Goal: Task Accomplishment & Management: Use online tool/utility

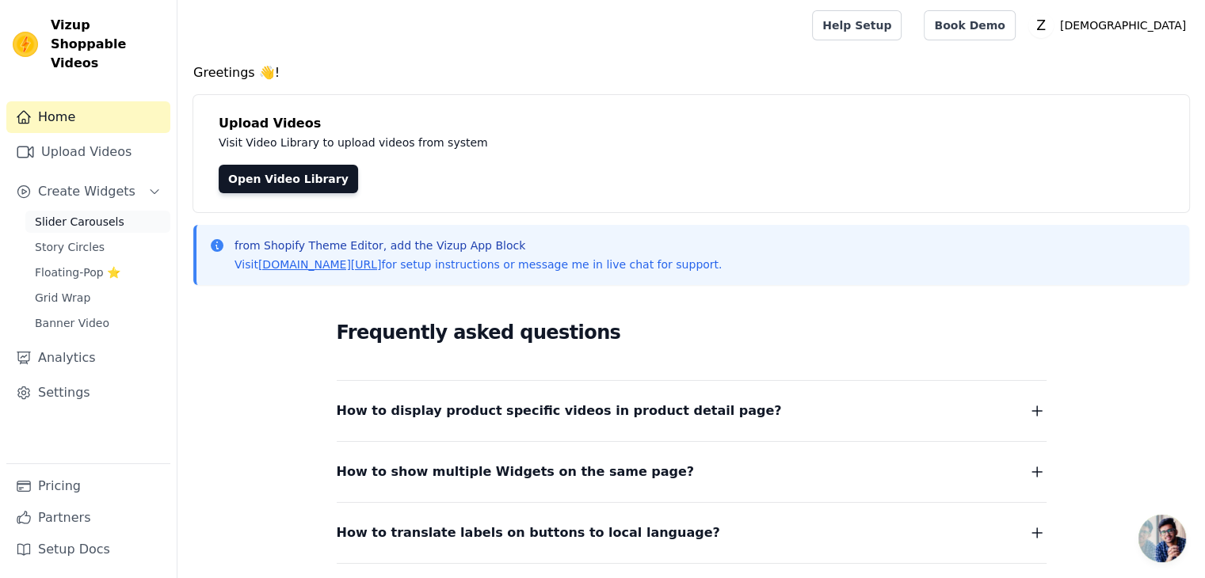
click at [103, 214] on span "Slider Carousels" at bounding box center [80, 222] width 90 height 16
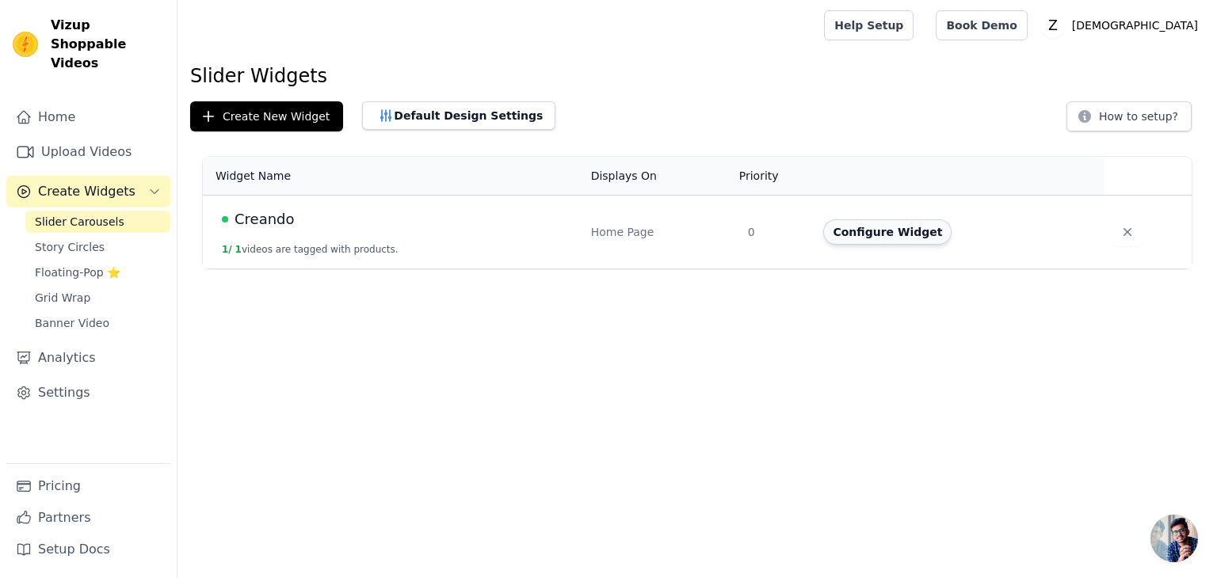
click at [890, 228] on button "Configure Widget" at bounding box center [887, 231] width 128 height 25
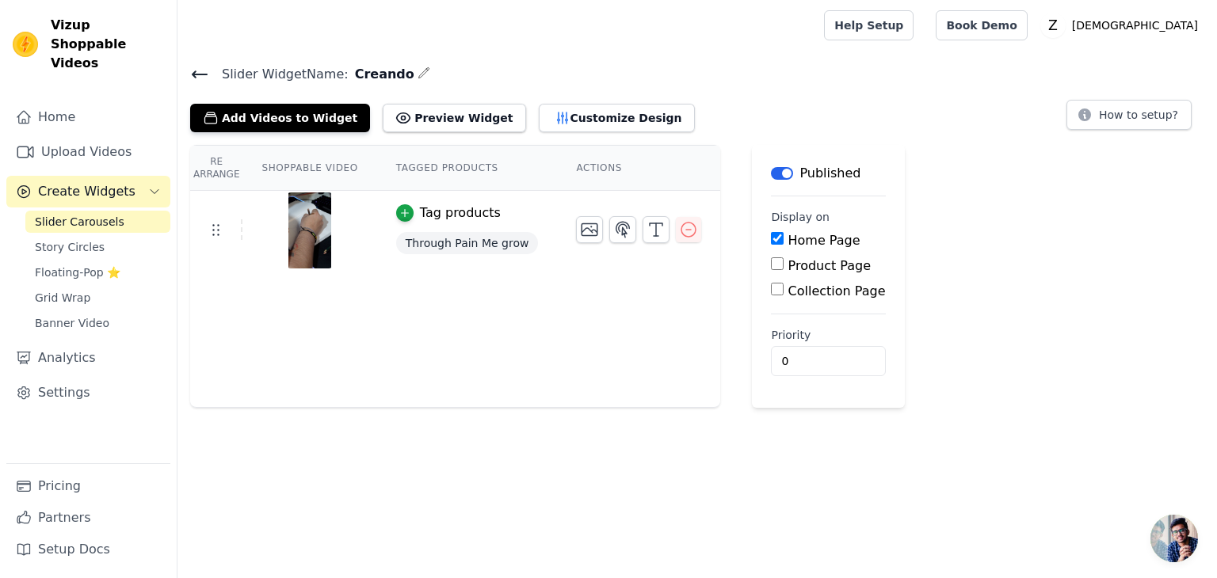
click at [795, 267] on label "Product Page" at bounding box center [829, 265] width 83 height 15
click at [784, 267] on input "Product Page" at bounding box center [777, 263] width 13 height 13
checkbox input "true"
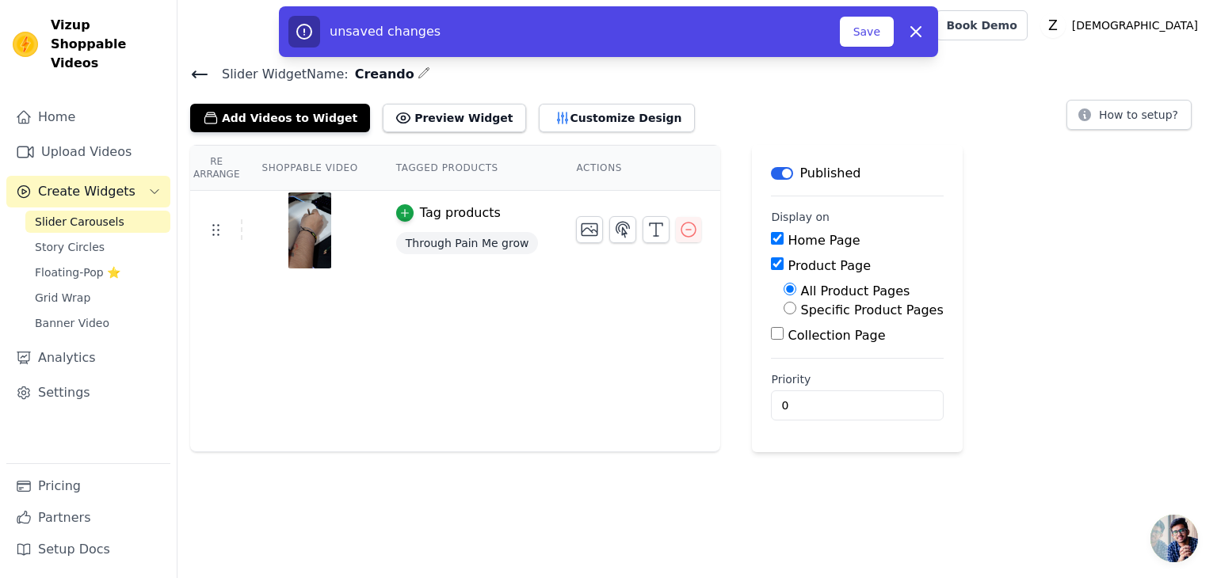
click at [801, 311] on label "Specific Product Pages" at bounding box center [872, 310] width 143 height 15
click at [795, 311] on input "Specific Product Pages" at bounding box center [790, 308] width 13 height 13
radio input "true"
click at [786, 336] on button "Select Products" at bounding box center [837, 346] width 106 height 27
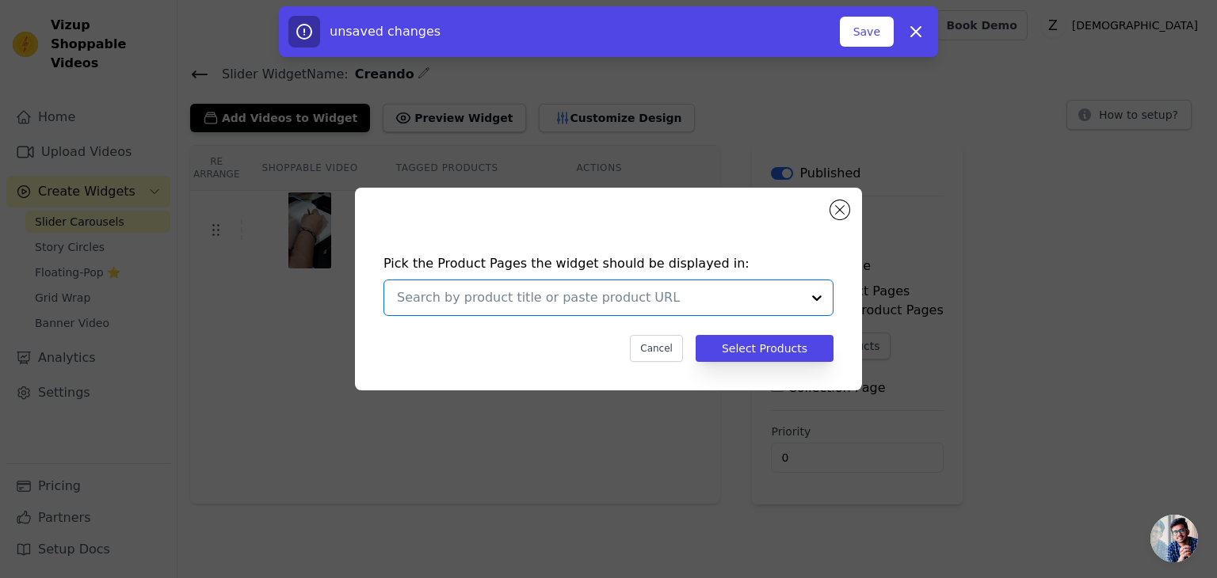
click at [671, 298] on input "text" at bounding box center [599, 297] width 404 height 19
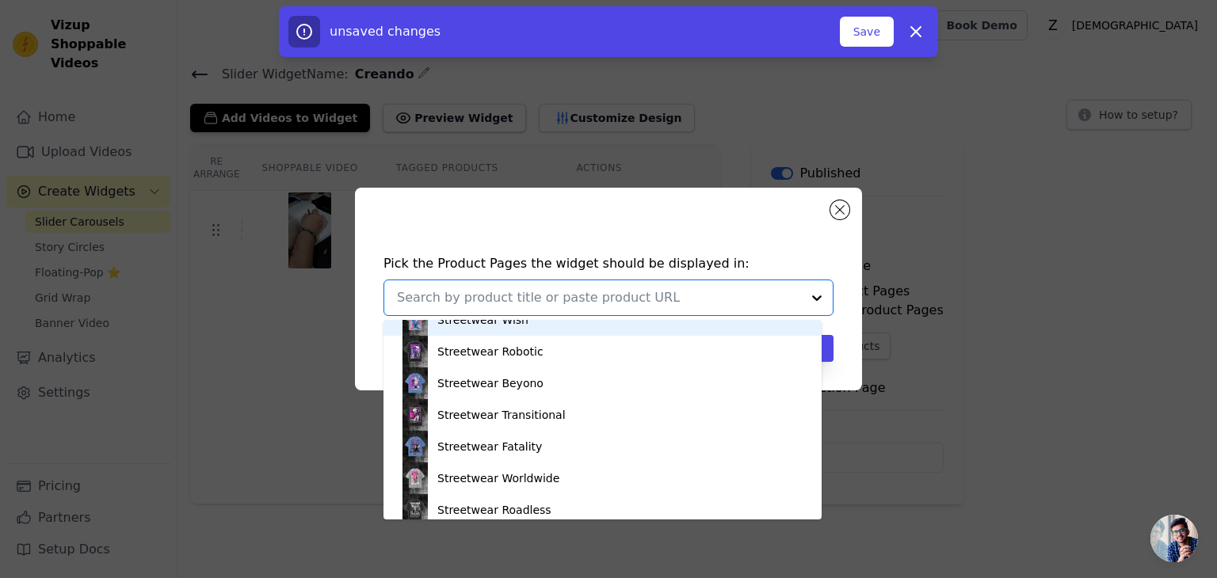
scroll to position [222, 0]
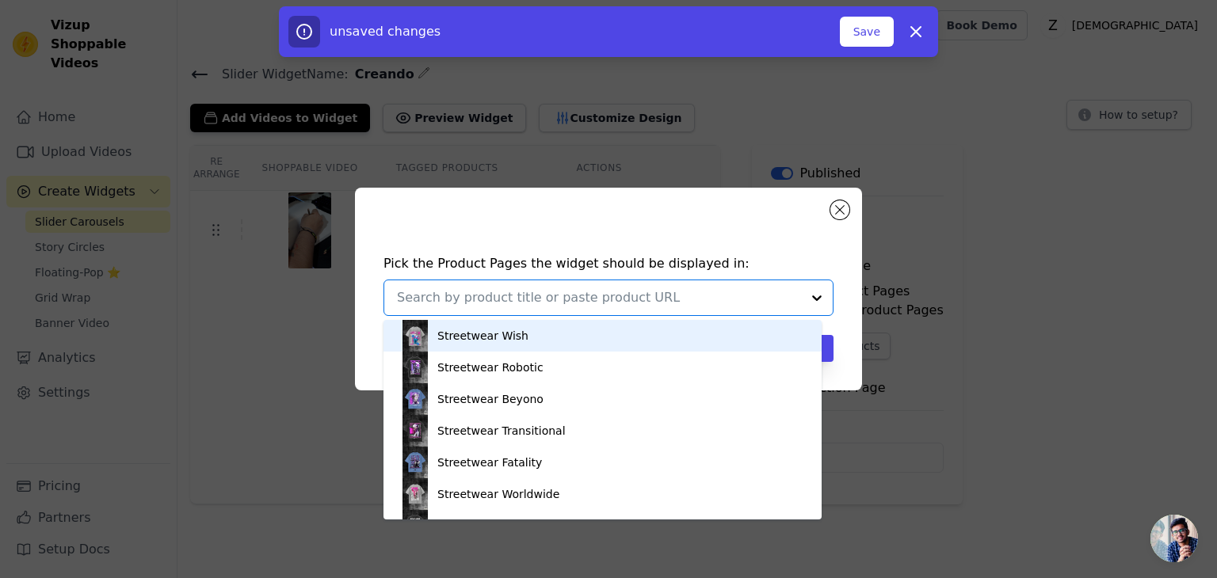
click at [555, 301] on input "text" at bounding box center [599, 297] width 404 height 19
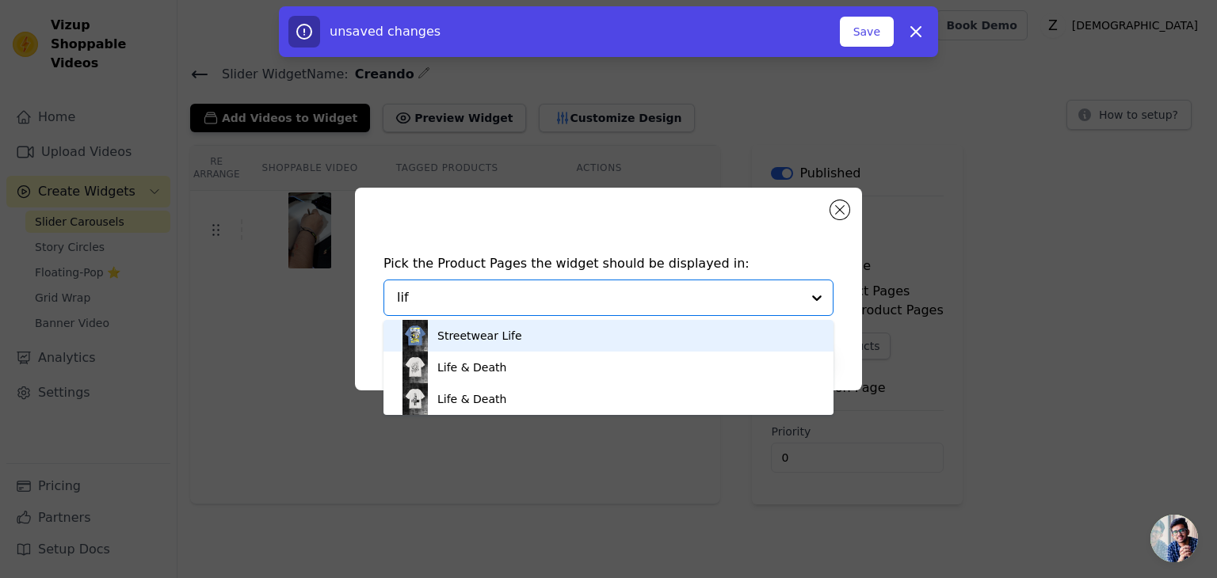
type input "life"
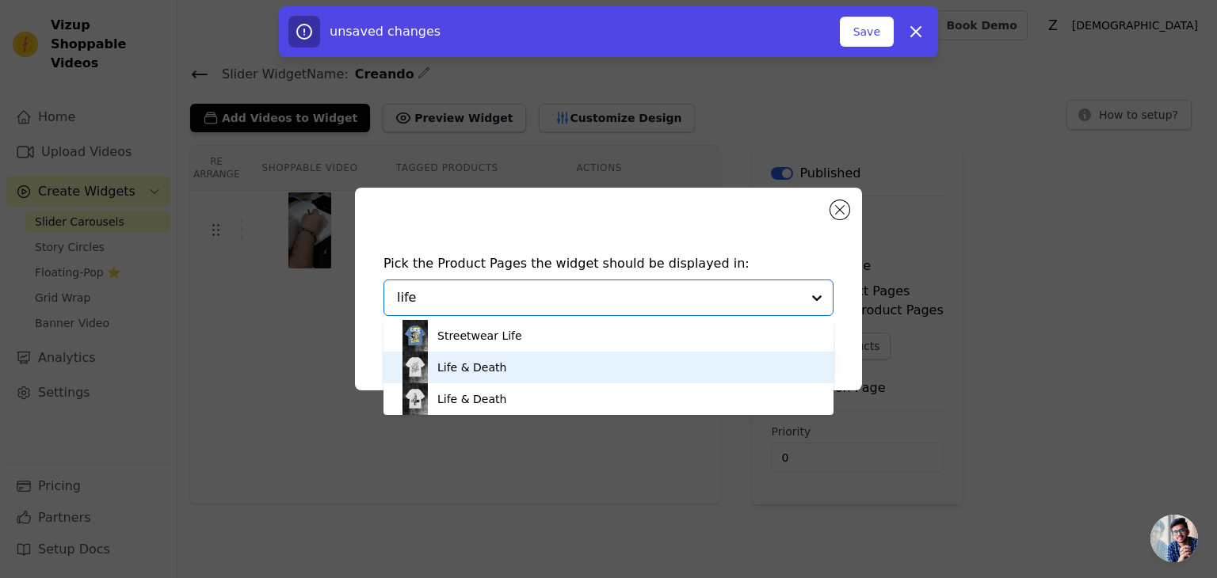
click at [529, 368] on div "Life & Death" at bounding box center [608, 368] width 418 height 32
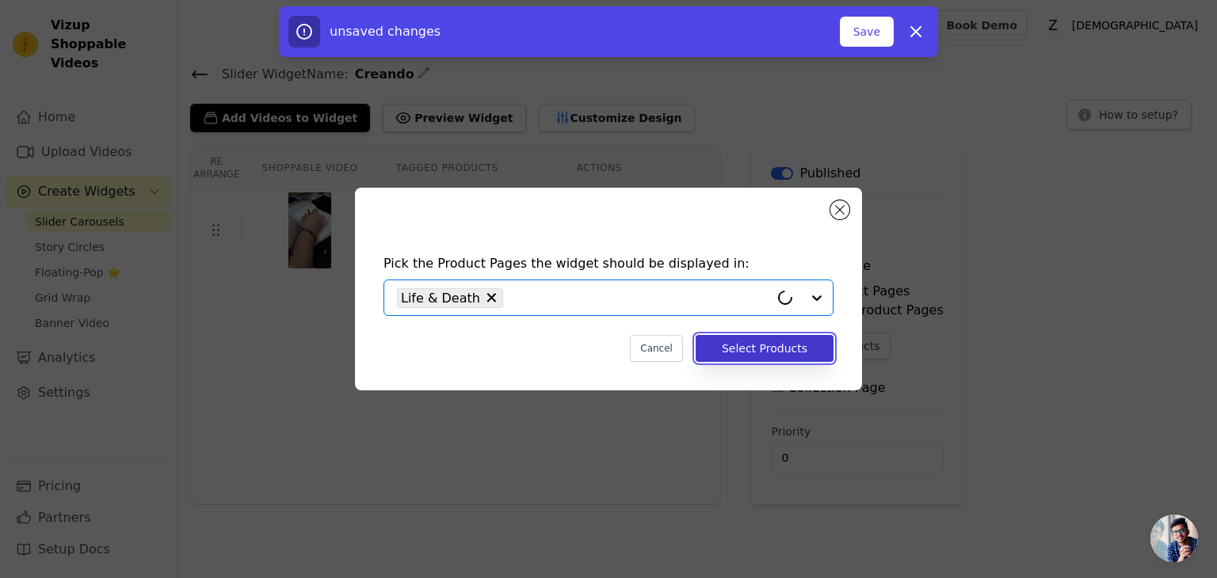
click at [768, 353] on button "Select Products" at bounding box center [765, 348] width 138 height 27
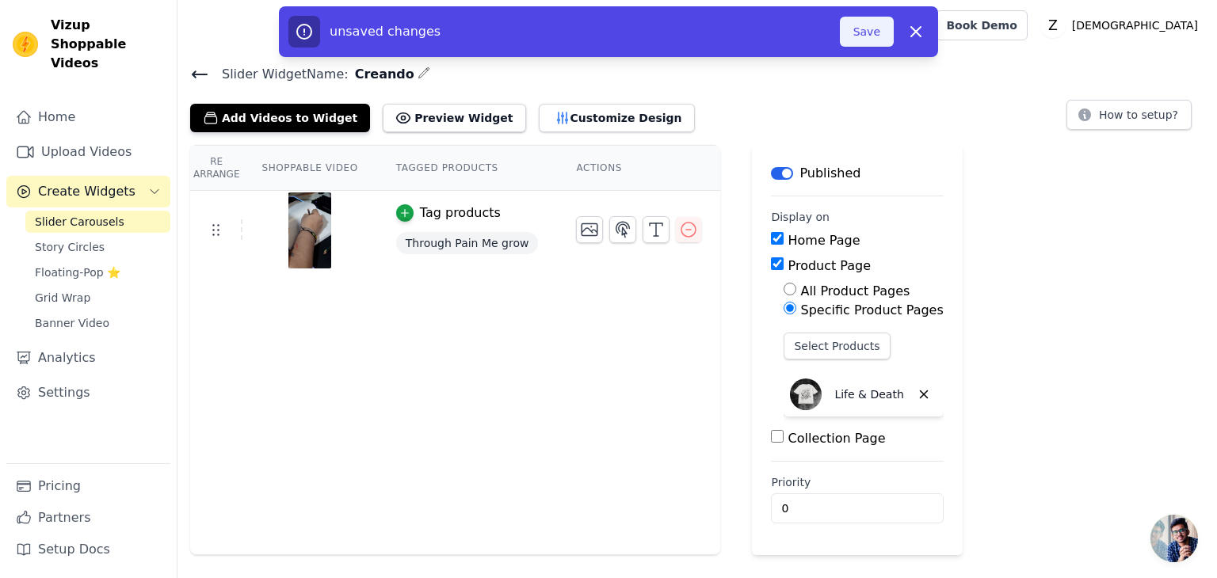
click at [872, 30] on button "Save" at bounding box center [867, 32] width 54 height 30
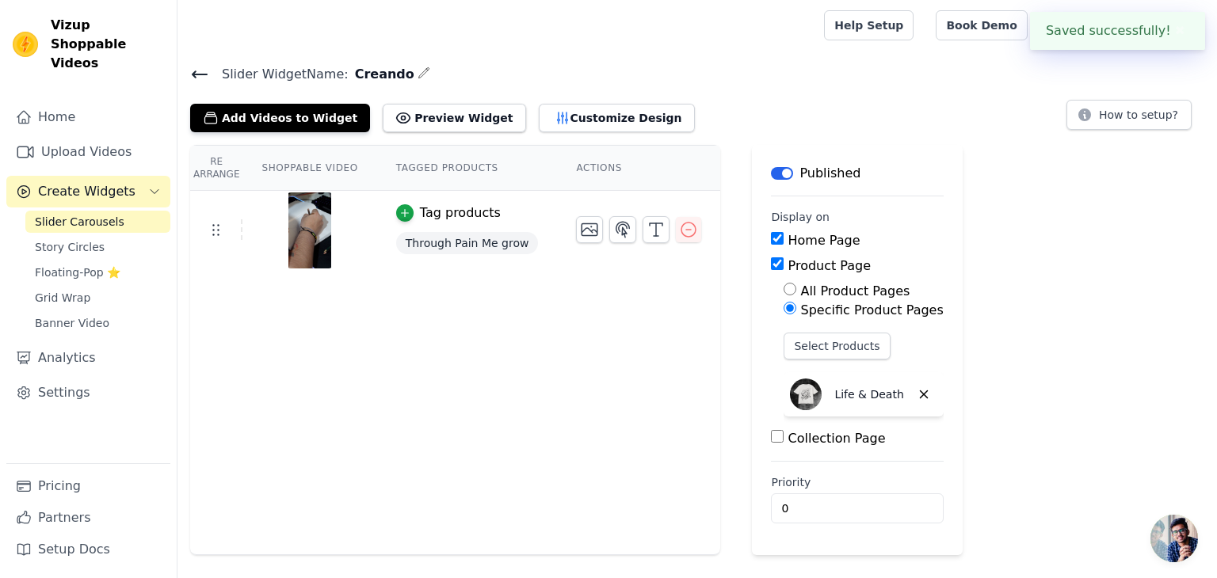
click at [805, 25] on div at bounding box center [497, 25] width 615 height 51
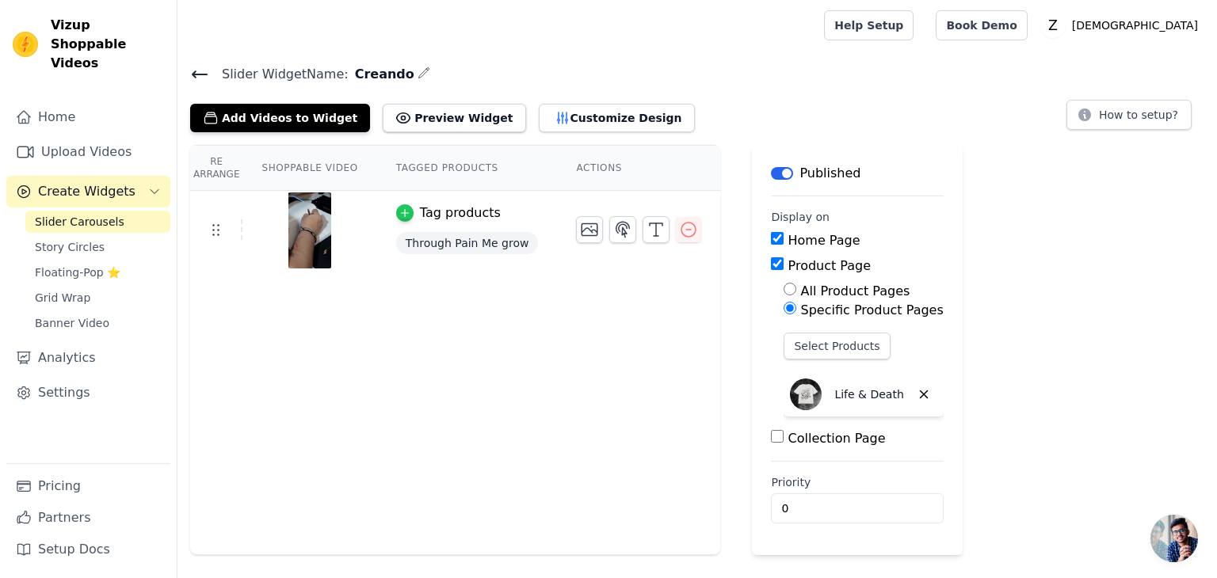
click at [399, 211] on icon "button" at bounding box center [404, 213] width 11 height 11
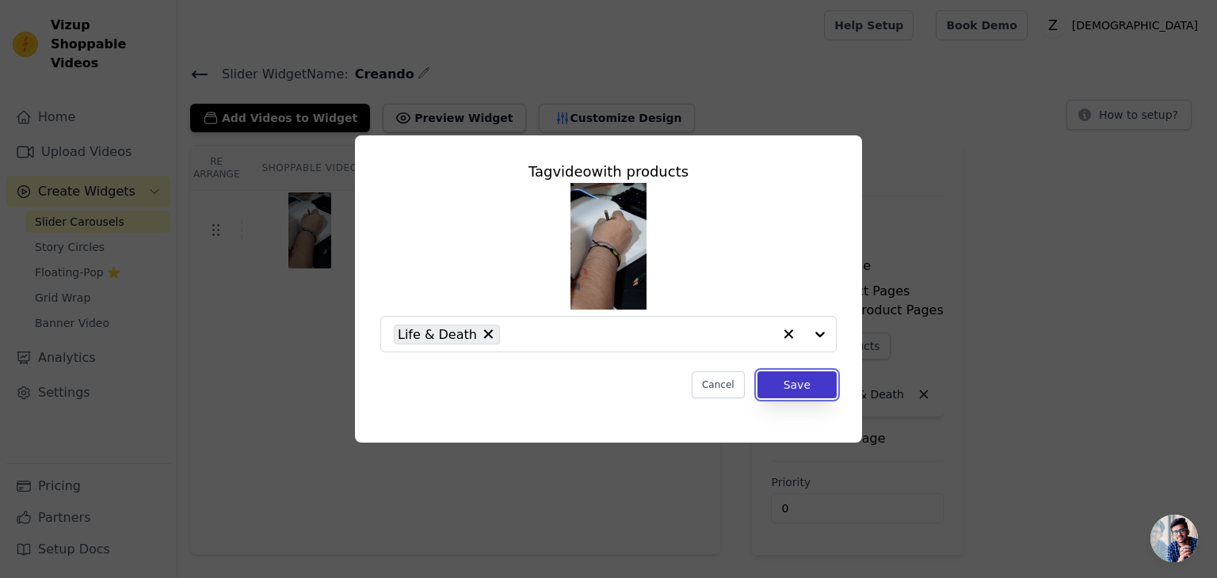
click at [807, 381] on button "Save" at bounding box center [796, 385] width 79 height 27
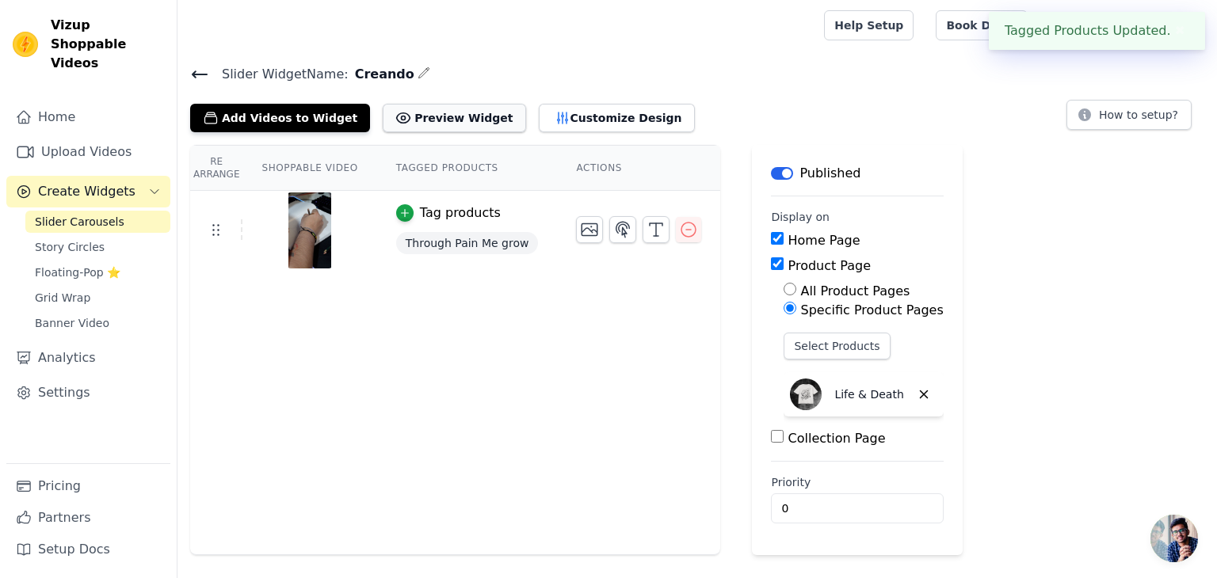
click at [454, 120] on button "Preview Widget" at bounding box center [454, 118] width 143 height 29
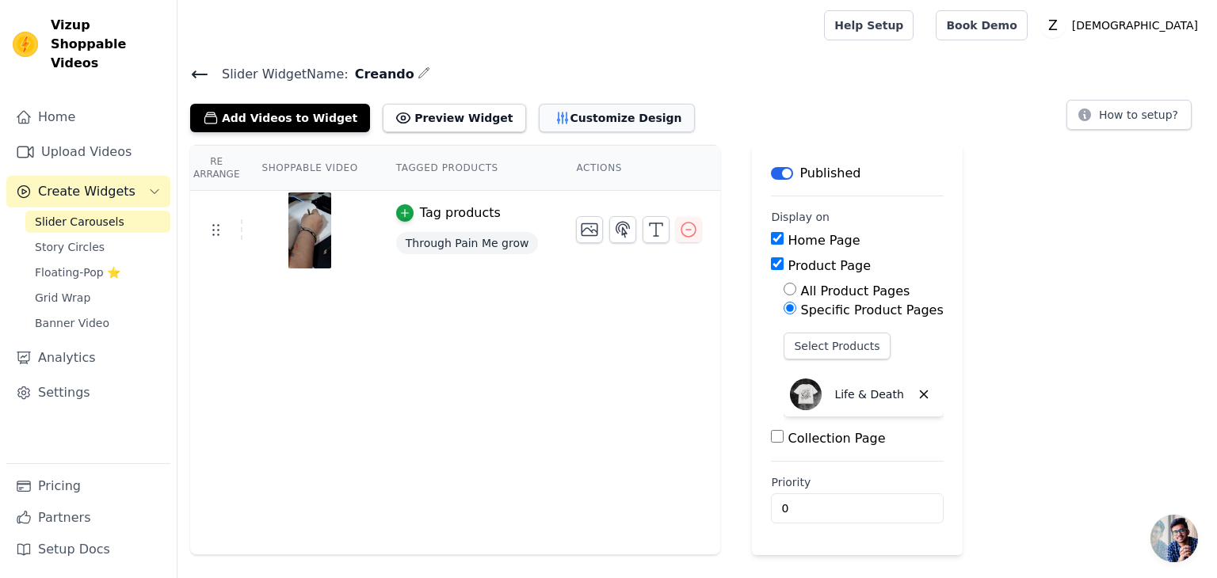
click at [558, 114] on button "Customize Design" at bounding box center [617, 118] width 156 height 29
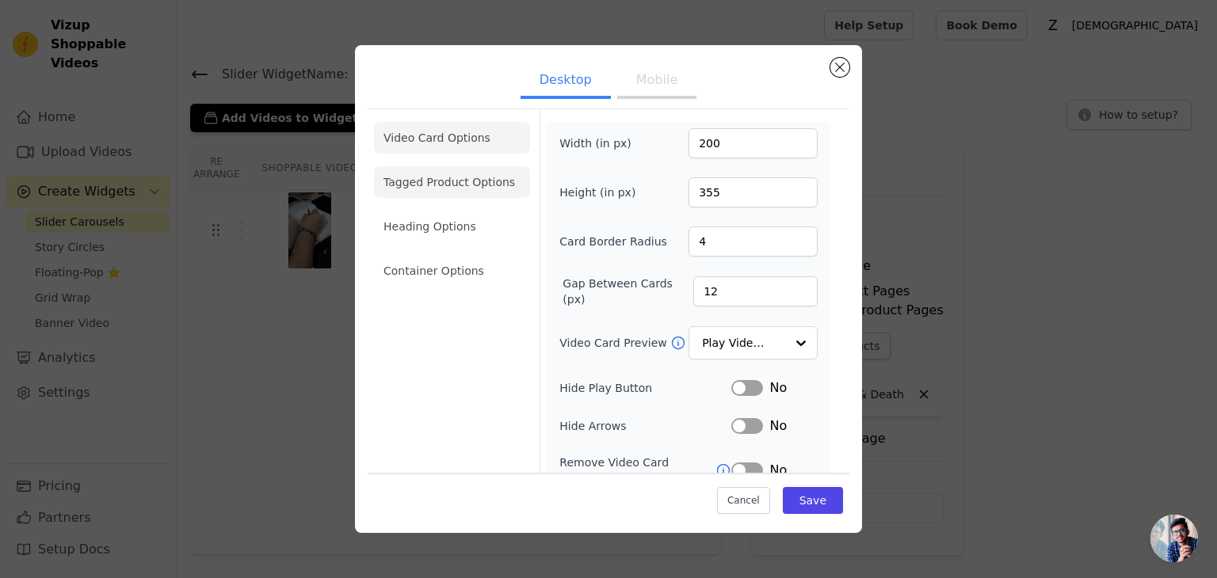
click at [470, 255] on li "Tagged Product Options" at bounding box center [452, 271] width 156 height 32
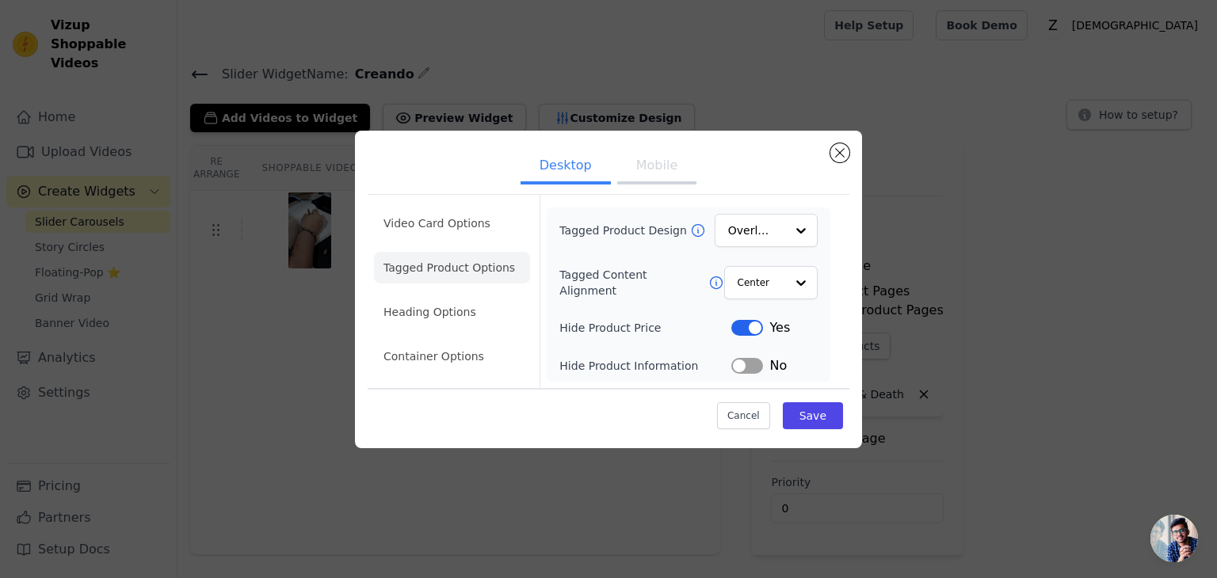
click at [738, 368] on button "Label" at bounding box center [747, 366] width 32 height 16
click at [465, 321] on li "Heading Options" at bounding box center [452, 312] width 156 height 32
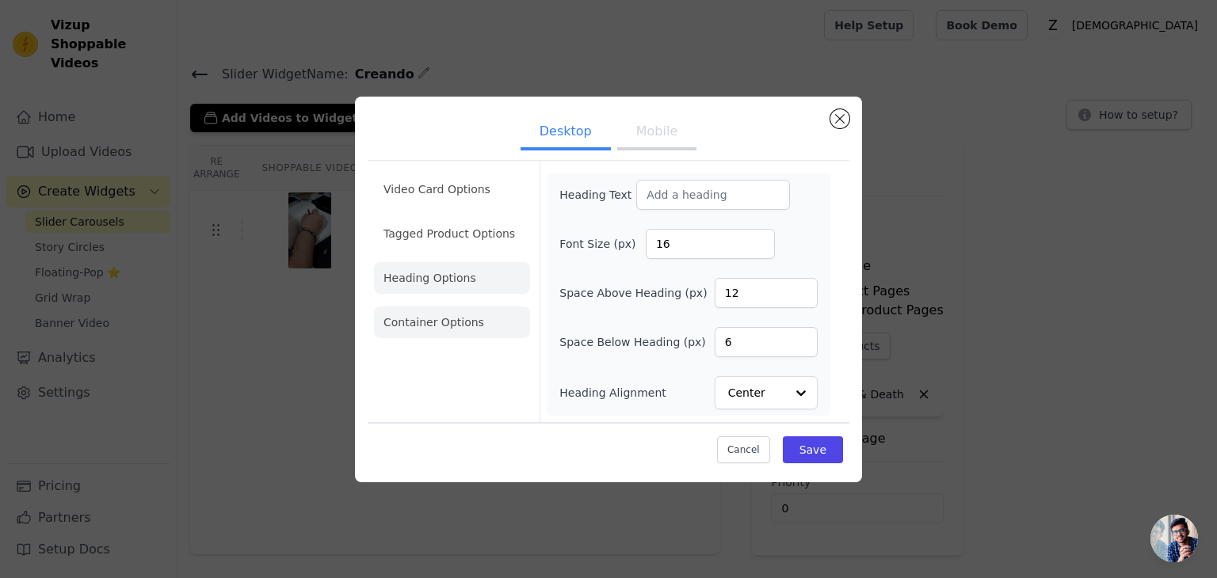
click at [469, 327] on li "Container Options" at bounding box center [452, 323] width 156 height 32
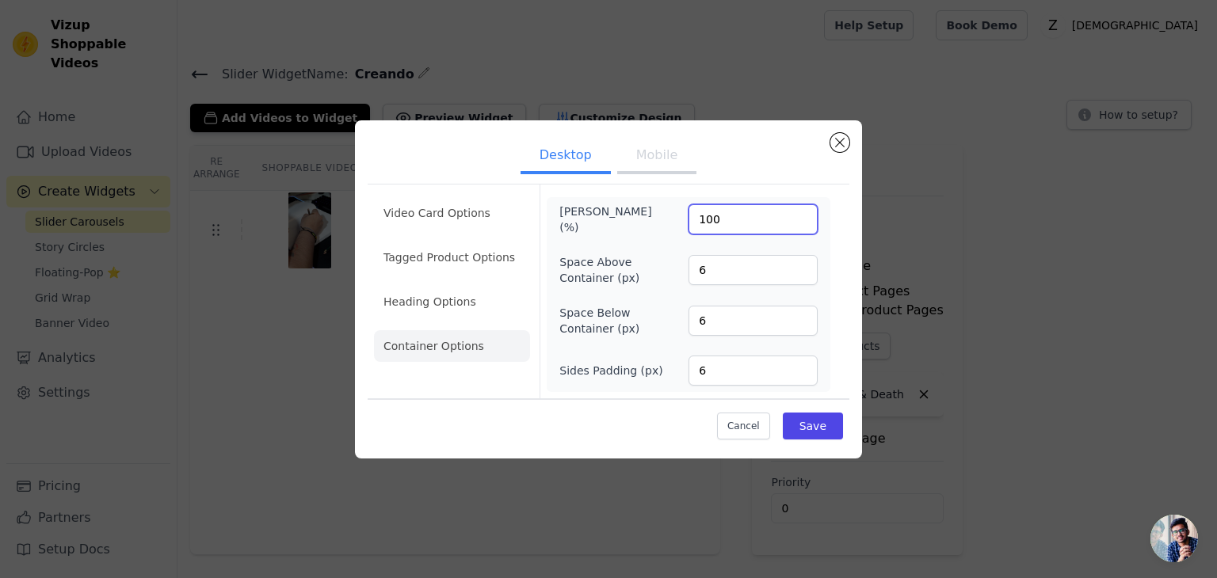
drag, startPoint x: 717, startPoint y: 229, endPoint x: 690, endPoint y: 238, distance: 28.3
click at [690, 238] on div "Max Width (%) 100 Space Above Container (px) 6 Space Below Container (px) 6 Sid…" at bounding box center [688, 295] width 258 height 182
click at [680, 153] on button "Mobile" at bounding box center [656, 156] width 79 height 35
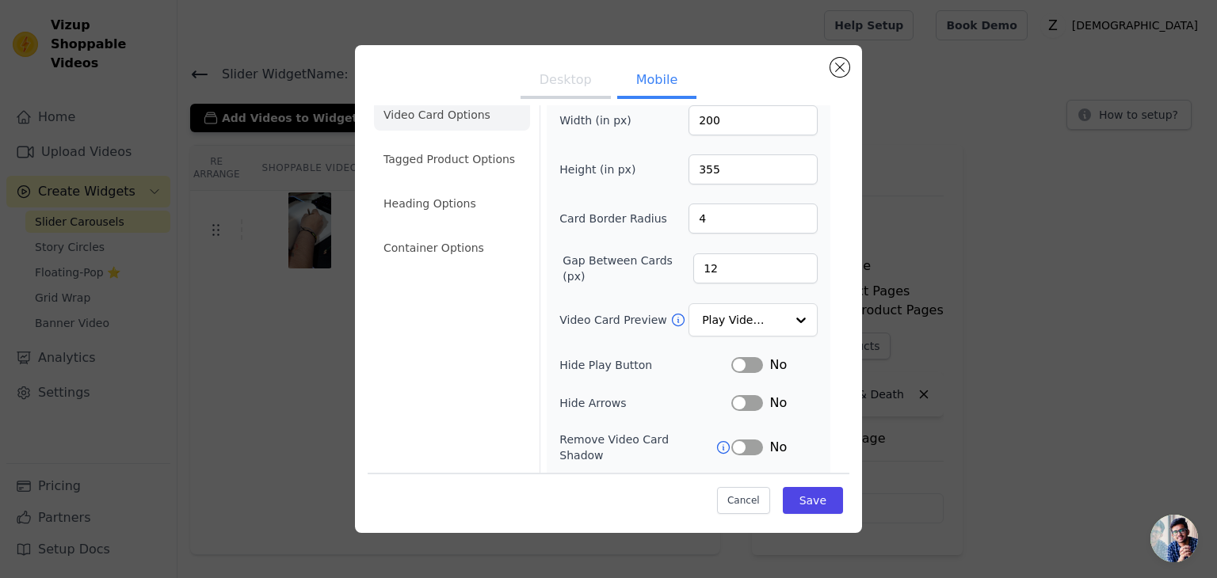
scroll to position [0, 0]
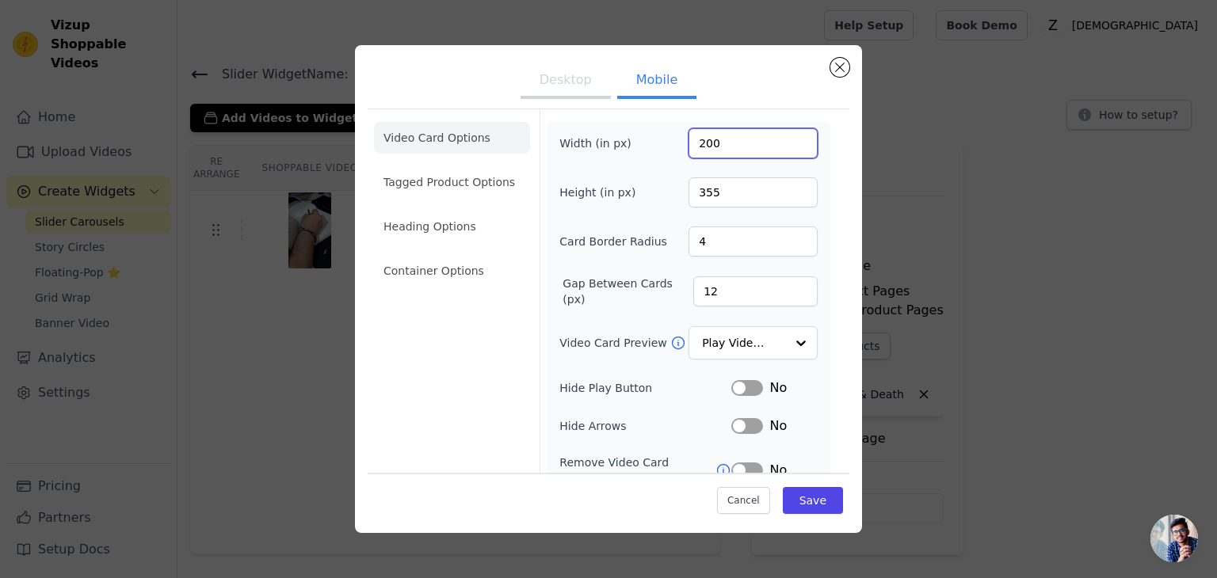
click at [707, 149] on input "200" at bounding box center [752, 143] width 129 height 30
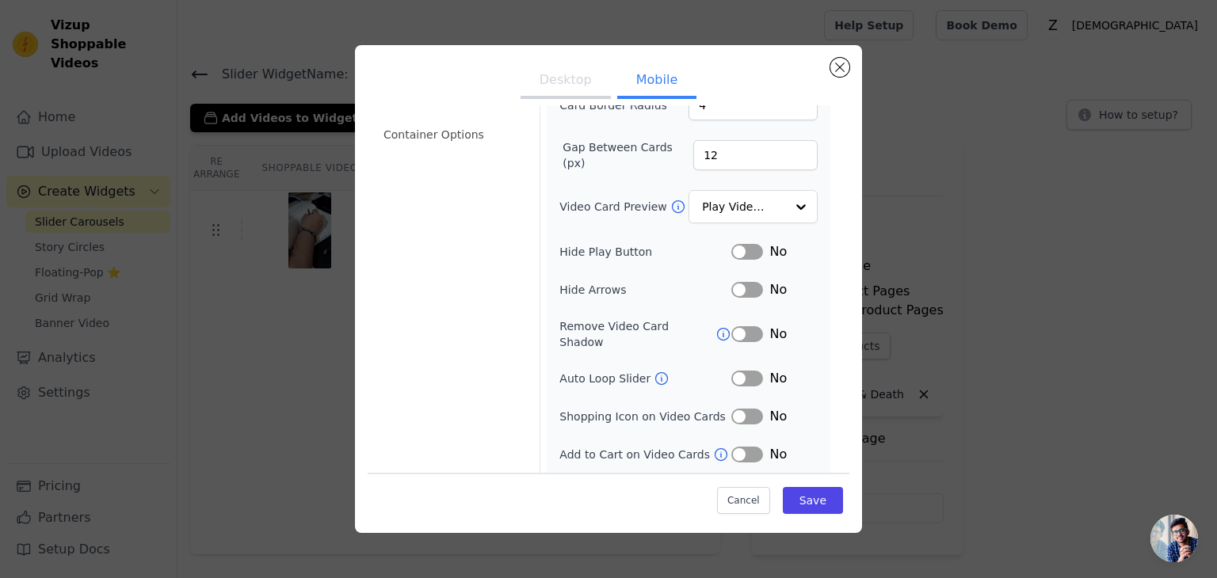
scroll to position [158, 0]
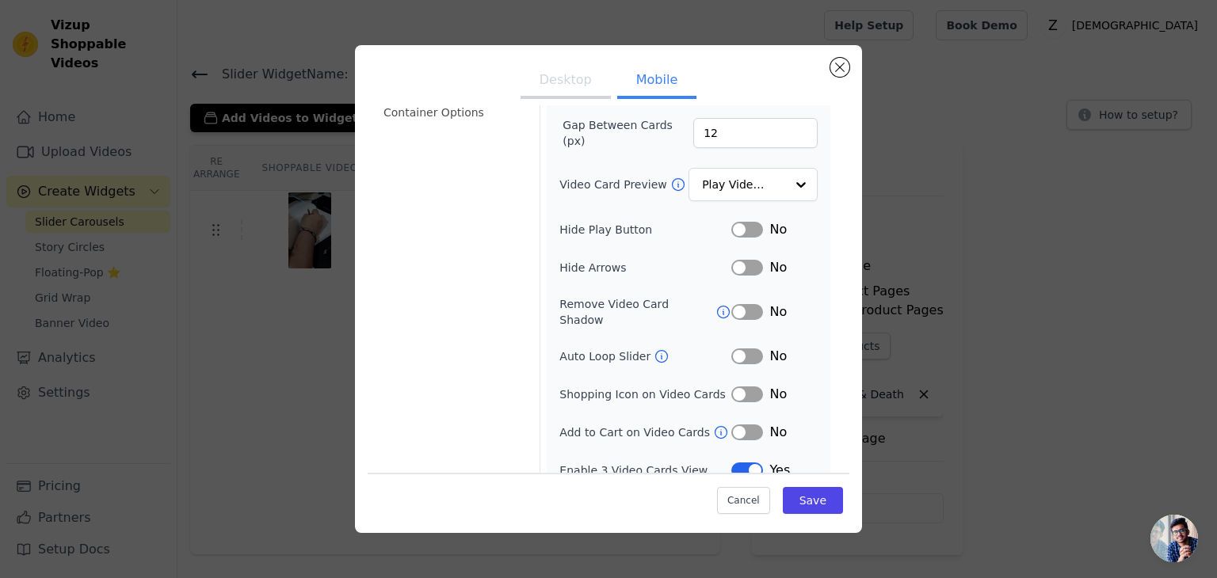
type input "500"
click at [733, 229] on button "Label" at bounding box center [747, 230] width 32 height 16
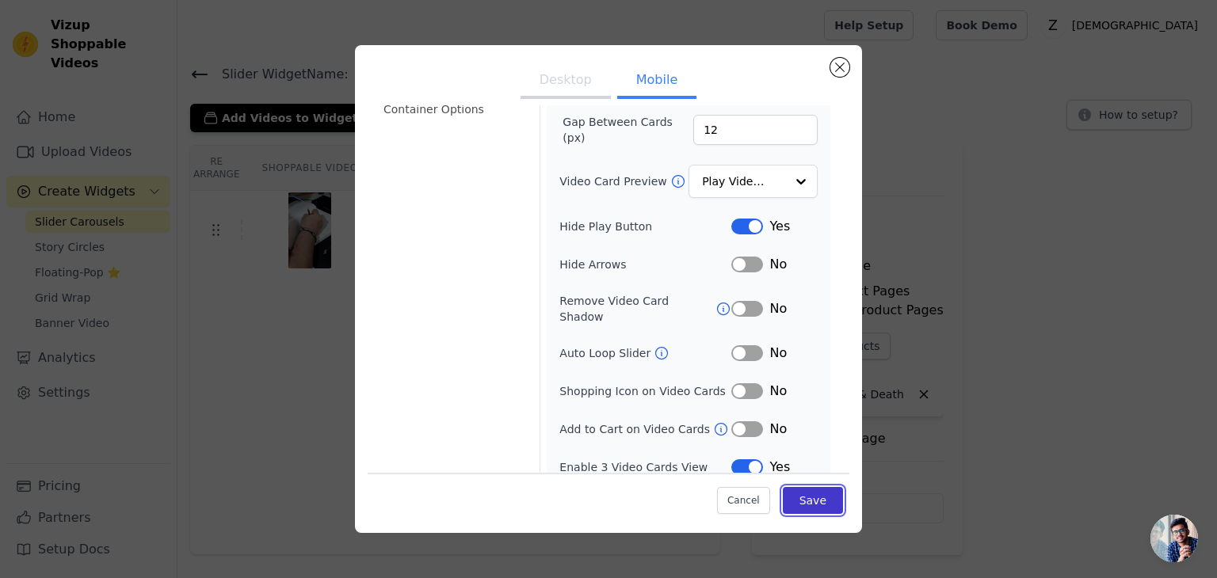
click at [806, 493] on button "Save" at bounding box center [813, 500] width 60 height 27
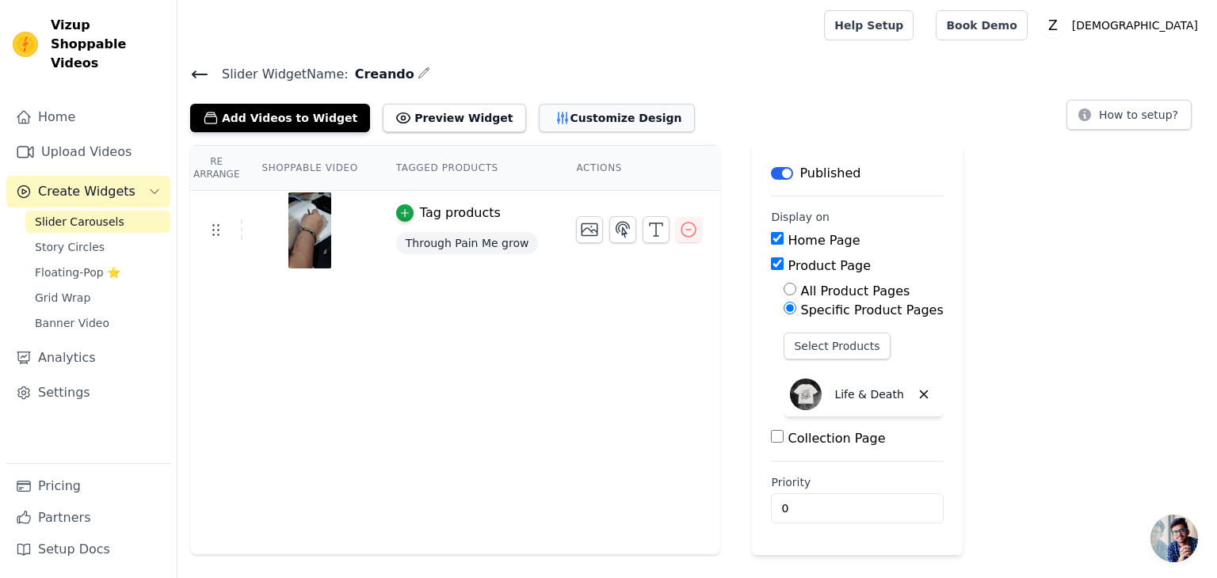
click at [564, 120] on button "Customize Design" at bounding box center [617, 118] width 156 height 29
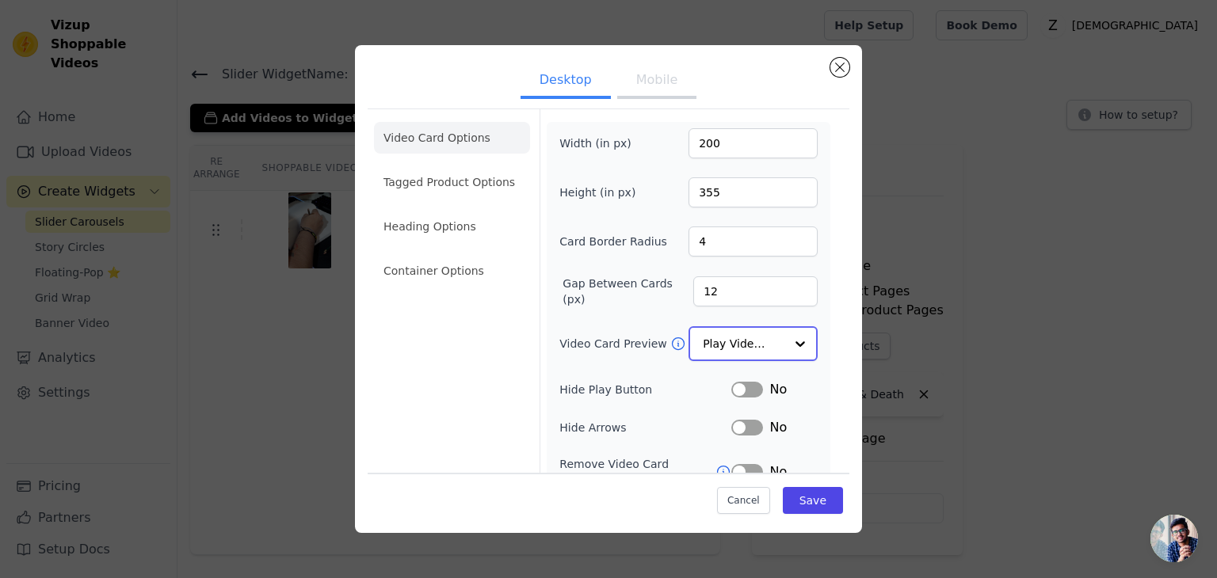
click at [765, 337] on input "Video Card Preview" at bounding box center [744, 344] width 82 height 32
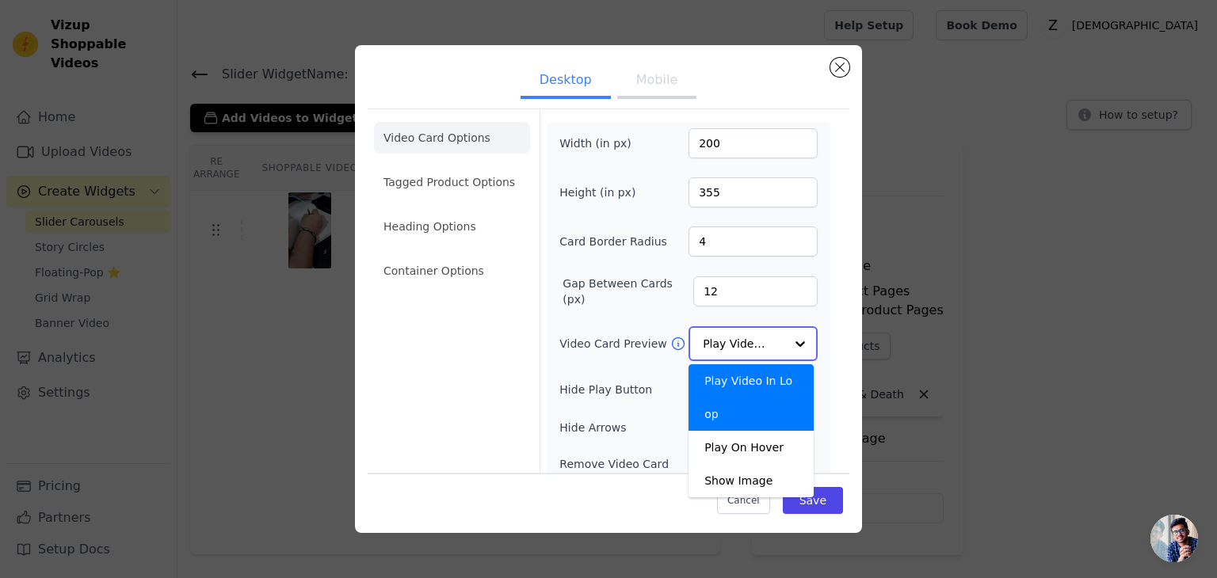
click at [764, 337] on input "Video Card Preview" at bounding box center [744, 344] width 82 height 32
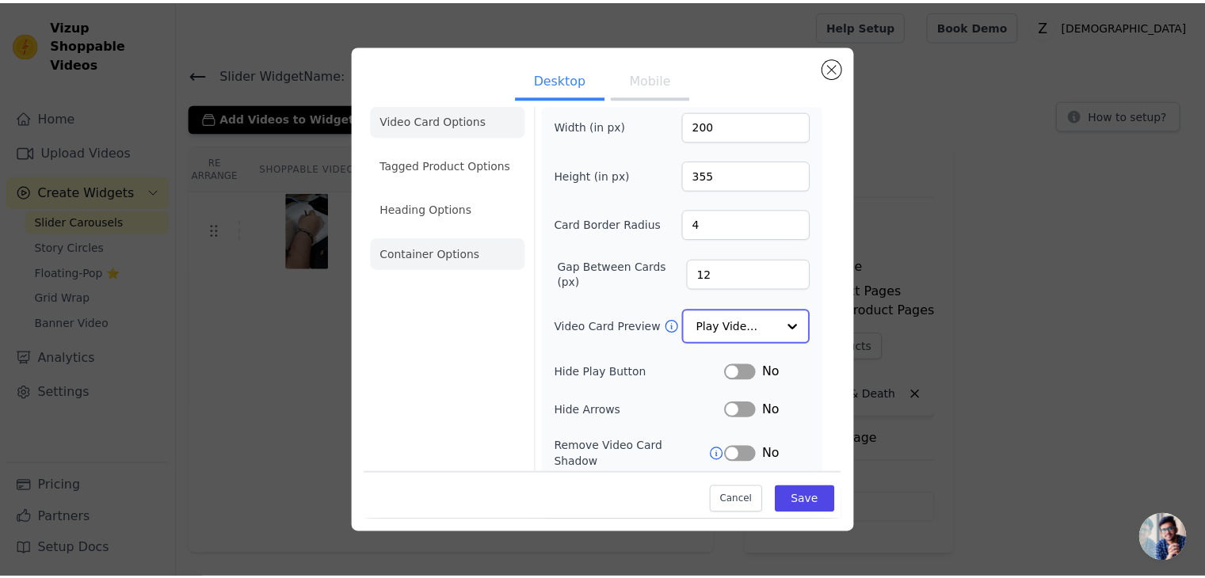
scroll to position [0, 0]
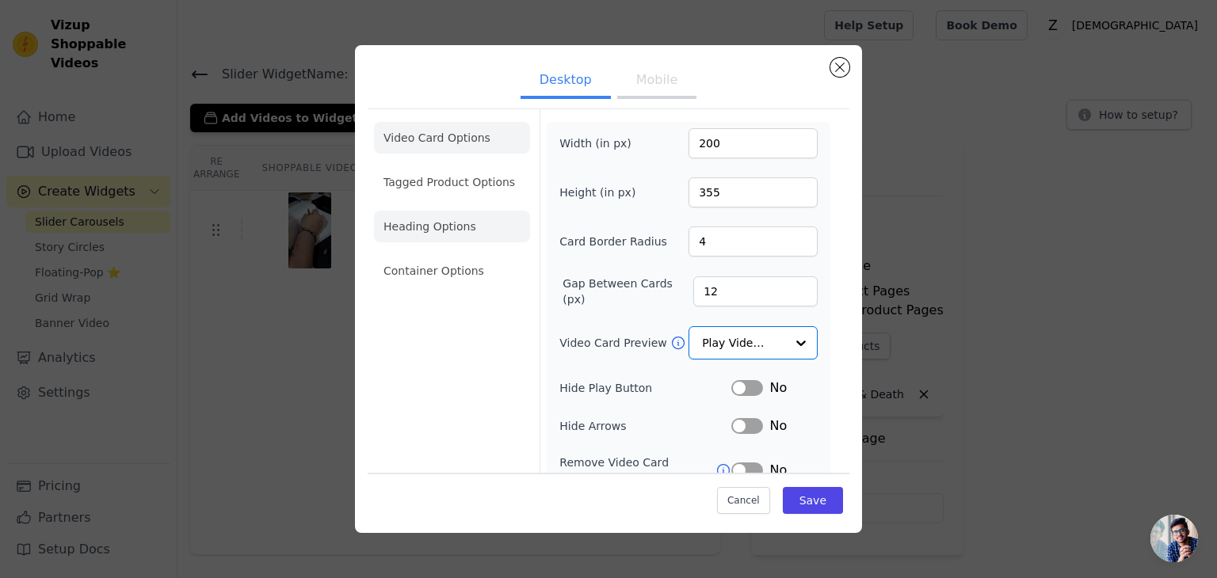
click at [459, 226] on li "Heading Options" at bounding box center [452, 227] width 156 height 32
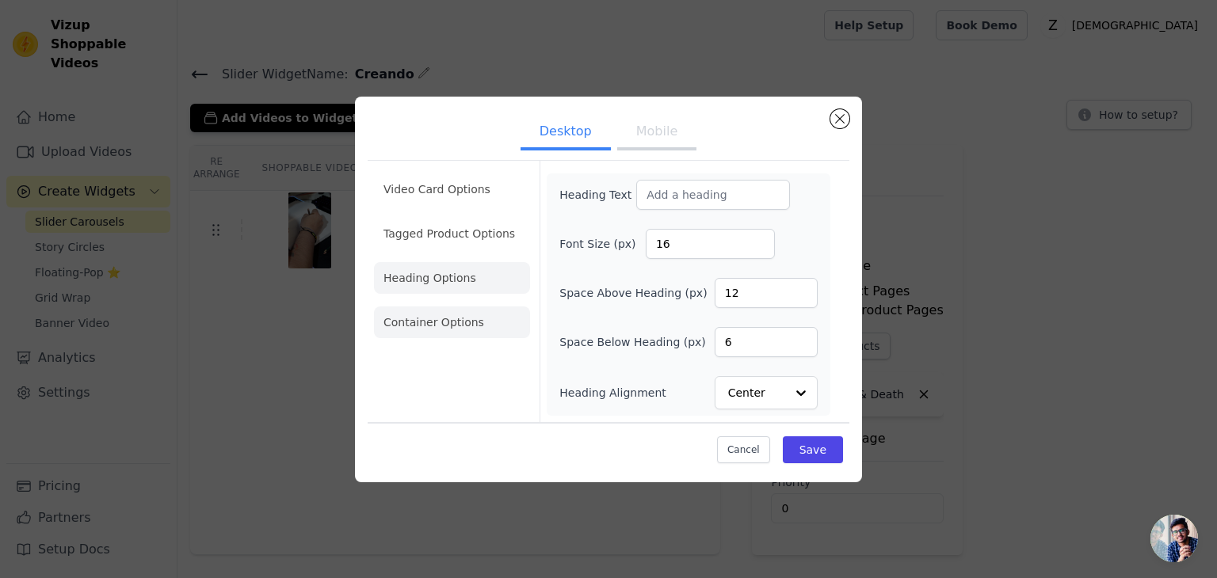
click at [492, 329] on li "Container Options" at bounding box center [452, 323] width 156 height 32
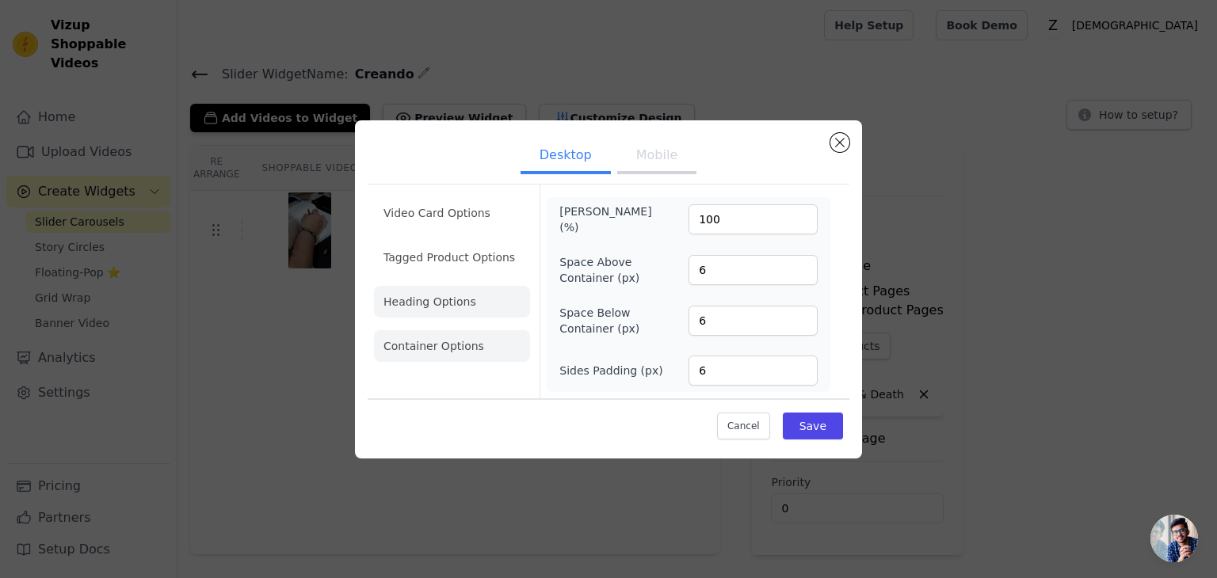
click at [457, 242] on li "Video Card Options" at bounding box center [452, 258] width 156 height 32
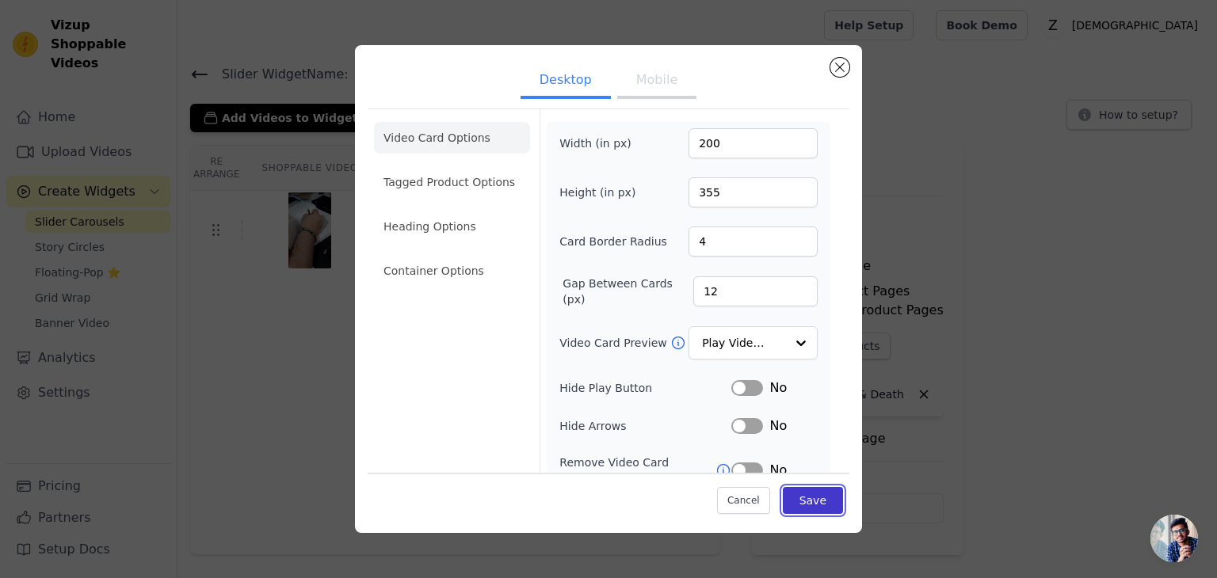
click at [814, 497] on button "Save" at bounding box center [813, 500] width 60 height 27
click at [837, 74] on button "Close modal" at bounding box center [839, 67] width 19 height 19
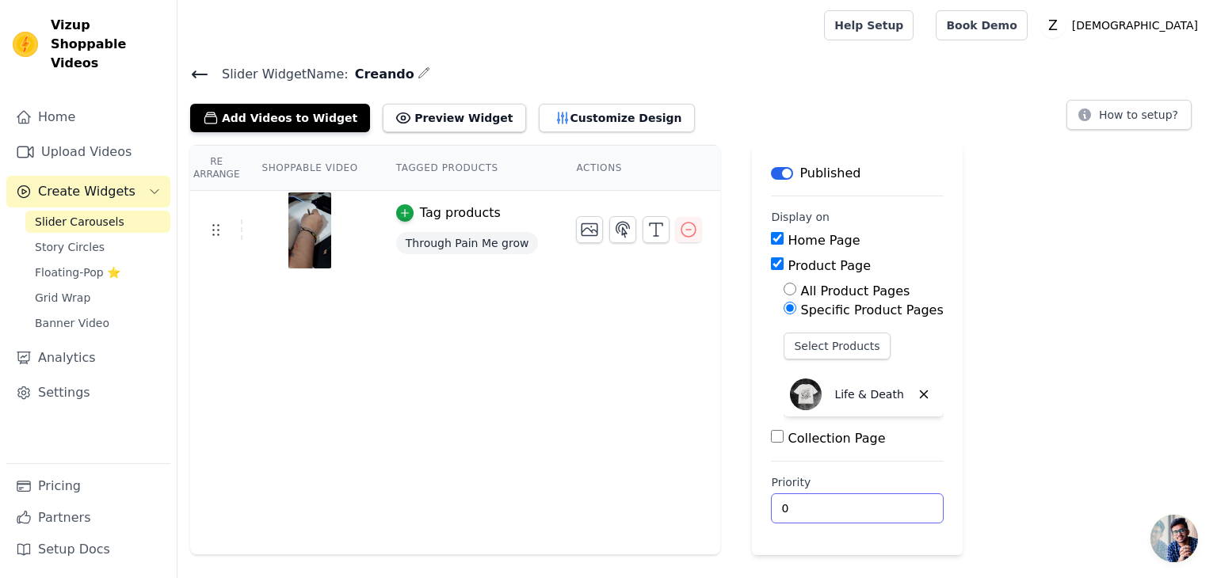
click at [818, 490] on div "Priority 0" at bounding box center [857, 499] width 172 height 49
click at [808, 498] on input "0" at bounding box center [857, 509] width 172 height 30
click at [810, 498] on input "0" at bounding box center [857, 509] width 172 height 30
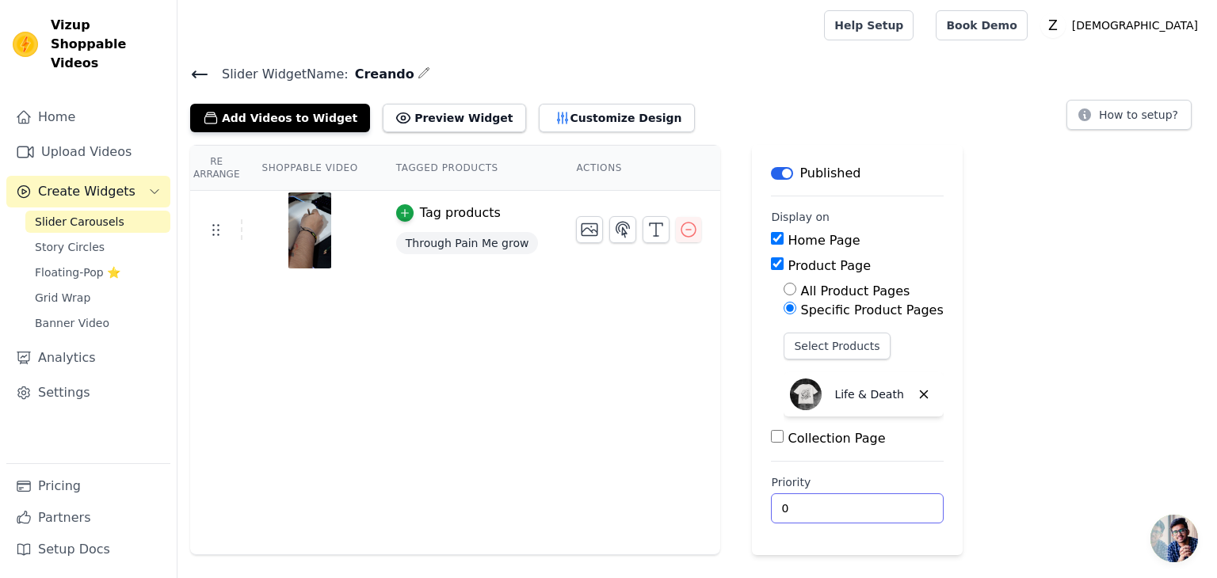
click at [809, 498] on input "0" at bounding box center [857, 509] width 172 height 30
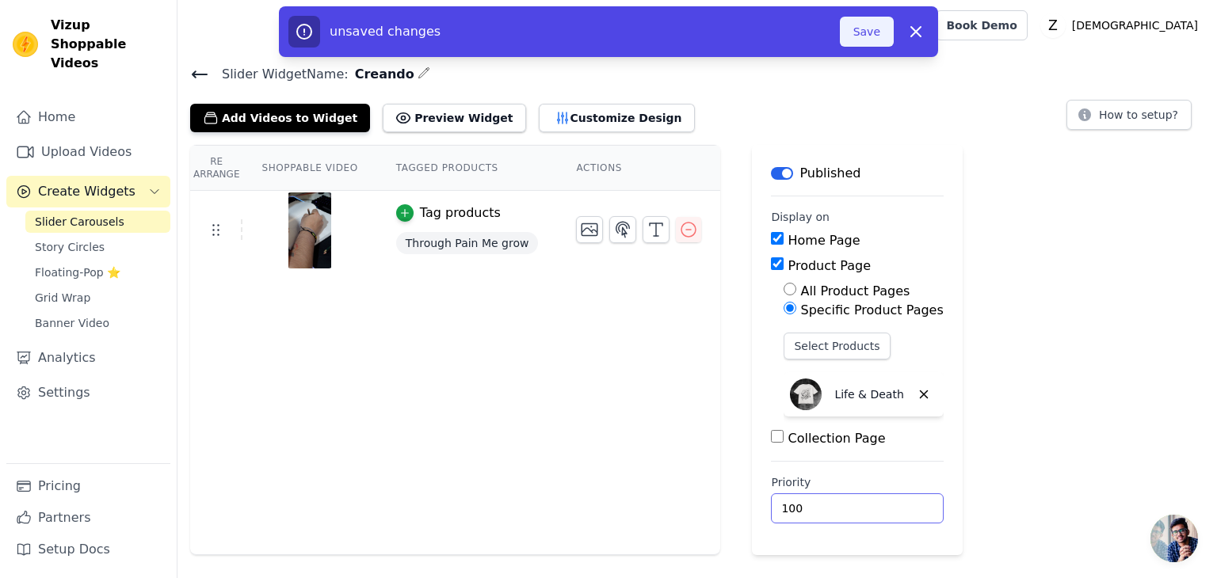
type input "100"
click at [867, 29] on button "Save" at bounding box center [867, 32] width 54 height 30
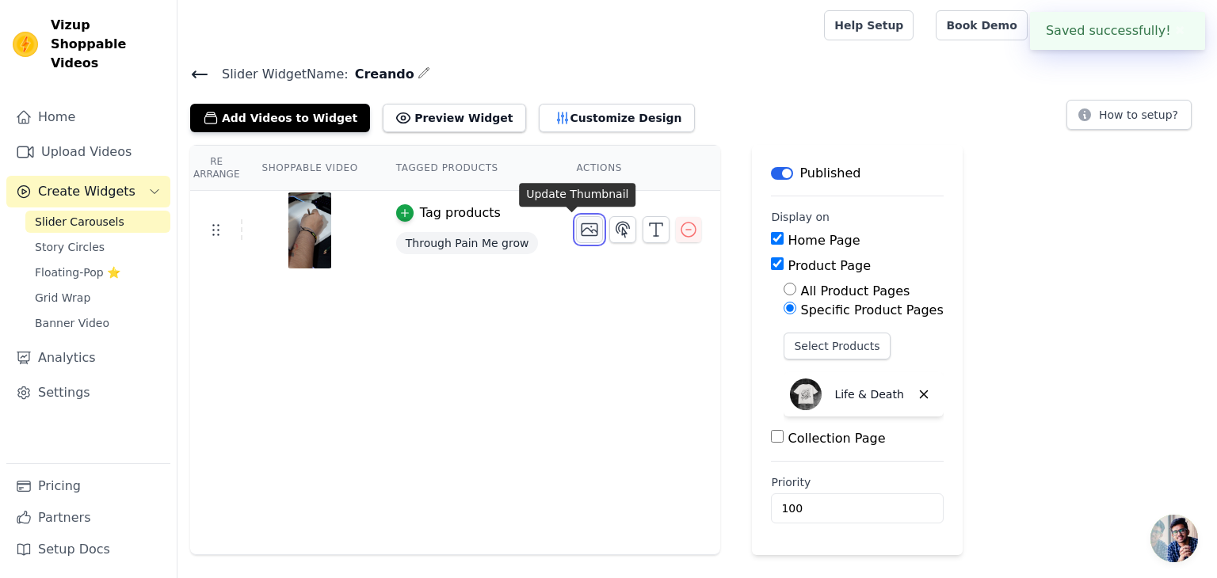
click at [582, 235] on icon "button" at bounding box center [590, 230] width 16 height 12
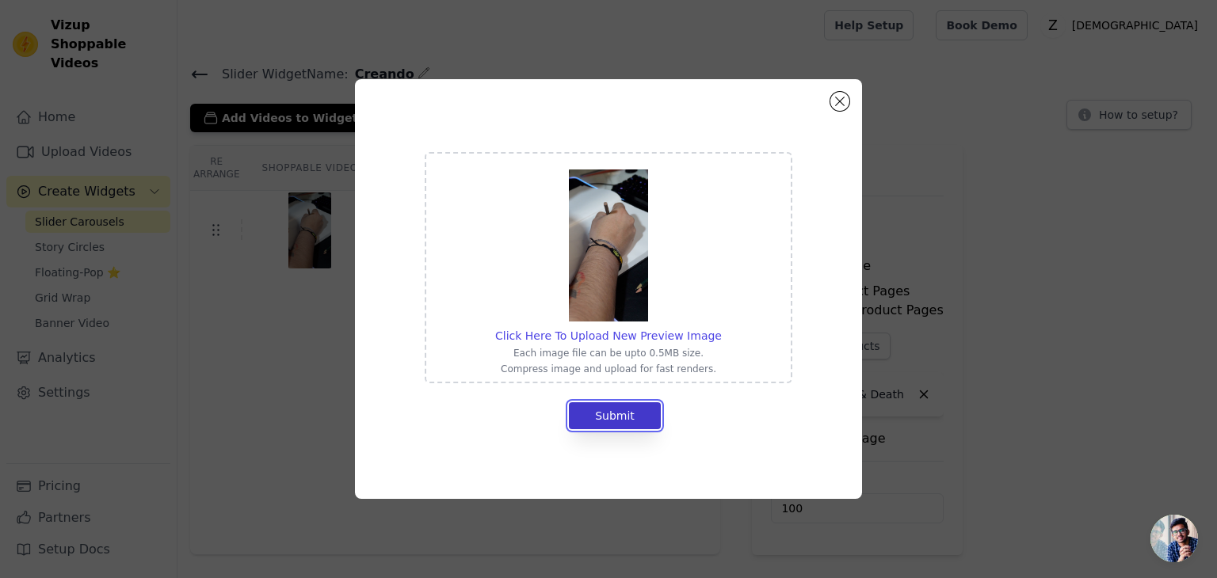
click at [621, 410] on button "Submit" at bounding box center [615, 415] width 92 height 27
click at [833, 104] on button "Close modal" at bounding box center [839, 101] width 19 height 19
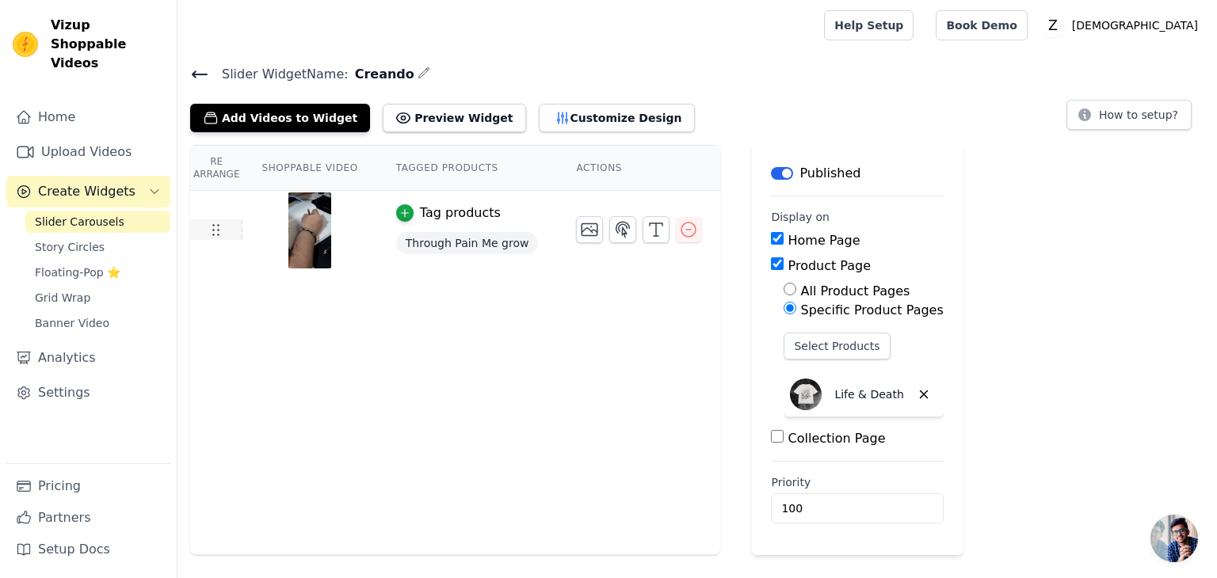
click at [224, 224] on td at bounding box center [216, 229] width 52 height 21
click at [62, 378] on link "Settings" at bounding box center [88, 393] width 164 height 32
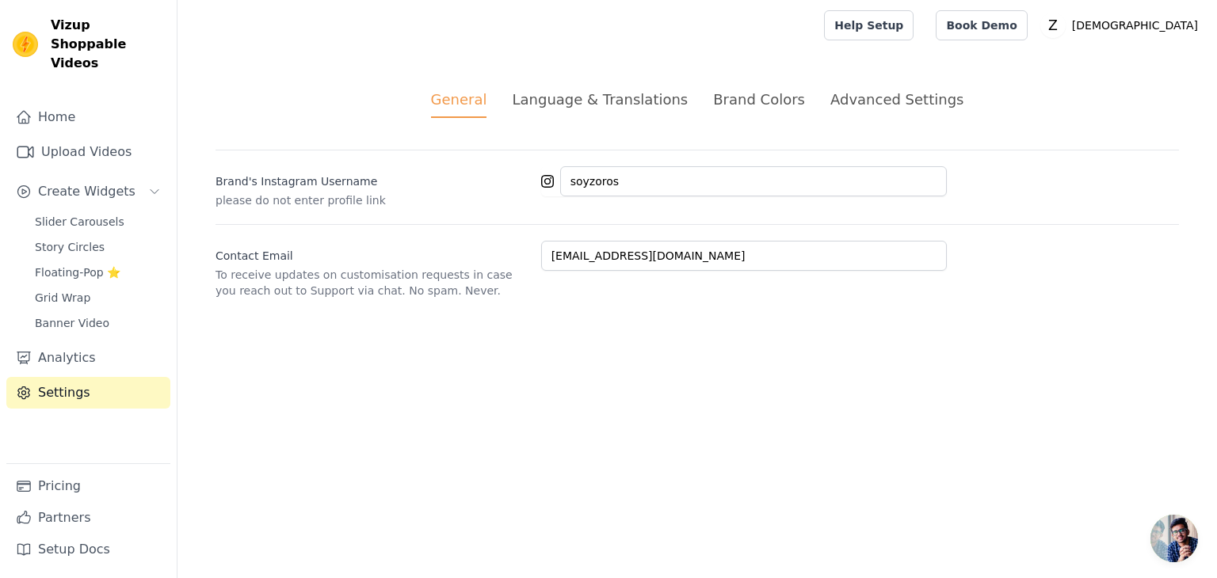
click at [654, 91] on div "Language & Translations" at bounding box center [600, 99] width 176 height 21
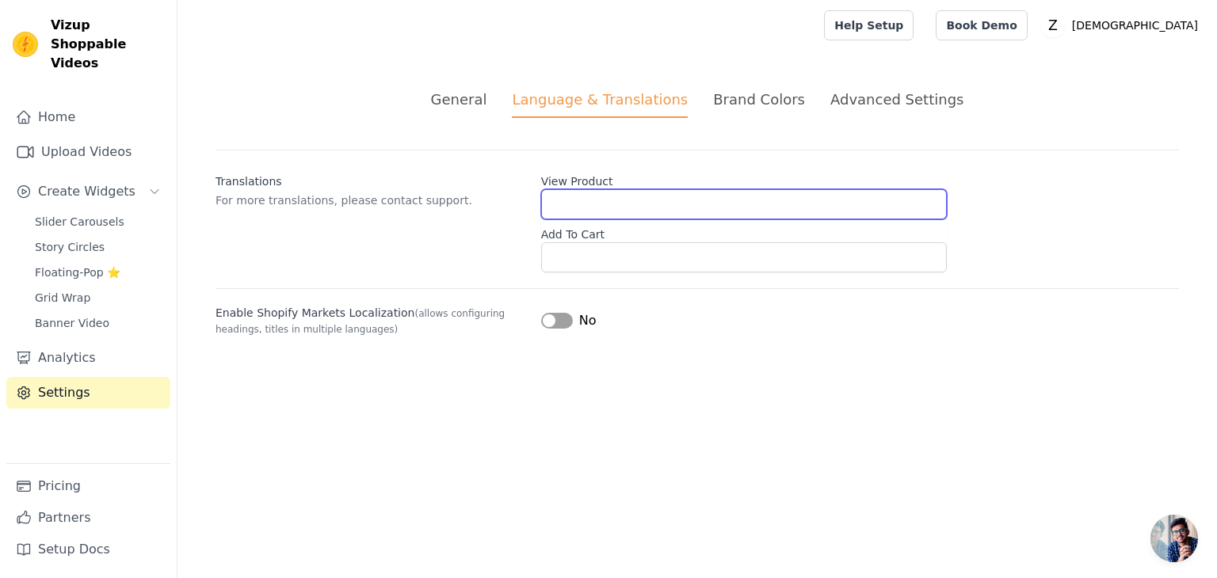
click at [578, 212] on input "View Product" at bounding box center [744, 204] width 406 height 30
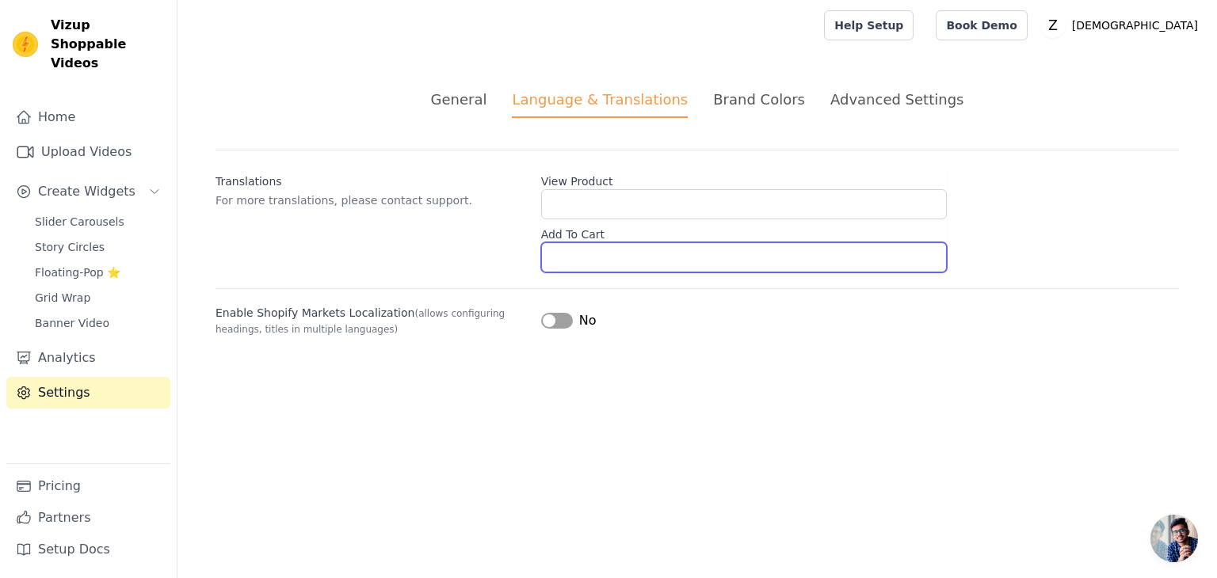
click at [596, 257] on input "Add To Cart" at bounding box center [744, 257] width 406 height 30
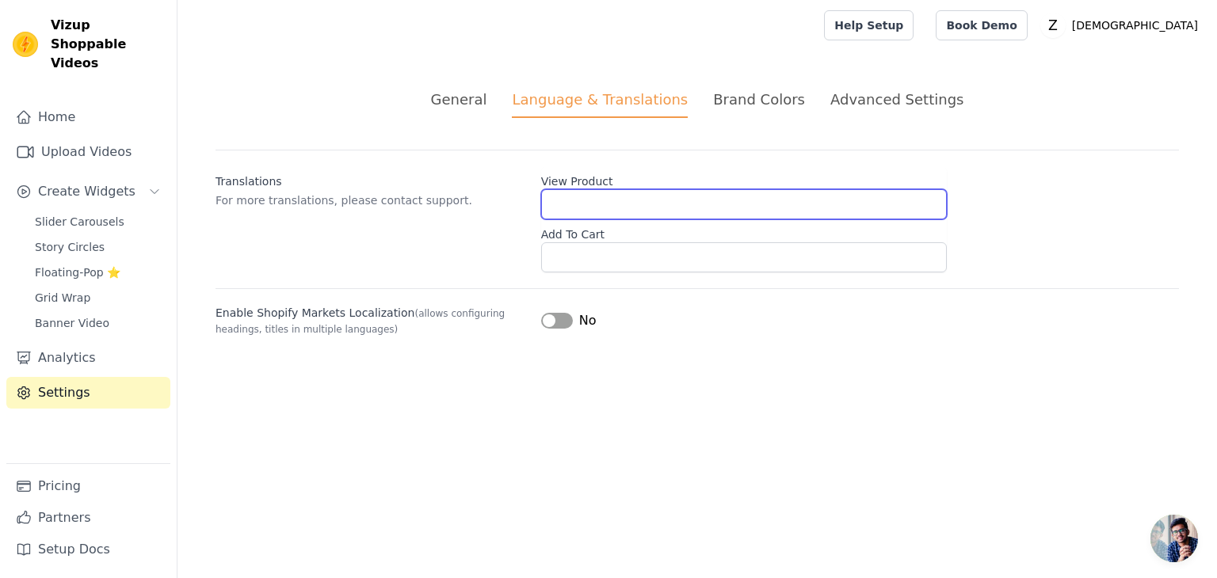
click at [580, 194] on input "View Product" at bounding box center [744, 204] width 406 height 30
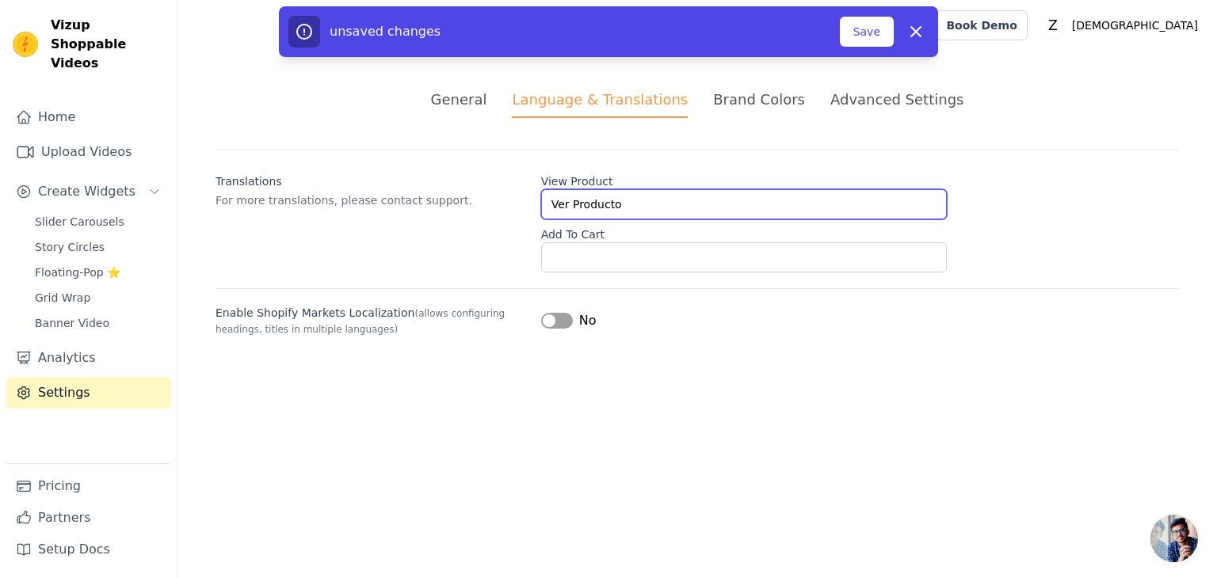
type input "Ver Producto"
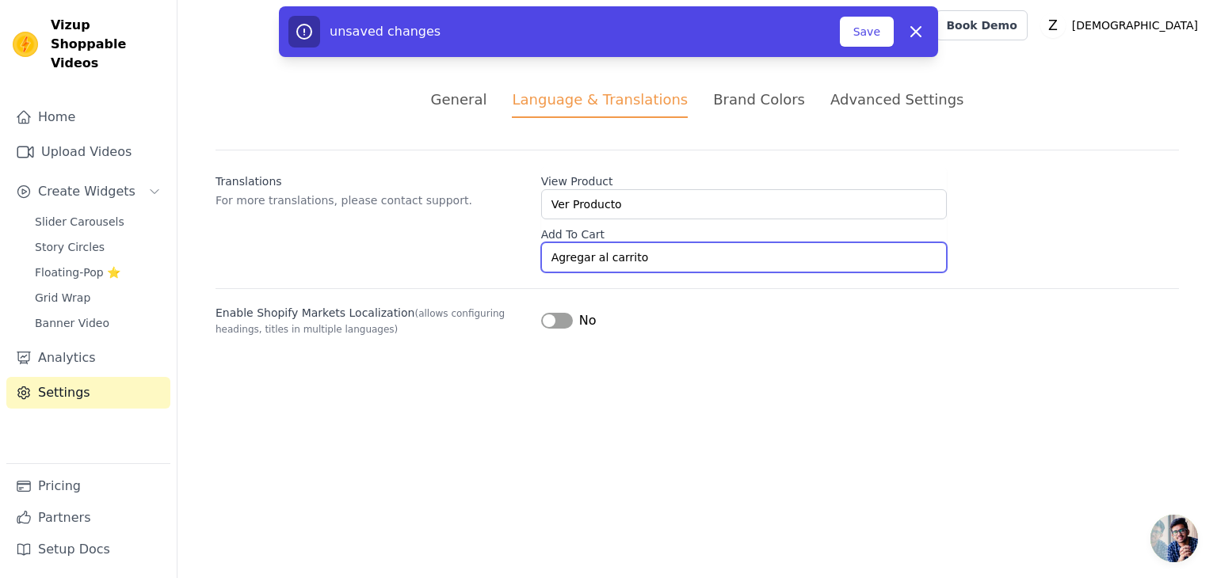
type input "Agregar al carrito"
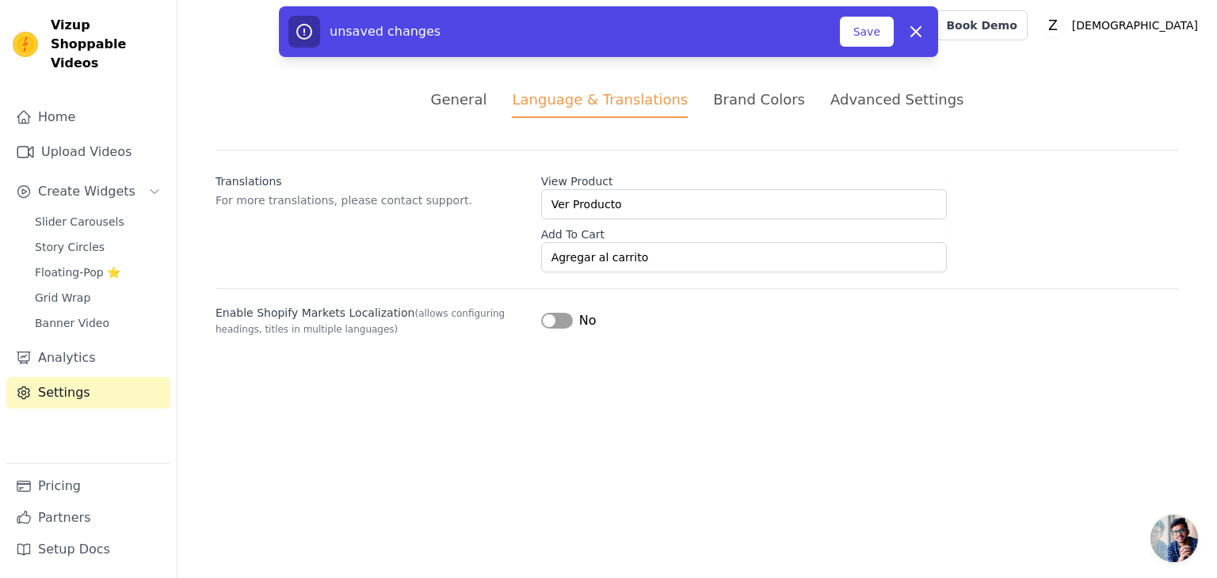
click at [566, 324] on button "Label" at bounding box center [557, 321] width 32 height 16
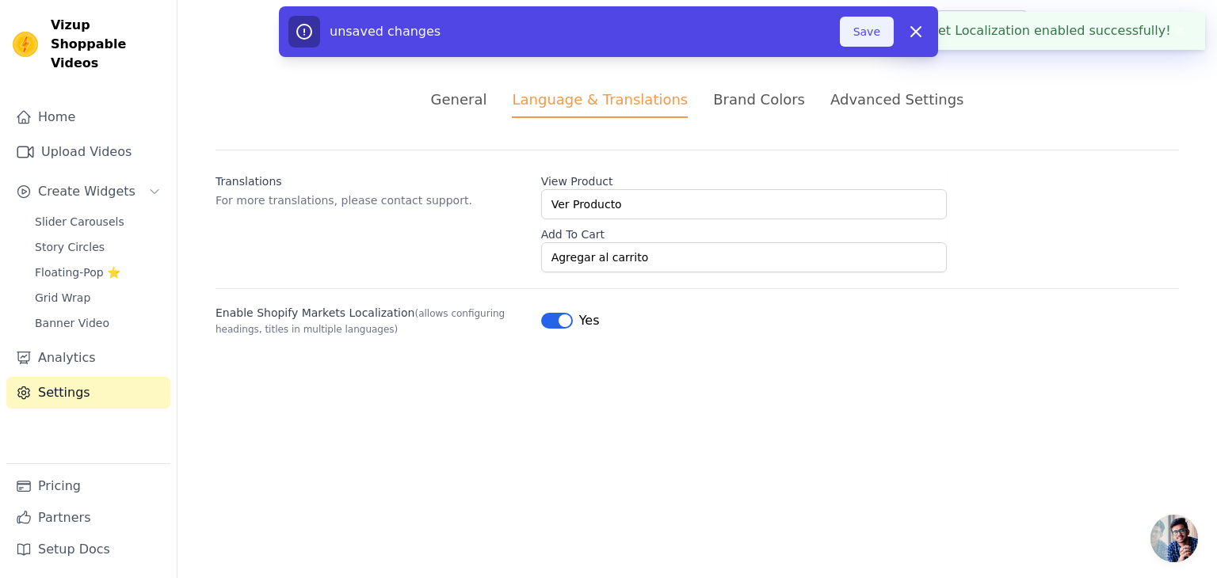
click at [864, 34] on button "Save" at bounding box center [867, 32] width 54 height 30
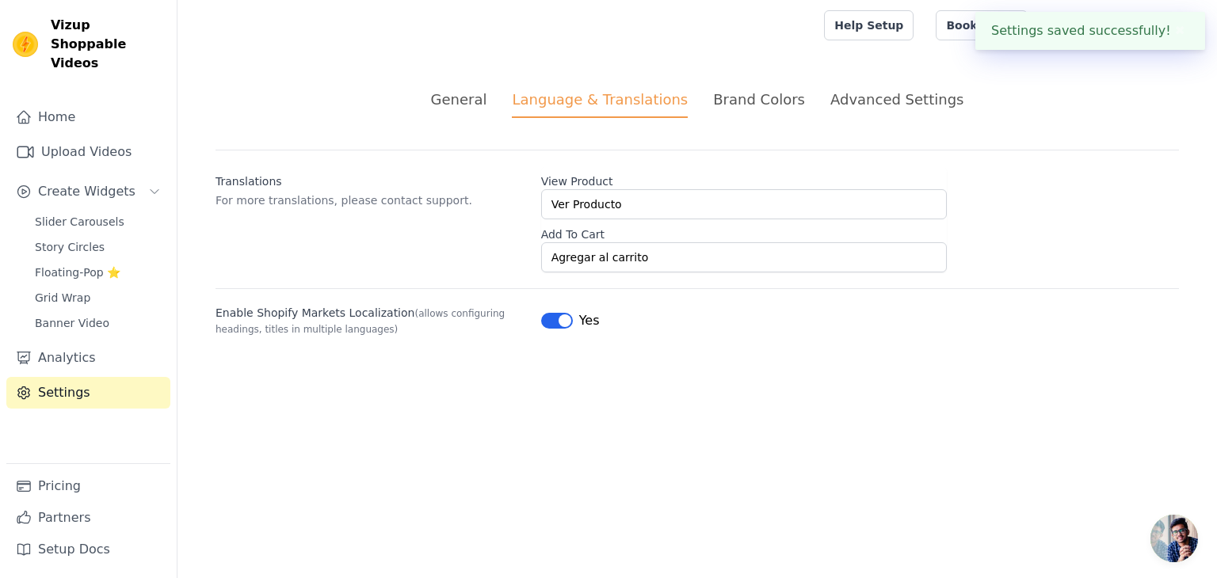
click at [738, 93] on div "Brand Colors" at bounding box center [759, 99] width 92 height 21
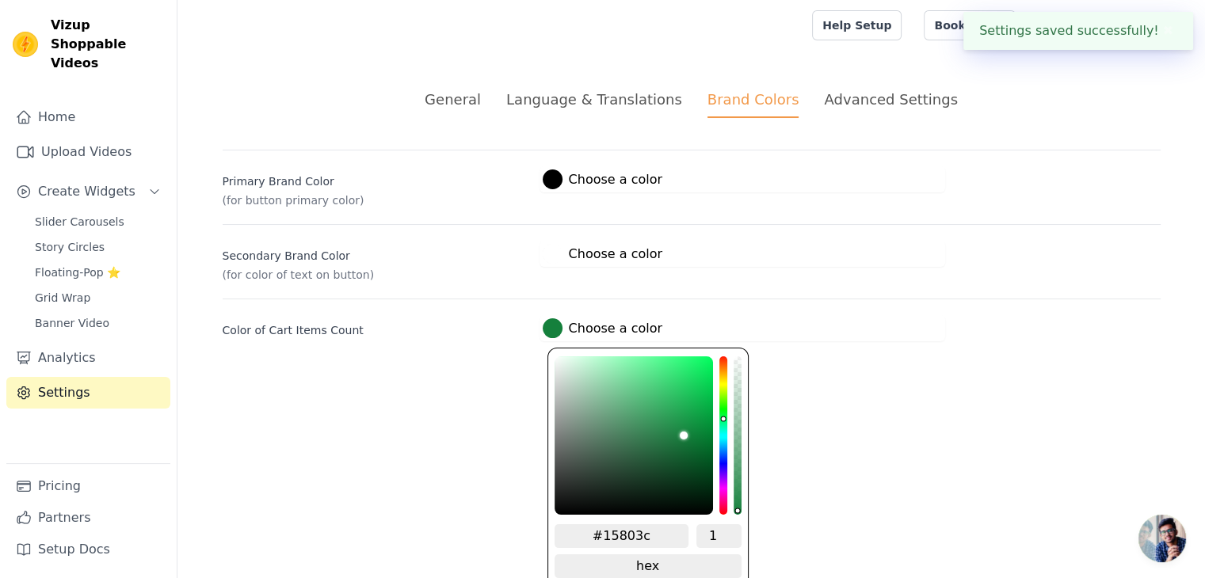
click at [564, 330] on label "#15803c Choose a color" at bounding box center [603, 328] width 120 height 20
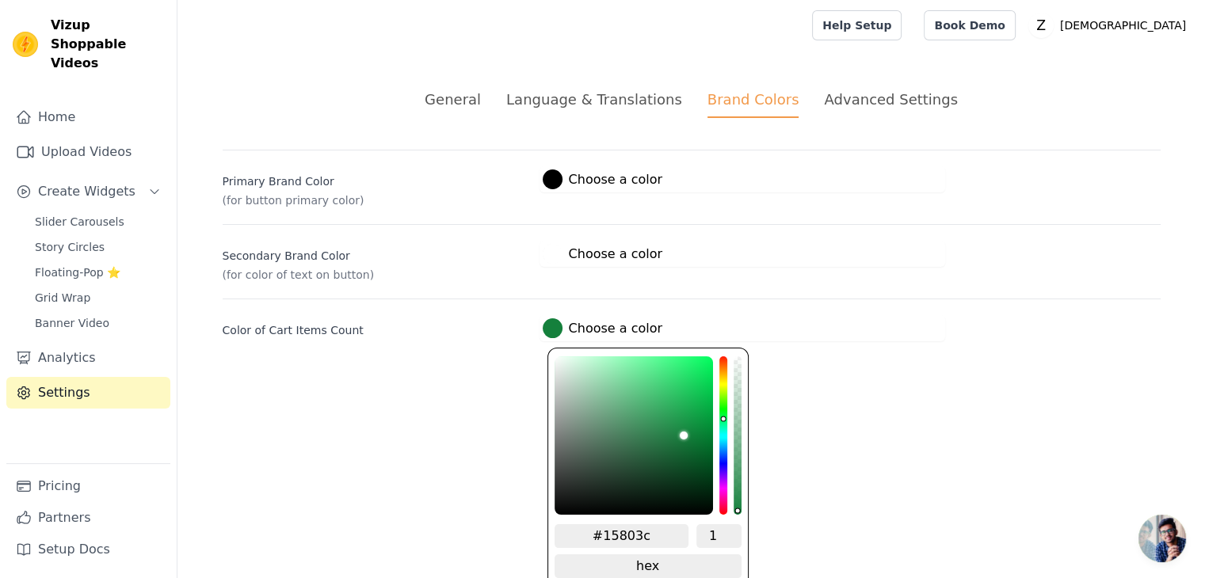
type input "#788014"
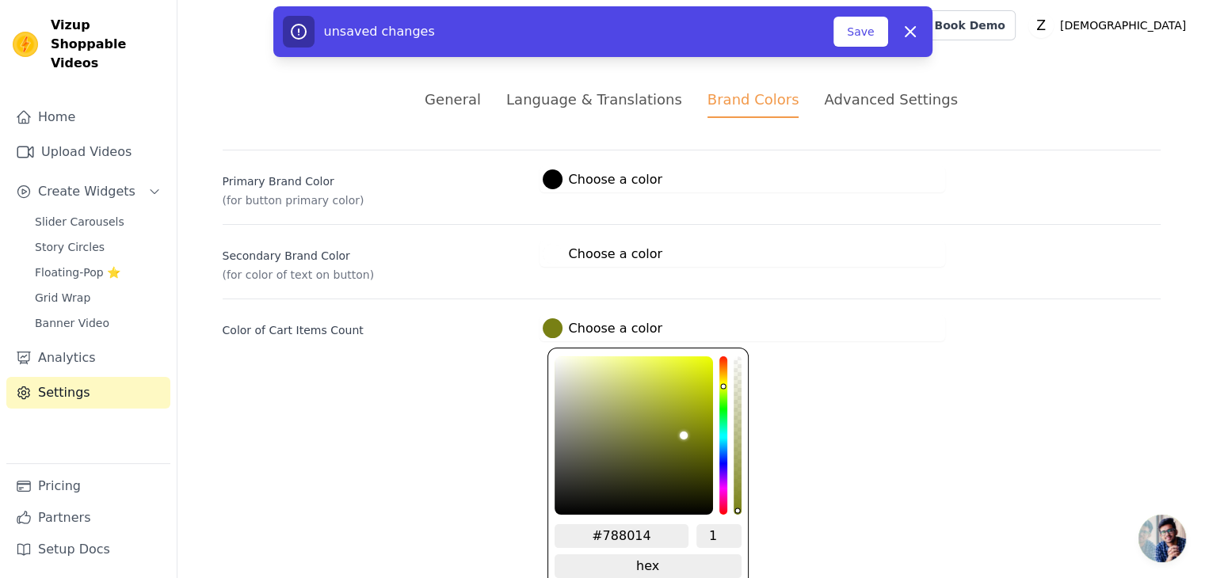
click at [719, 381] on div "hue channel" at bounding box center [723, 436] width 8 height 158
click at [632, 529] on input "#788014" at bounding box center [622, 536] width 135 height 24
paste input "#f8f909"
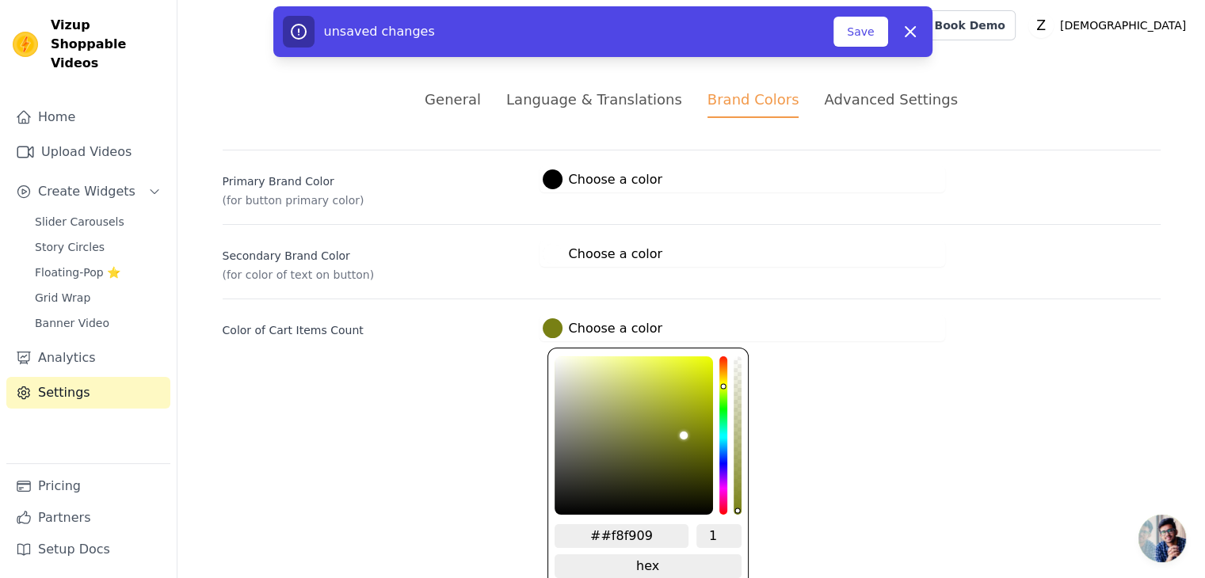
scroll to position [6, 0]
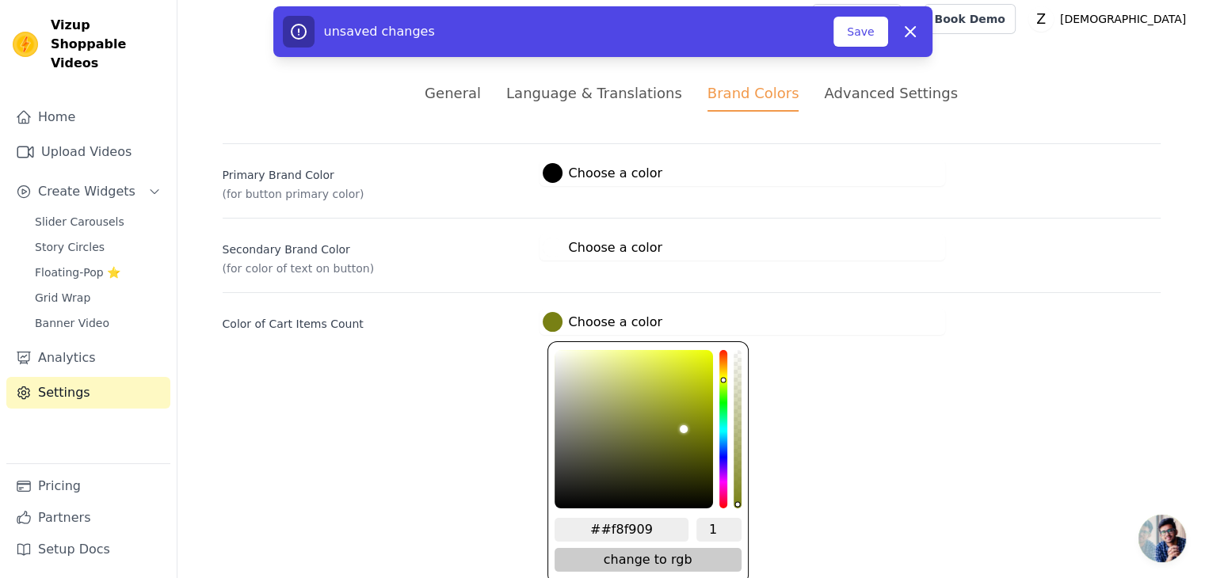
type input "##f8f909"
click at [681, 549] on span "change to rgb" at bounding box center [648, 560] width 187 height 24
click at [665, 552] on span "change to hsv" at bounding box center [648, 560] width 187 height 24
type input "#778014"
type input "65"
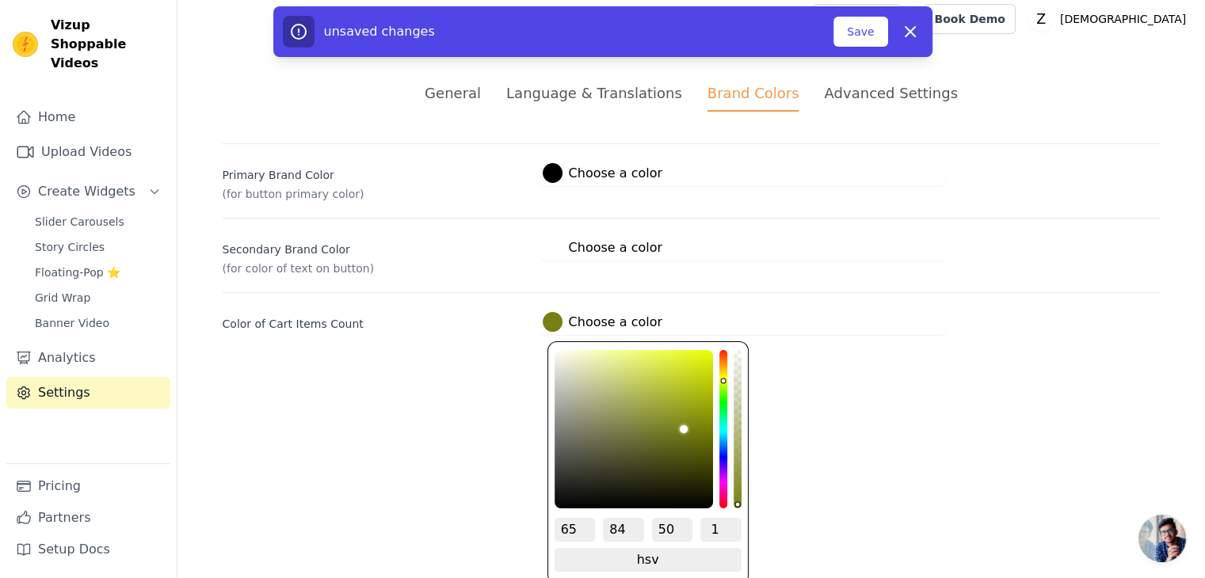
type input "#7a8014"
type input "63"
type input "#808014"
type input "60"
type input "#807c14"
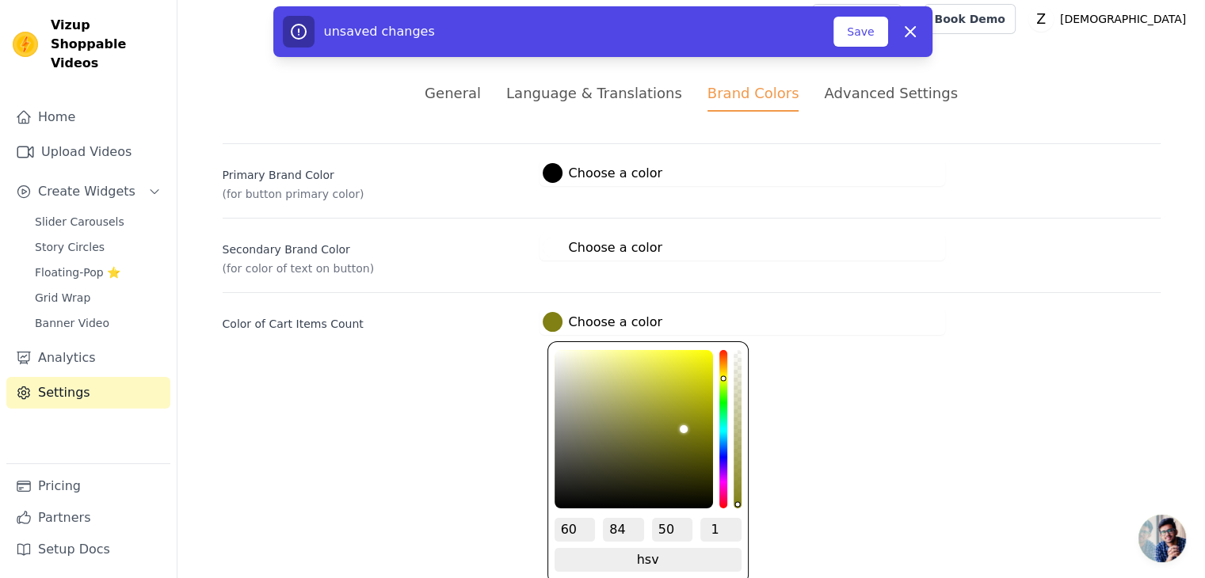
type input "58"
type input "#807814"
type input "56"
type input "#807314"
type input "53"
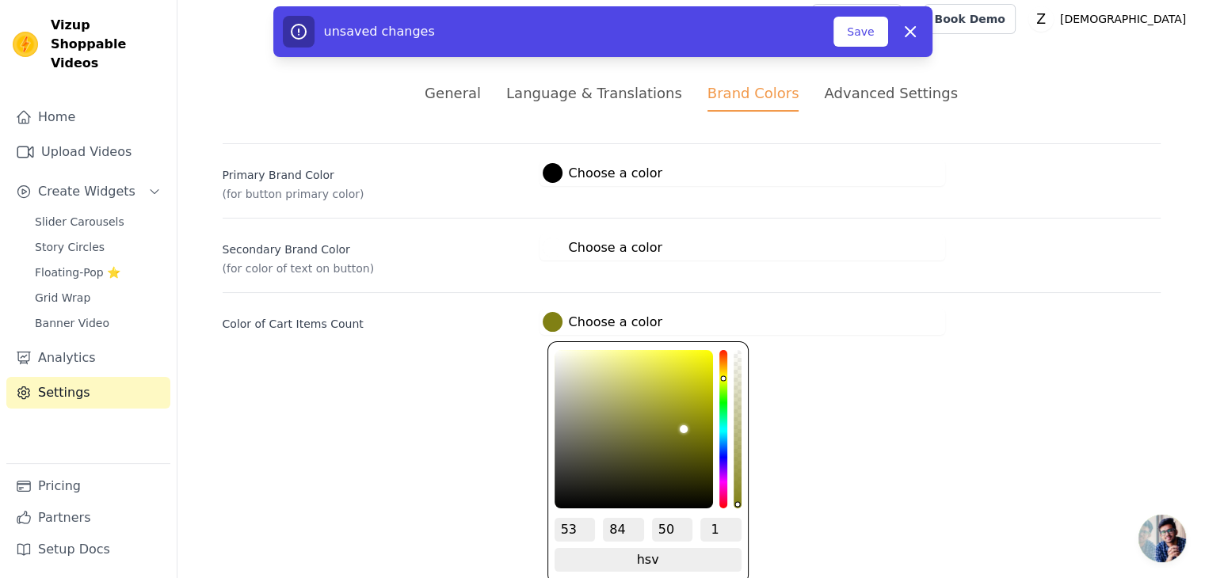
type input "#806f14"
type input "51"
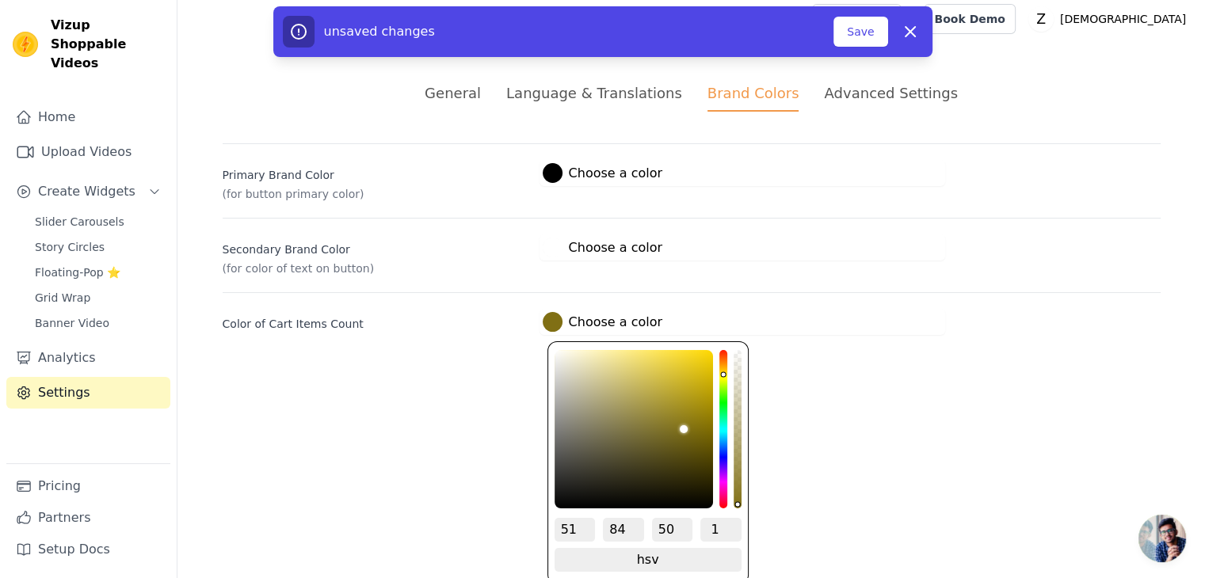
click at [719, 368] on div "hue channel" at bounding box center [723, 429] width 8 height 158
type input "#808014"
type input "60"
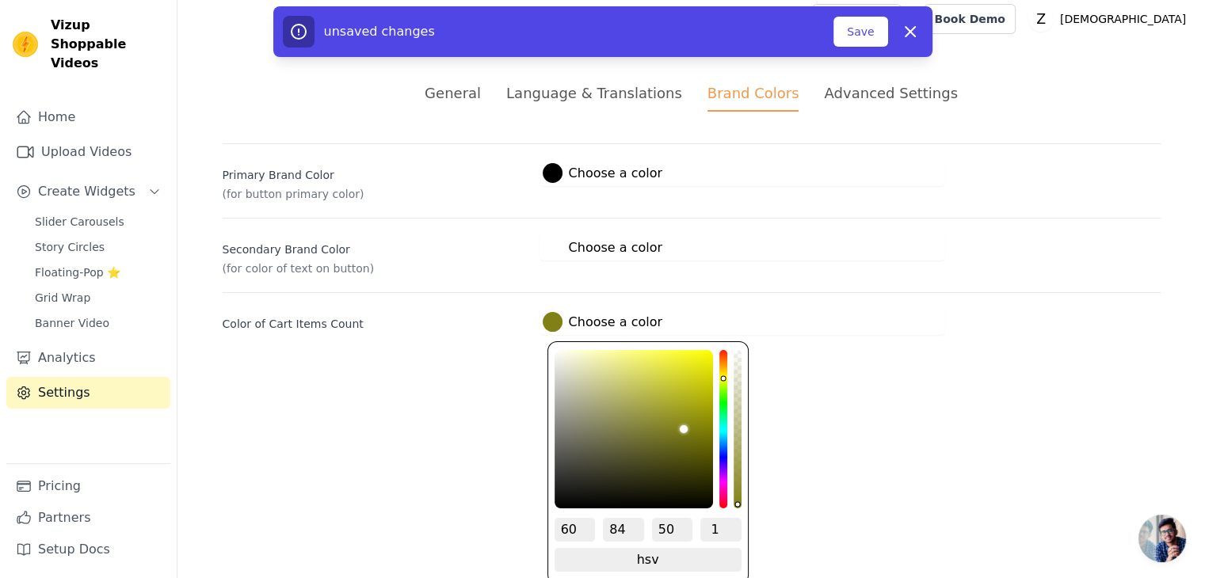
click at [719, 372] on div "hue channel" at bounding box center [723, 429] width 8 height 158
type input "#eded0f"
type input "94"
type input "93"
type input "#eded0c"
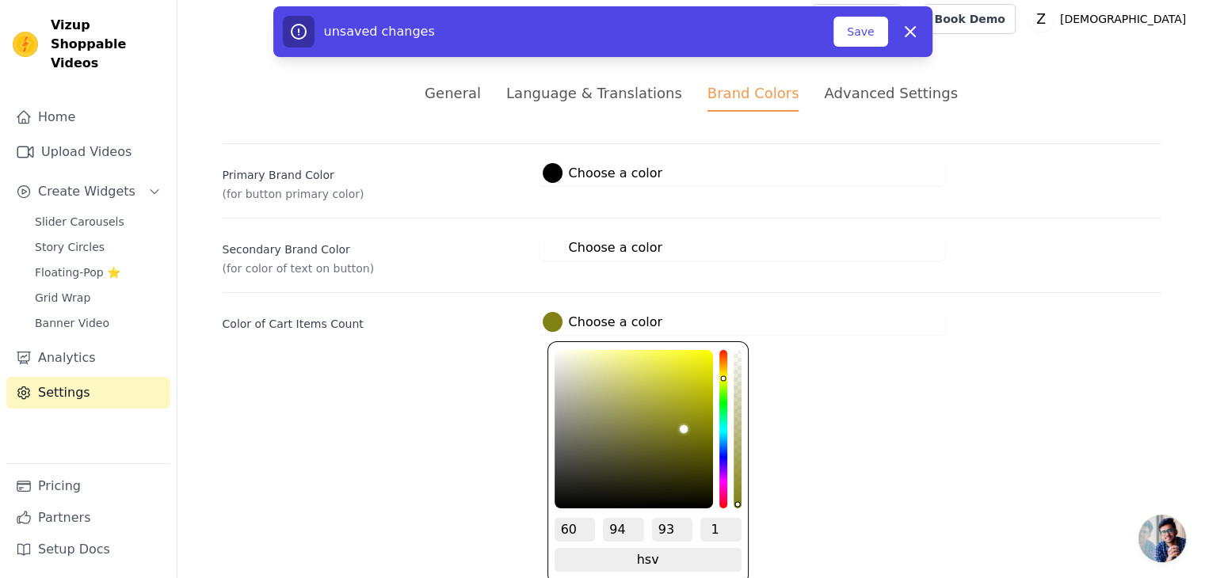
type input "95"
type input "#eded0a"
type input "96"
type input "#eded08"
type input "97"
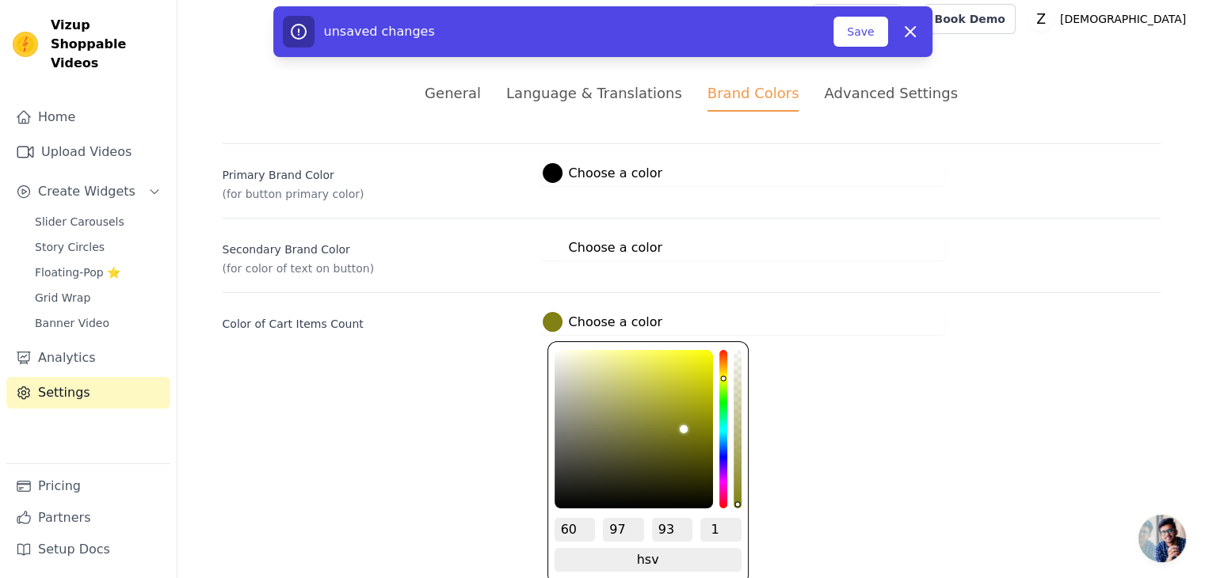
type input "#eeee05"
type input "98"
type input "#efef05"
type input "94"
type input "#f2f203"
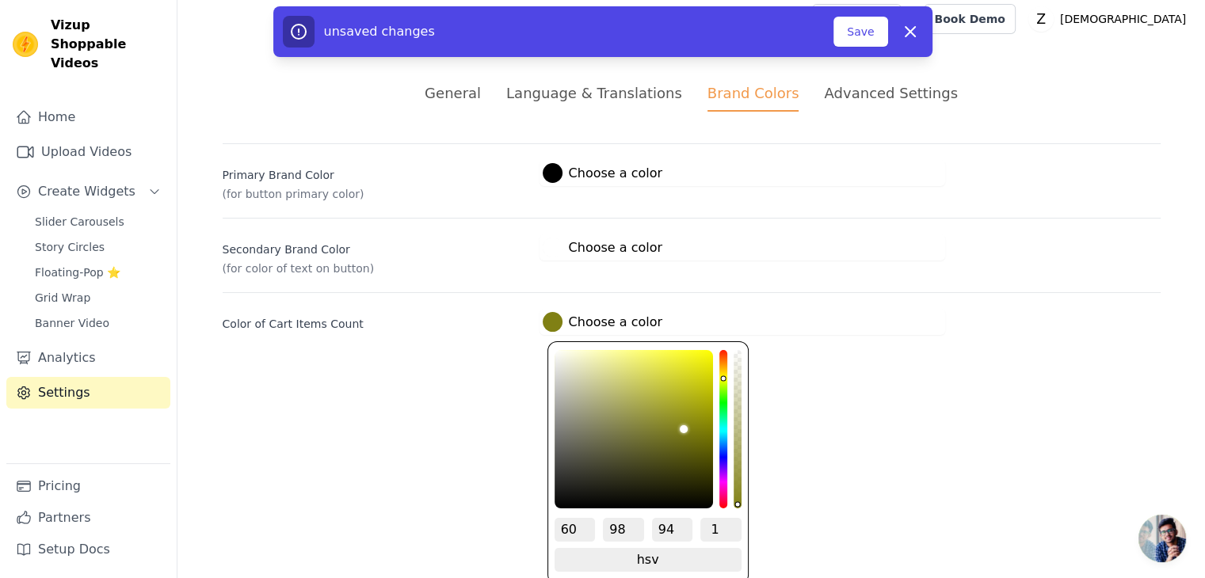
type input "99"
type input "95"
type input "#f3f300"
type input "100"
type input "#f5f500"
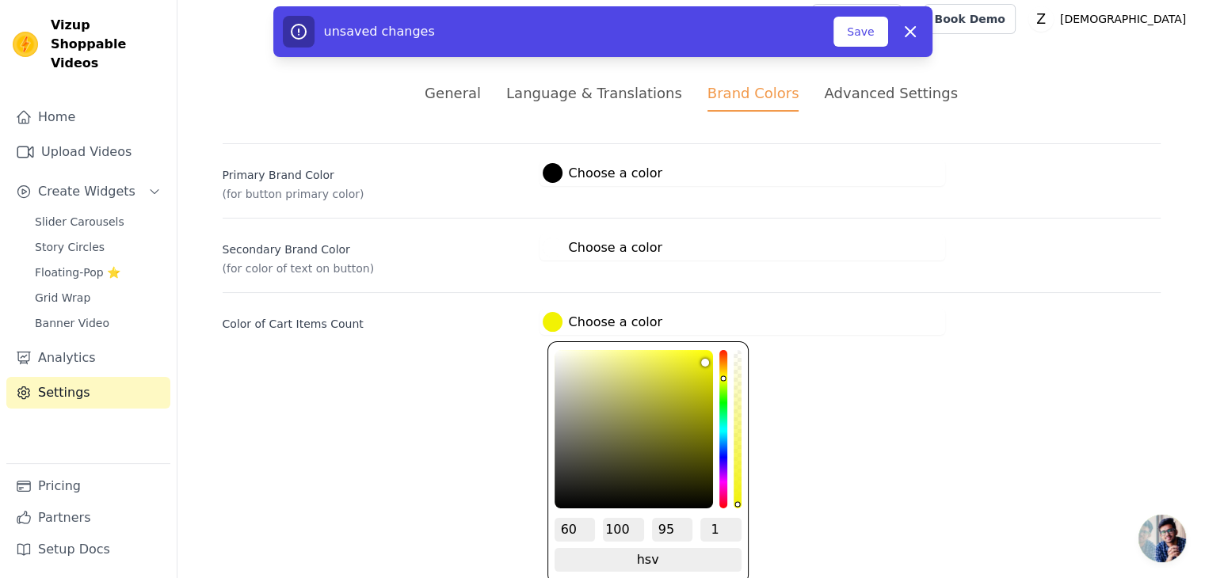
type input "96"
type input "#f8f800"
type input "97"
type input "#fafa00"
type input "98"
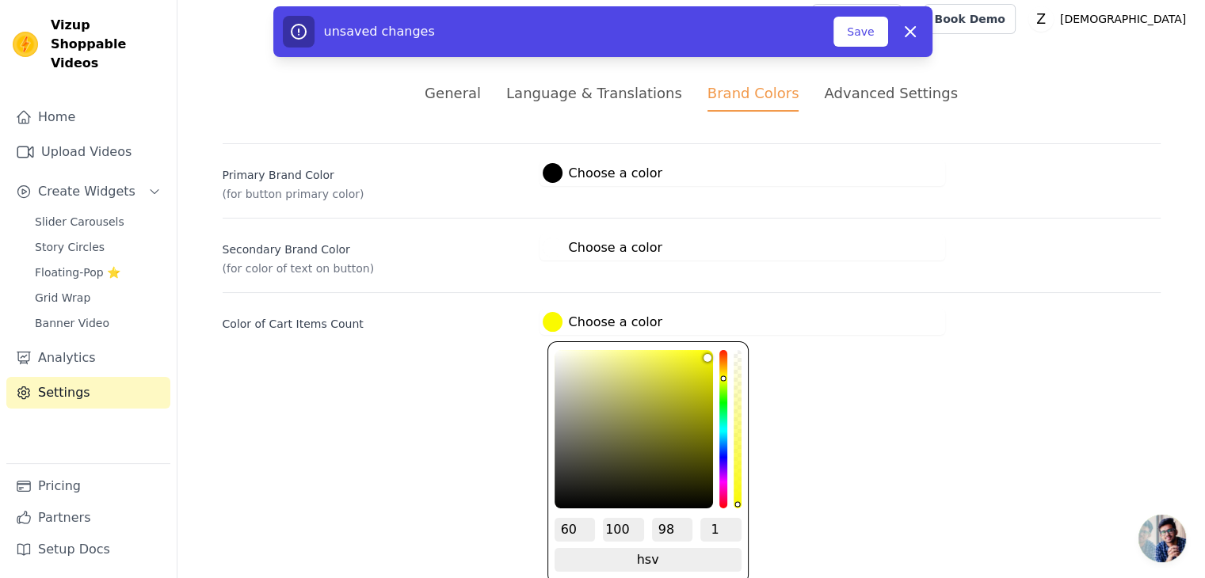
type input "#ffff00"
type input "100"
drag, startPoint x: 700, startPoint y: 357, endPoint x: 713, endPoint y: 338, distance: 22.9
click at [713, 341] on div "60 100 100 1 hsv change to hex" at bounding box center [647, 462] width 201 height 243
click at [856, 331] on div "#ffff00 Choose a color 60 100 100 1 hsv change to hex" at bounding box center [743, 322] width 406 height 26
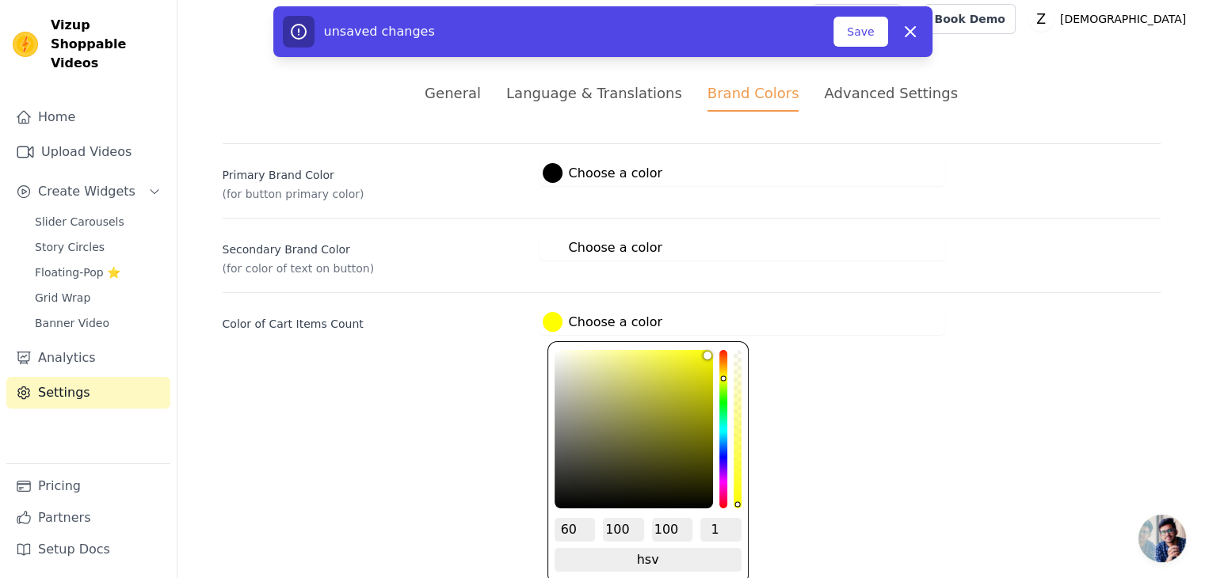
scroll to position [0, 0]
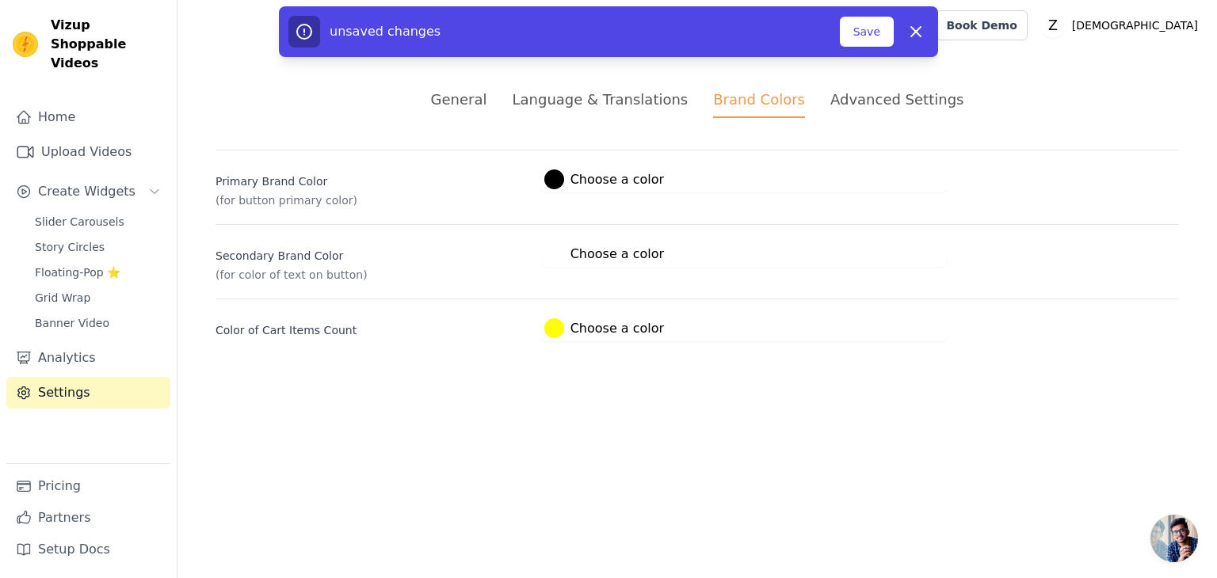
click at [865, 105] on div "Advanced Settings" at bounding box center [896, 99] width 133 height 21
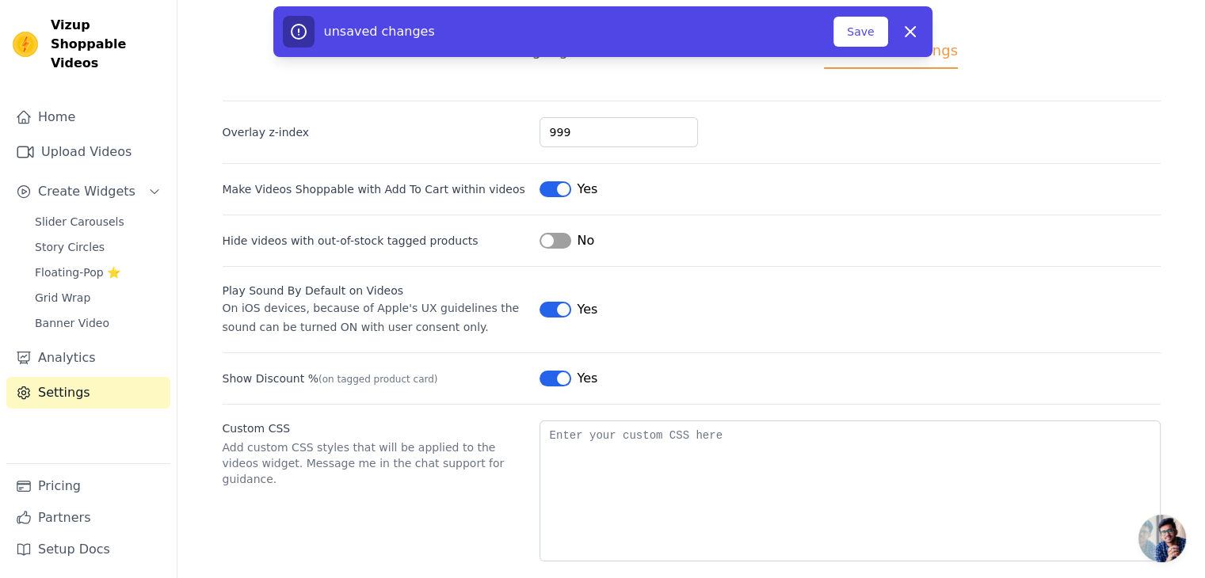
scroll to position [69, 0]
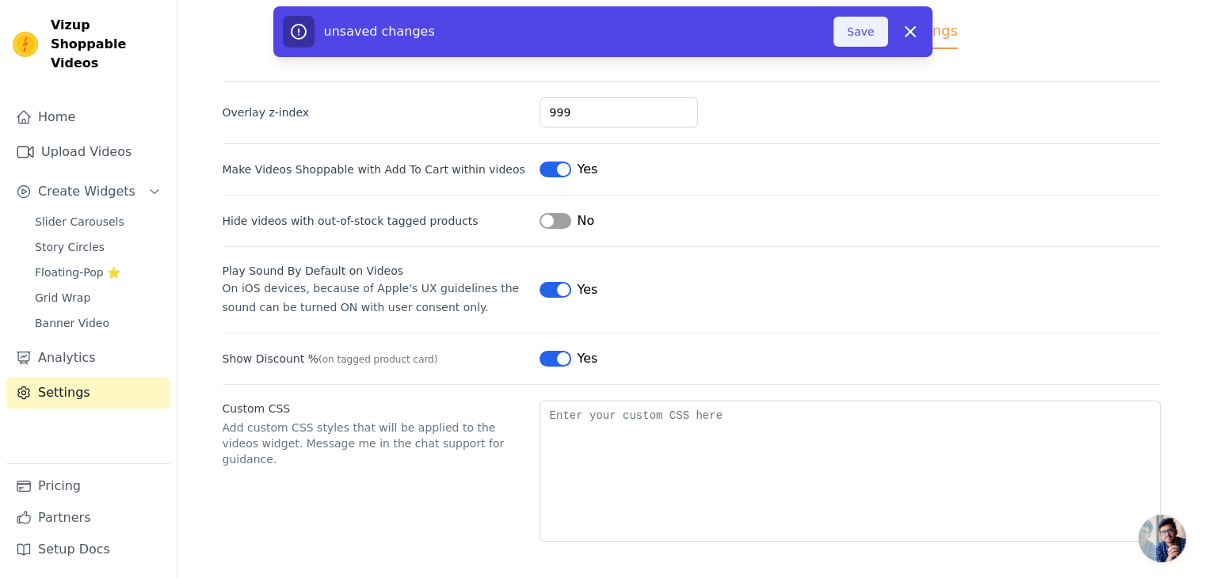
click at [868, 32] on button "Save" at bounding box center [860, 32] width 54 height 30
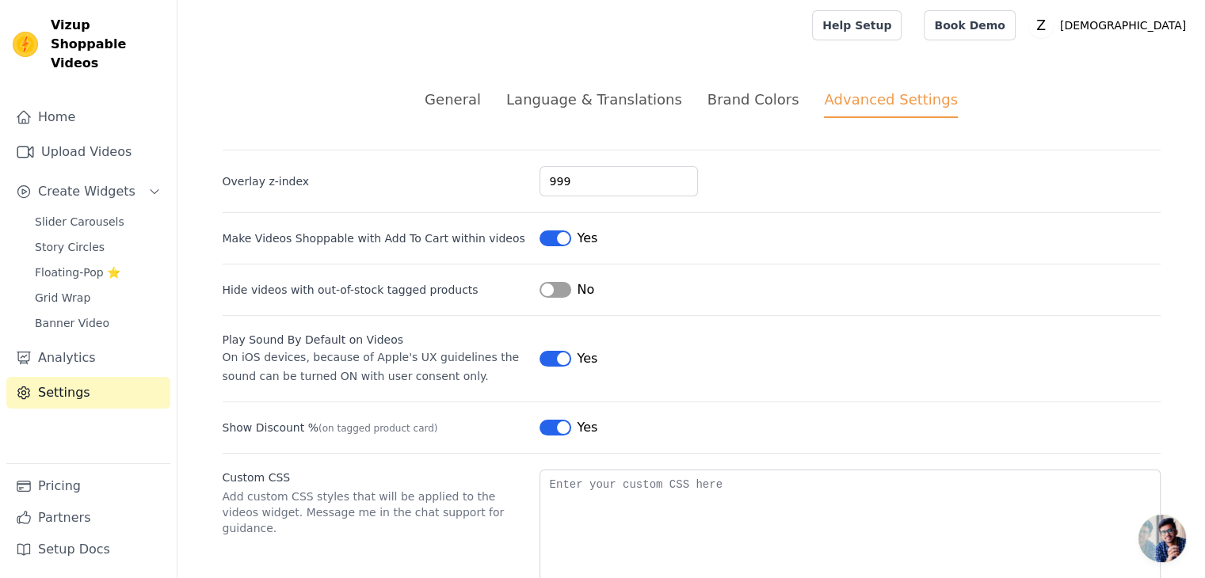
click at [551, 296] on div "No" at bounding box center [567, 289] width 55 height 19
click at [559, 286] on button "Label" at bounding box center [556, 290] width 32 height 16
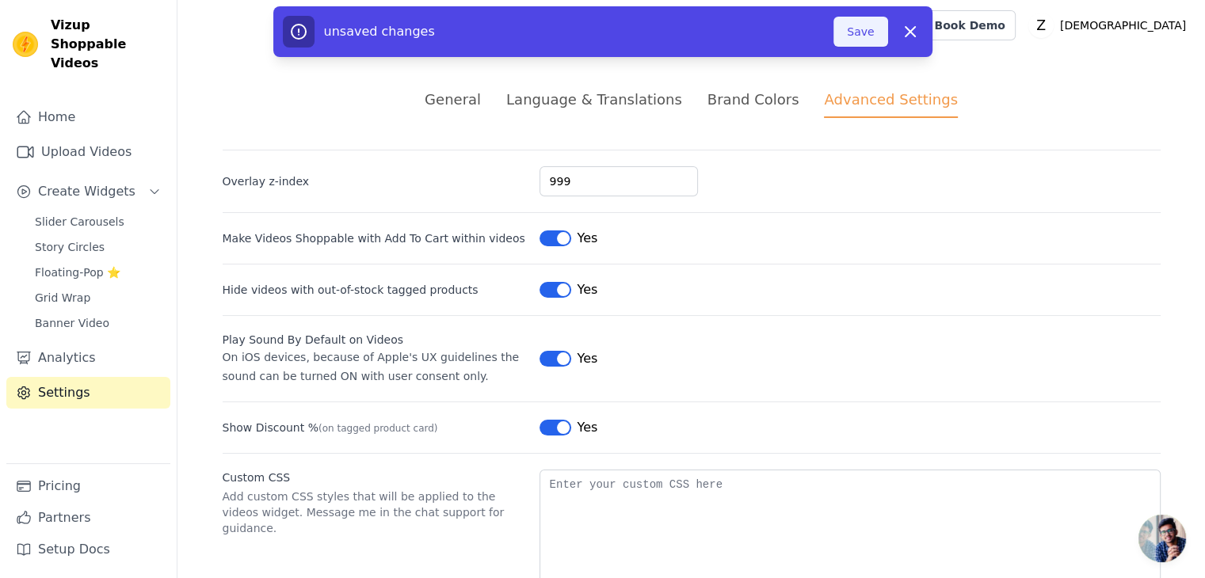
click at [862, 25] on button "Save" at bounding box center [860, 32] width 54 height 30
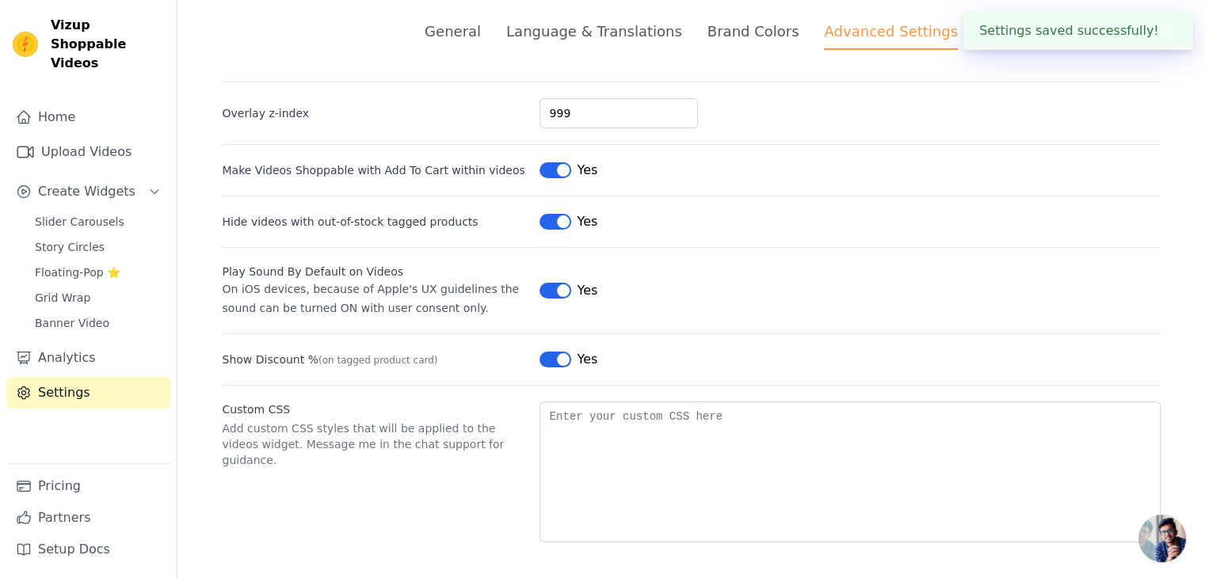
scroll to position [69, 0]
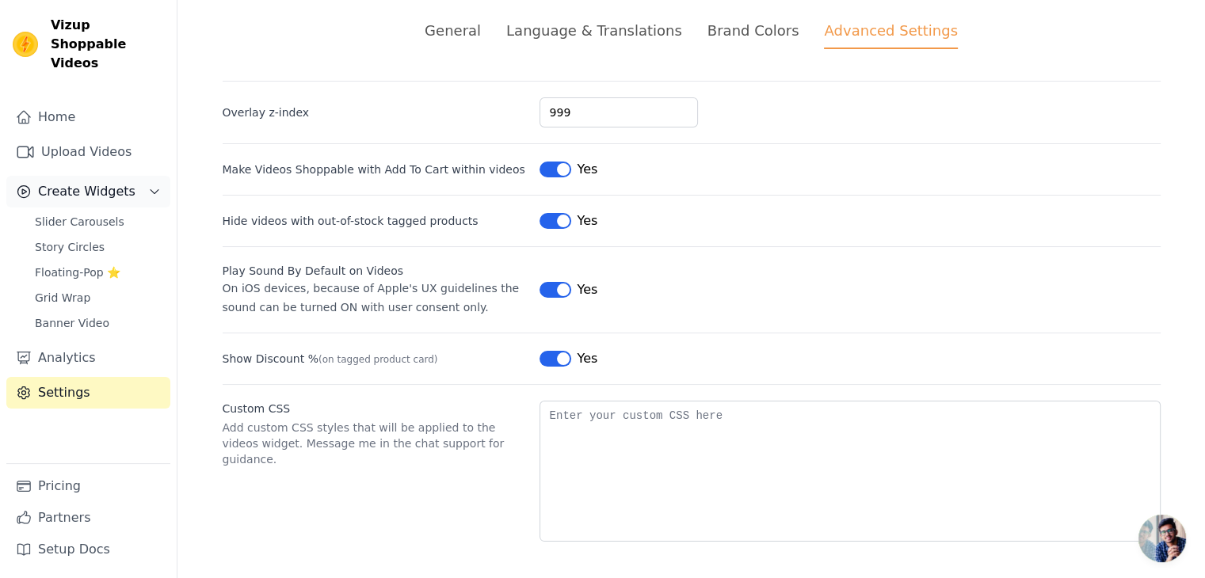
click at [126, 176] on button "Create Widgets" at bounding box center [88, 192] width 164 height 32
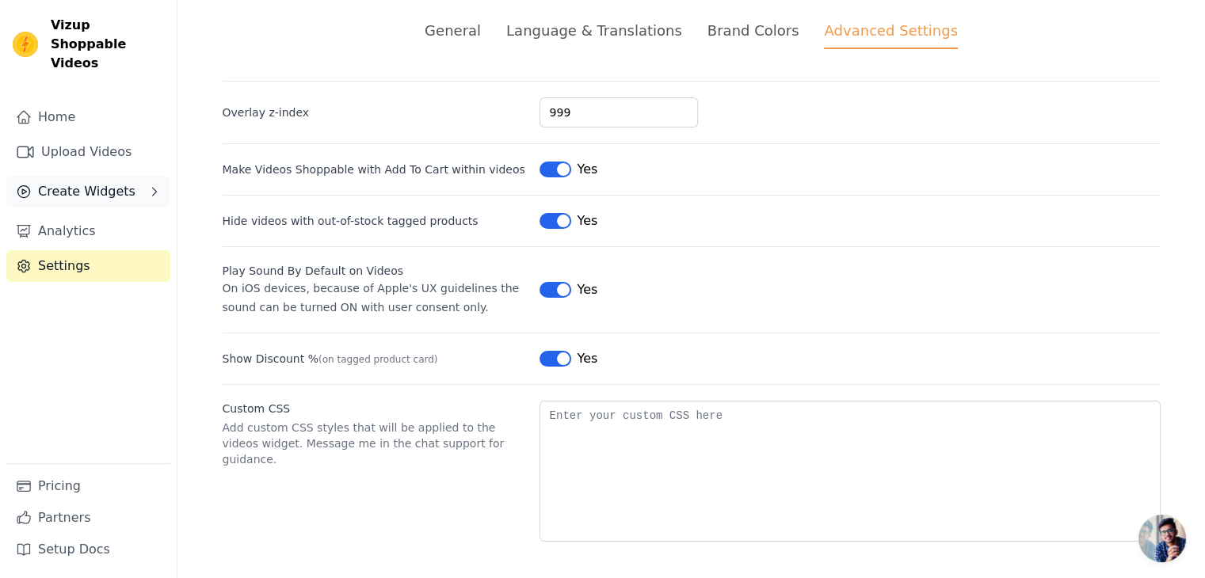
click at [124, 176] on button "Create Widgets" at bounding box center [88, 192] width 164 height 32
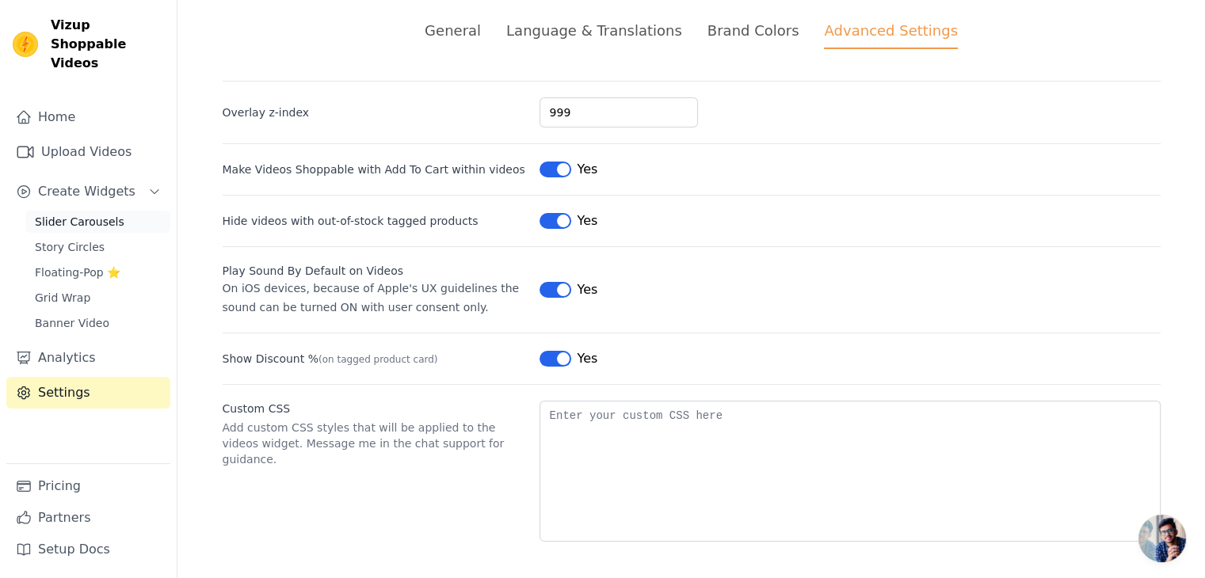
click at [109, 214] on span "Slider Carousels" at bounding box center [80, 222] width 90 height 16
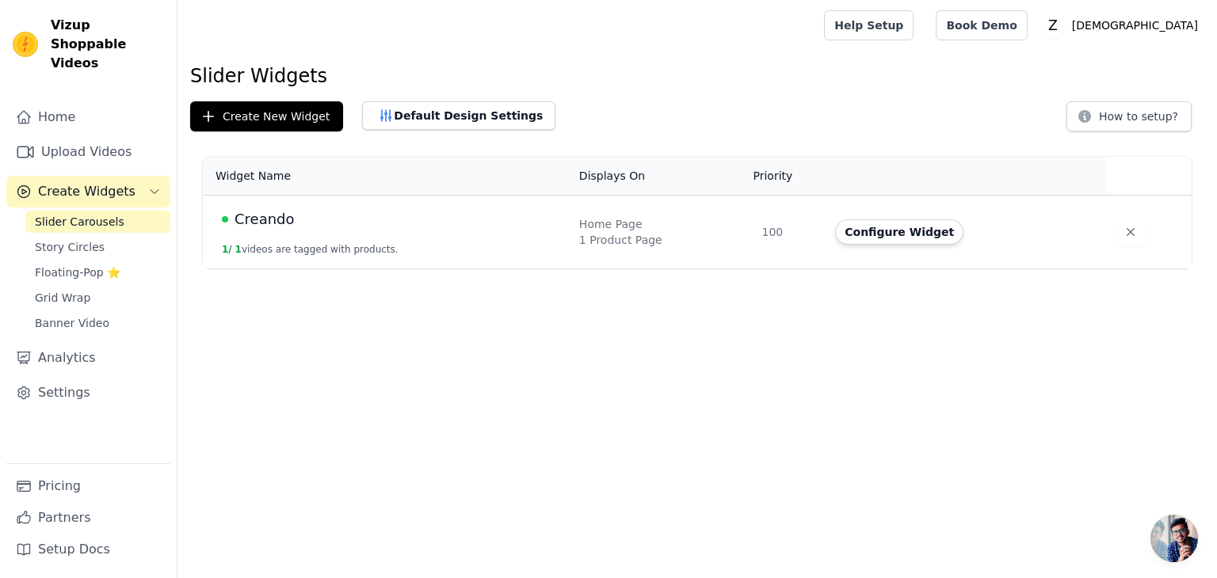
click at [493, 200] on td "Creando 1 / 1 videos are tagged with products." at bounding box center [386, 233] width 367 height 74
click at [452, 118] on button "Default Design Settings" at bounding box center [458, 115] width 193 height 29
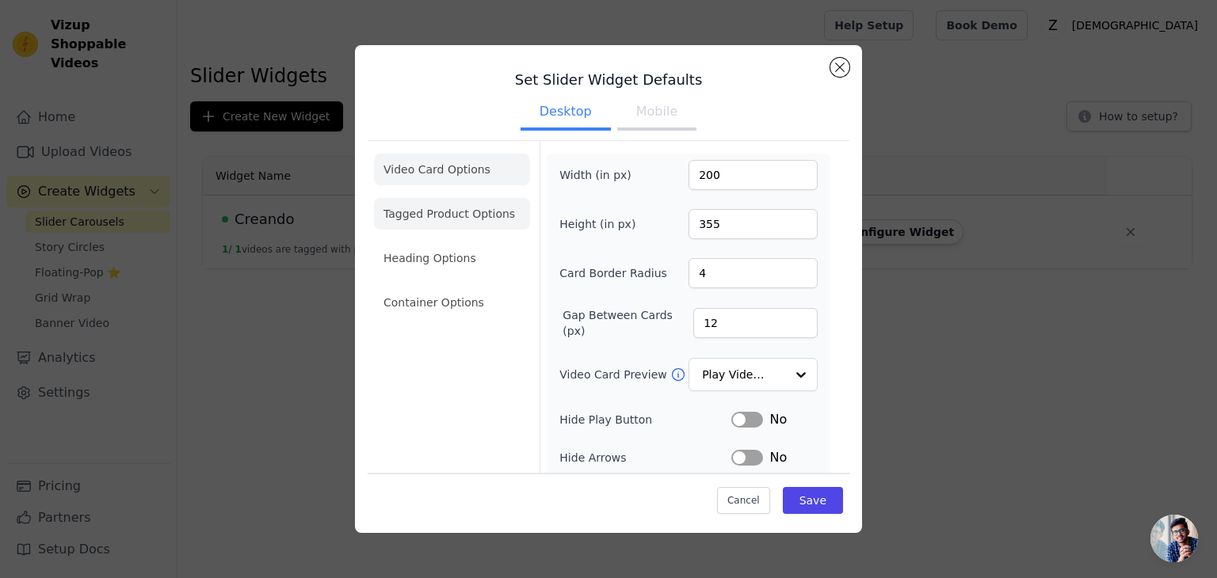
click at [438, 287] on li "Tagged Product Options" at bounding box center [452, 303] width 156 height 32
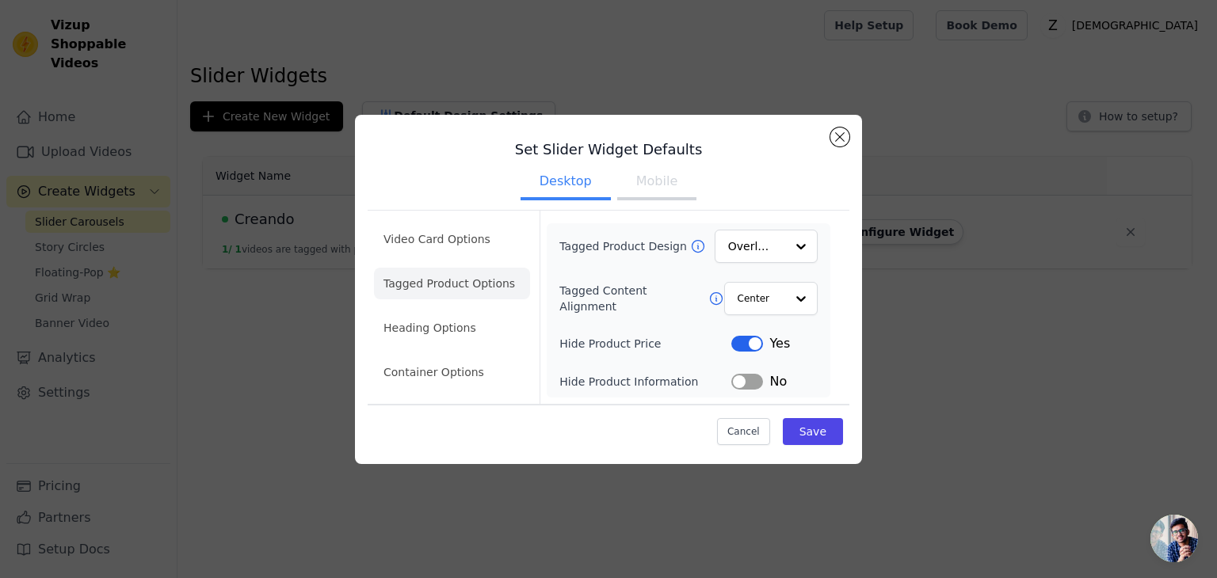
click at [667, 184] on button "Mobile" at bounding box center [656, 183] width 79 height 35
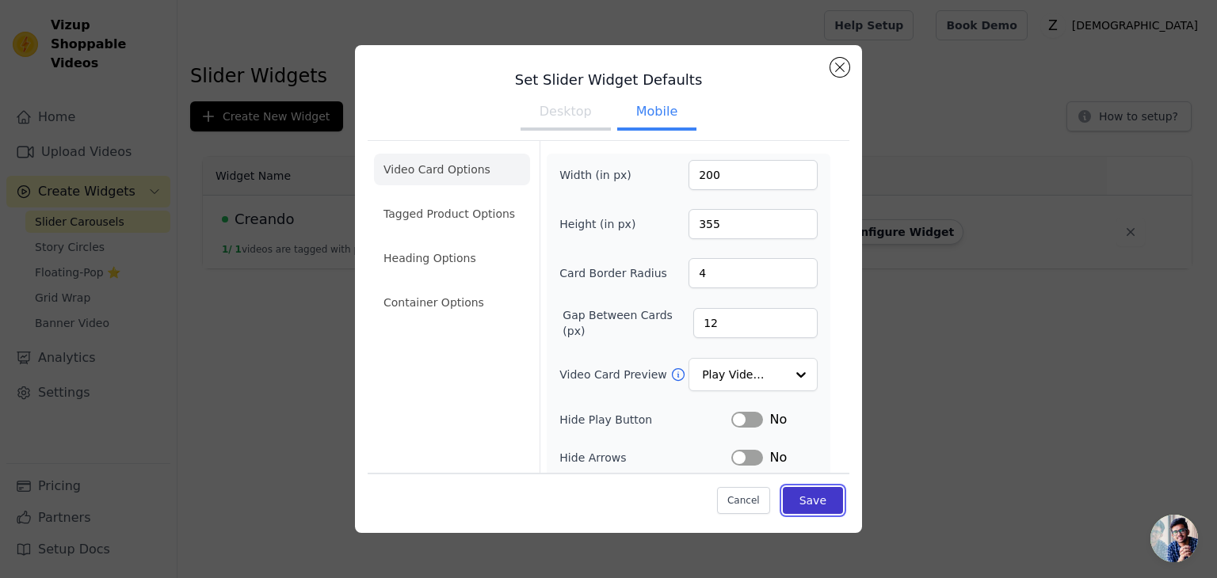
click at [815, 510] on button "Save" at bounding box center [813, 500] width 60 height 27
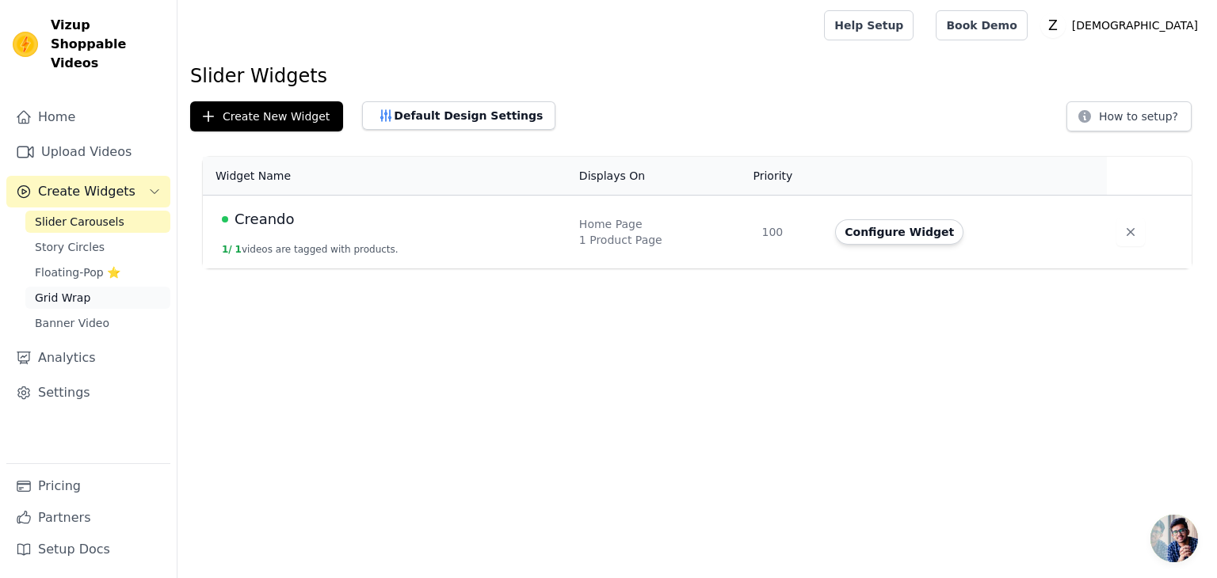
click at [88, 287] on link "Grid Wrap" at bounding box center [97, 298] width 145 height 22
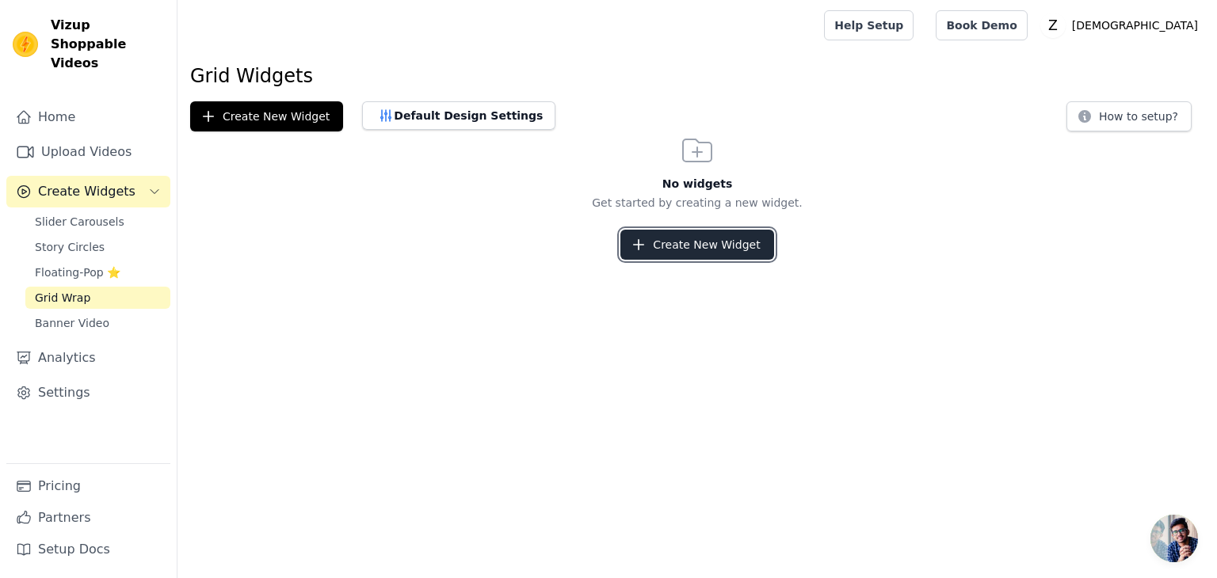
click at [700, 249] on button "Create New Widget" at bounding box center [696, 245] width 153 height 30
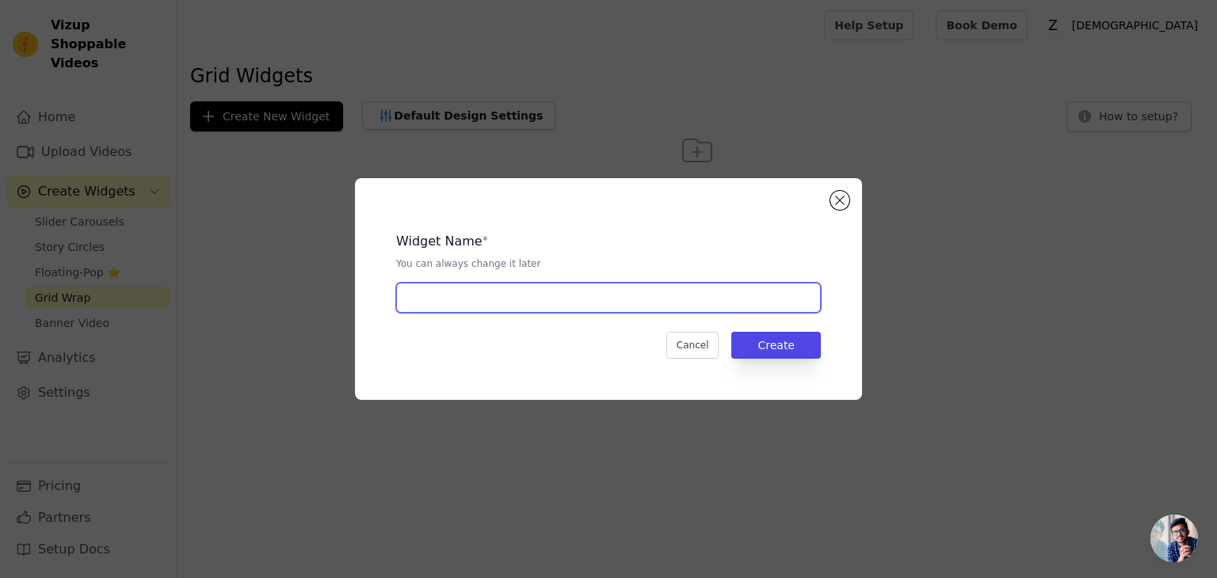
click at [579, 292] on input "text" at bounding box center [608, 298] width 425 height 30
type input "Creando"
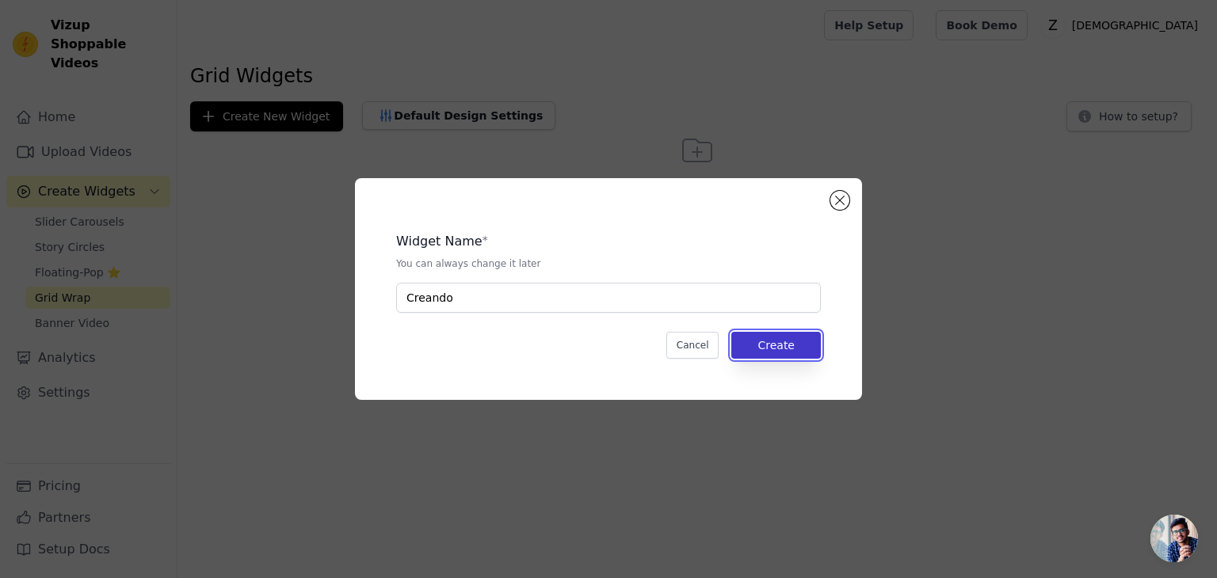
click at [768, 353] on button "Create" at bounding box center [776, 345] width 90 height 27
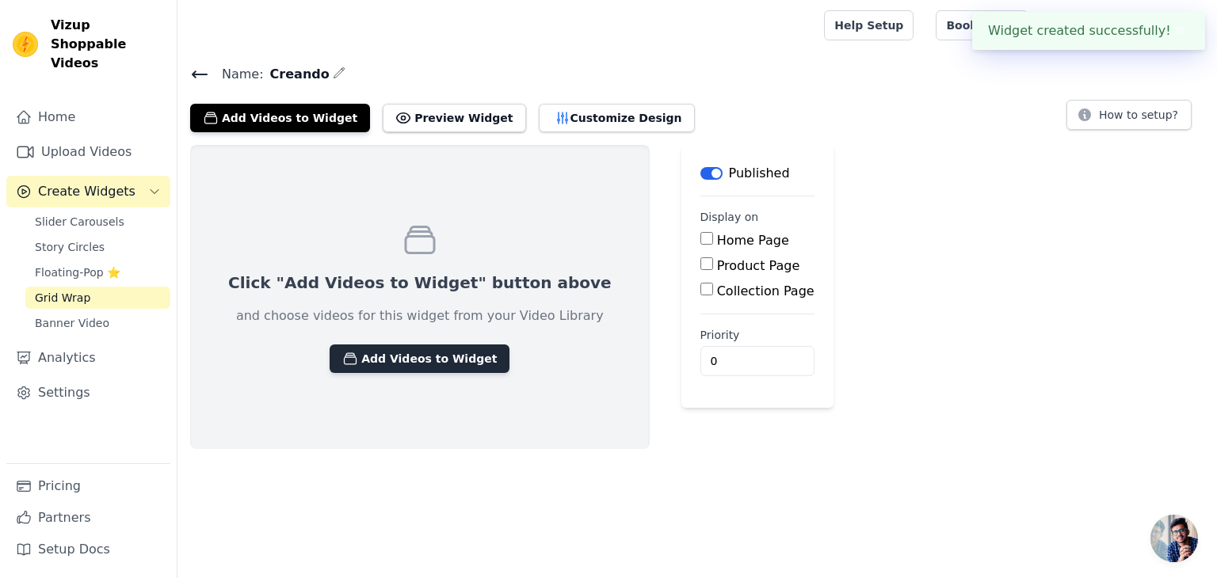
click at [445, 349] on button "Add Videos to Widget" at bounding box center [420, 359] width 180 height 29
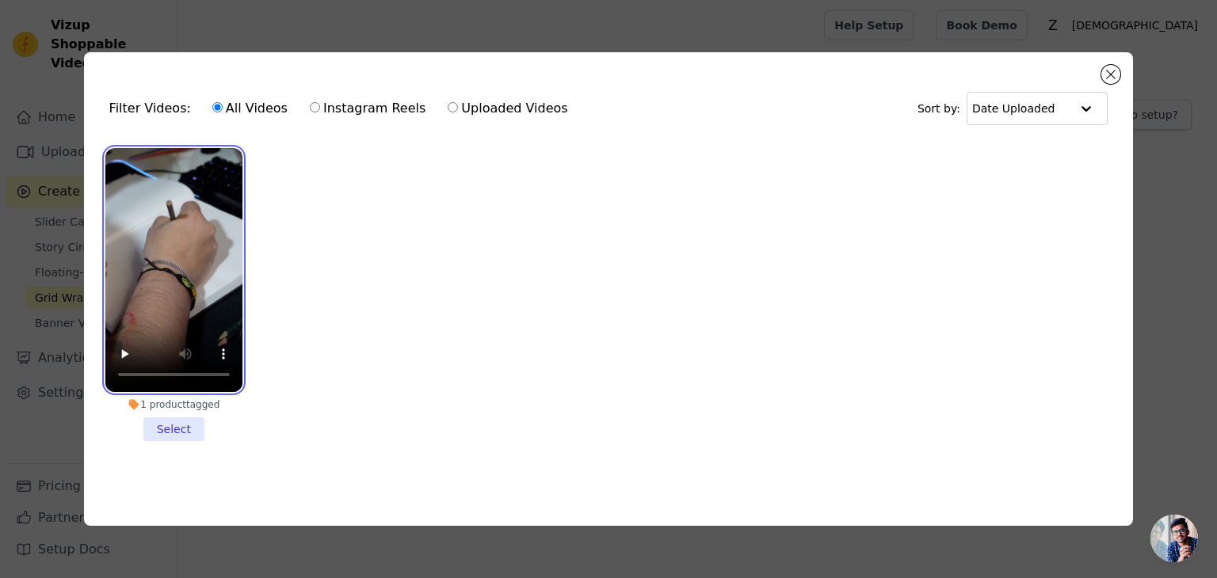
click at [152, 261] on video at bounding box center [173, 270] width 137 height 244
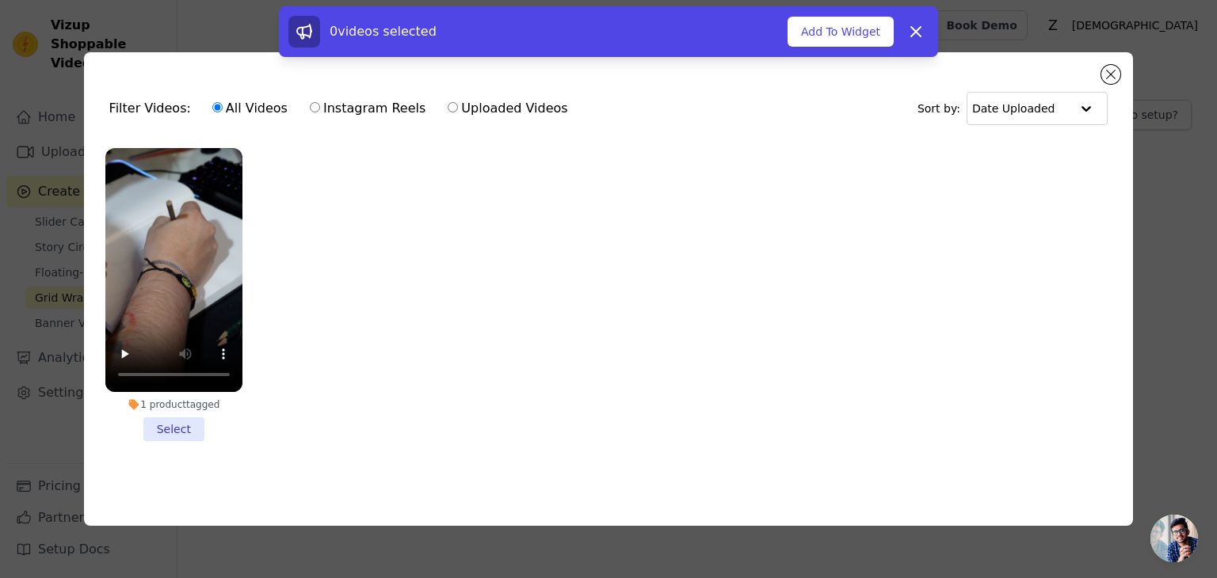
click at [160, 422] on li "1 product tagged Select" at bounding box center [173, 294] width 137 height 293
click at [0, 0] on input "1 product tagged Select" at bounding box center [0, 0] width 0 height 0
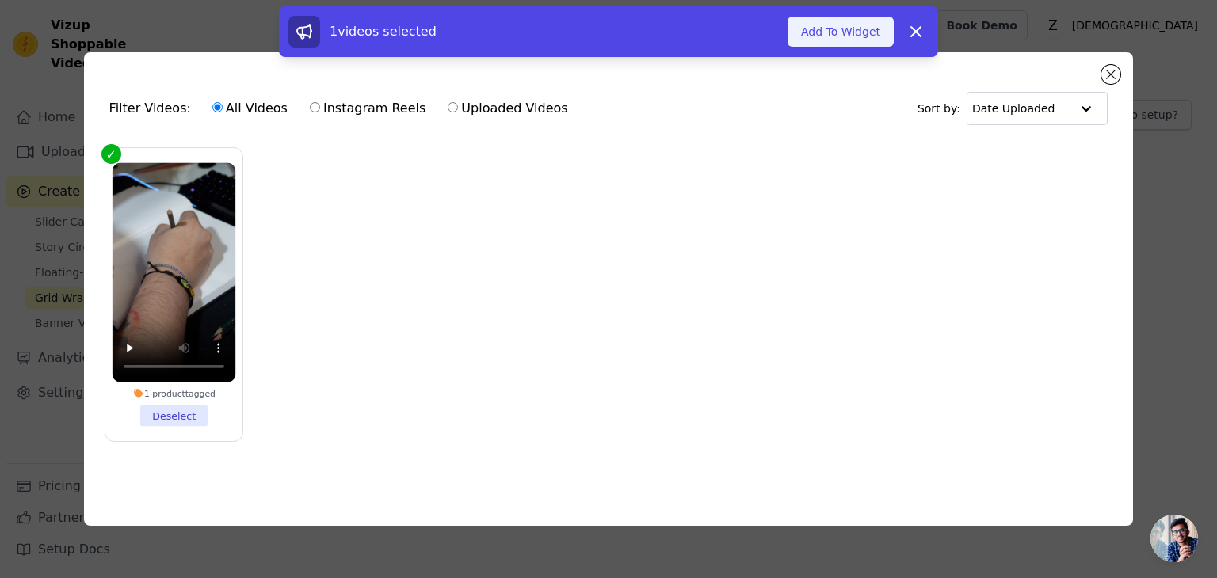
click at [845, 29] on button "Add To Widget" at bounding box center [841, 32] width 106 height 30
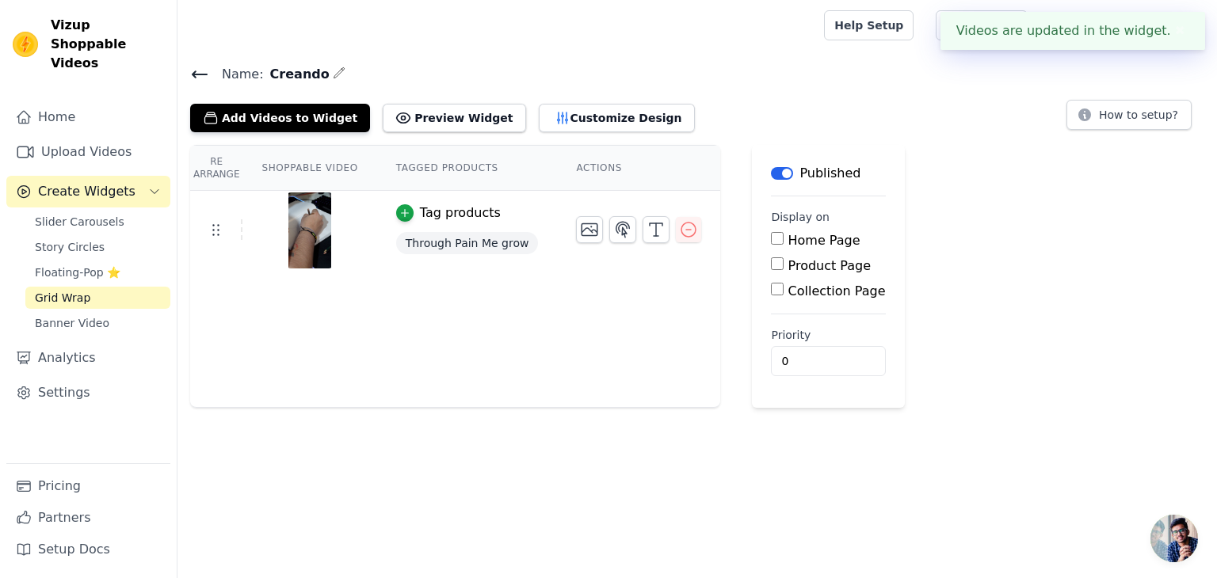
click at [788, 270] on label "Product Page" at bounding box center [829, 265] width 83 height 15
click at [784, 270] on input "Product Page" at bounding box center [777, 263] width 13 height 13
checkbox input "true"
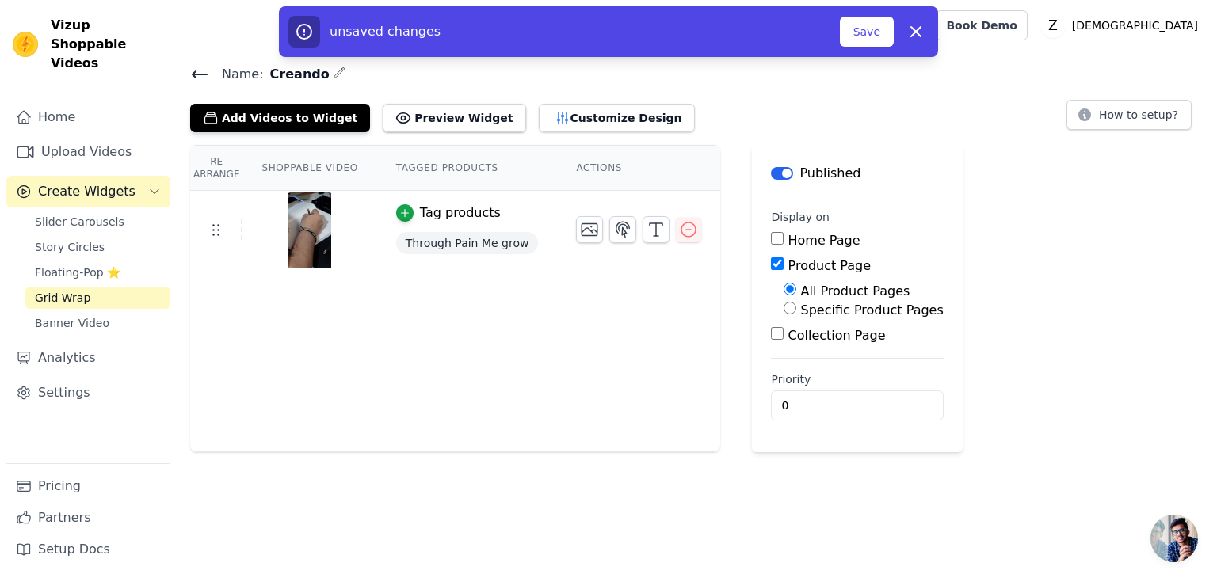
click at [801, 308] on label "Specific Product Pages" at bounding box center [872, 310] width 143 height 15
click at [795, 308] on input "Specific Product Pages" at bounding box center [790, 308] width 13 height 13
radio input "true"
click at [787, 346] on button "Select Products" at bounding box center [837, 346] width 106 height 27
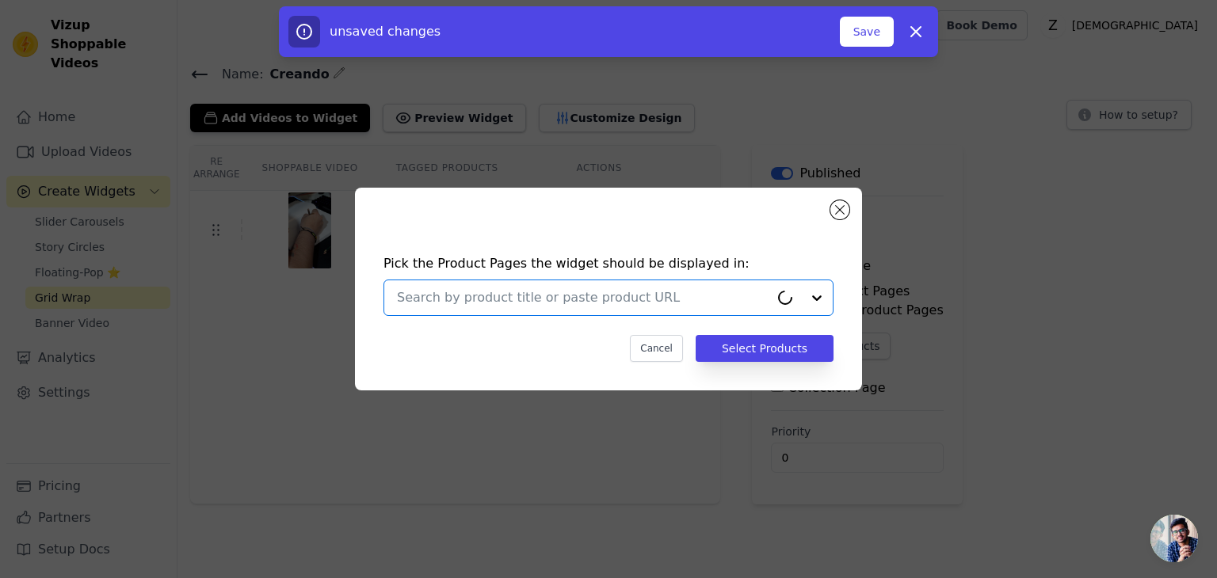
click at [543, 299] on input "text" at bounding box center [583, 297] width 372 height 19
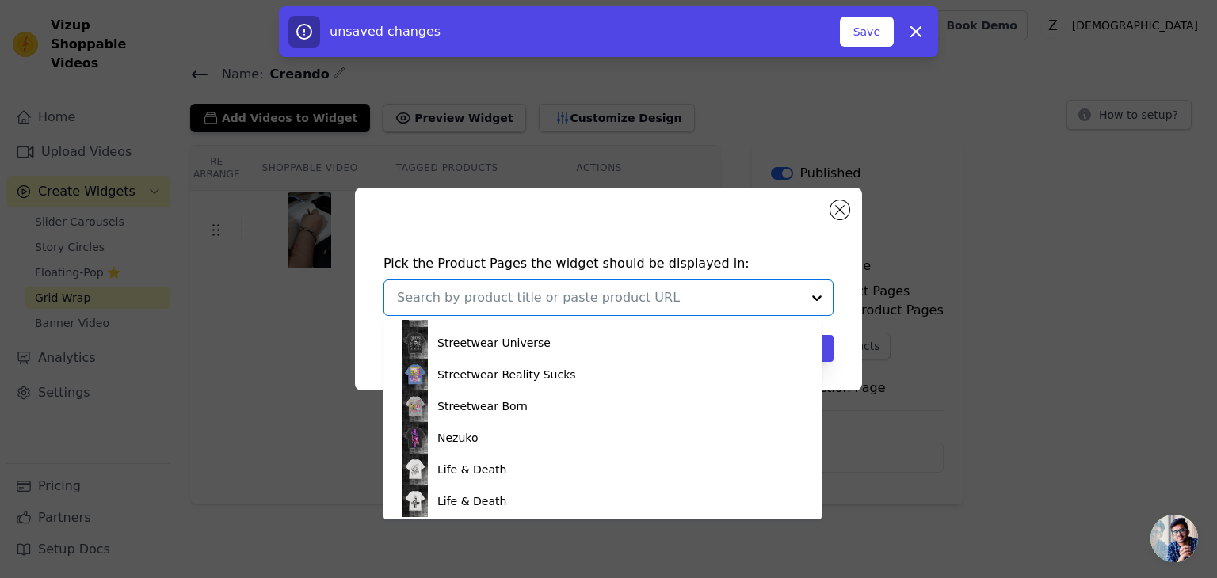
scroll to position [787, 0]
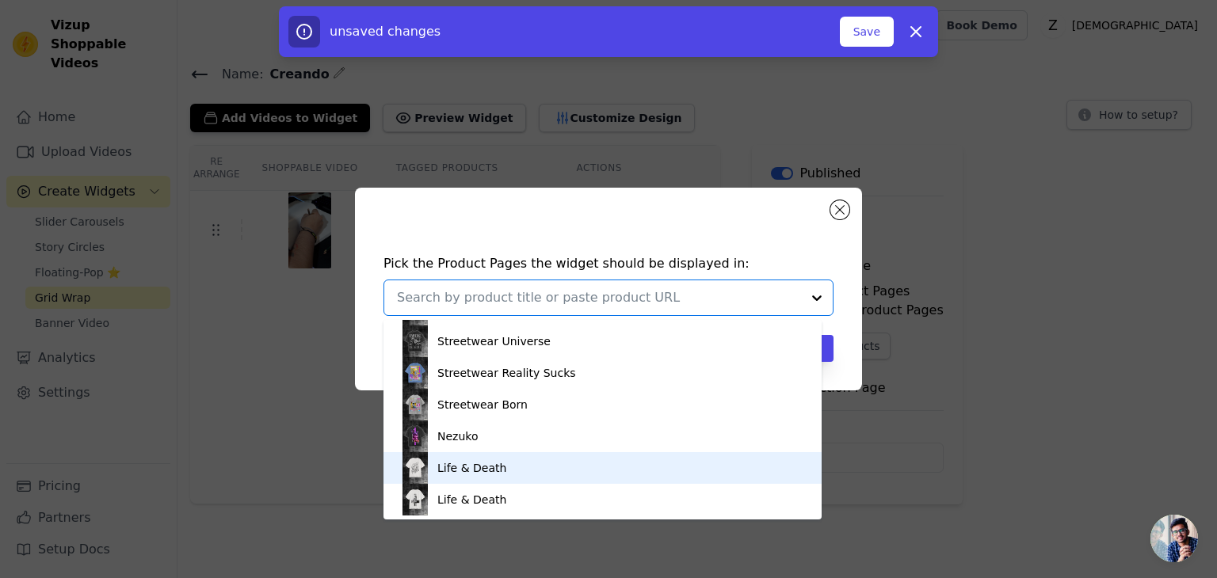
click at [498, 471] on div "Life & Death" at bounding box center [471, 468] width 69 height 16
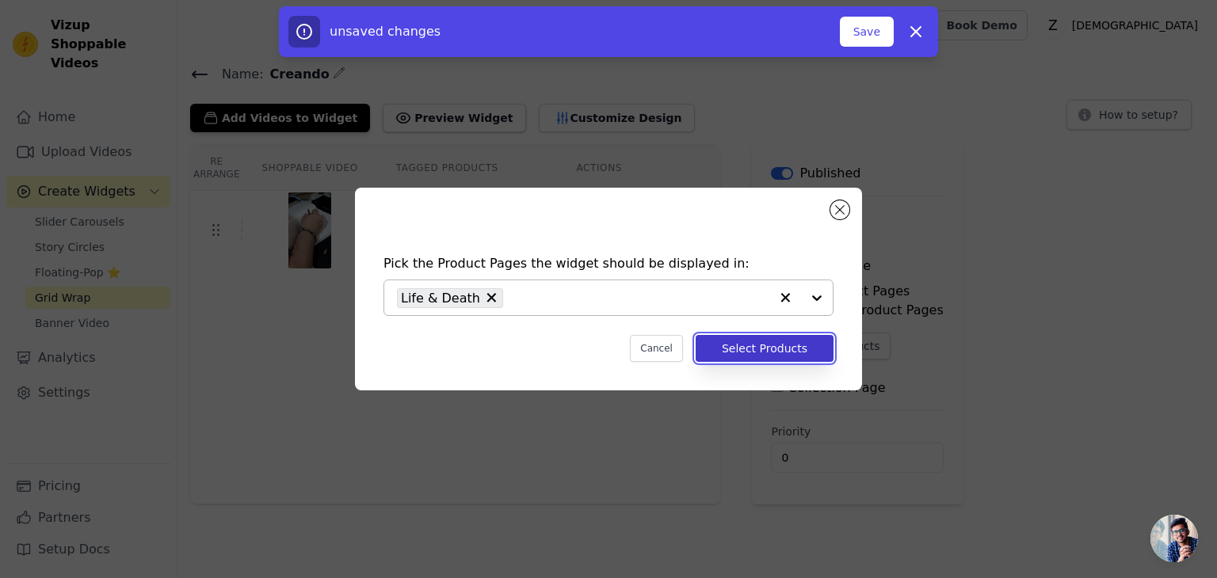
click at [795, 353] on button "Select Products" at bounding box center [765, 348] width 138 height 27
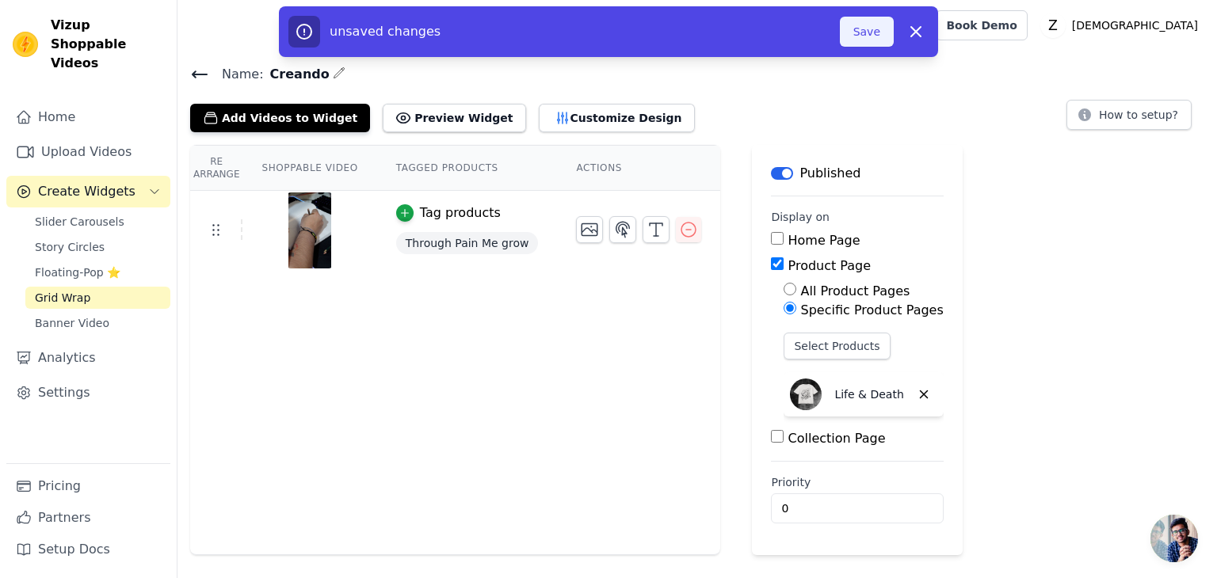
click at [856, 39] on button "Save" at bounding box center [867, 32] width 54 height 30
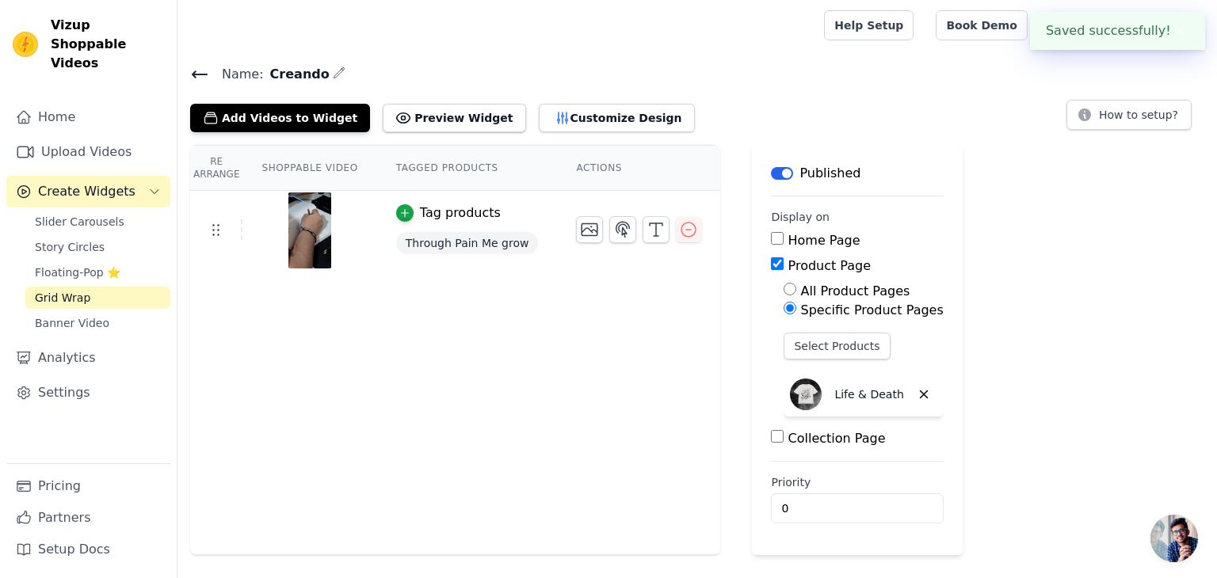
click at [791, 245] on label "Home Page" at bounding box center [824, 240] width 72 height 15
click at [784, 245] on input "Home Page" at bounding box center [777, 238] width 13 height 13
checkbox input "true"
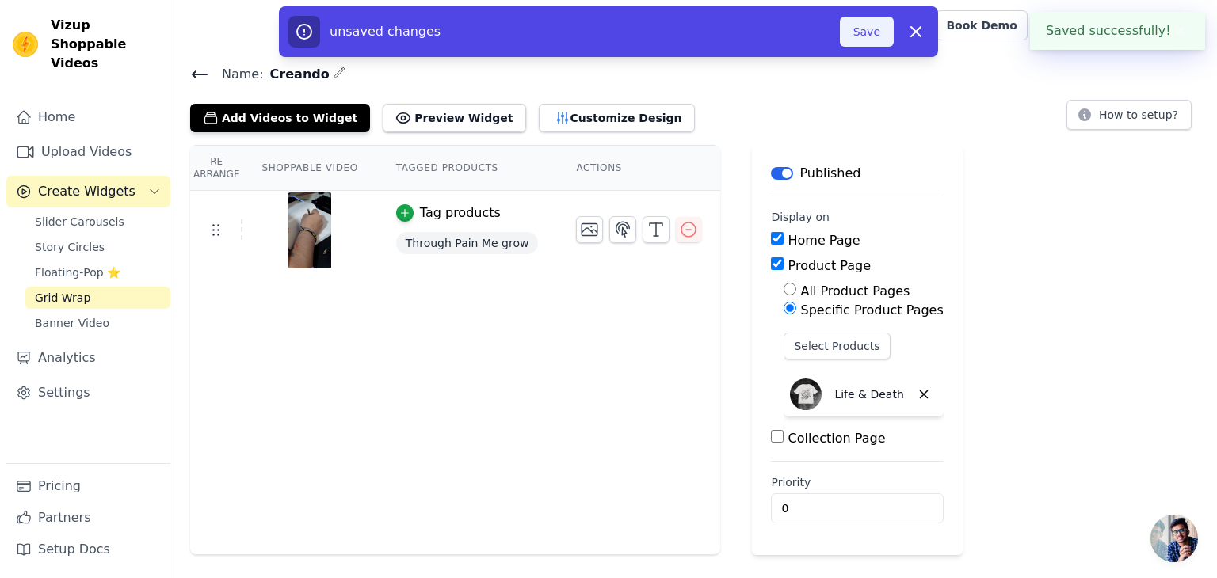
click at [860, 40] on button "Save" at bounding box center [867, 32] width 54 height 30
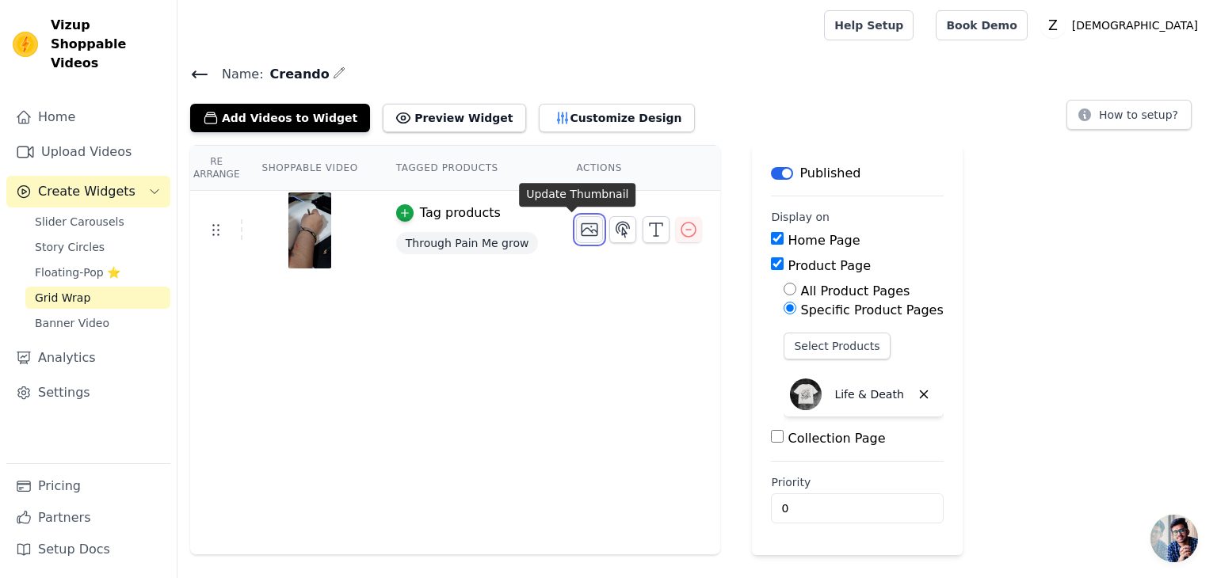
click at [582, 224] on icon "button" at bounding box center [590, 230] width 16 height 12
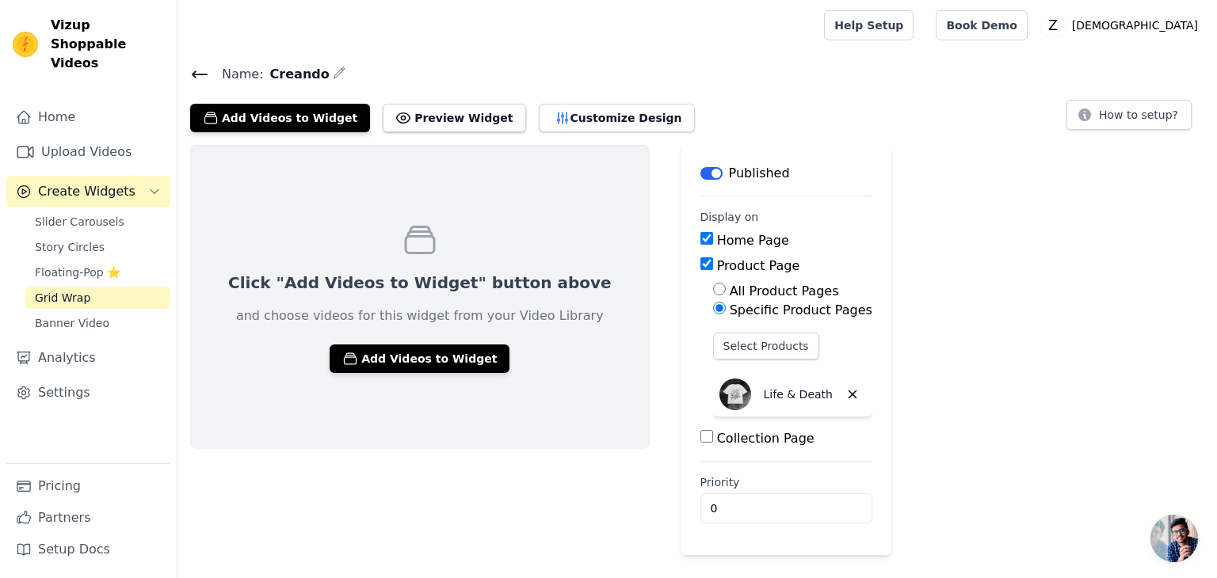
click at [729, 441] on label "Collection Page" at bounding box center [765, 438] width 97 height 15
click at [713, 441] on input "Collection Page" at bounding box center [706, 436] width 13 height 13
checkbox input "true"
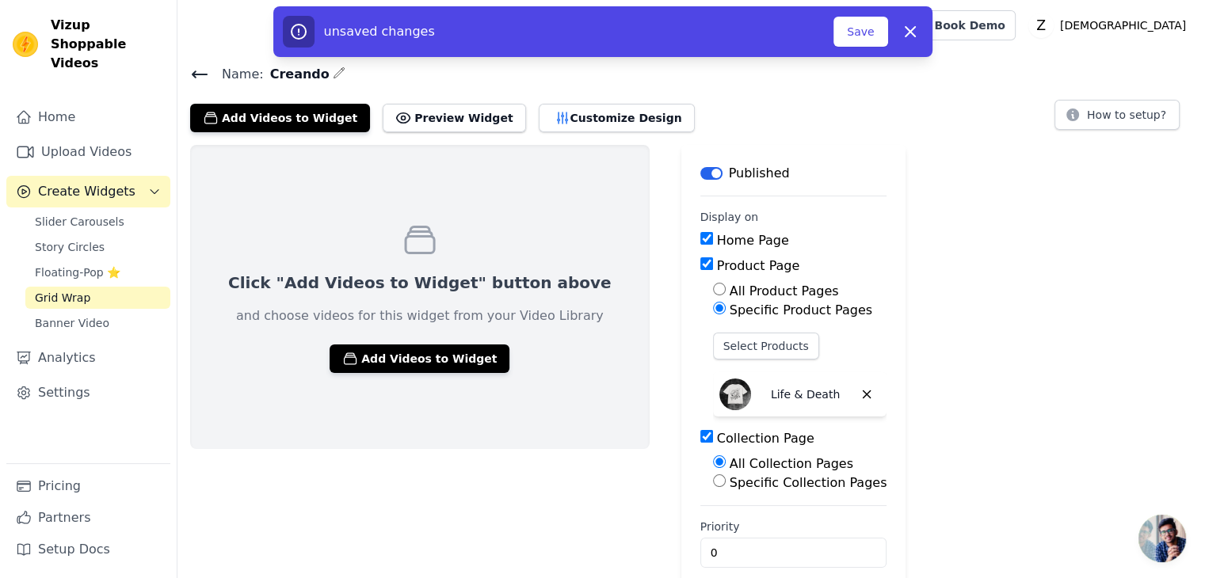
click at [736, 488] on label "Specific Collection Pages" at bounding box center [809, 482] width 158 height 15
click at [726, 487] on input "Specific Collection Pages" at bounding box center [719, 481] width 13 height 13
radio input "true"
click at [741, 507] on button "Select Collection Pages" at bounding box center [788, 518] width 150 height 27
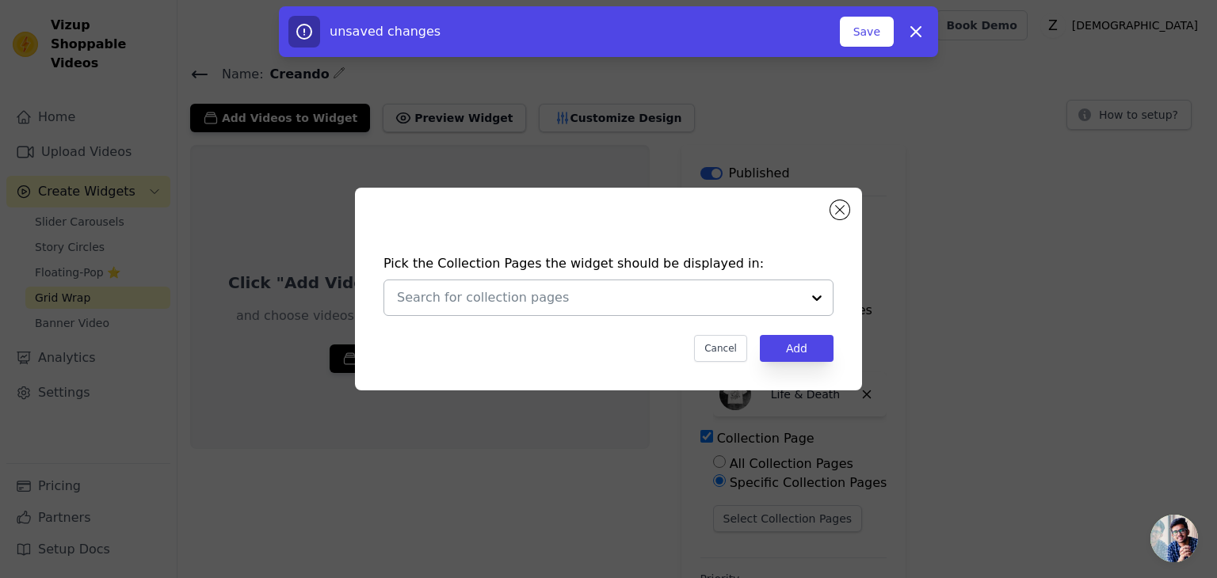
click at [658, 314] on div at bounding box center [599, 297] width 404 height 35
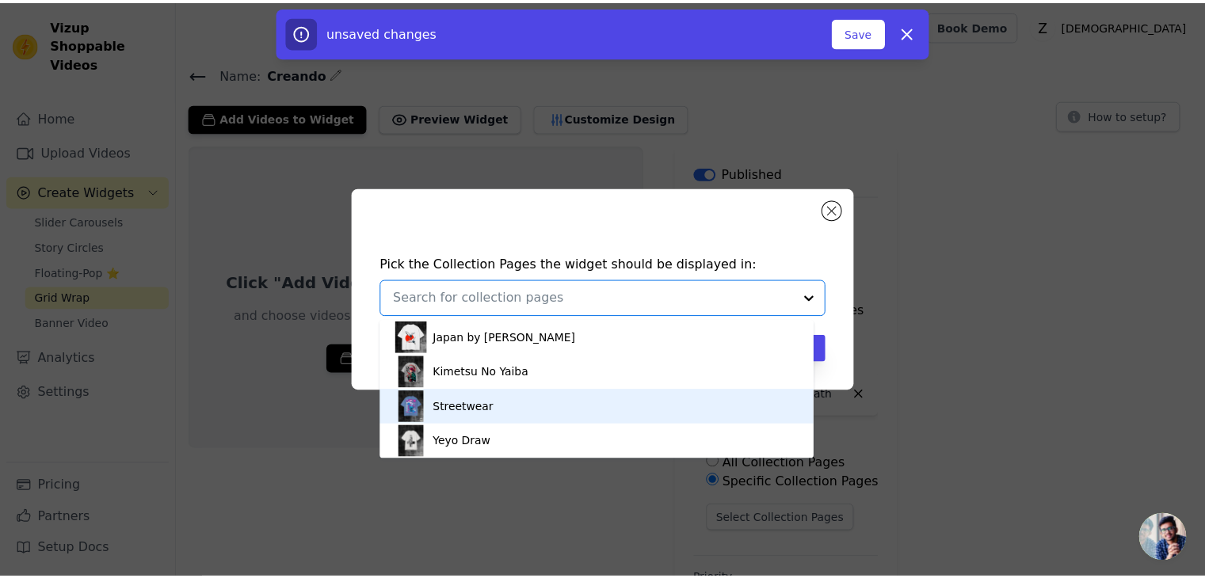
scroll to position [2, 0]
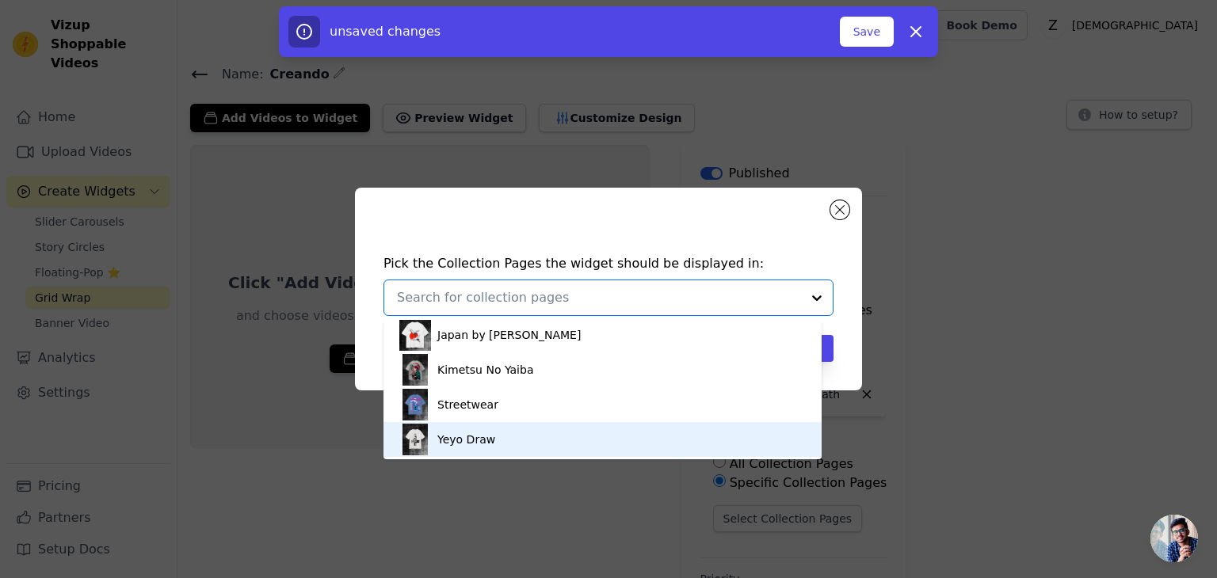
click at [615, 454] on div "Yeyo Draw" at bounding box center [602, 439] width 406 height 35
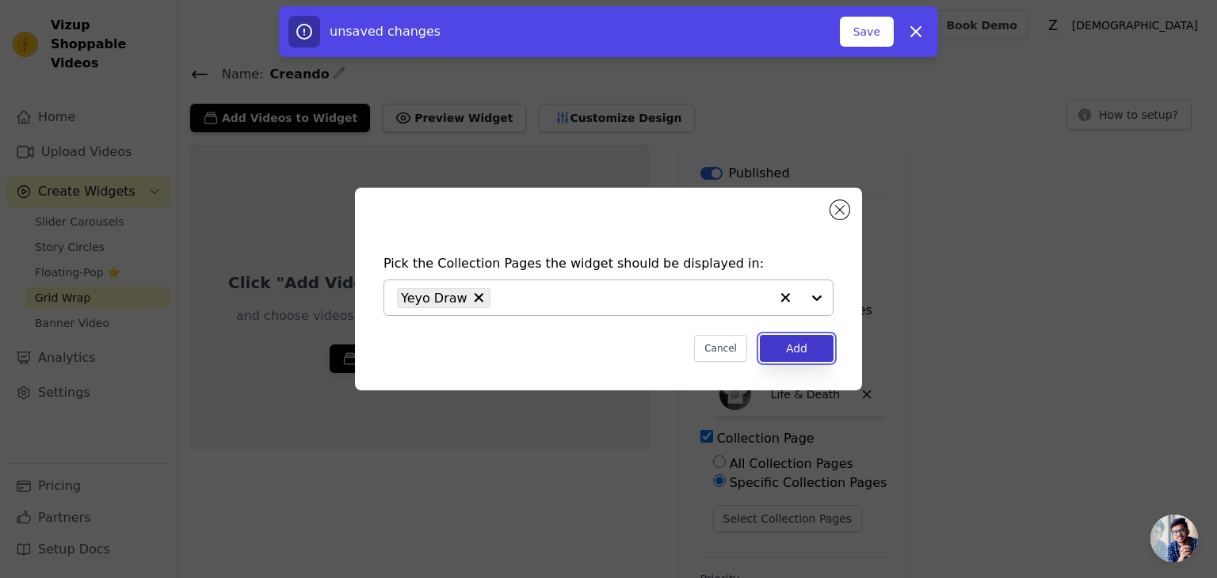
click at [821, 341] on button "Add" at bounding box center [797, 348] width 74 height 27
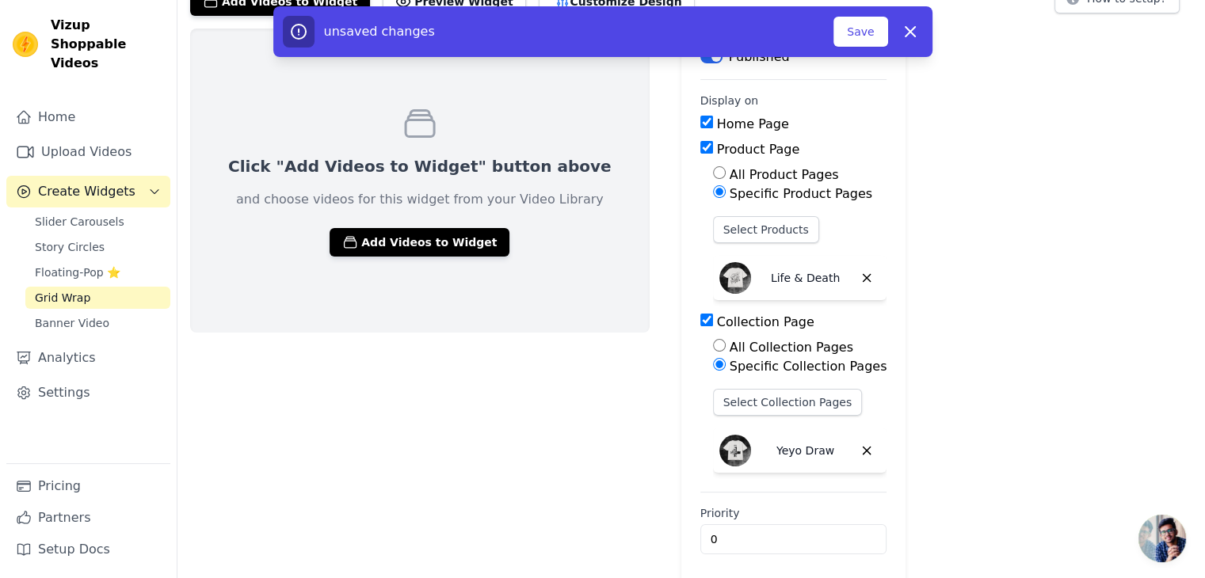
scroll to position [122, 0]
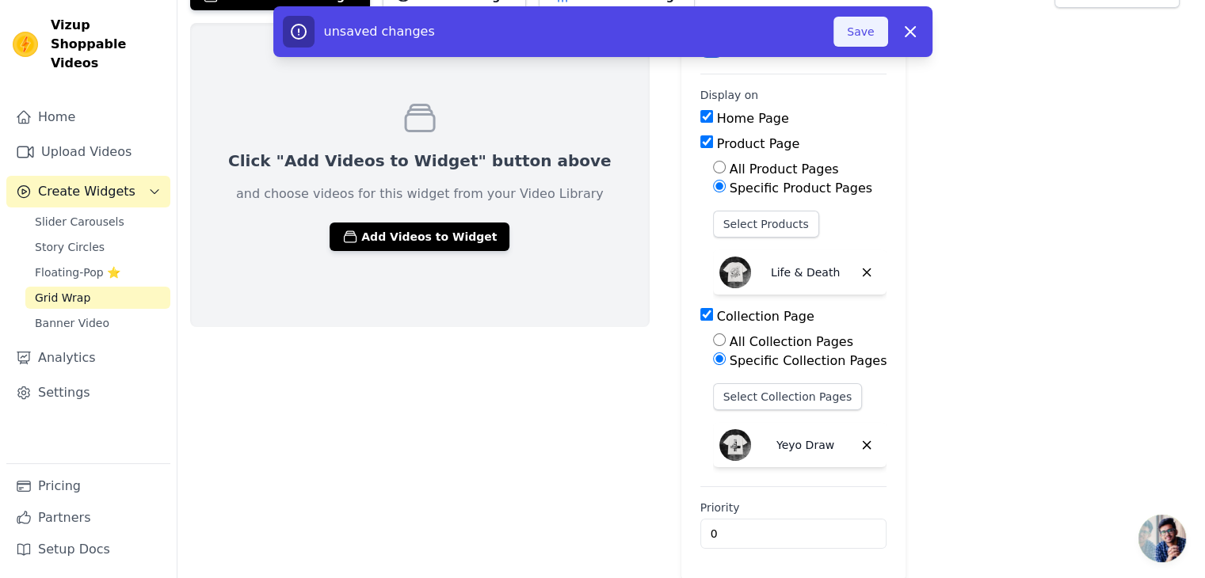
click at [876, 22] on button "Save" at bounding box center [860, 32] width 54 height 30
click at [93, 265] on span "Floating-Pop ⭐" at bounding box center [78, 273] width 86 height 16
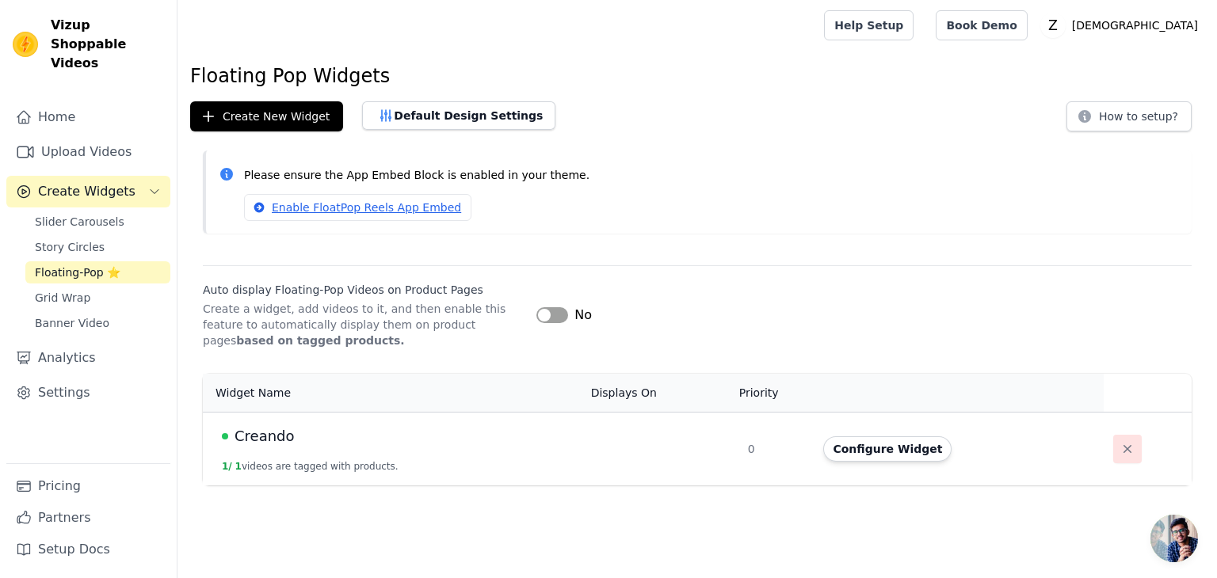
click at [1119, 448] on icon "button" at bounding box center [1127, 449] width 16 height 16
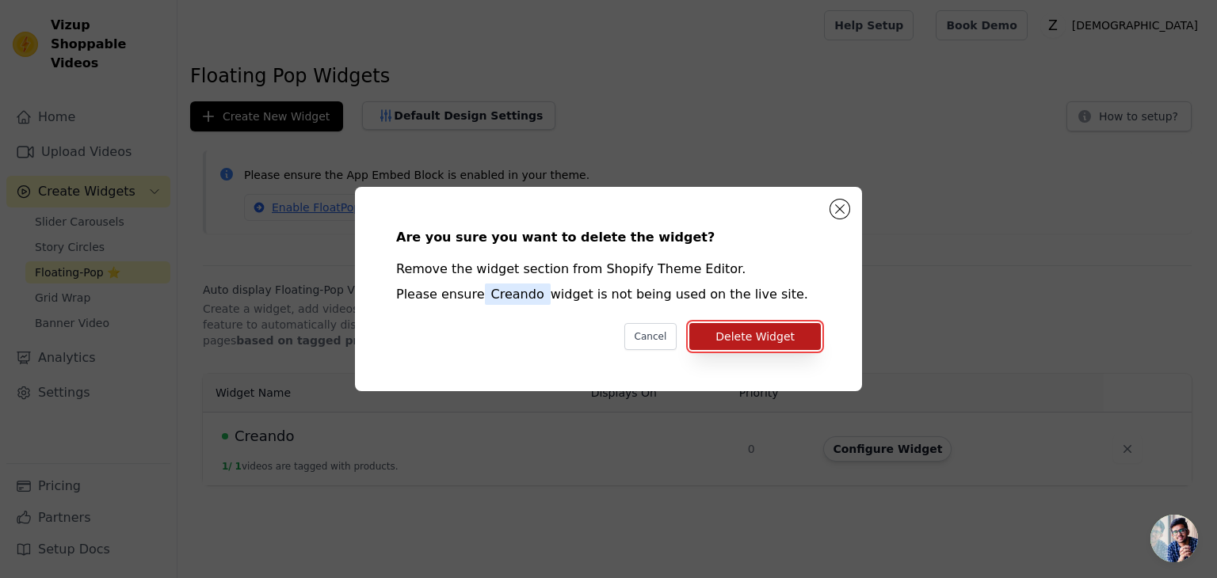
click at [718, 347] on button "Delete Widget" at bounding box center [755, 336] width 132 height 27
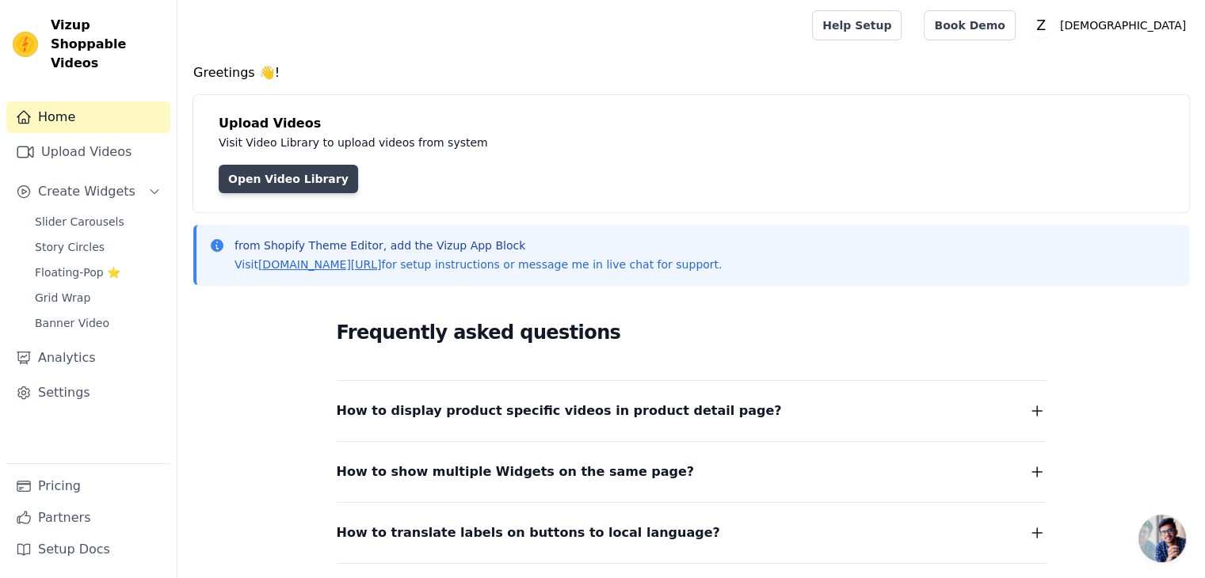
click at [322, 181] on link "Open Video Library" at bounding box center [288, 179] width 139 height 29
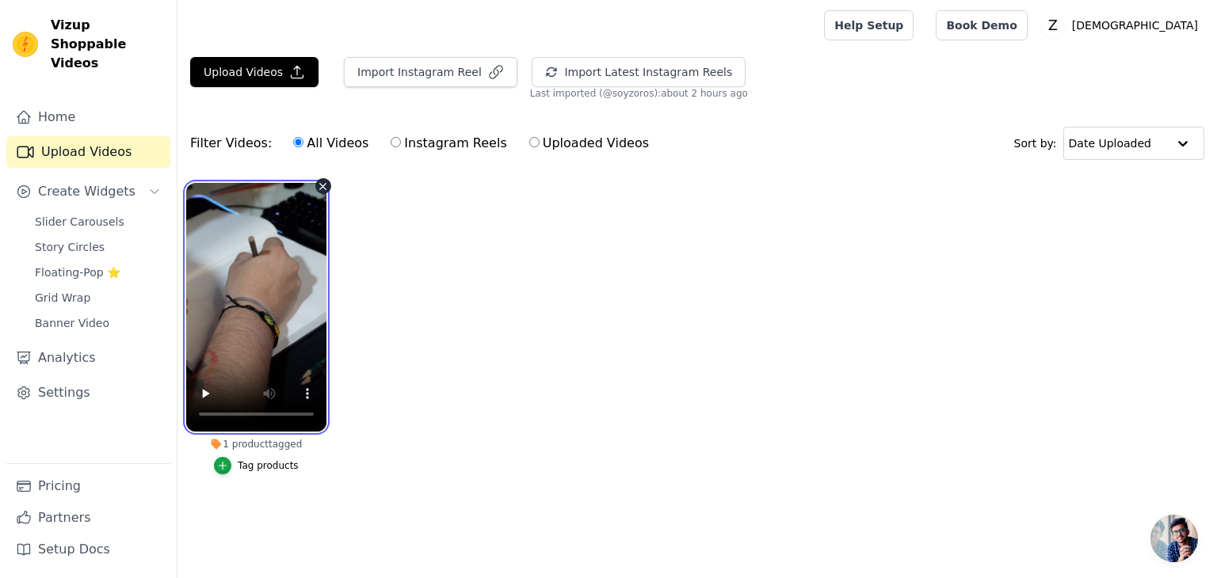
click at [295, 296] on video at bounding box center [256, 307] width 140 height 249
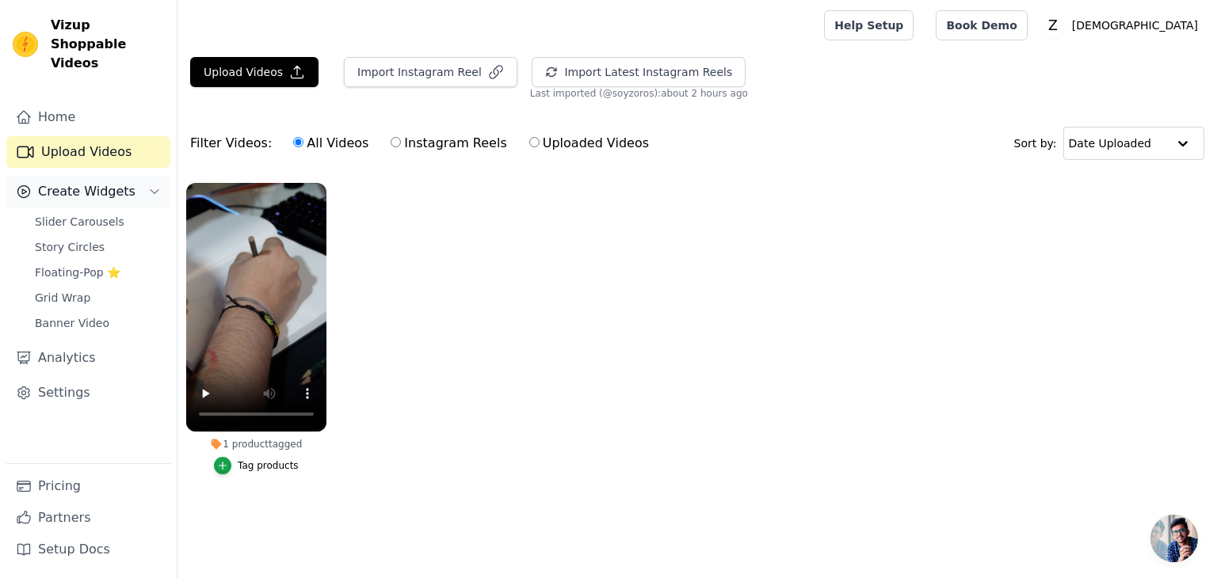
click at [104, 182] on span "Create Widgets" at bounding box center [86, 191] width 97 height 19
click at [120, 182] on span "Create Widgets" at bounding box center [86, 191] width 97 height 19
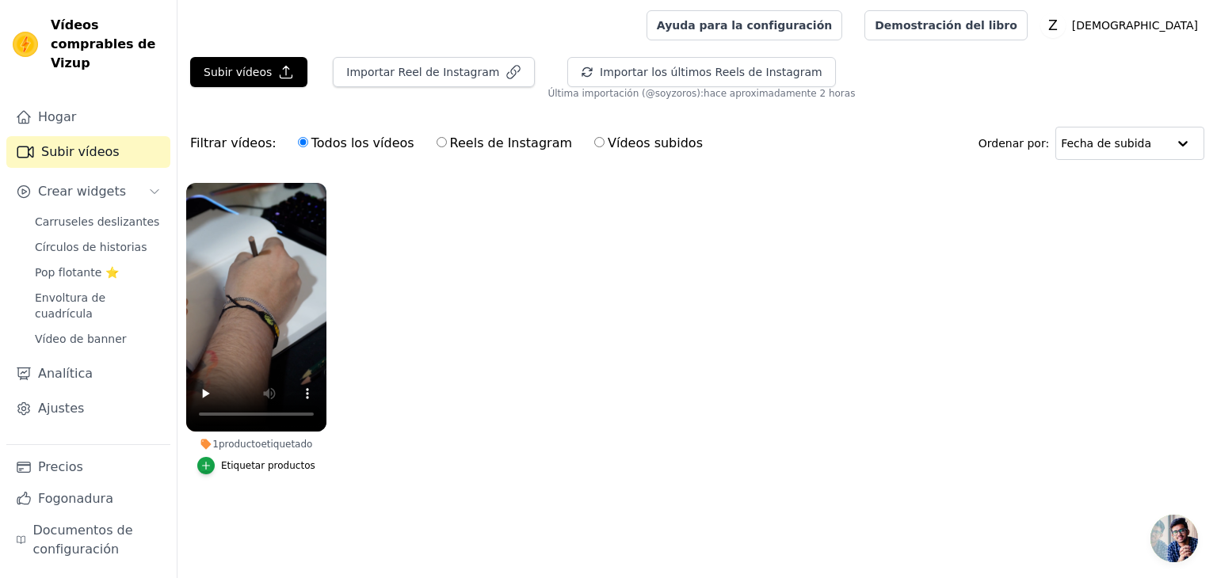
click at [798, 196] on ul "1 producto etiquetado Etiquetar productos" at bounding box center [696, 344] width 1039 height 341
click at [79, 241] on font "Círculos de historias" at bounding box center [91, 247] width 112 height 13
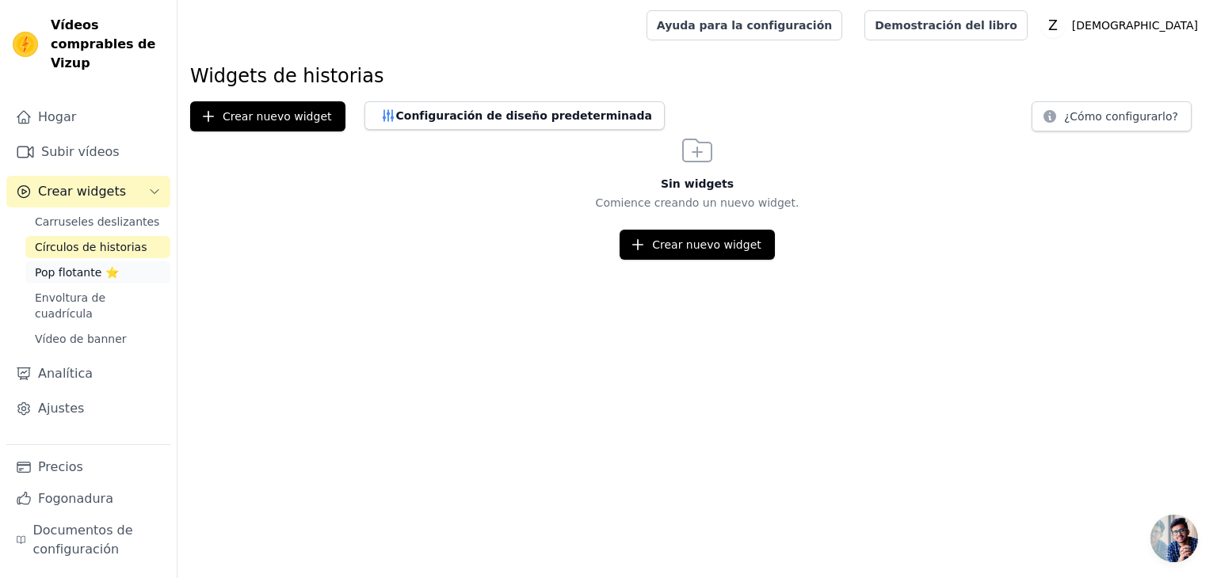
click at [84, 266] on font "Pop flotante ⭐" at bounding box center [77, 272] width 84 height 13
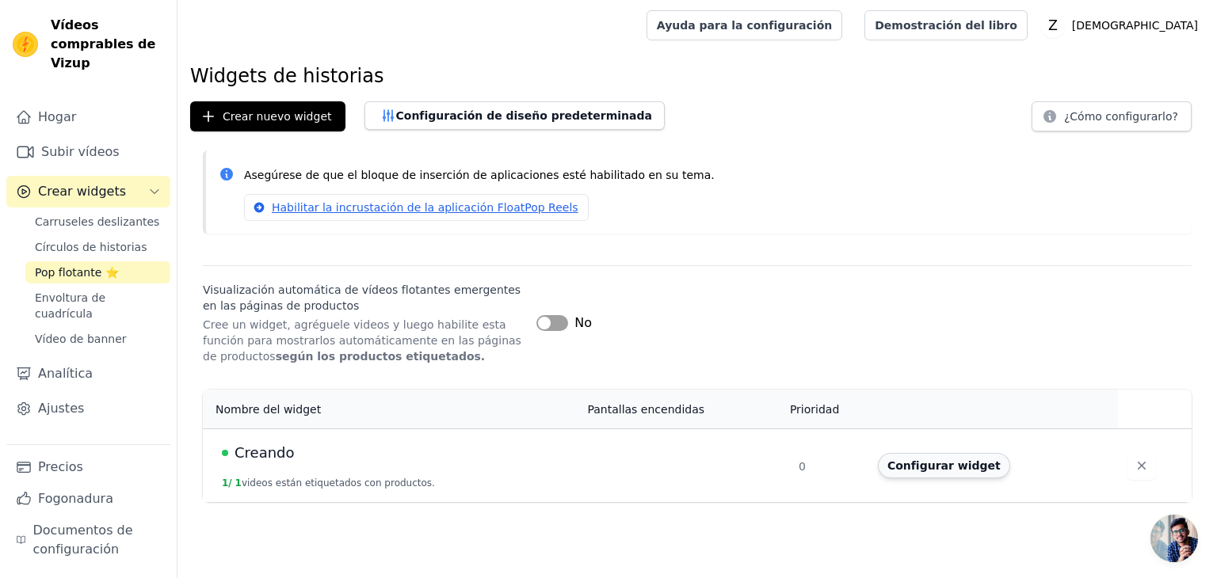
click at [943, 468] on font "Configurar widget" at bounding box center [943, 466] width 113 height 13
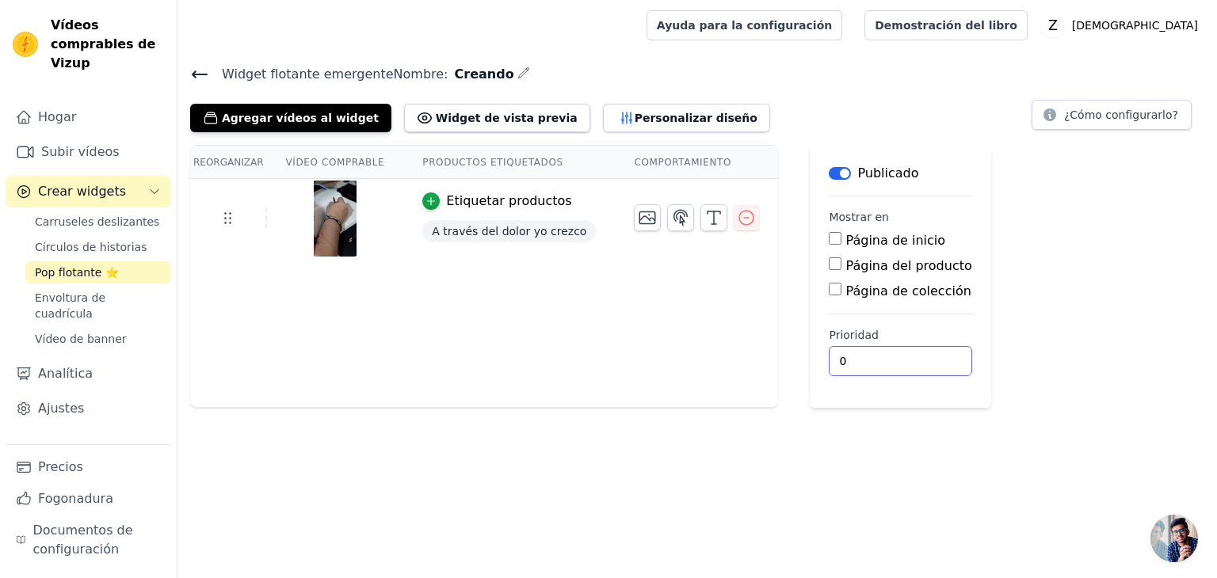
click at [989, 408] on html "Vídeos comprables de Vizup Hogar Subir vídeos Crear widgets Carruseles deslizan…" at bounding box center [608, 204] width 1217 height 408
click at [95, 464] on link "Precios" at bounding box center [88, 468] width 164 height 32
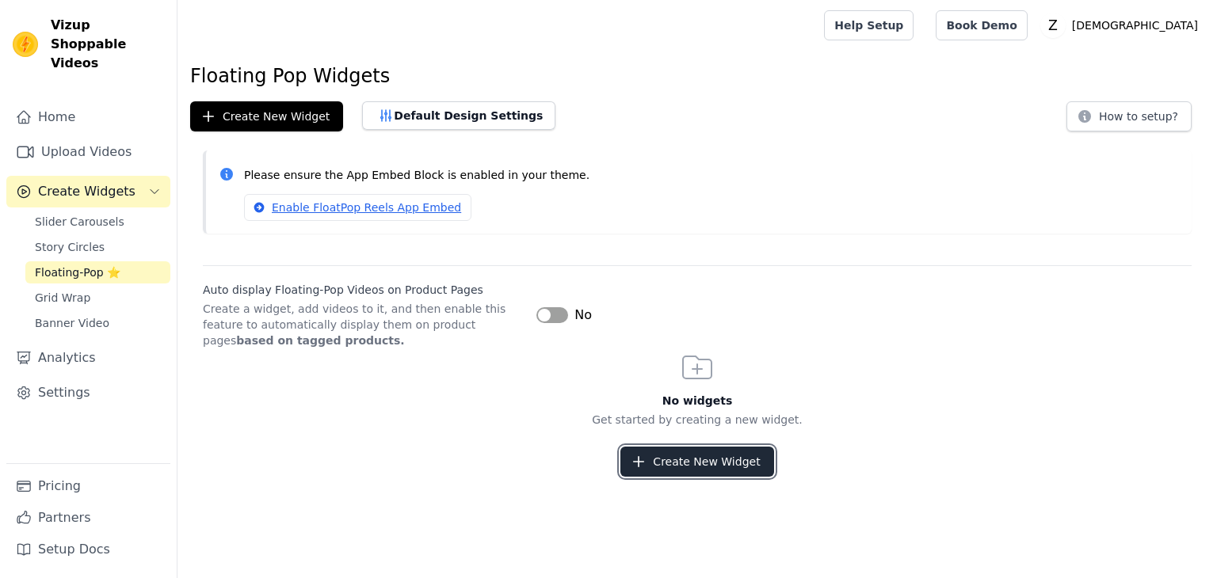
click at [681, 452] on button "Create New Widget" at bounding box center [696, 462] width 153 height 30
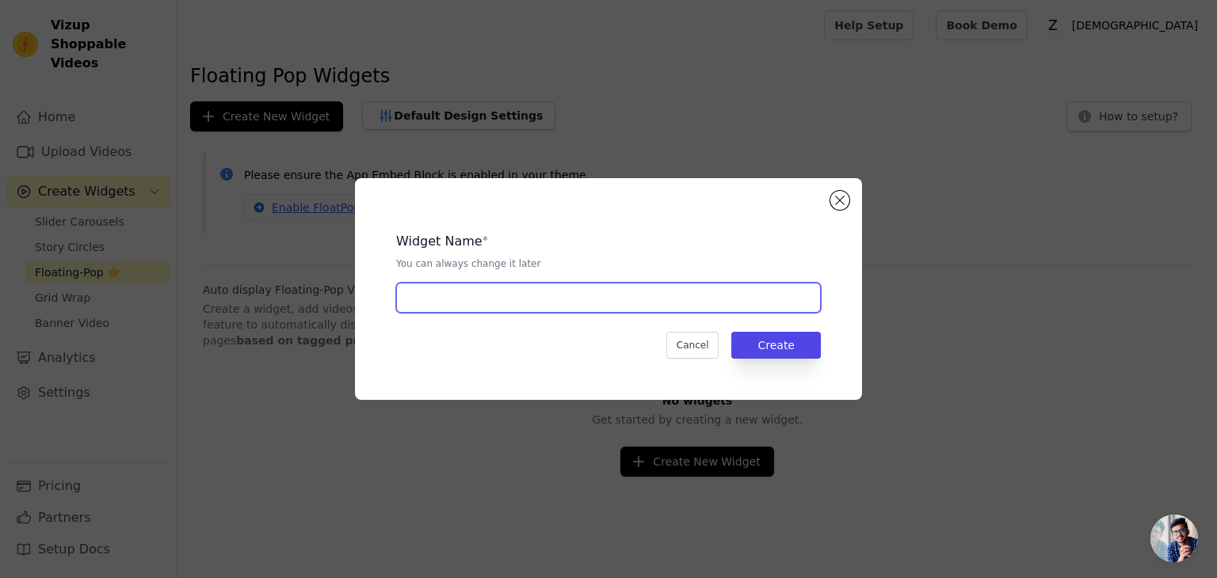
click at [574, 304] on input "text" at bounding box center [608, 298] width 425 height 30
type input "Creando"
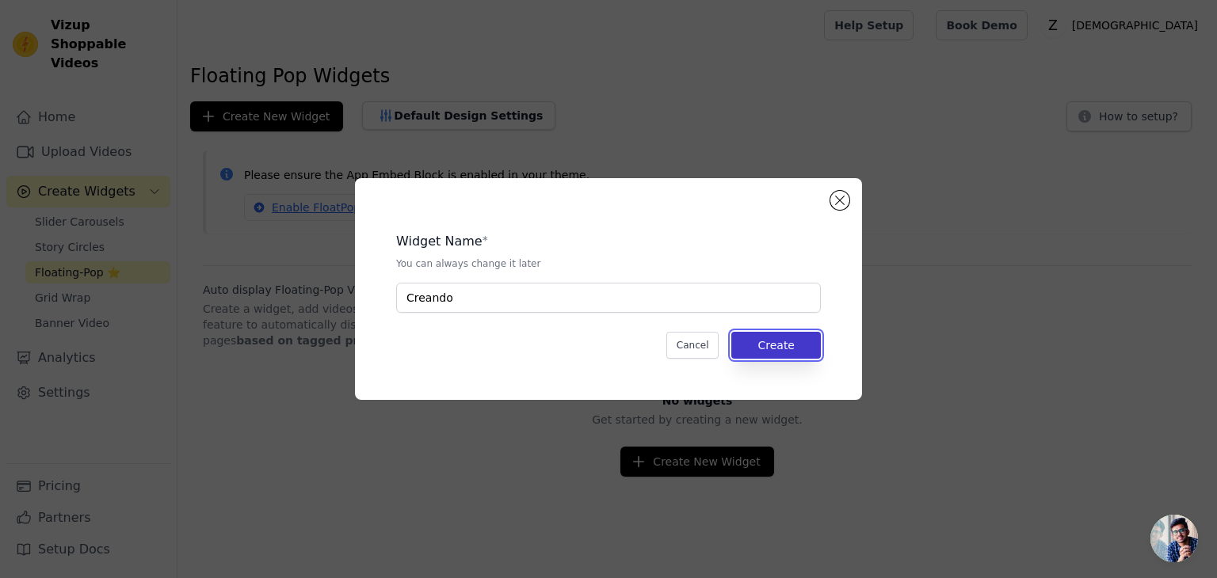
click at [791, 336] on button "Create" at bounding box center [776, 345] width 90 height 27
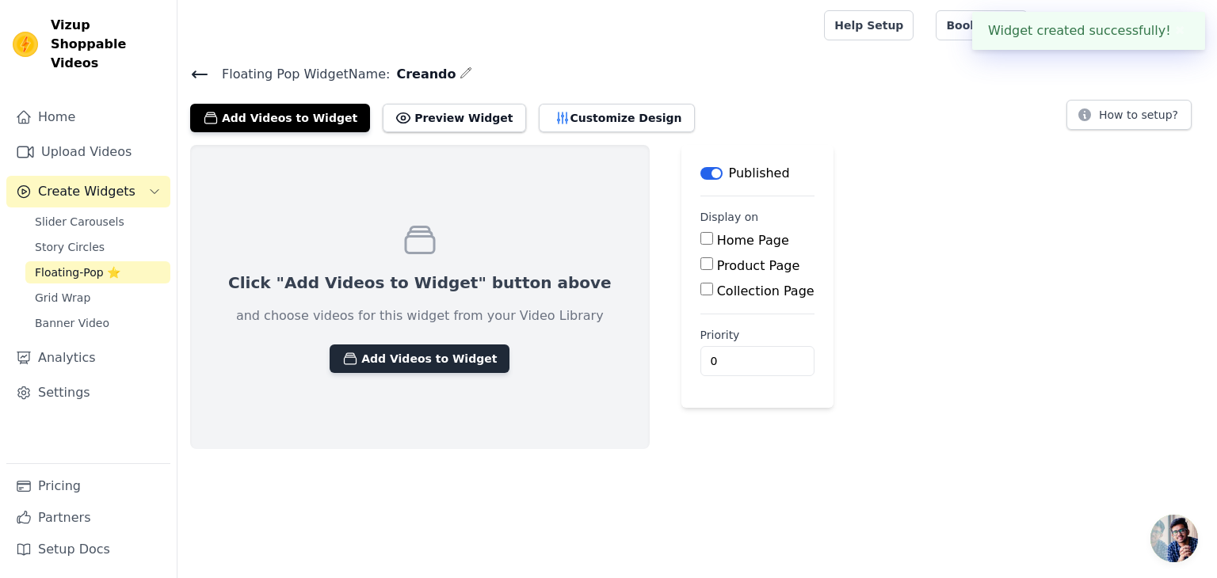
click at [446, 362] on button "Add Videos to Widget" at bounding box center [420, 359] width 180 height 29
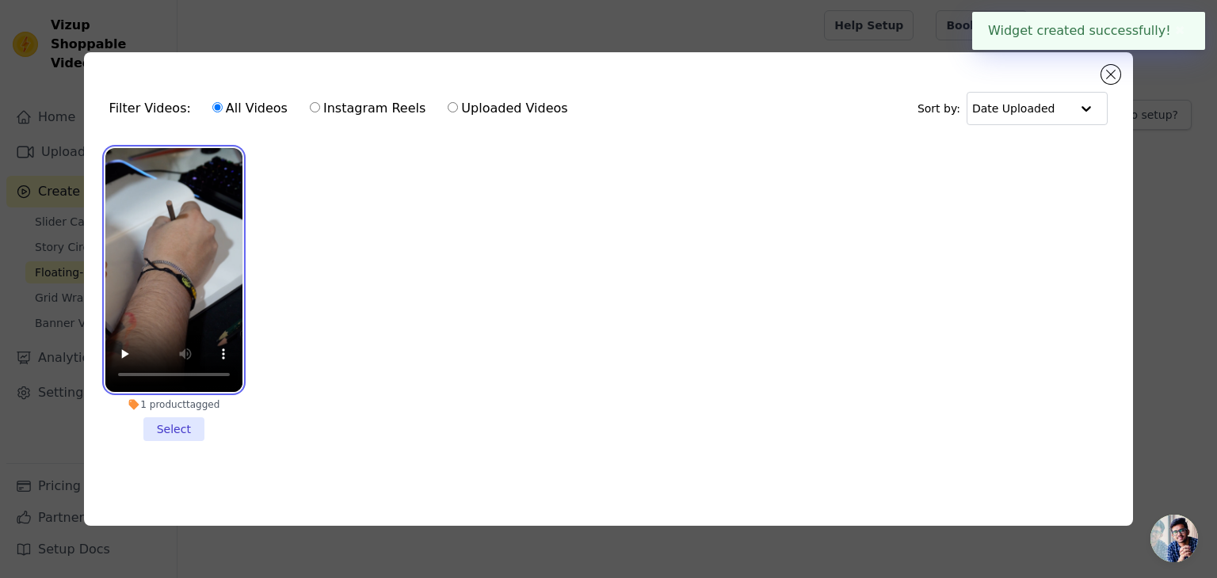
click at [183, 265] on video at bounding box center [173, 270] width 137 height 244
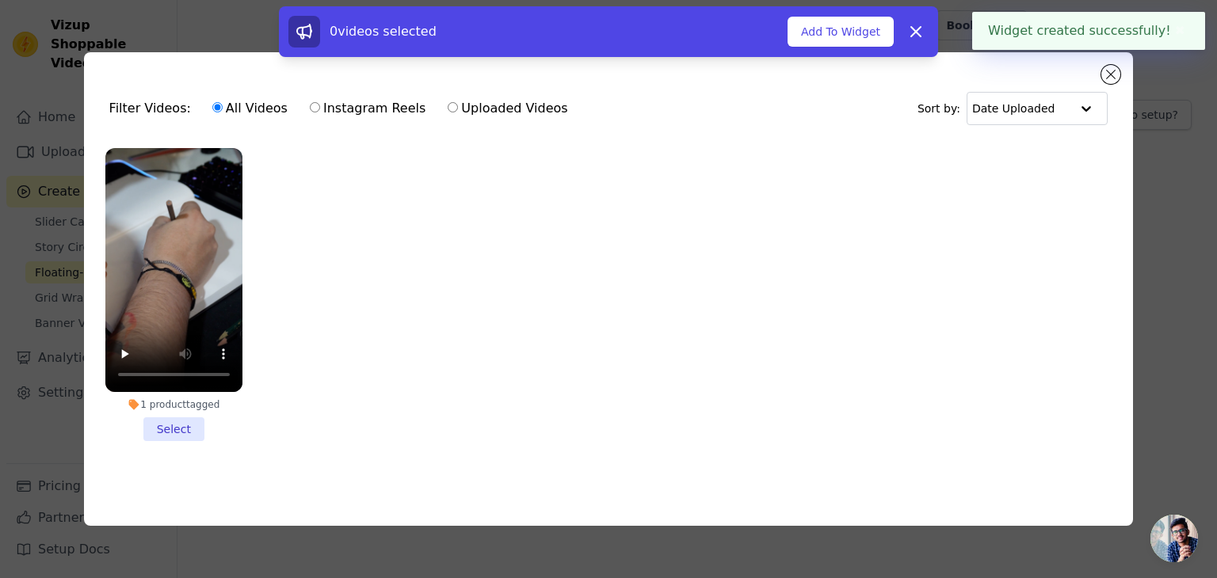
click at [181, 413] on li "1 product tagged Select" at bounding box center [173, 294] width 137 height 293
click at [0, 0] on input "1 product tagged Select" at bounding box center [0, 0] width 0 height 0
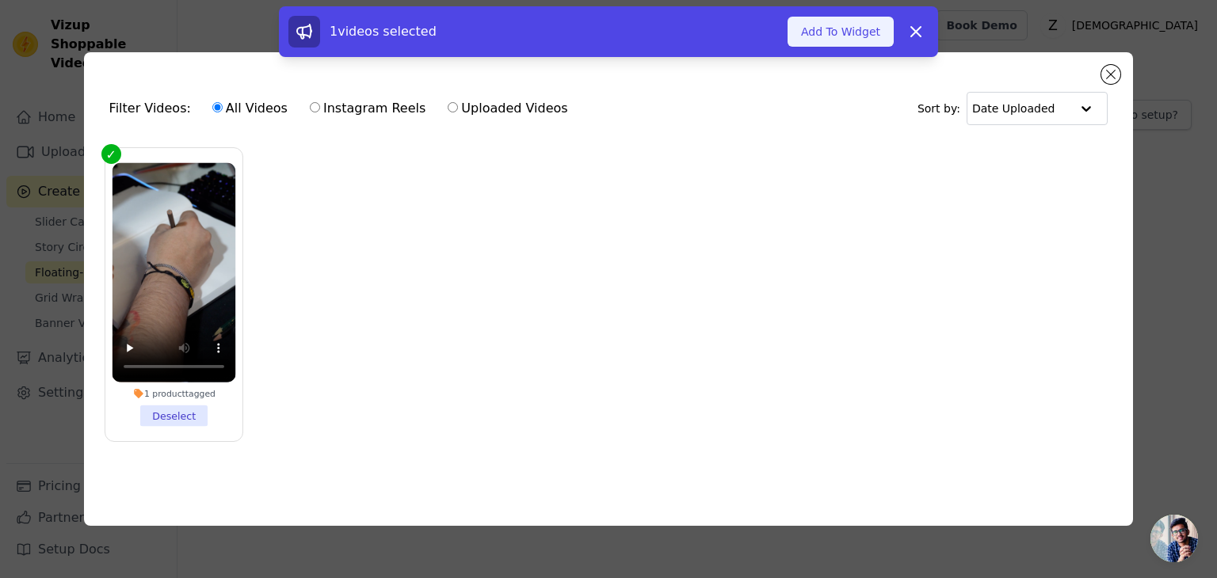
click at [875, 31] on button "Add To Widget" at bounding box center [841, 32] width 106 height 30
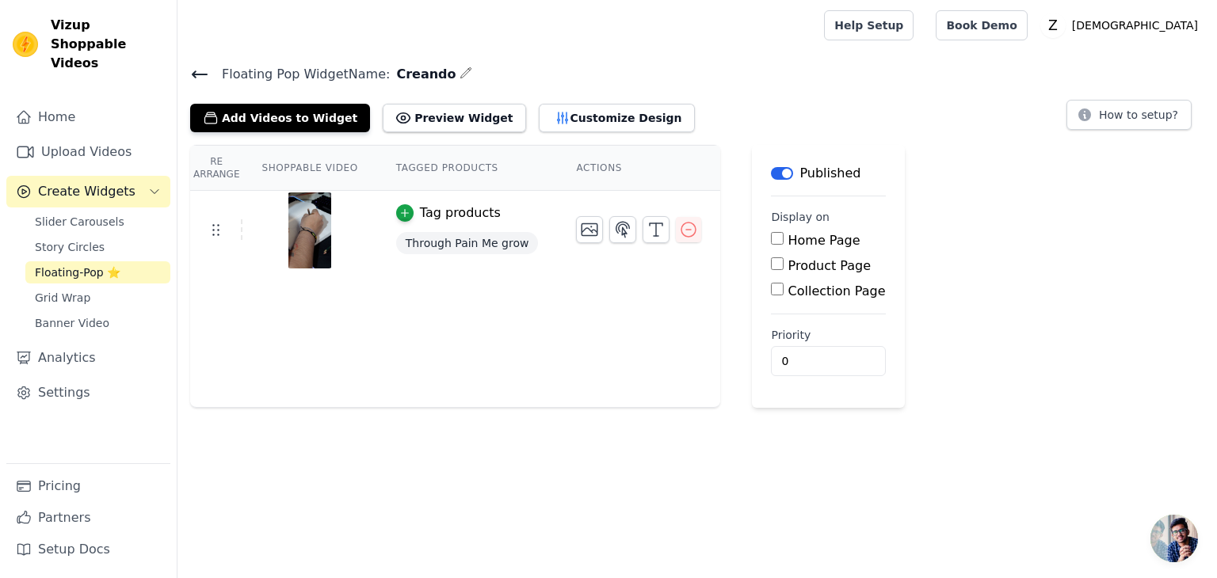
click at [788, 247] on label "Home Page" at bounding box center [824, 240] width 72 height 15
click at [773, 245] on input "Home Page" at bounding box center [777, 238] width 13 height 13
checkbox input "true"
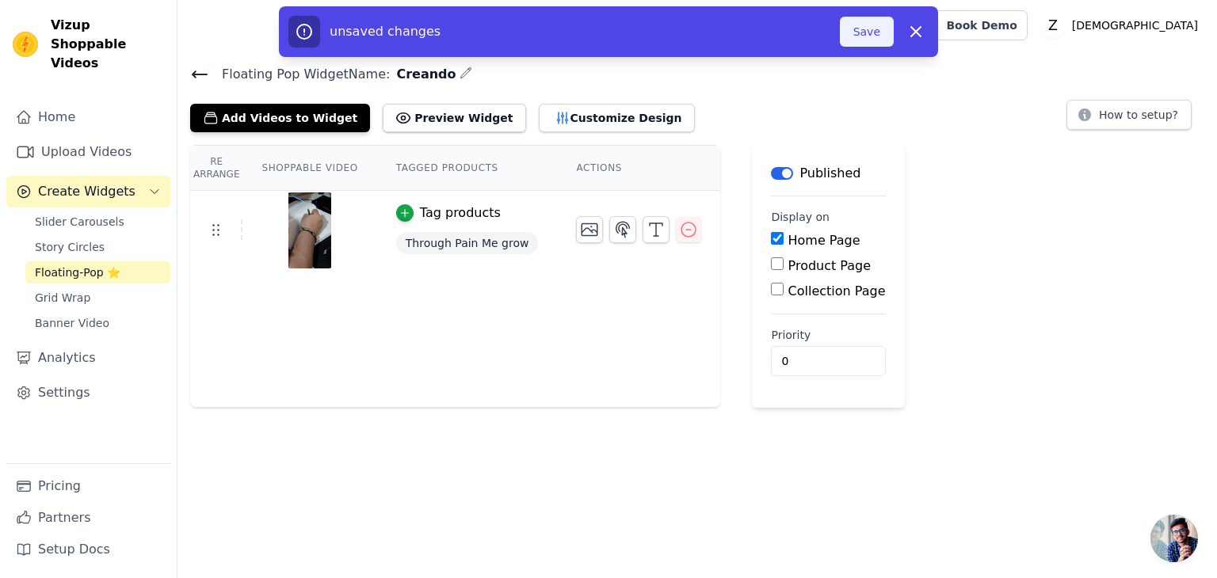
click at [868, 39] on button "Save" at bounding box center [867, 32] width 54 height 30
click at [865, 29] on button "Save" at bounding box center [867, 32] width 54 height 30
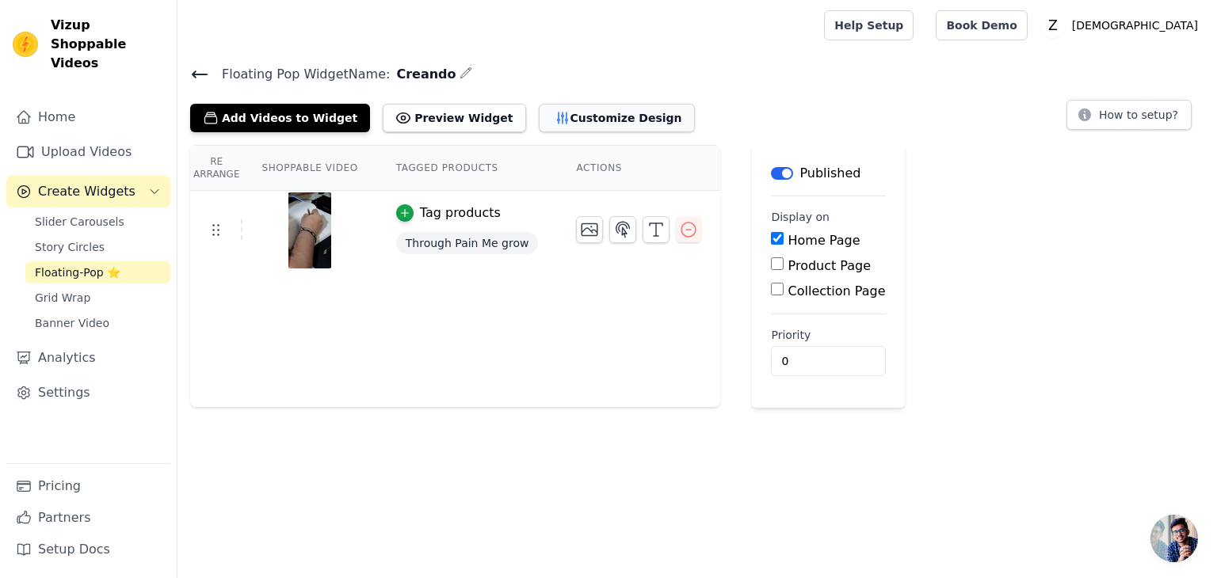
click at [549, 121] on button "Customize Design" at bounding box center [617, 118] width 156 height 29
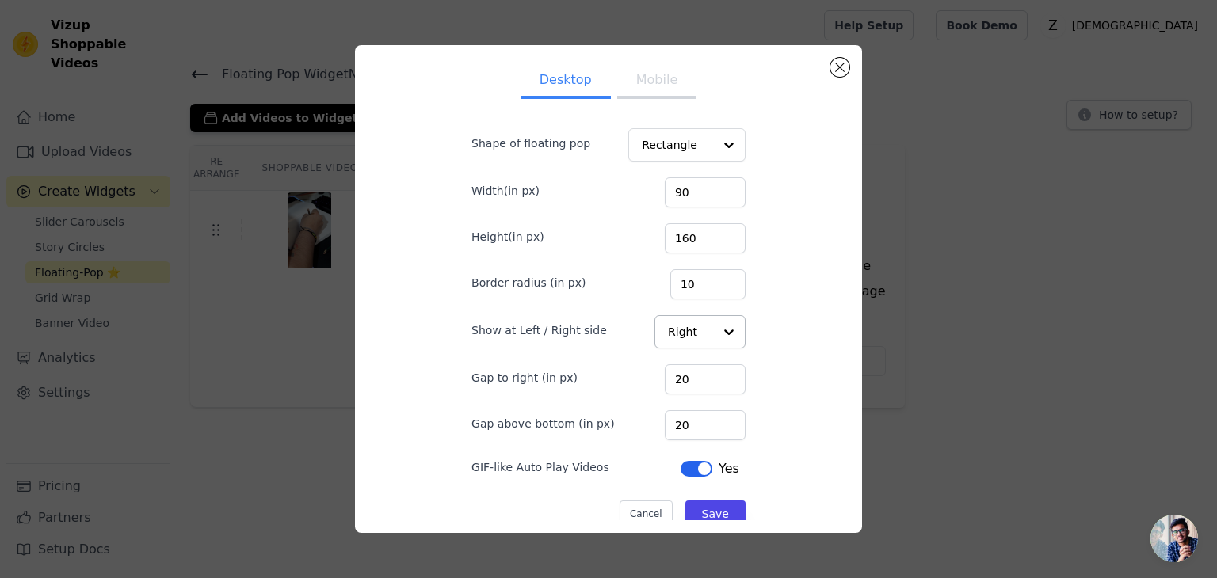
scroll to position [36, 0]
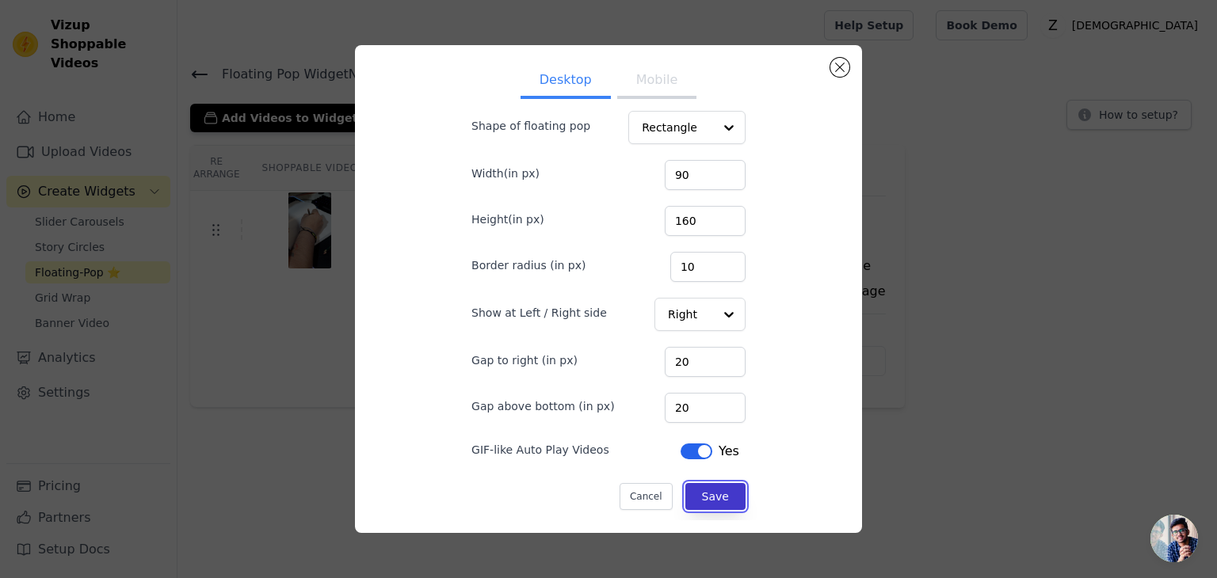
click at [704, 495] on button "Save" at bounding box center [715, 496] width 60 height 27
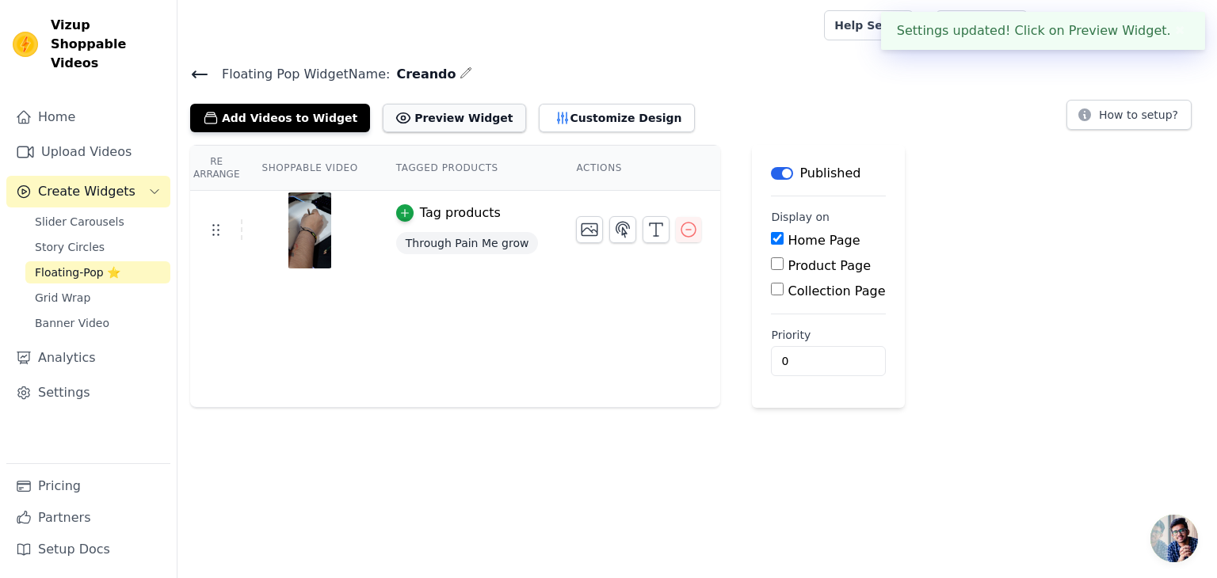
click at [414, 119] on button "Preview Widget" at bounding box center [454, 118] width 143 height 29
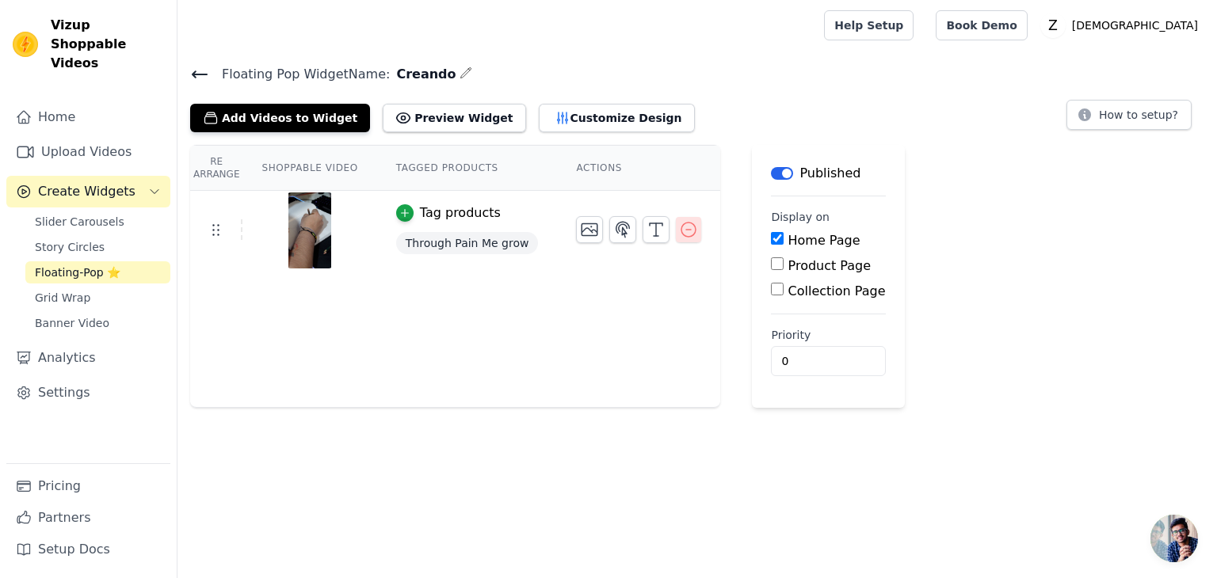
click at [679, 232] on icon "button" at bounding box center [688, 229] width 19 height 19
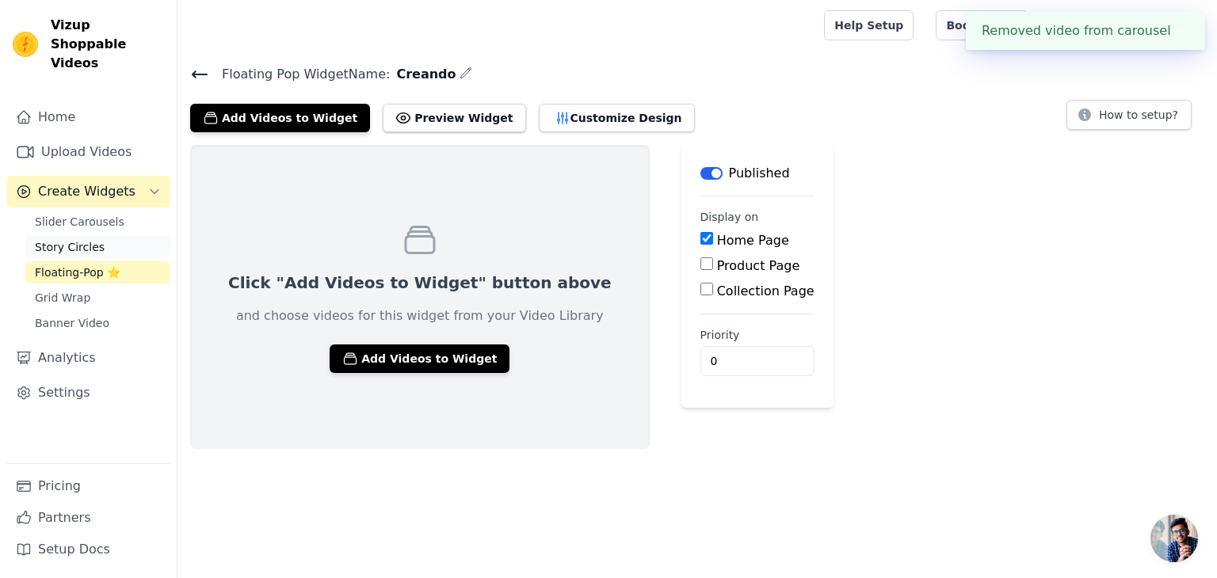
click at [47, 239] on span "Story Circles" at bounding box center [70, 247] width 70 height 16
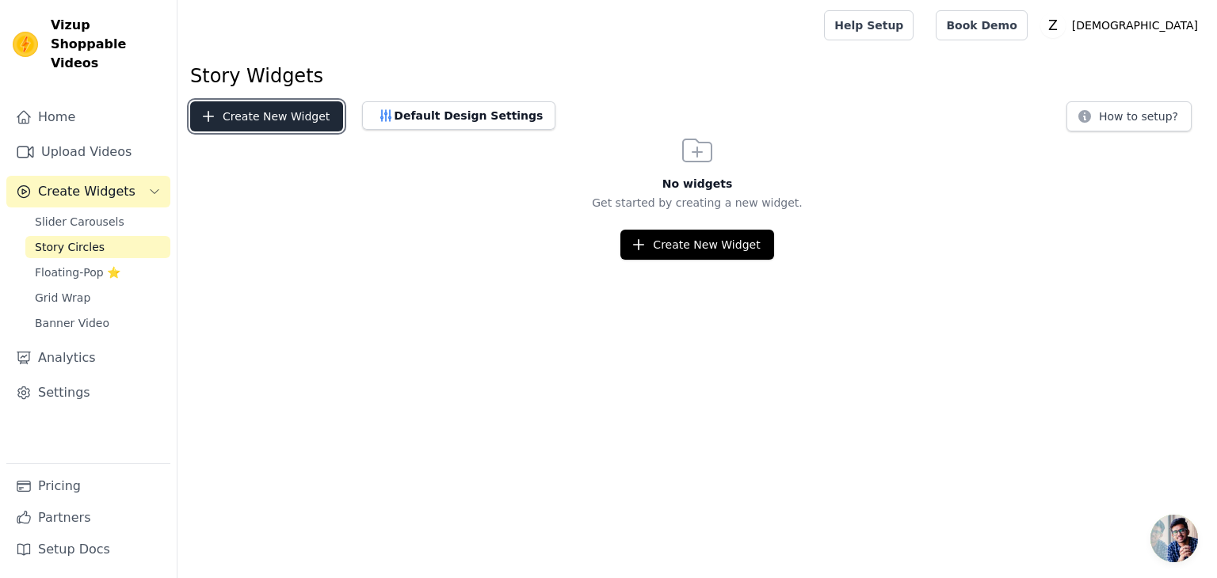
click at [279, 115] on button "Create New Widget" at bounding box center [266, 116] width 153 height 30
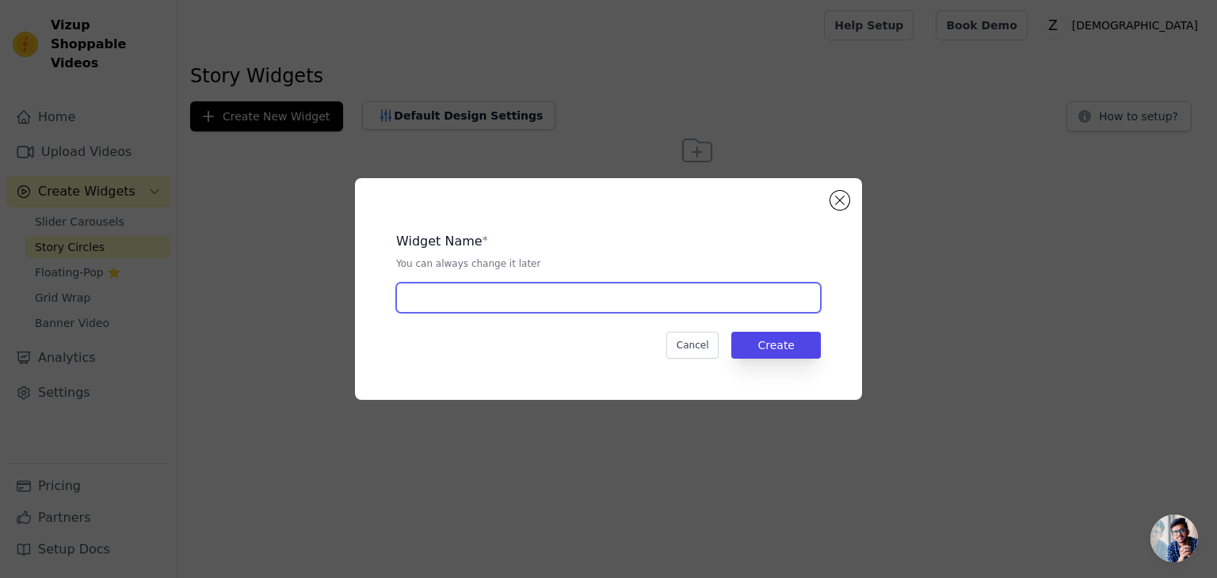
click at [558, 301] on input "text" at bounding box center [608, 298] width 425 height 30
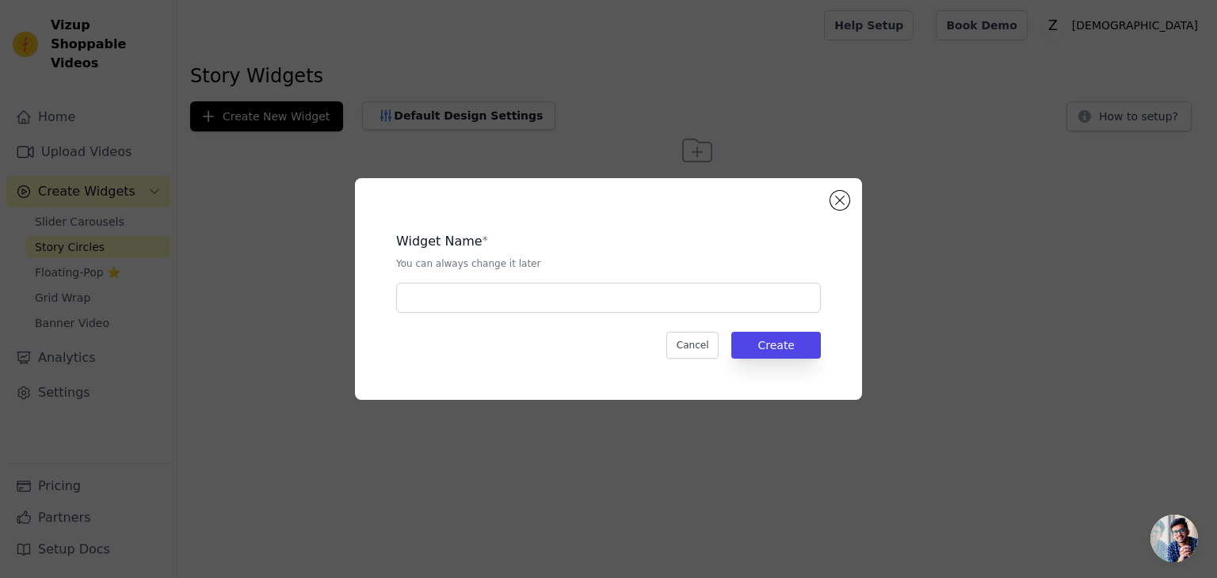
drag, startPoint x: 530, startPoint y: 437, endPoint x: 521, endPoint y: 428, distance: 12.3
click at [528, 434] on div "Widget Name * You can always change it later Cancel Create" at bounding box center [608, 289] width 1217 height 578
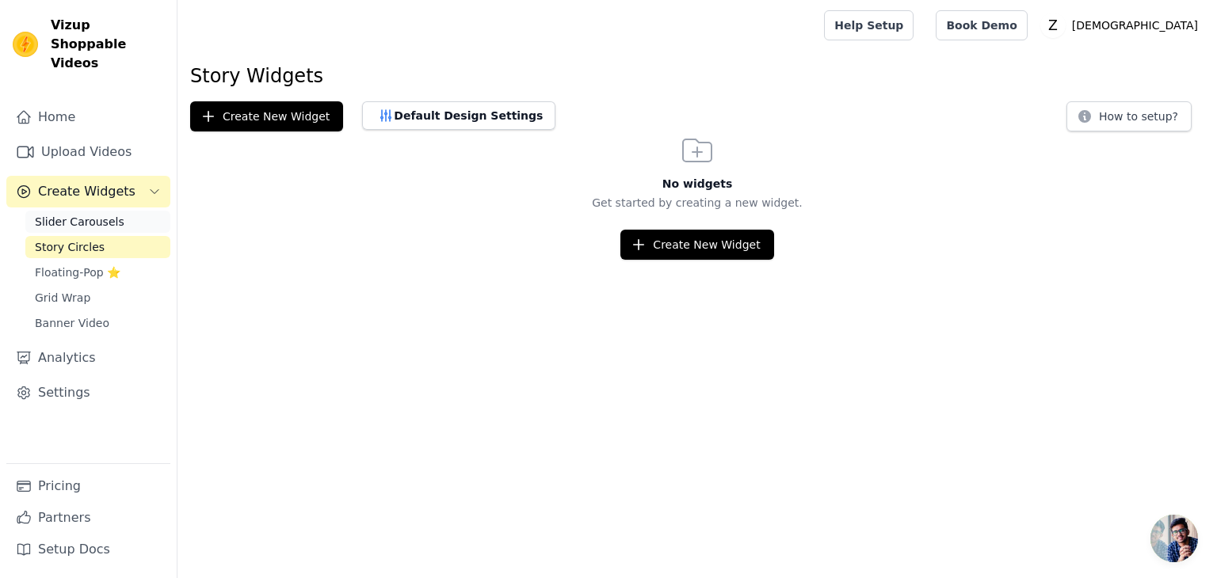
click at [116, 211] on link "Slider Carousels" at bounding box center [97, 222] width 145 height 22
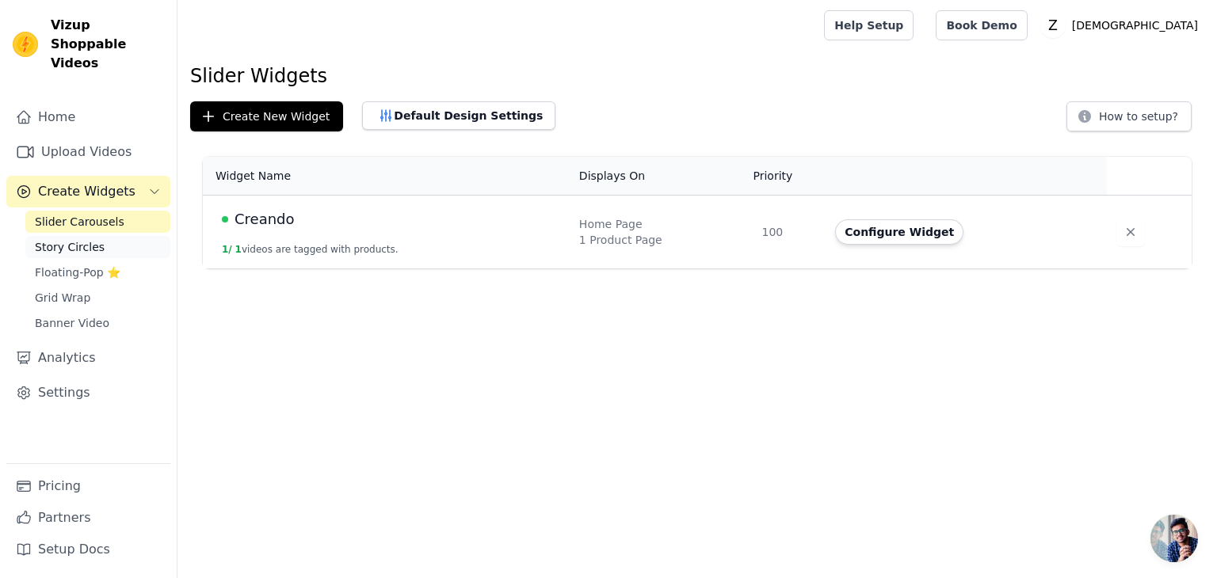
click at [120, 236] on link "Story Circles" at bounding box center [97, 247] width 145 height 22
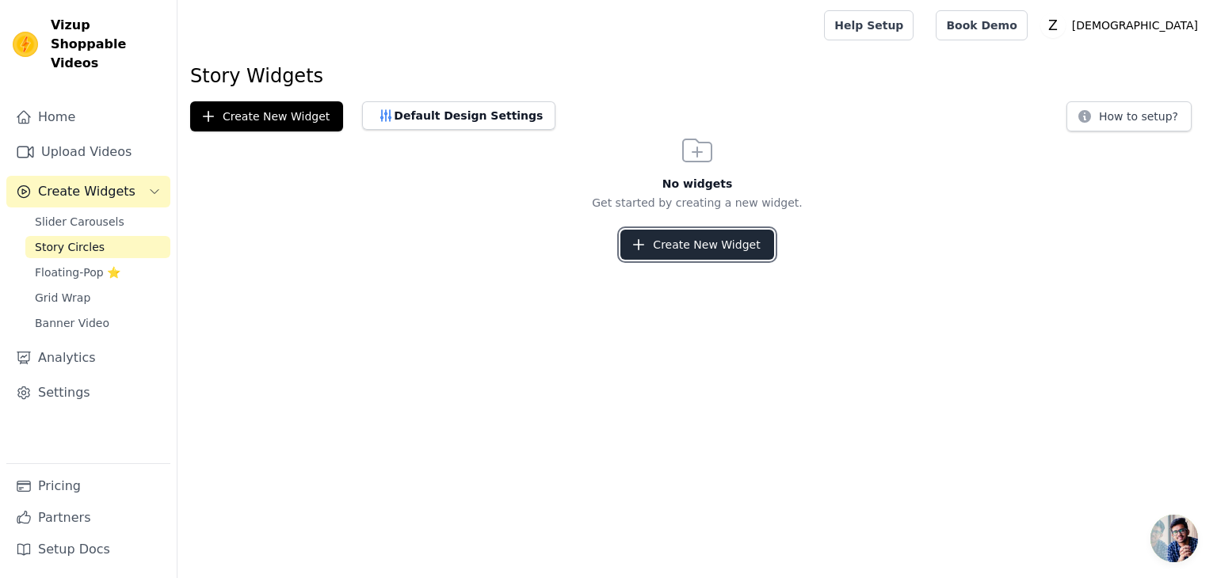
click at [713, 242] on button "Create New Widget" at bounding box center [696, 245] width 153 height 30
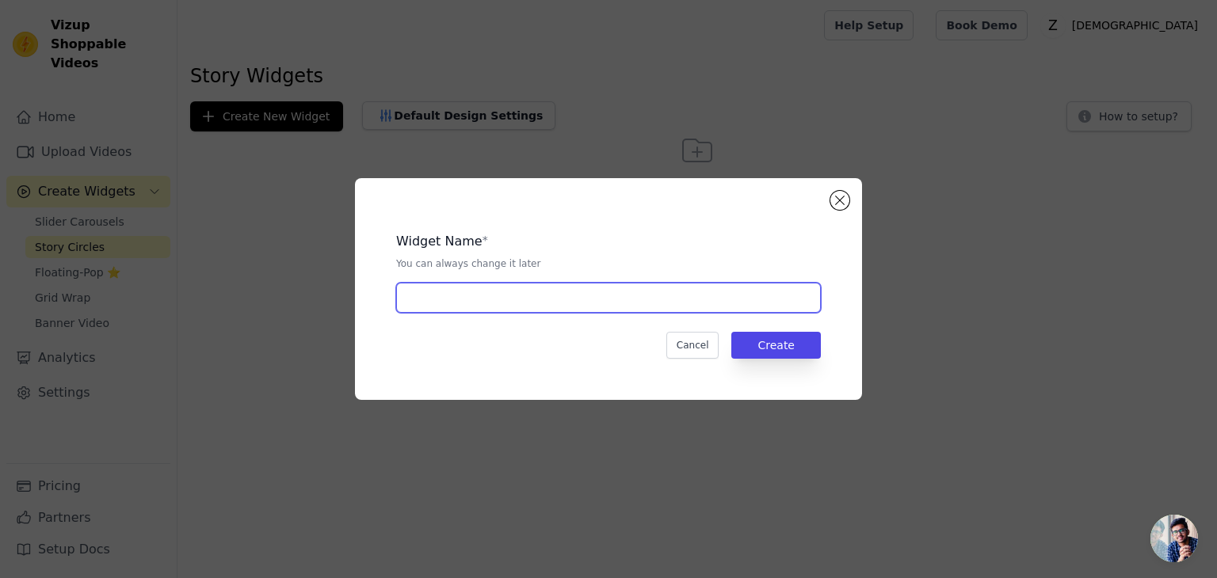
click at [618, 298] on input "text" at bounding box center [608, 298] width 425 height 30
type input "Creando"
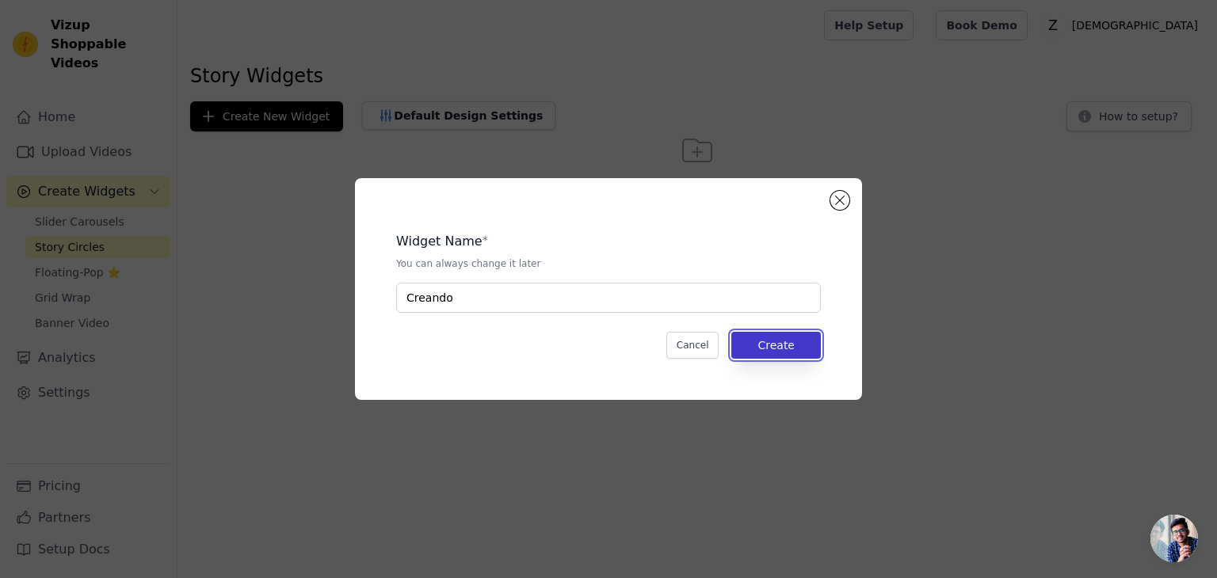
click at [765, 347] on button "Create" at bounding box center [776, 345] width 90 height 27
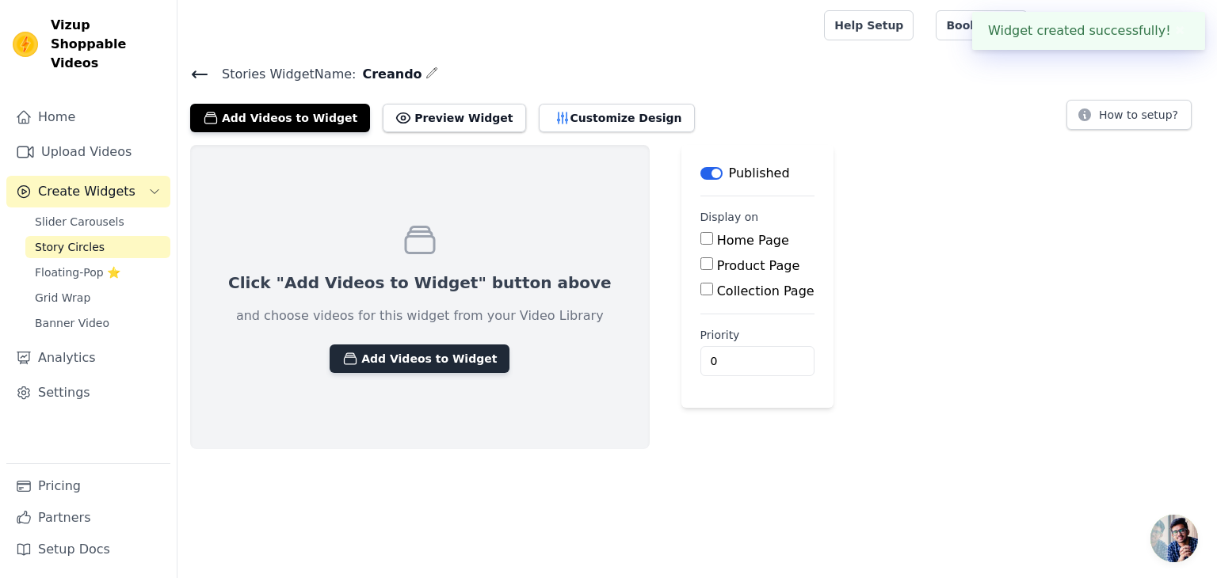
click at [448, 363] on button "Add Videos to Widget" at bounding box center [420, 359] width 180 height 29
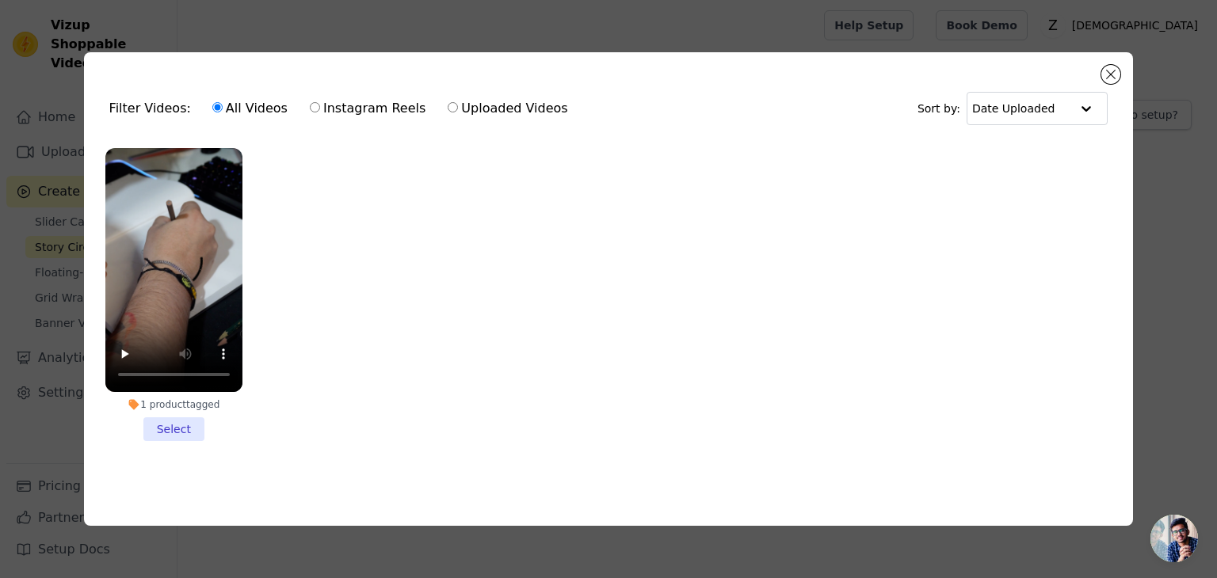
click at [352, 101] on label "Instagram Reels" at bounding box center [367, 108] width 117 height 21
click at [320, 102] on input "Instagram Reels" at bounding box center [315, 107] width 10 height 10
radio input "true"
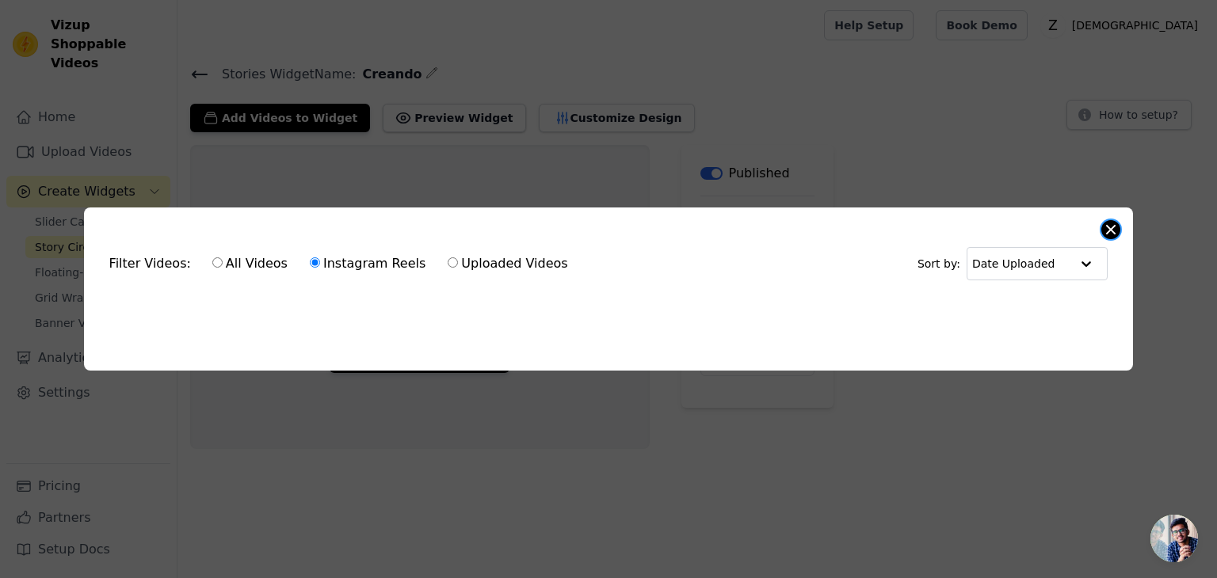
click at [1112, 231] on button "Close modal" at bounding box center [1110, 229] width 19 height 19
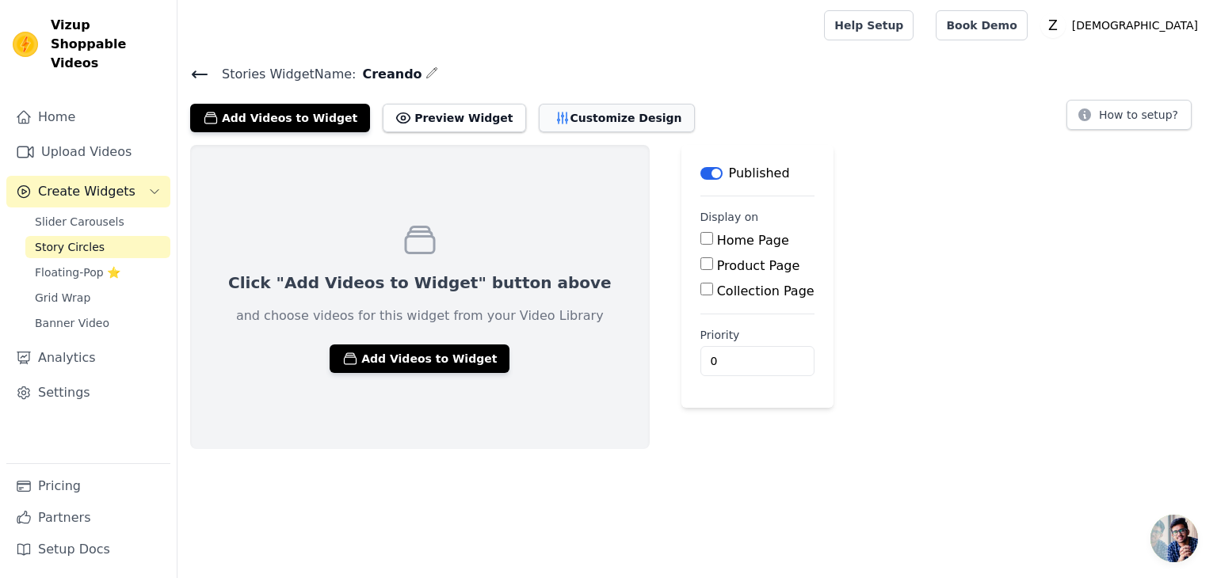
click at [566, 118] on button "Customize Design" at bounding box center [617, 118] width 156 height 29
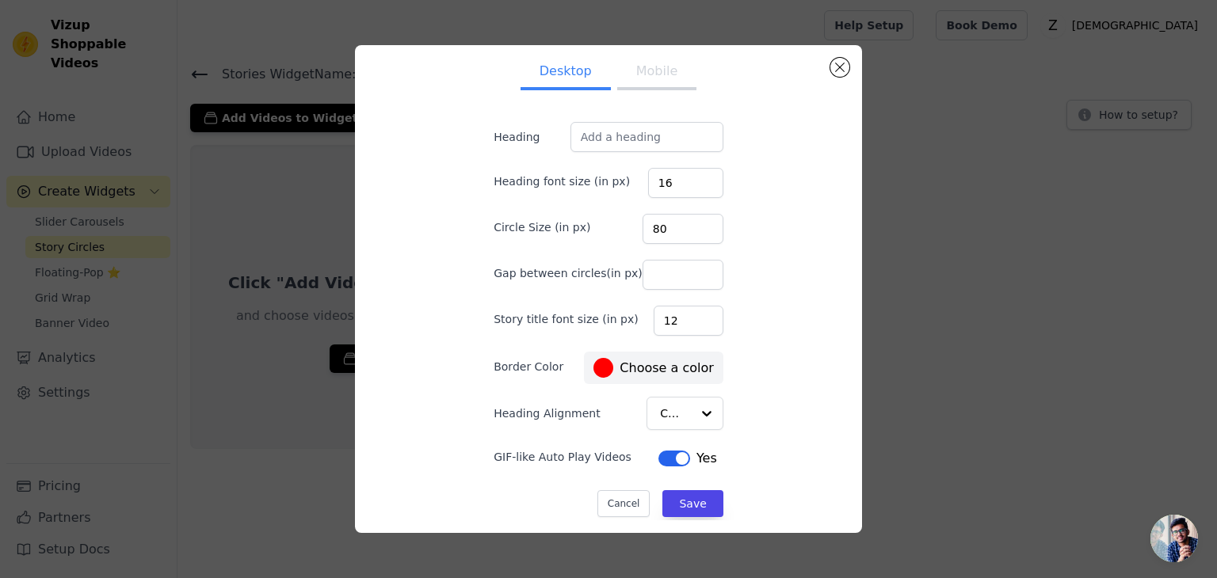
scroll to position [16, 0]
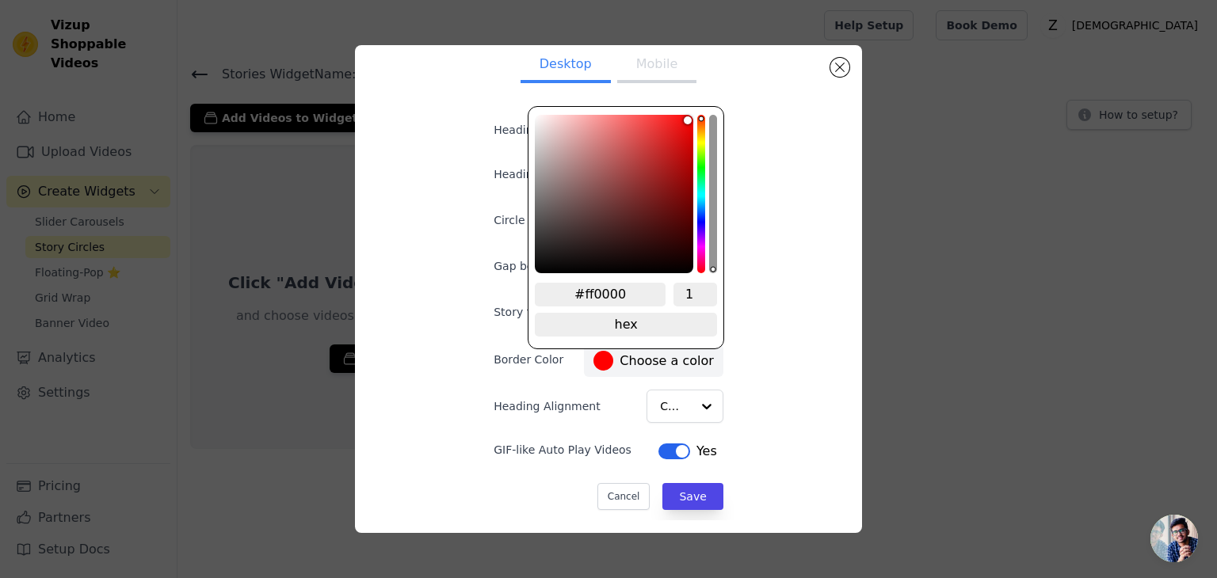
click at [646, 353] on label "#ff0000 Choose a color" at bounding box center [653, 361] width 120 height 20
type input "#fff700"
click at [701, 140] on div "hue channel" at bounding box center [701, 194] width 8 height 158
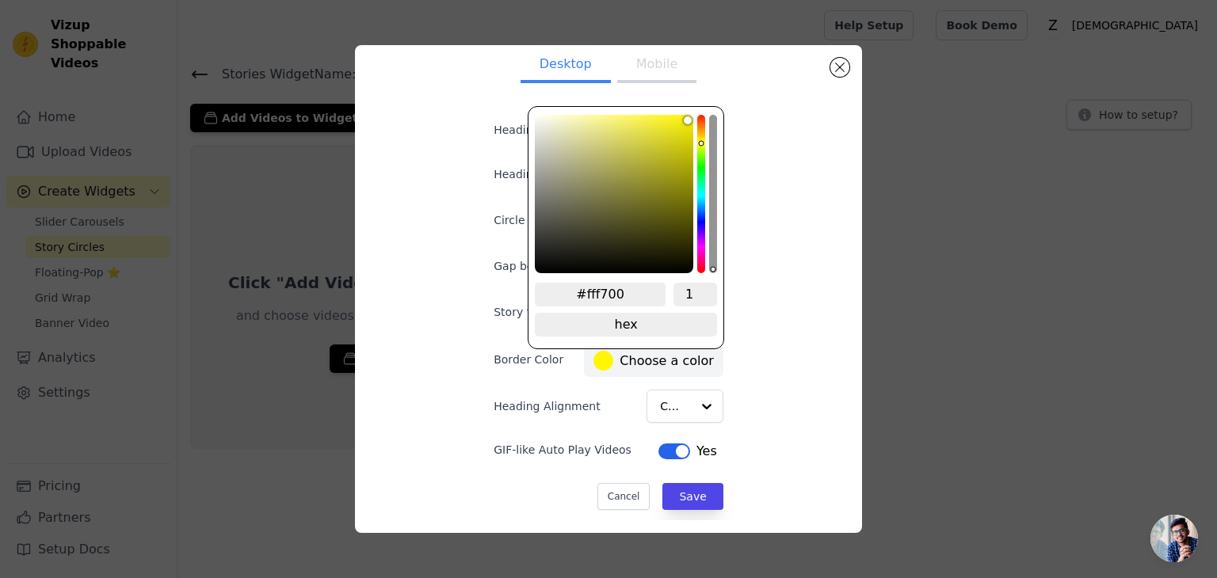
click at [631, 296] on input "#fff700" at bounding box center [600, 295] width 131 height 24
paste input "8f909"
type input "#f8f909"
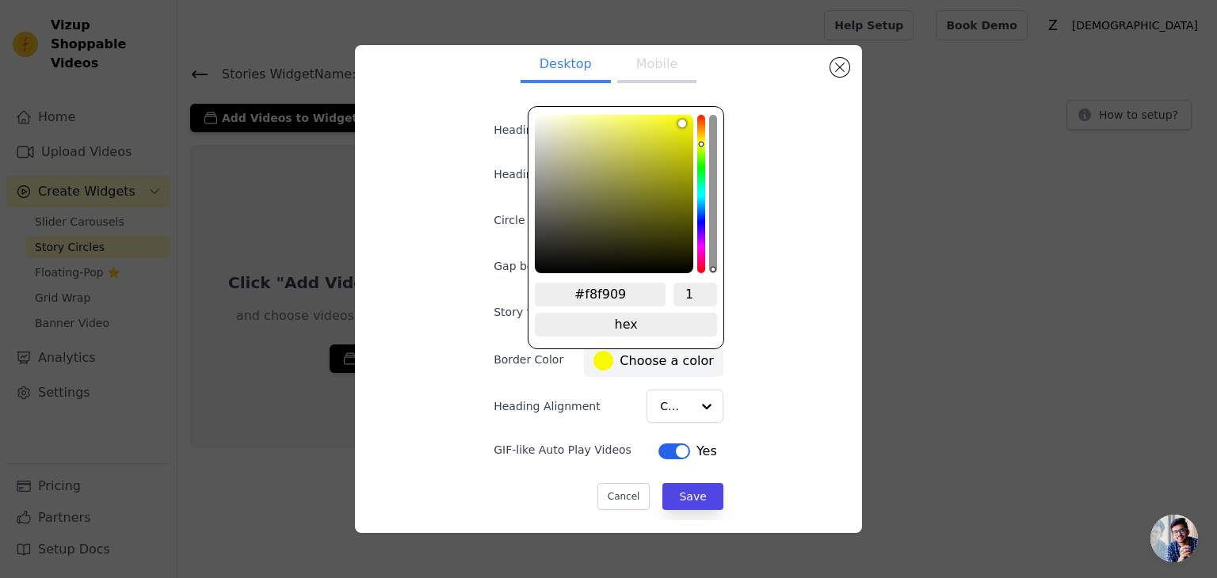
type input "#f8f909"
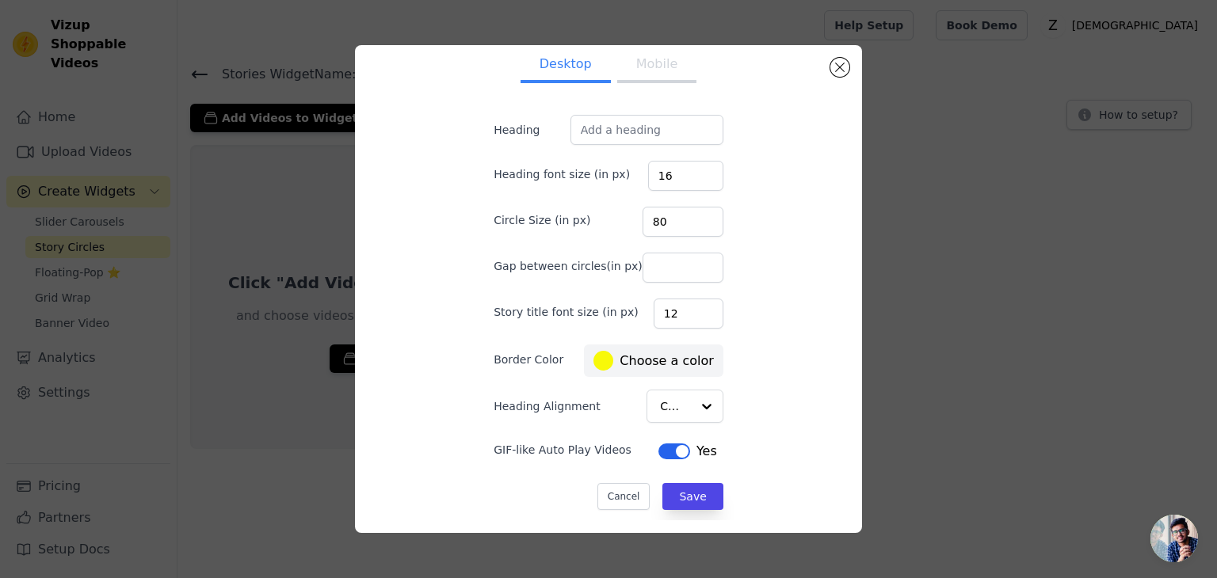
click at [809, 282] on div "Desktop Mobile Heading Heading font size (in px) 16 Circle Size (in px) 80 Gap …" at bounding box center [609, 289] width 482 height 463
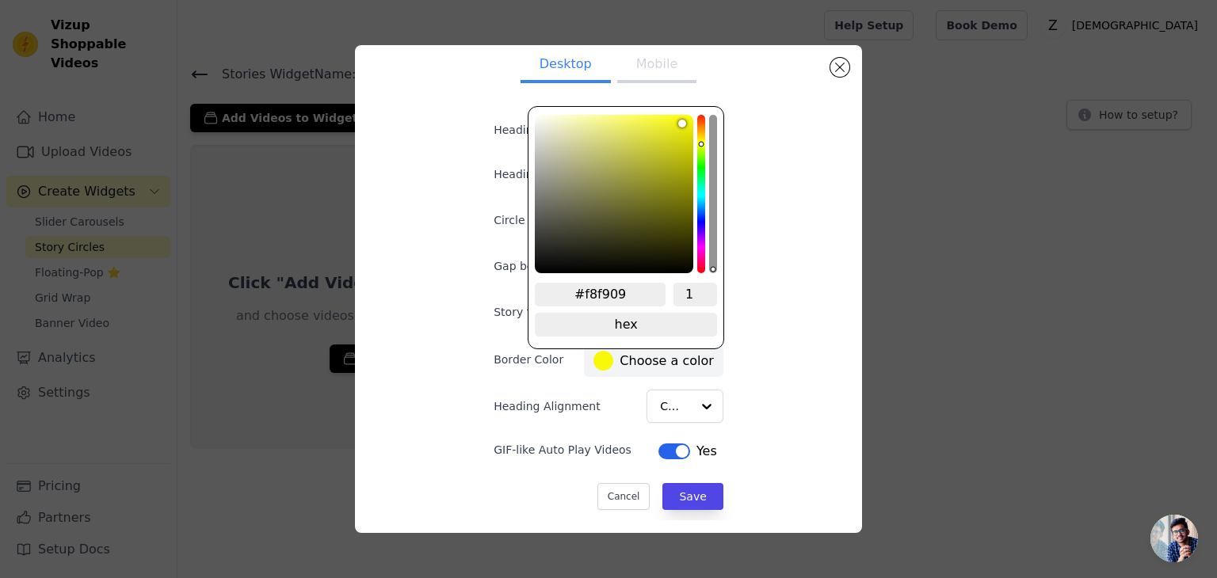
click at [685, 358] on label "#f8f909 Choose a color" at bounding box center [653, 361] width 120 height 20
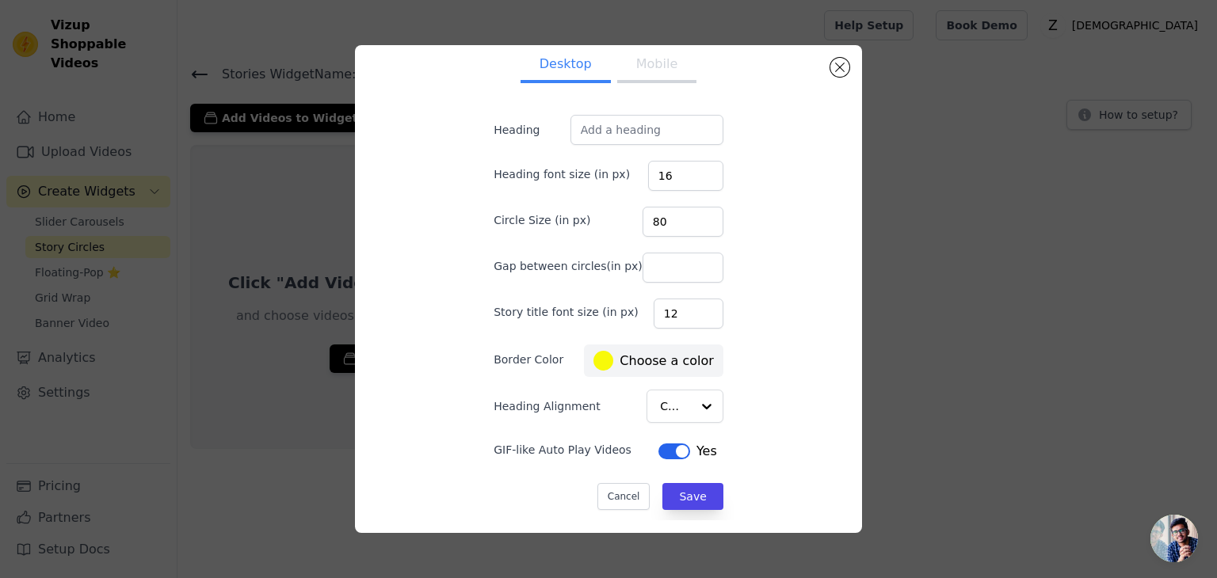
click at [750, 394] on div "Desktop Mobile Heading Heading font size (in px) 16 Circle Size (in px) 80 Gap …" at bounding box center [609, 289] width 482 height 463
click at [685, 500] on button "Save" at bounding box center [692, 496] width 60 height 27
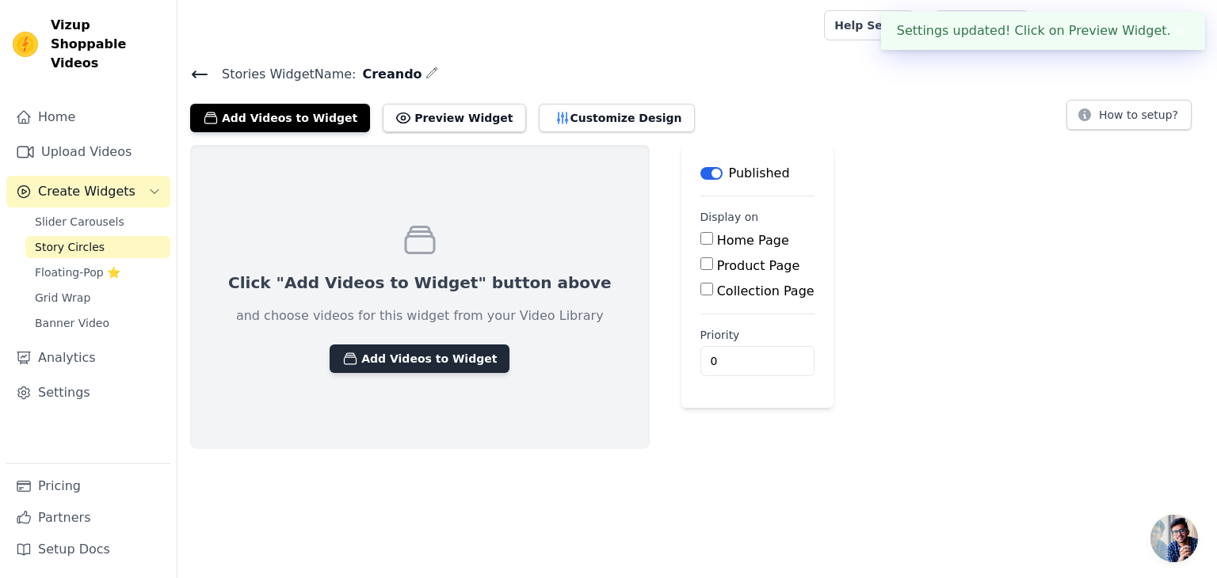
click at [402, 357] on button "Add Videos to Widget" at bounding box center [420, 359] width 180 height 29
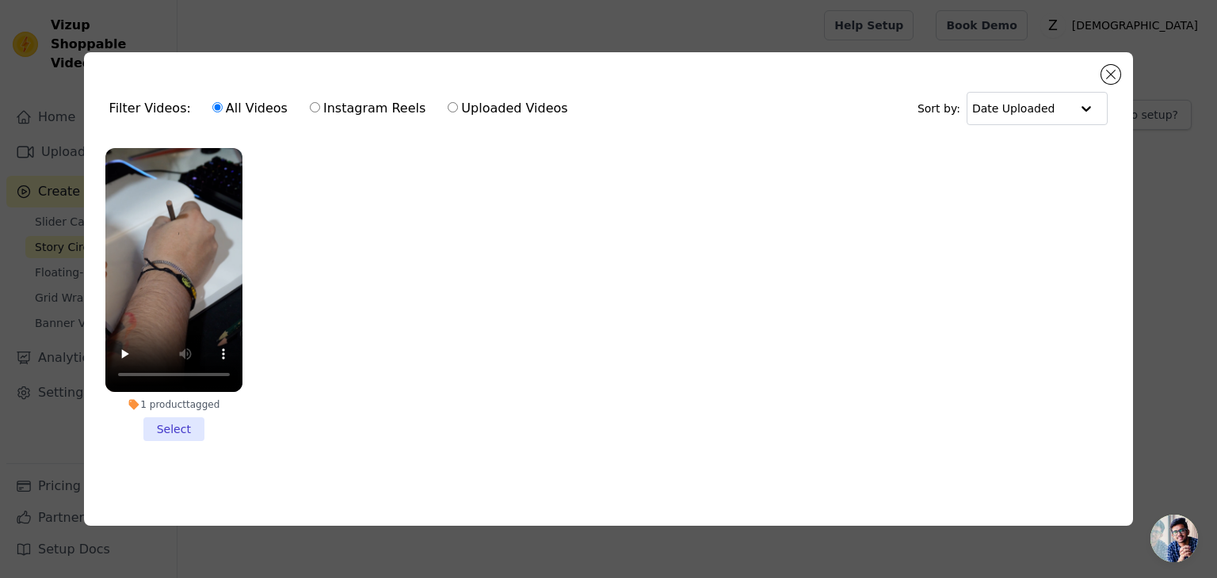
click at [345, 98] on label "Instagram Reels" at bounding box center [367, 108] width 117 height 21
click at [320, 102] on input "Instagram Reels" at bounding box center [315, 107] width 10 height 10
radio input "true"
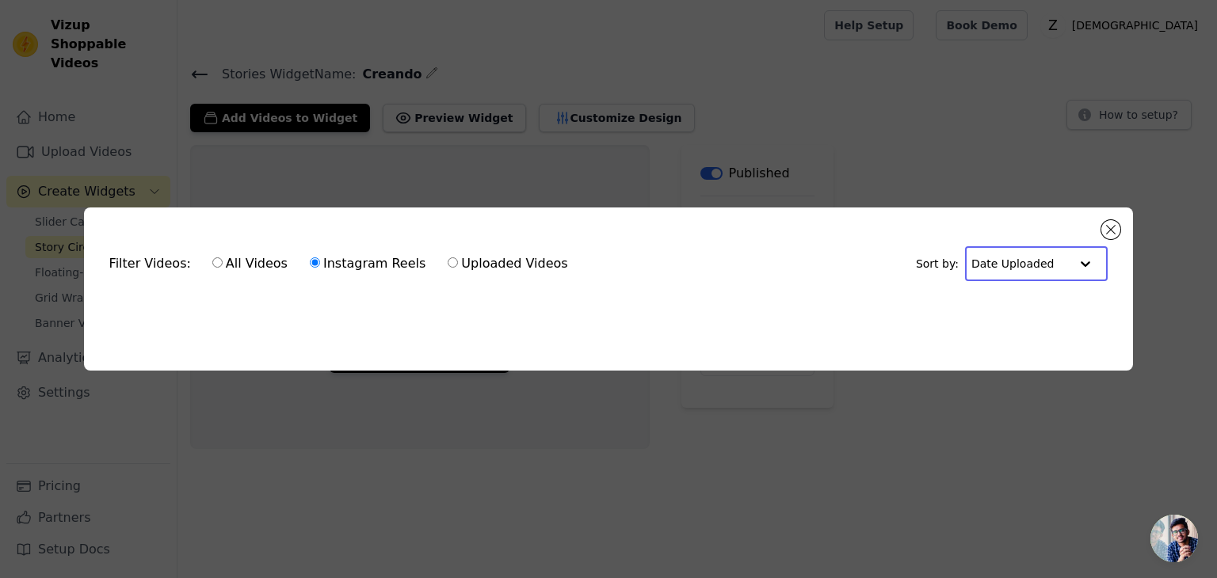
click at [1029, 255] on input "text" at bounding box center [1020, 264] width 98 height 32
click at [1062, 323] on div "Video Duration" at bounding box center [1031, 331] width 133 height 19
click at [1027, 250] on input "text" at bounding box center [1020, 264] width 98 height 32
click at [1030, 286] on div "Date Uploaded" at bounding box center [1032, 293] width 134 height 19
click at [1025, 271] on input "text" at bounding box center [1020, 264] width 98 height 32
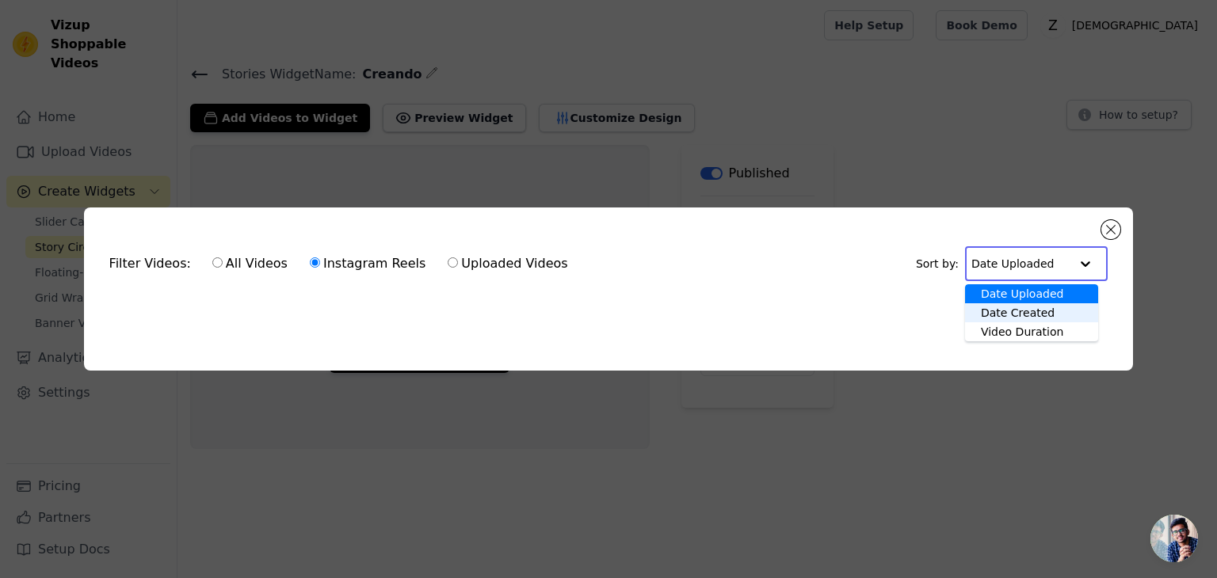
click at [1028, 311] on div "Date Created" at bounding box center [1031, 312] width 133 height 19
click at [1008, 343] on div "Filter Videos: All Videos Instagram Reels Uploaded Videos Sort by: Option Date …" at bounding box center [609, 289] width 1050 height 163
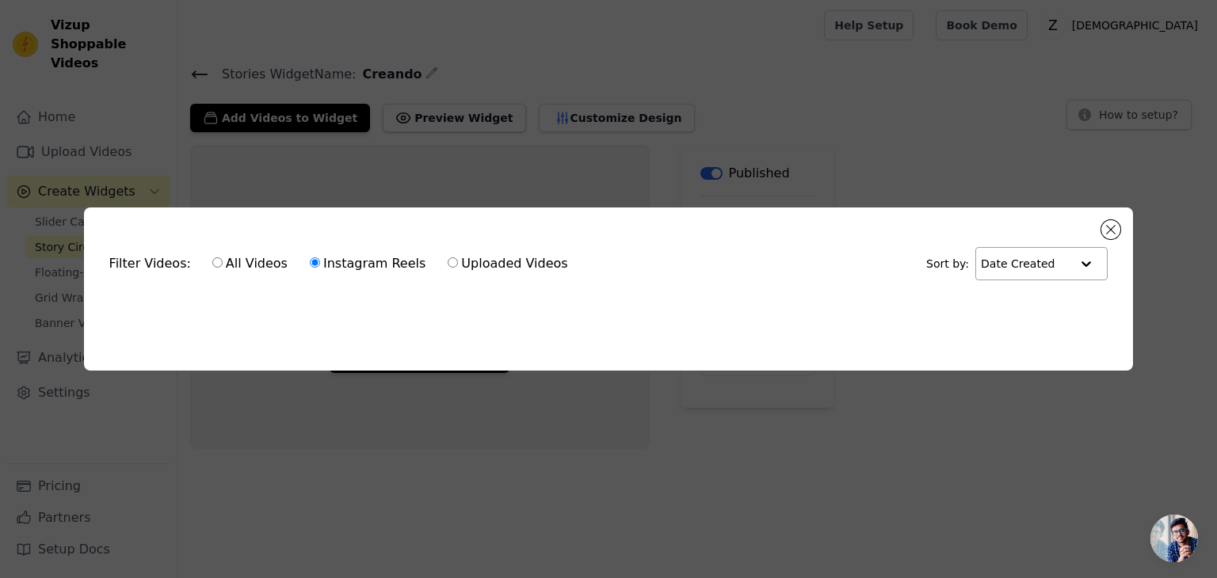
click at [459, 257] on label "Uploaded Videos" at bounding box center [507, 264] width 121 height 21
click at [458, 257] on input "Uploaded Videos" at bounding box center [453, 262] width 10 height 10
radio input "true"
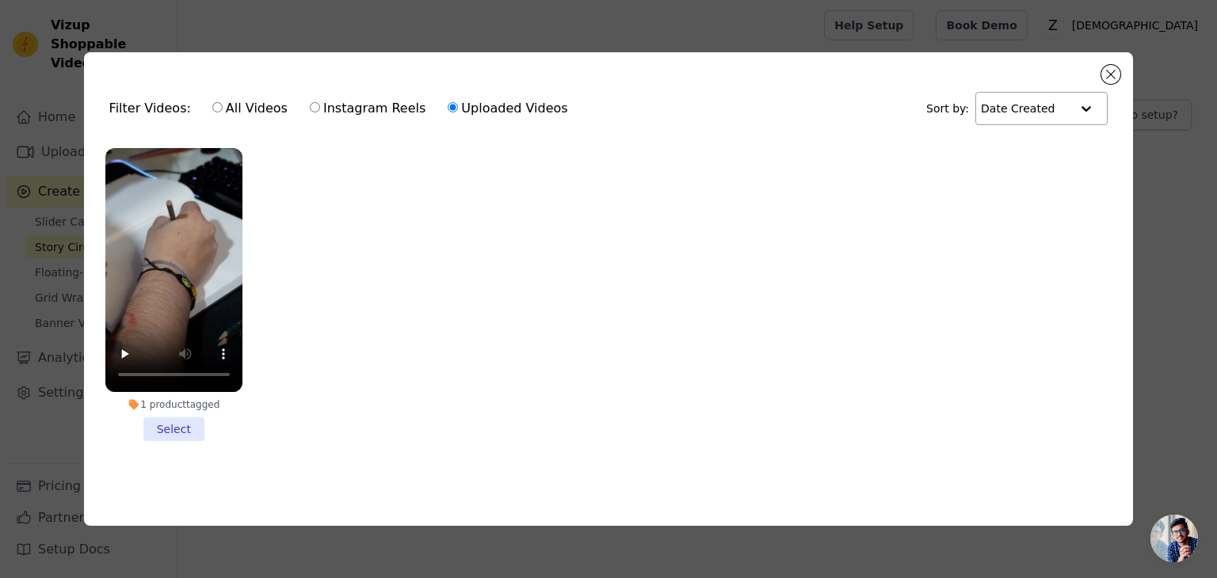
click at [345, 111] on label "Instagram Reels" at bounding box center [367, 108] width 117 height 21
click at [320, 111] on input "Instagram Reels" at bounding box center [315, 107] width 10 height 10
radio input "true"
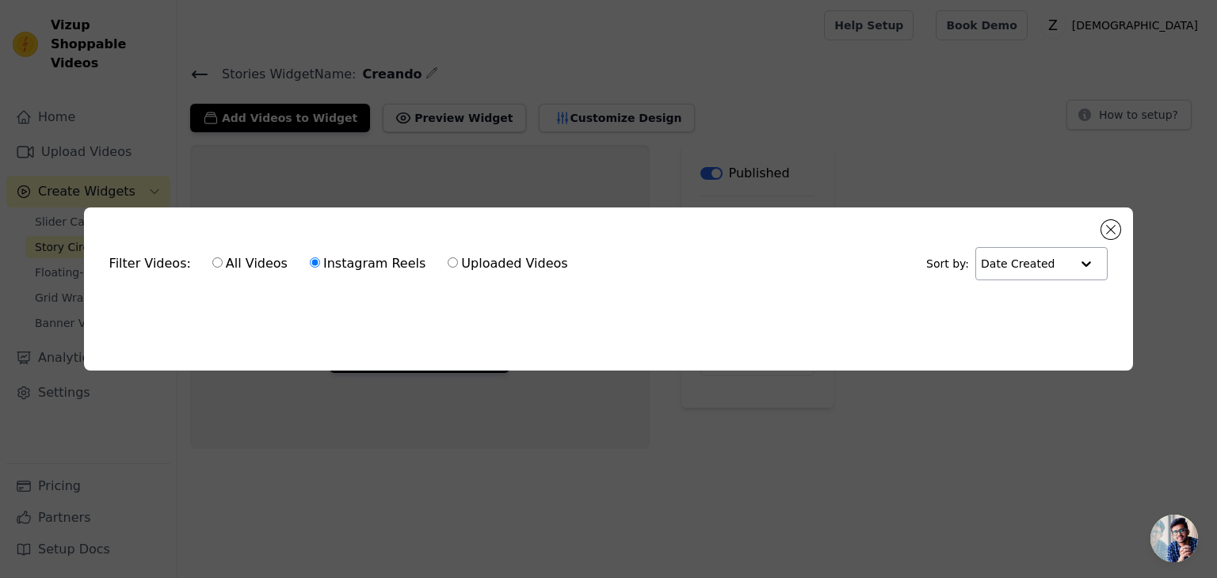
click at [1119, 213] on div "Filter Videos: All Videos Instagram Reels Uploaded Videos Sort by: Date Created…" at bounding box center [609, 289] width 1050 height 163
click at [1112, 226] on button "Close modal" at bounding box center [1110, 229] width 19 height 19
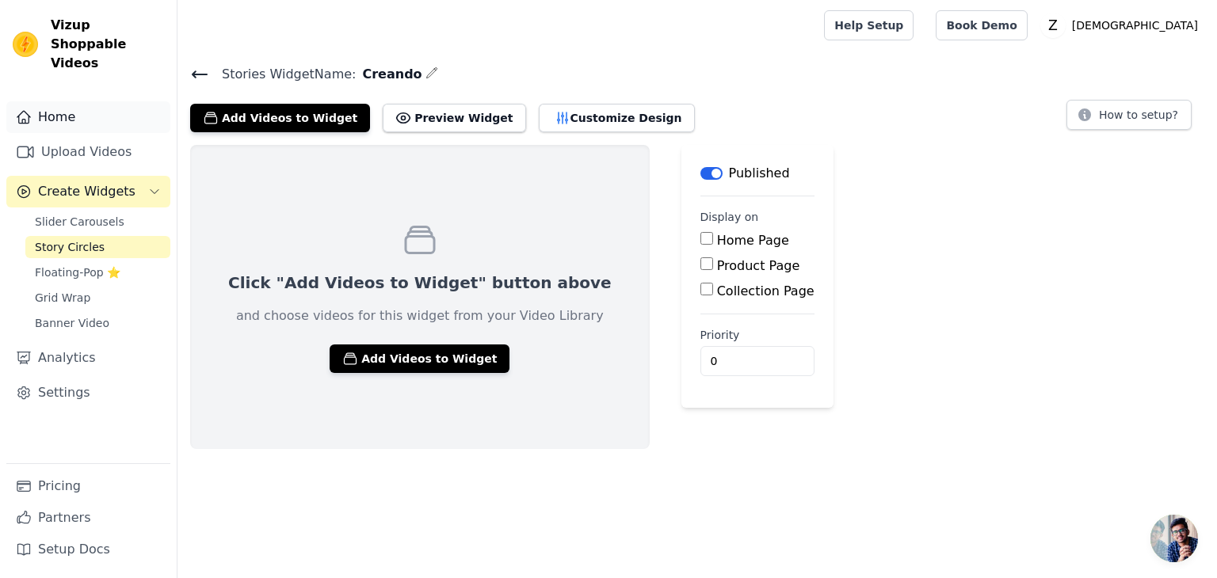
click at [92, 101] on link "Home" at bounding box center [88, 117] width 164 height 32
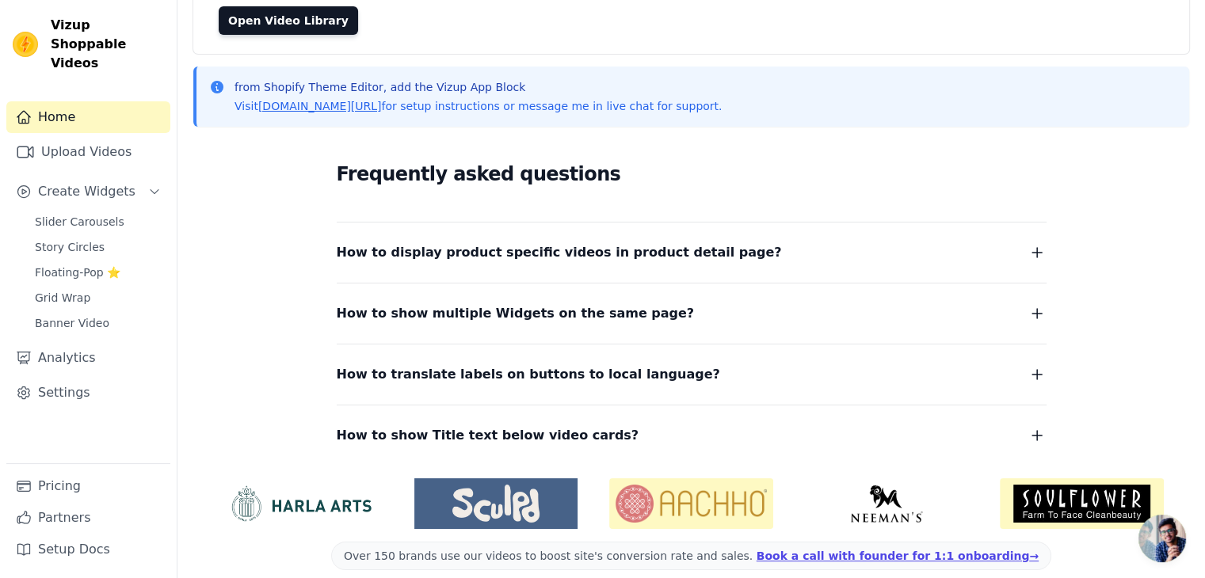
scroll to position [175, 0]
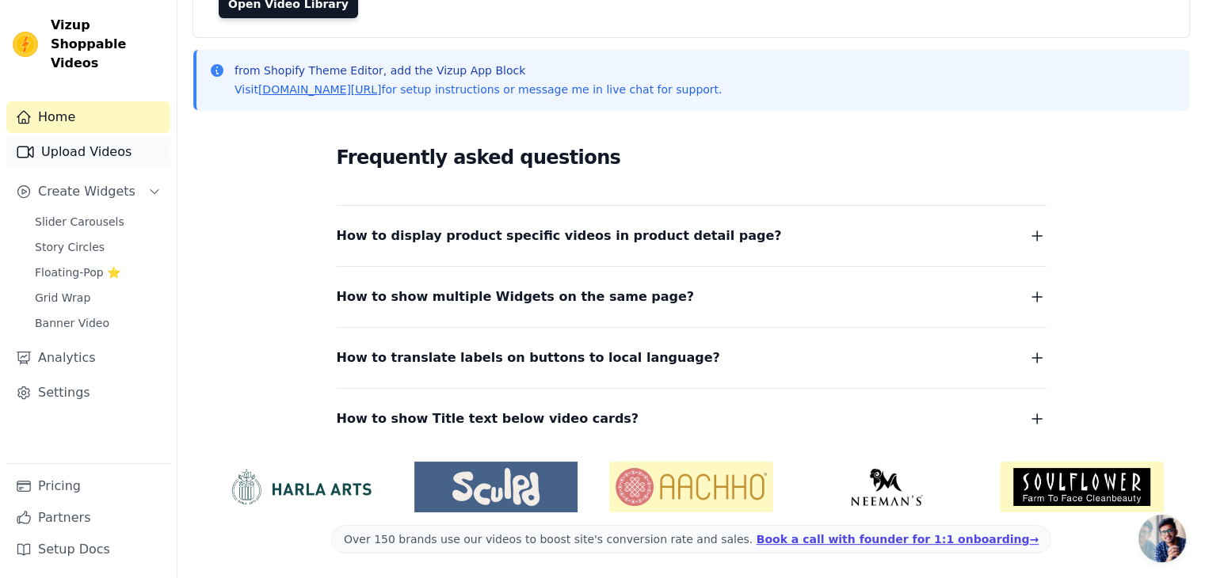
click at [63, 143] on link "Upload Videos" at bounding box center [88, 152] width 164 height 32
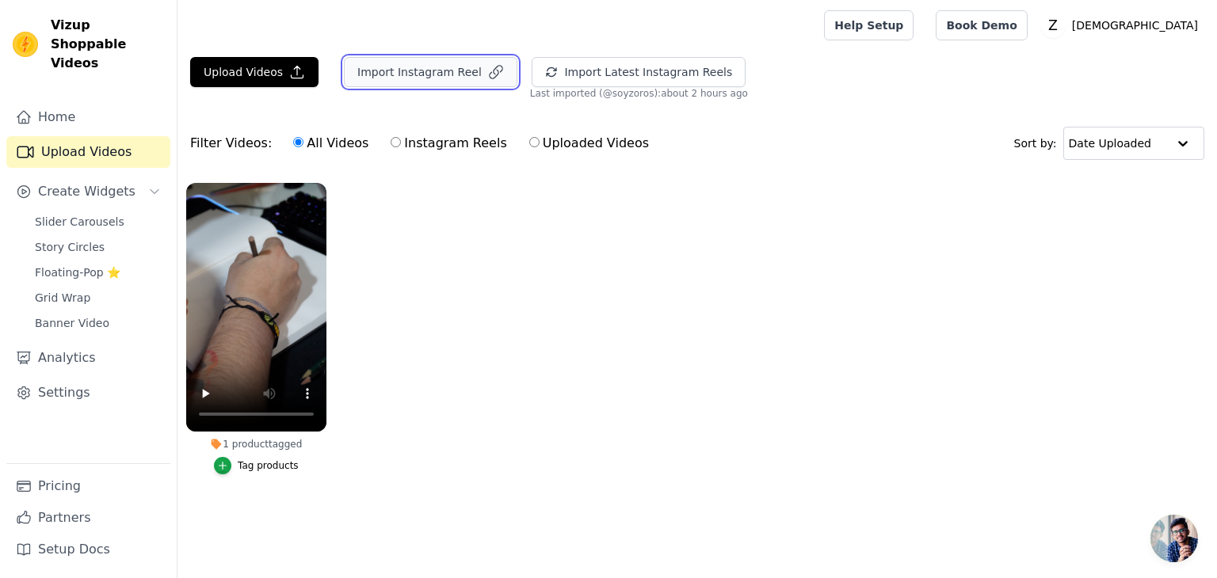
click at [427, 73] on button "Import Instagram Reel" at bounding box center [431, 72] width 174 height 30
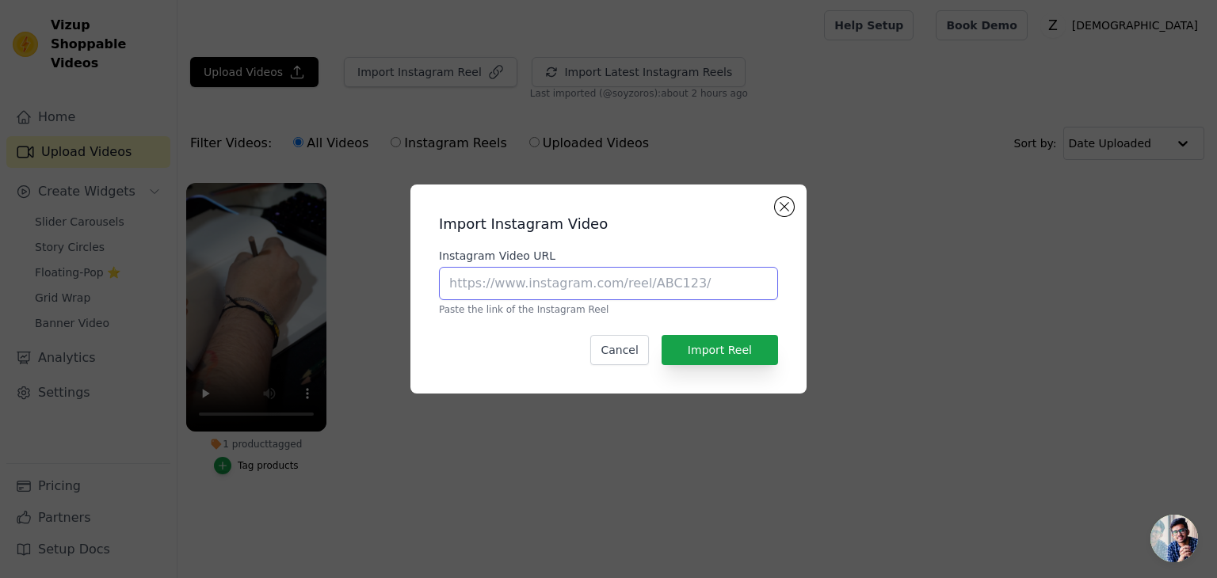
click at [552, 273] on input "Instagram Video URL" at bounding box center [608, 283] width 339 height 33
paste input "https://www.instagram.com/soyzoros/"
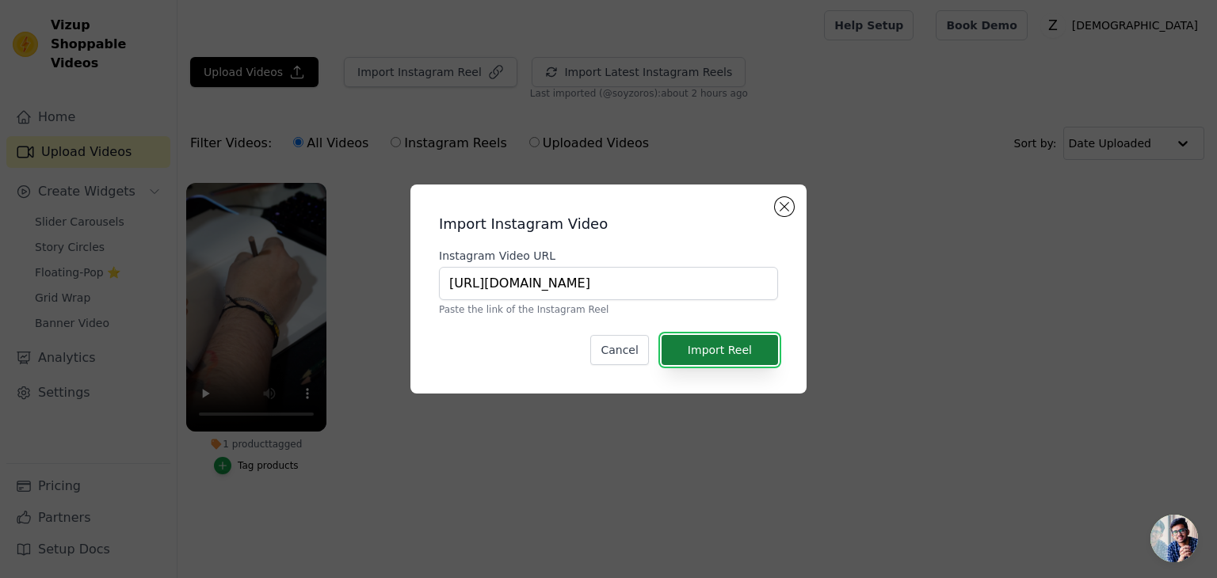
click at [721, 353] on button "Import Reel" at bounding box center [720, 350] width 116 height 30
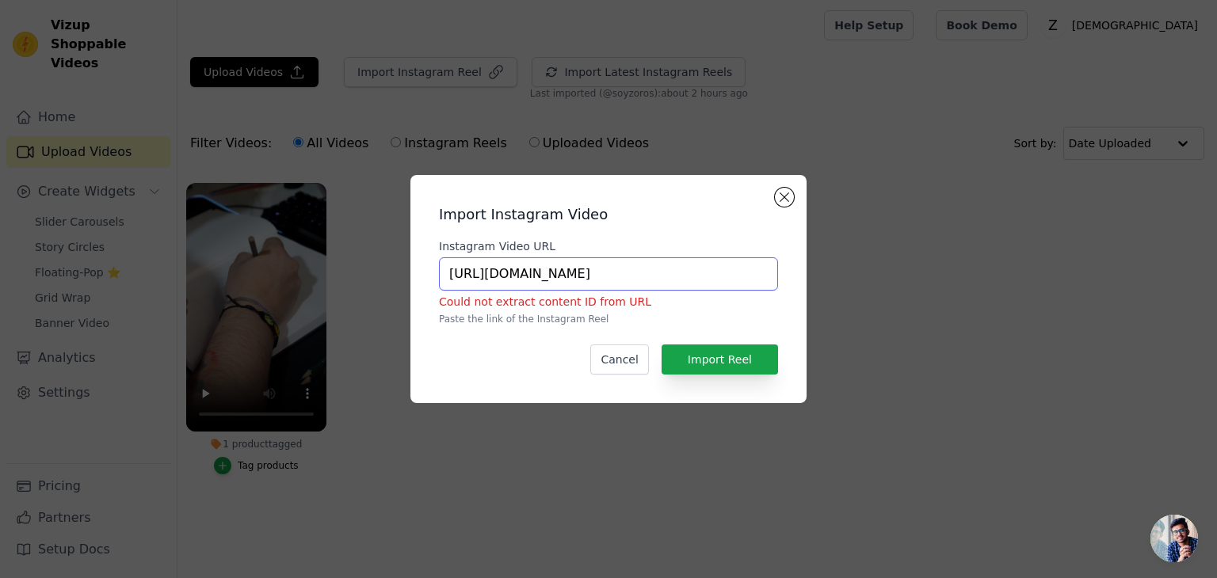
click at [674, 289] on input "https://www.instagram.com/soyzoros/" at bounding box center [608, 273] width 339 height 33
click at [729, 340] on div "Import Instagram Video Instagram Video URL https://www.instagram.com/soyzoros C…" at bounding box center [608, 289] width 371 height 203
click at [730, 355] on button "Import Reel" at bounding box center [720, 360] width 116 height 30
click at [711, 353] on button "Import Reel" at bounding box center [720, 360] width 116 height 30
click at [559, 242] on label "Instagram Video URL" at bounding box center [608, 246] width 339 height 16
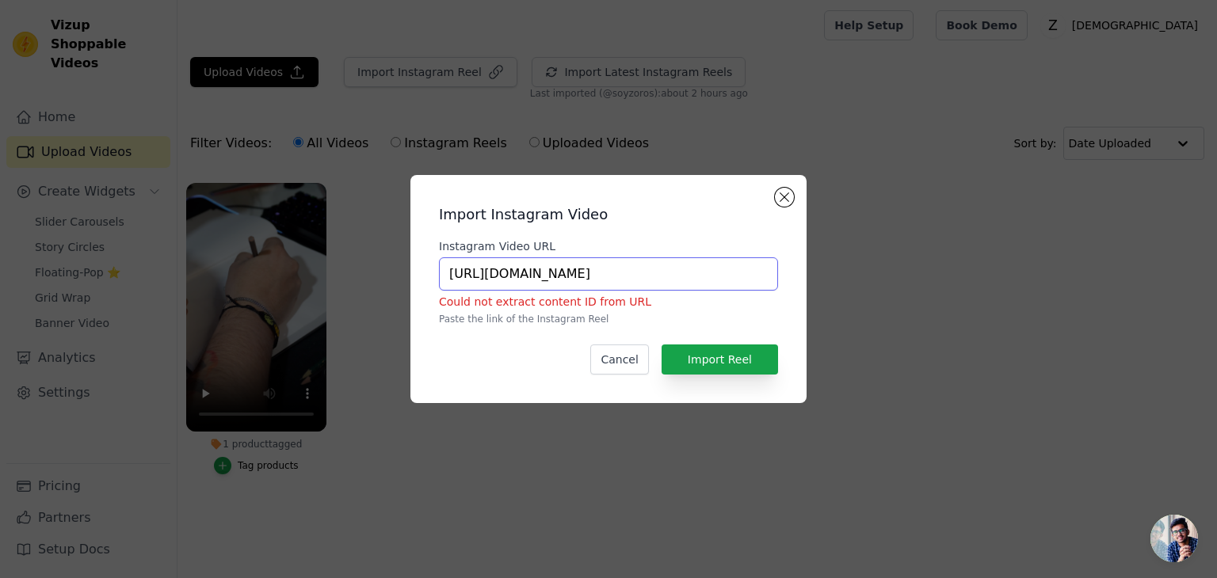
click at [559, 257] on input "https://www.instagram.com/soyzoros" at bounding box center [608, 273] width 339 height 33
click at [580, 277] on input "https://www.instagram.com/soyzoros" at bounding box center [608, 273] width 339 height 33
click at [714, 349] on button "Import Reel" at bounding box center [720, 360] width 116 height 30
click at [646, 283] on input "https://www.instagram.com/soyzoros" at bounding box center [608, 273] width 339 height 33
click at [608, 273] on input "https://www.instagram.com/soyzoros" at bounding box center [608, 273] width 339 height 33
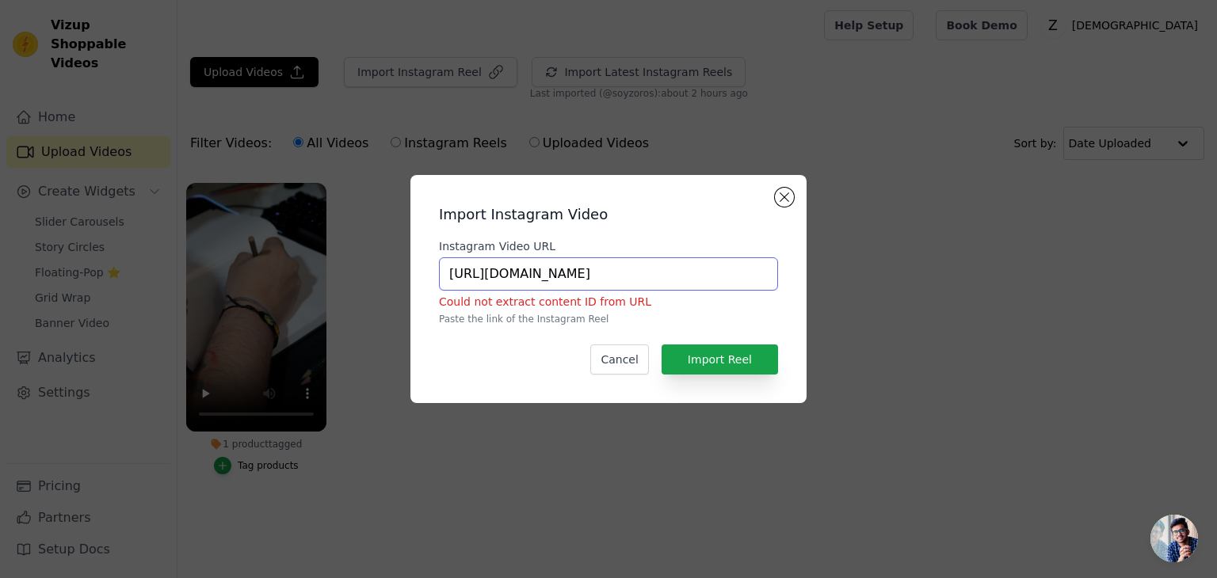
drag, startPoint x: 681, startPoint y: 261, endPoint x: 424, endPoint y: 270, distance: 256.8
click at [425, 272] on div "Import Instagram Video Instagram Video URL https://www.instagram.com/soyzoros C…" at bounding box center [608, 289] width 371 height 203
type input "¿"
click at [612, 271] on input "Instagram Video URL" at bounding box center [608, 273] width 339 height 33
paste input "https://www.instagram.com/reel/DNyXqfmwIdm/"
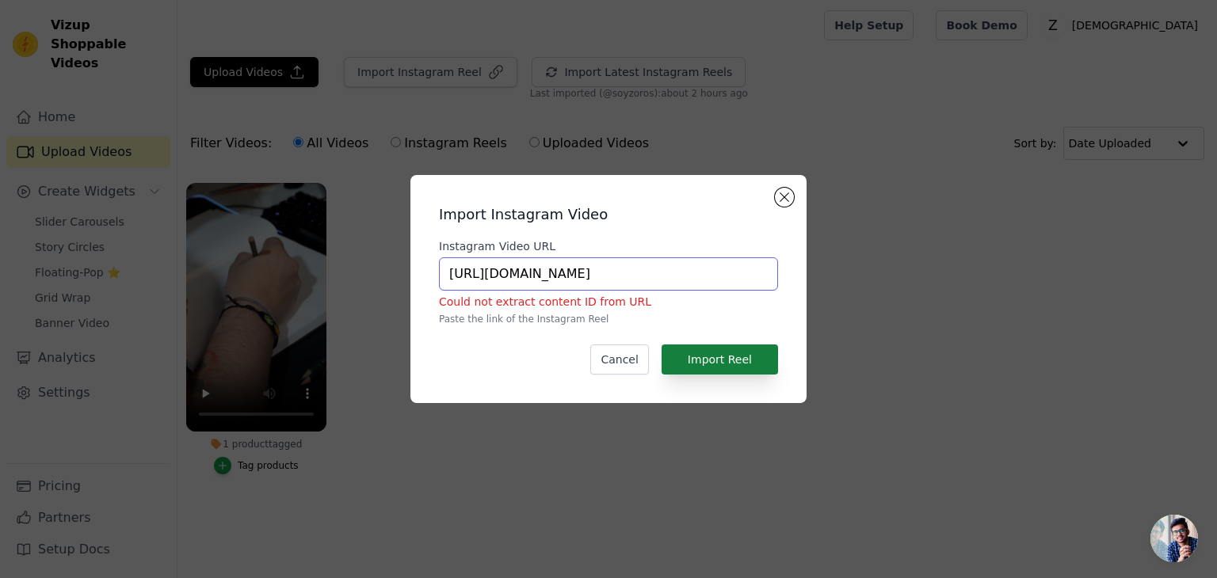
type input "https://www.instagram.com/reel/DNyXqfmwIdm/"
click at [729, 372] on button "Import Reel" at bounding box center [720, 360] width 116 height 30
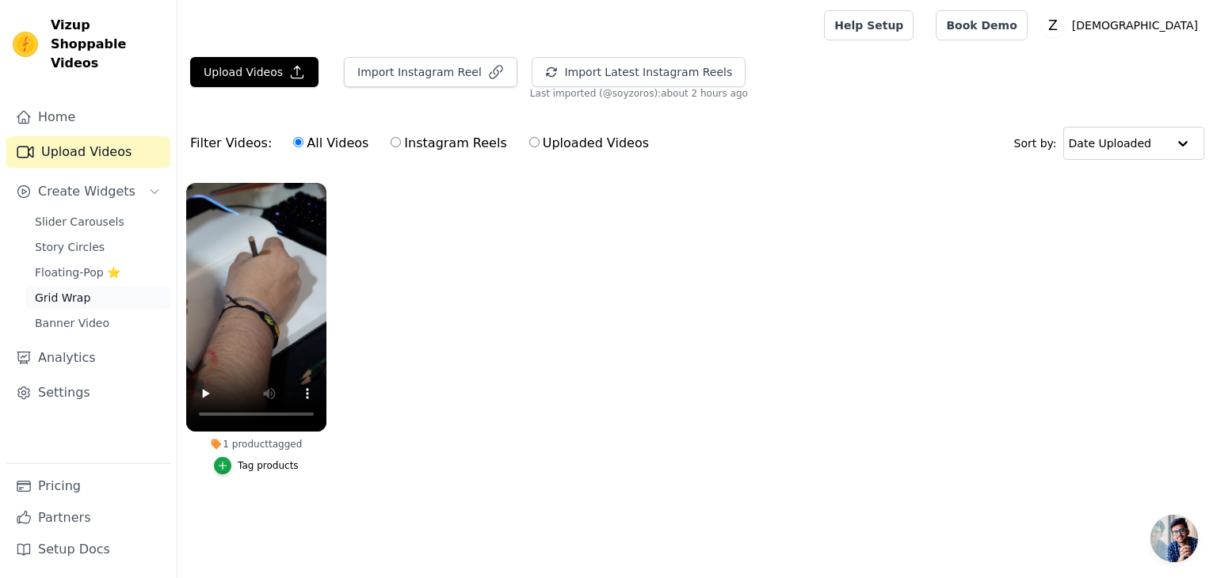
click at [99, 287] on link "Grid Wrap" at bounding box center [97, 298] width 145 height 22
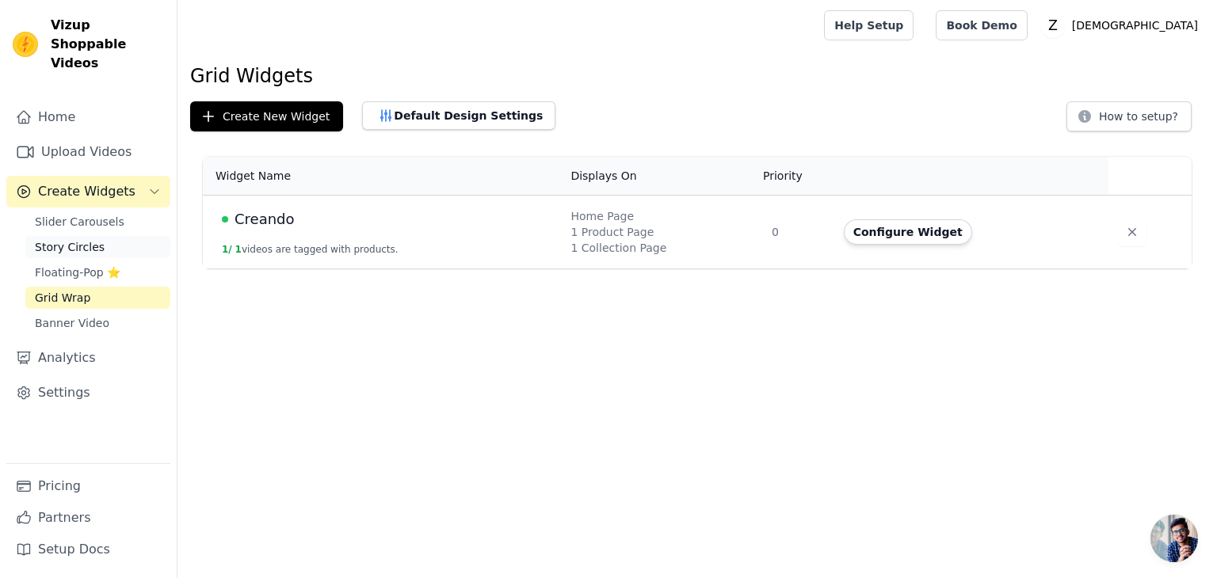
click at [67, 239] on span "Story Circles" at bounding box center [70, 247] width 70 height 16
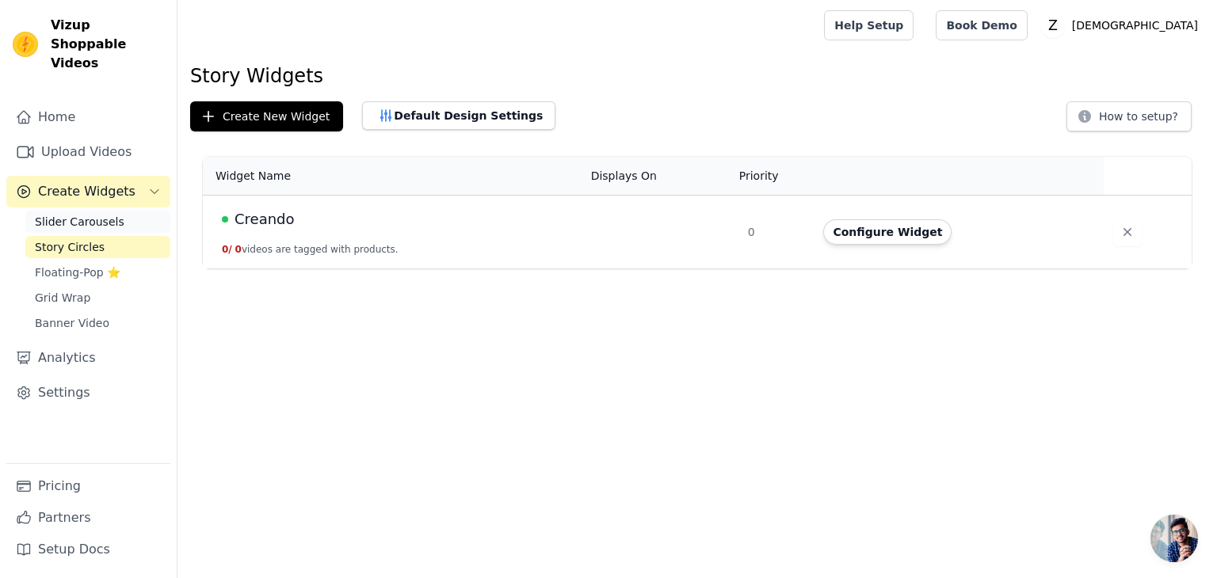
click at [69, 214] on span "Slider Carousels" at bounding box center [80, 222] width 90 height 16
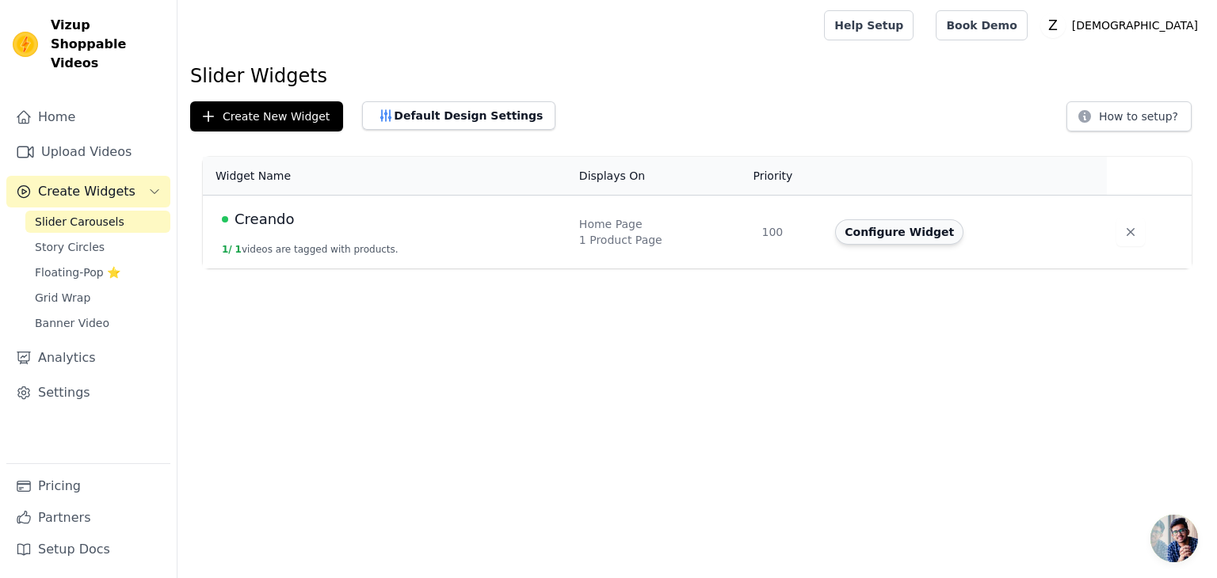
click at [903, 227] on button "Configure Widget" at bounding box center [899, 231] width 128 height 25
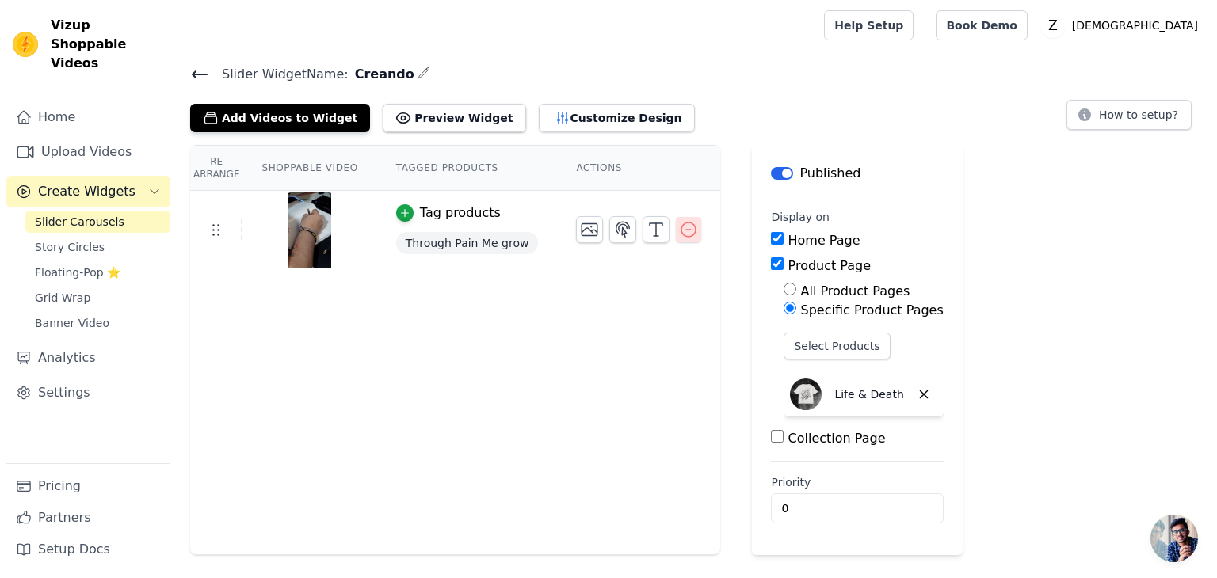
click at [679, 224] on icon "button" at bounding box center [688, 229] width 19 height 19
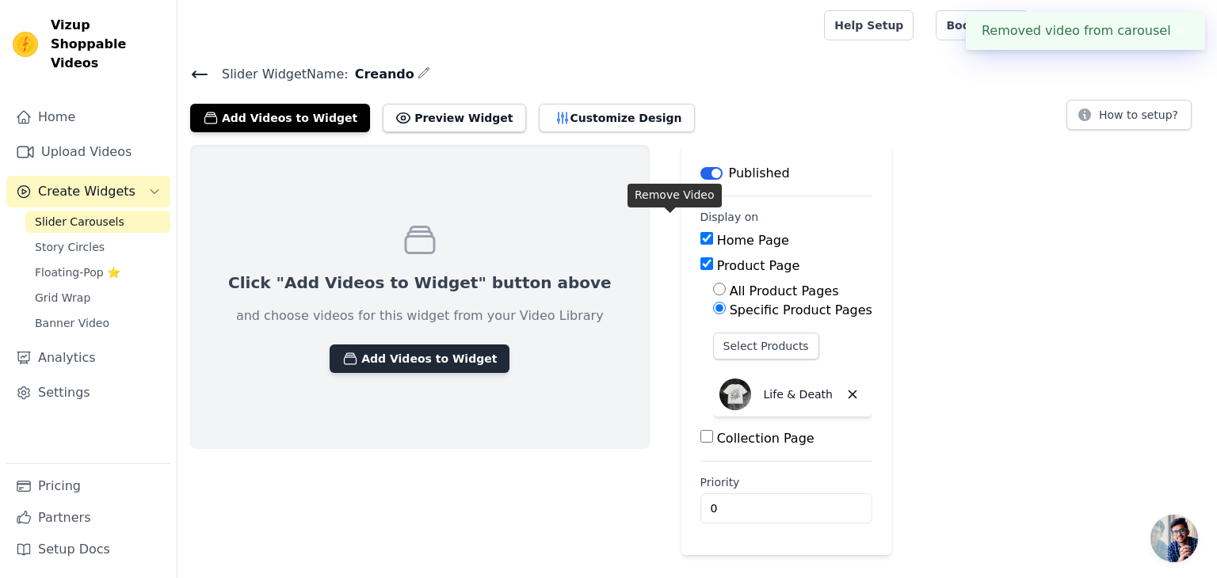
click at [440, 349] on button "Add Videos to Widget" at bounding box center [420, 359] width 180 height 29
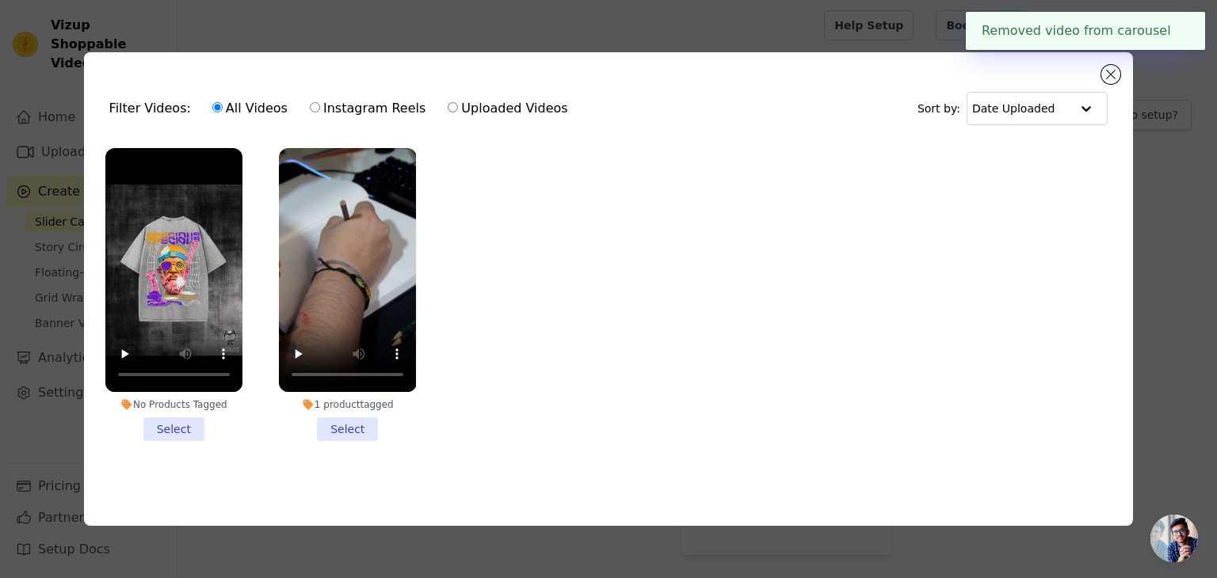
click at [332, 109] on label "Instagram Reels" at bounding box center [367, 108] width 117 height 21
click at [320, 109] on input "Instagram Reels" at bounding box center [315, 107] width 10 height 10
radio input "true"
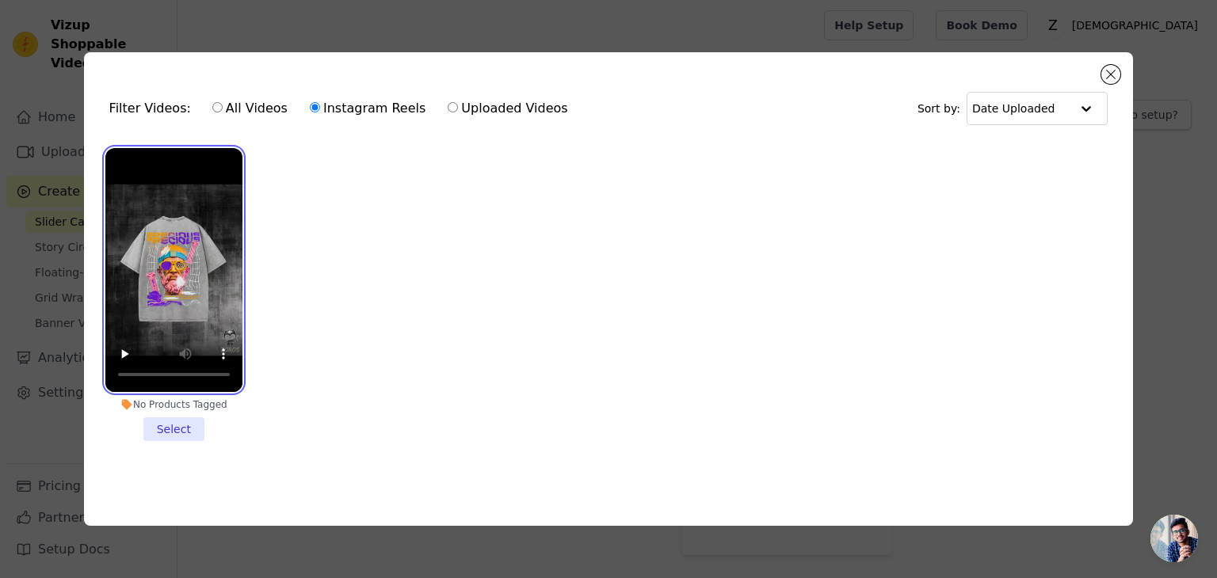
click at [203, 255] on video at bounding box center [173, 270] width 137 height 244
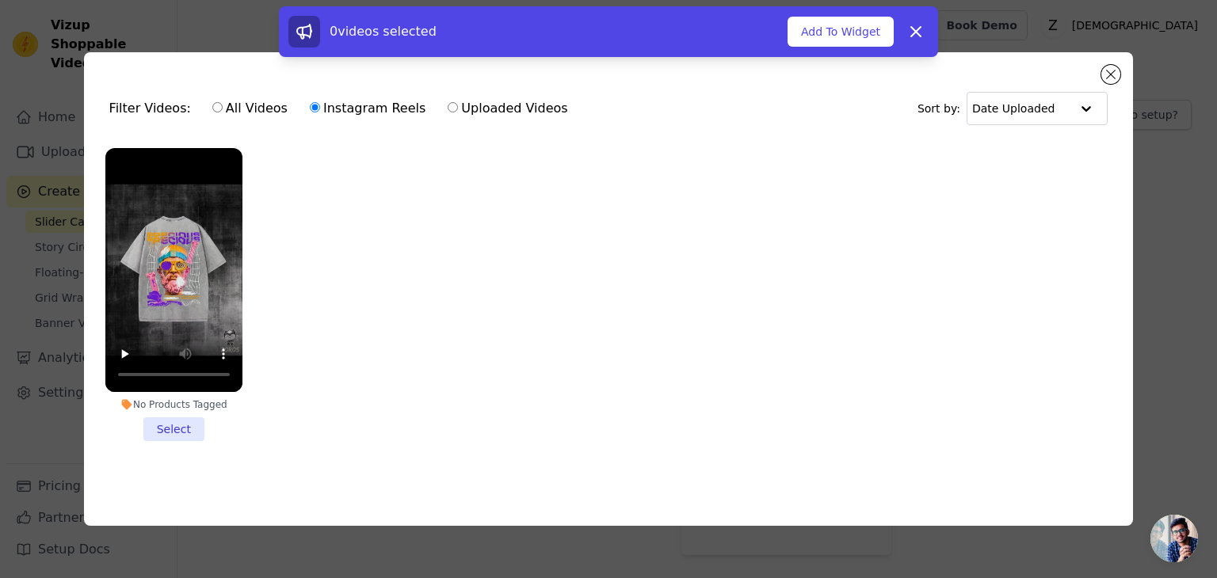
click at [174, 428] on li "No Products Tagged Select" at bounding box center [173, 294] width 137 height 293
click at [0, 0] on input "No Products Tagged Select" at bounding box center [0, 0] width 0 height 0
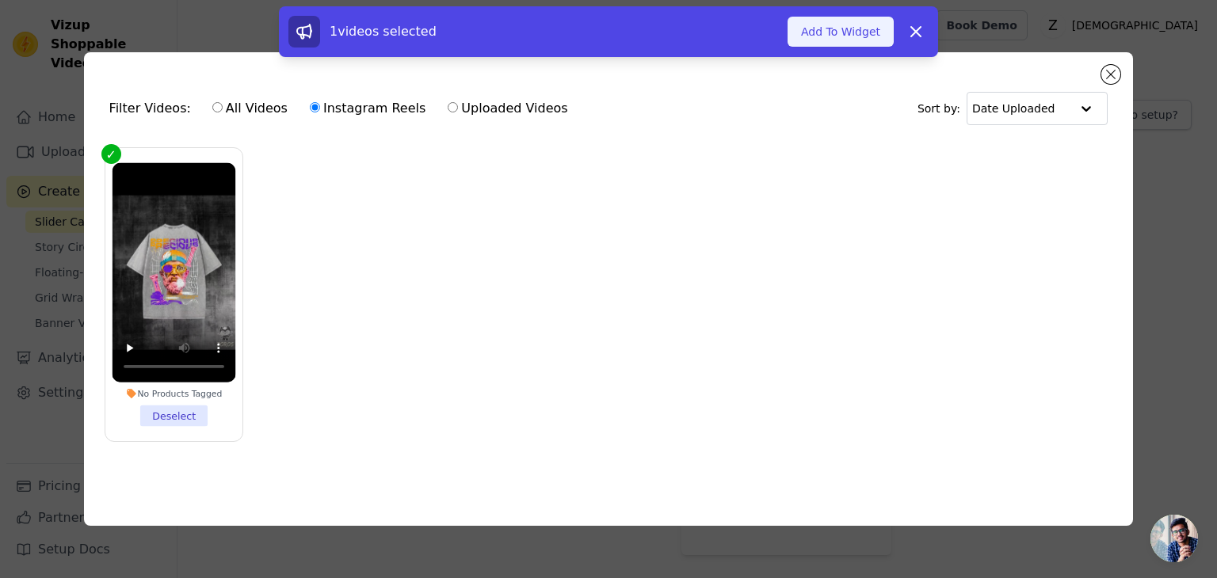
click at [851, 32] on button "Add To Widget" at bounding box center [841, 32] width 106 height 30
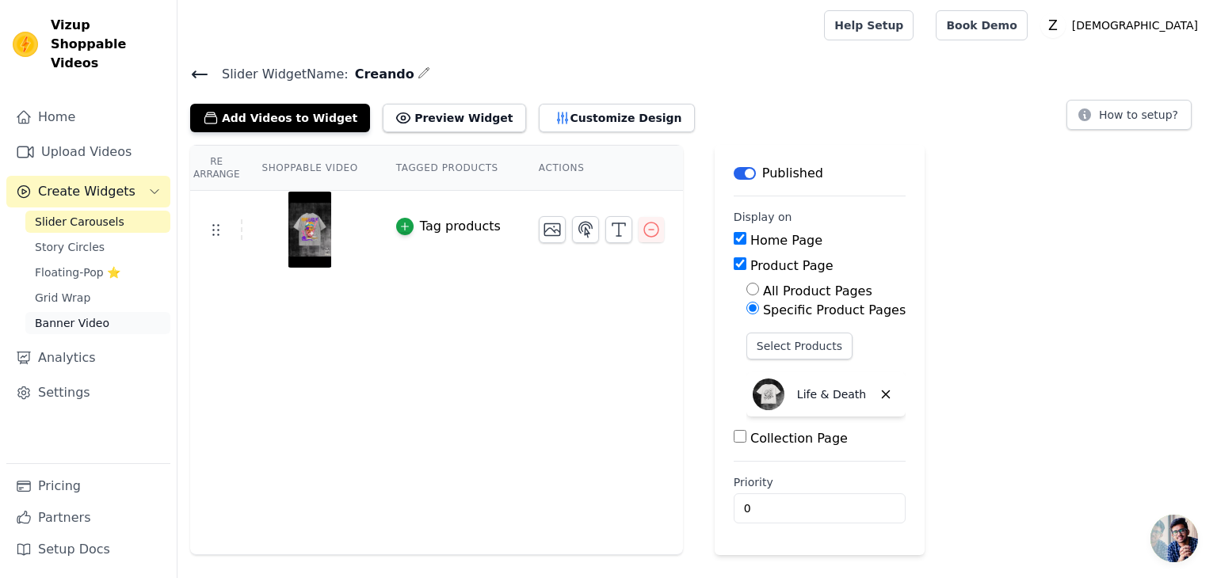
click at [90, 315] on span "Banner Video" at bounding box center [72, 323] width 74 height 16
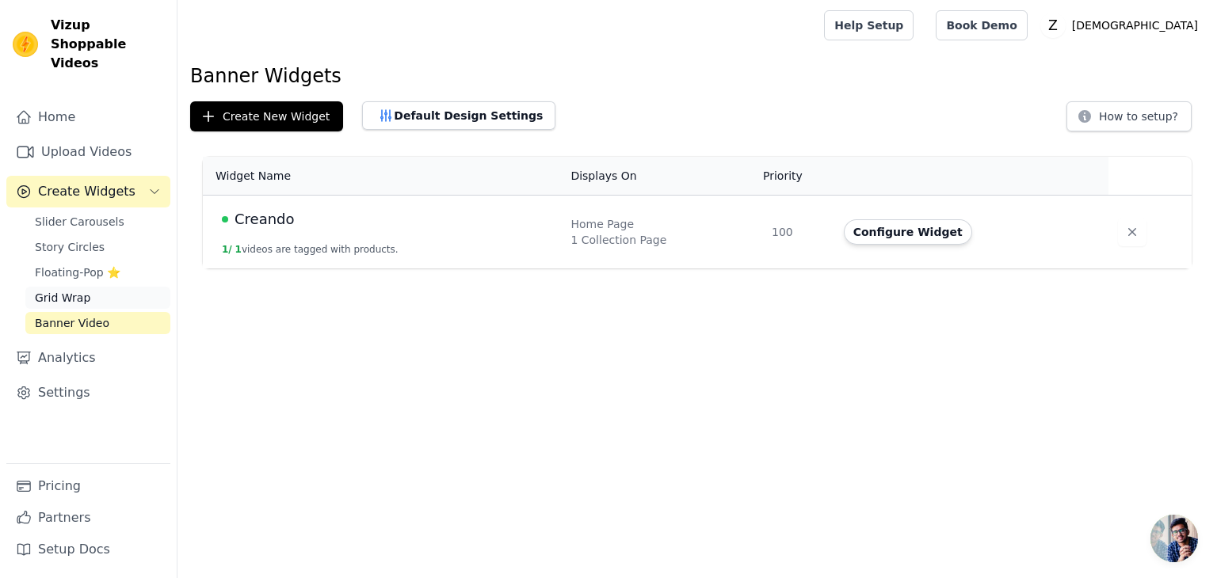
click at [82, 290] on span "Grid Wrap" at bounding box center [62, 298] width 55 height 16
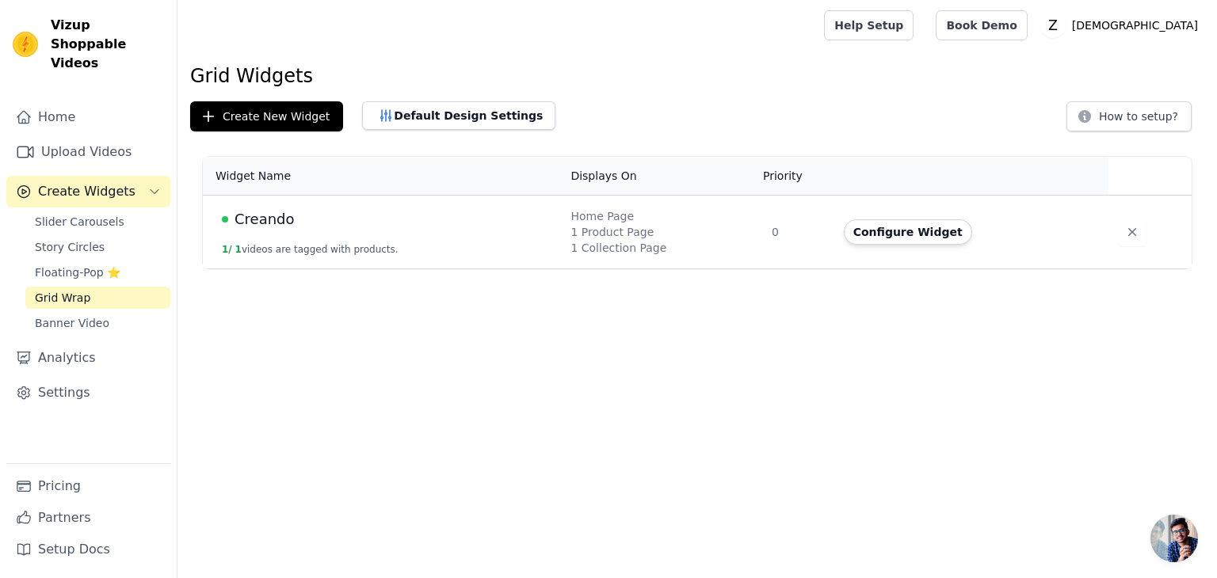
click at [920, 233] on button "Configure Widget" at bounding box center [908, 231] width 128 height 25
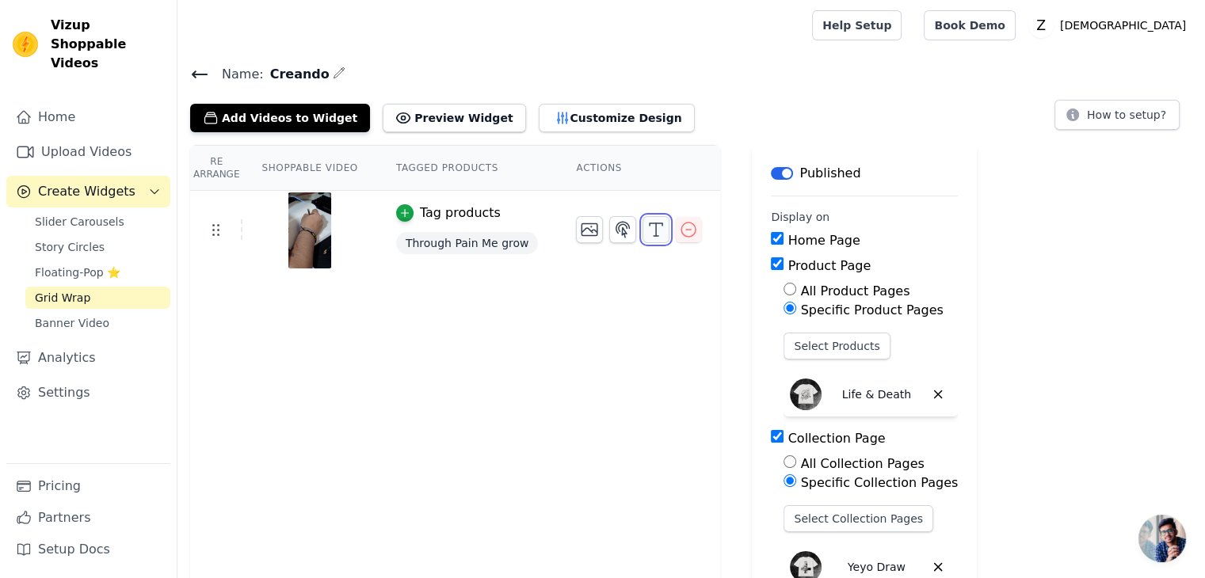
click at [646, 221] on icon "button" at bounding box center [655, 229] width 19 height 19
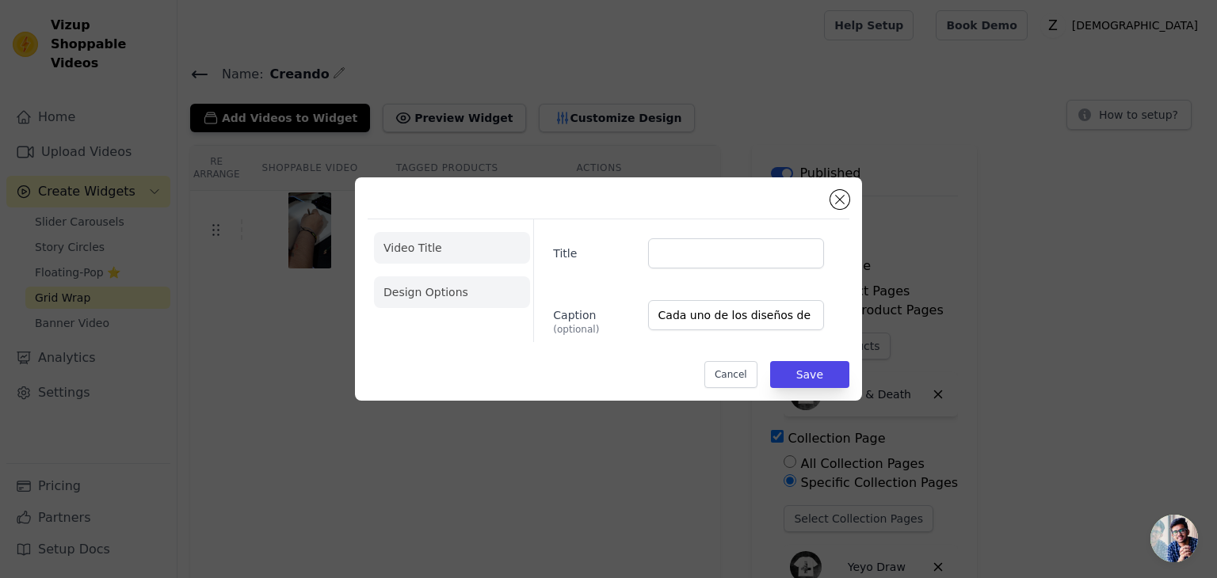
click at [447, 289] on li "Design Options" at bounding box center [452, 292] width 156 height 32
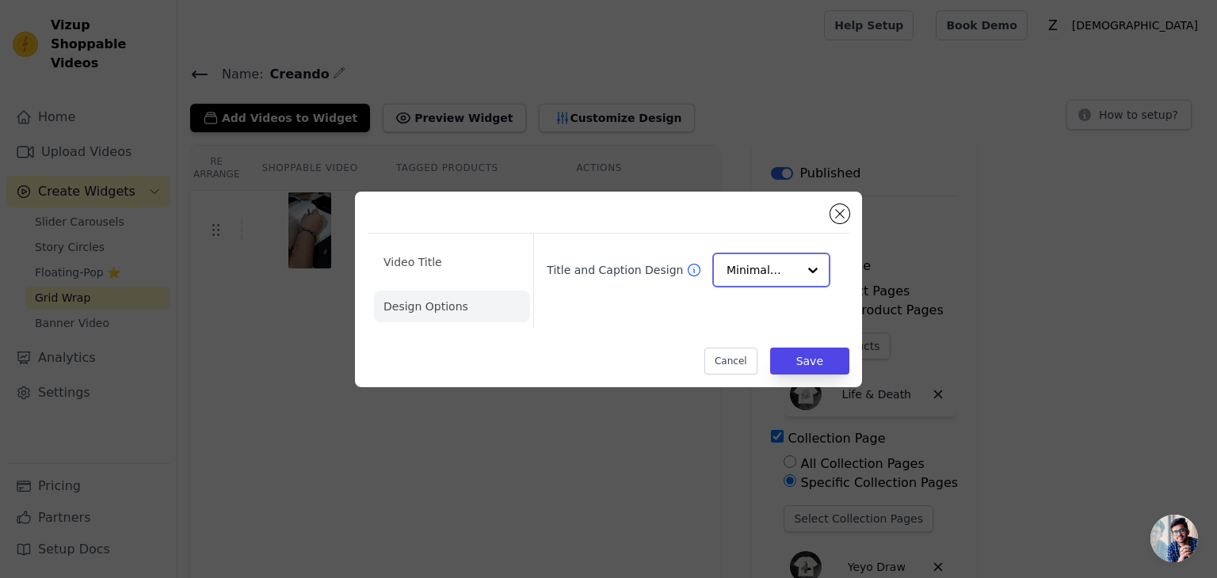
click at [749, 261] on input "Title and Caption Design" at bounding box center [761, 270] width 71 height 32
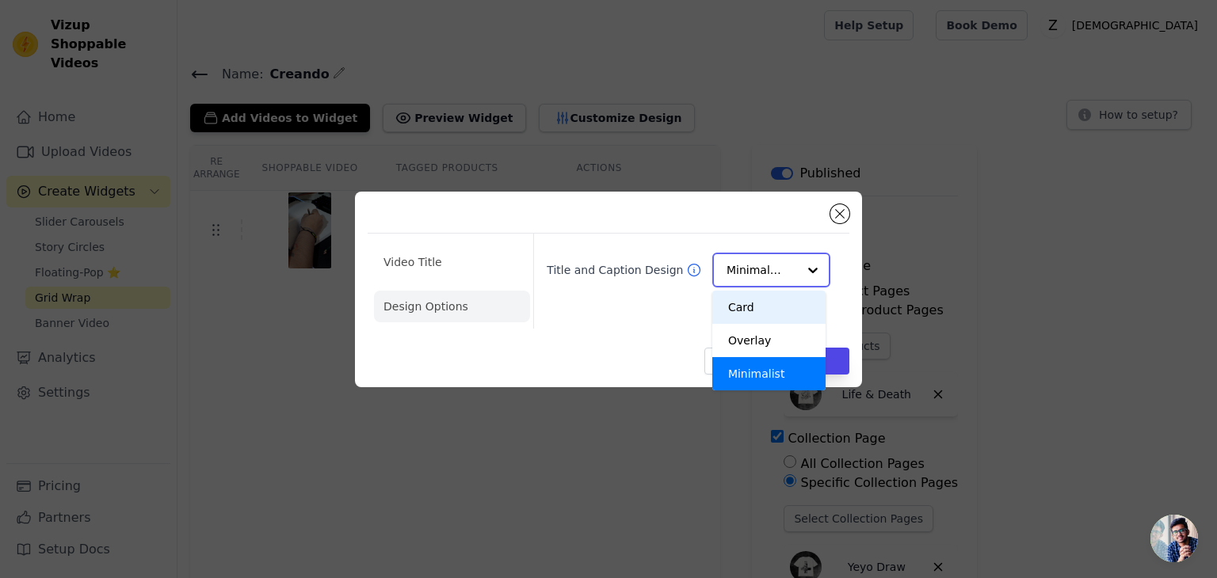
click at [761, 309] on div "Card" at bounding box center [768, 307] width 113 height 33
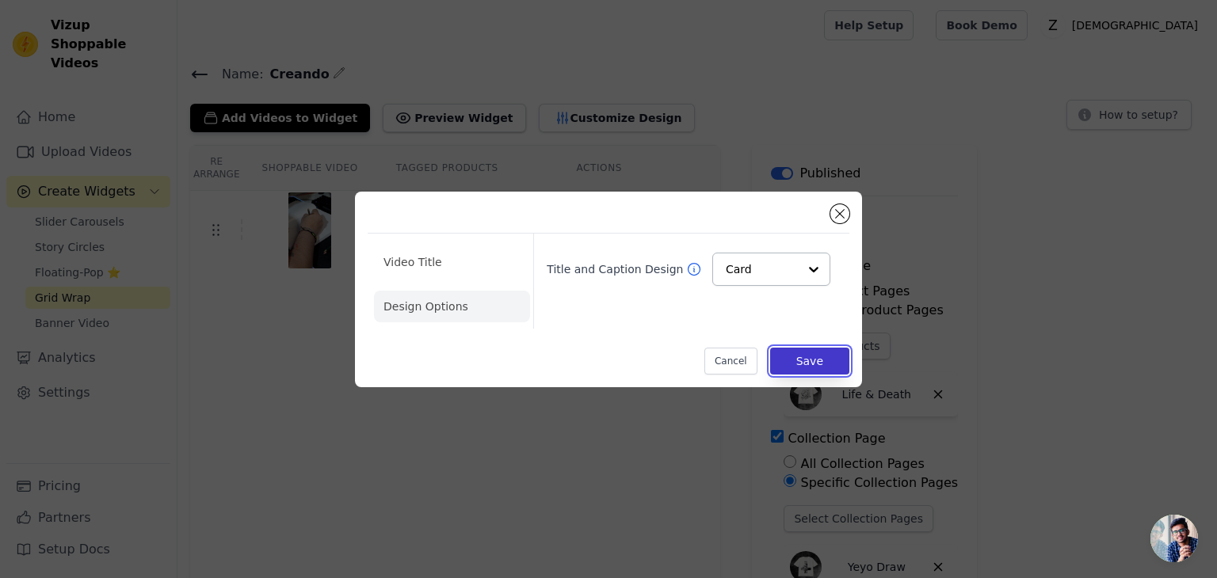
click at [811, 359] on button "Save" at bounding box center [809, 361] width 79 height 27
click at [824, 360] on button "Save" at bounding box center [809, 361] width 79 height 27
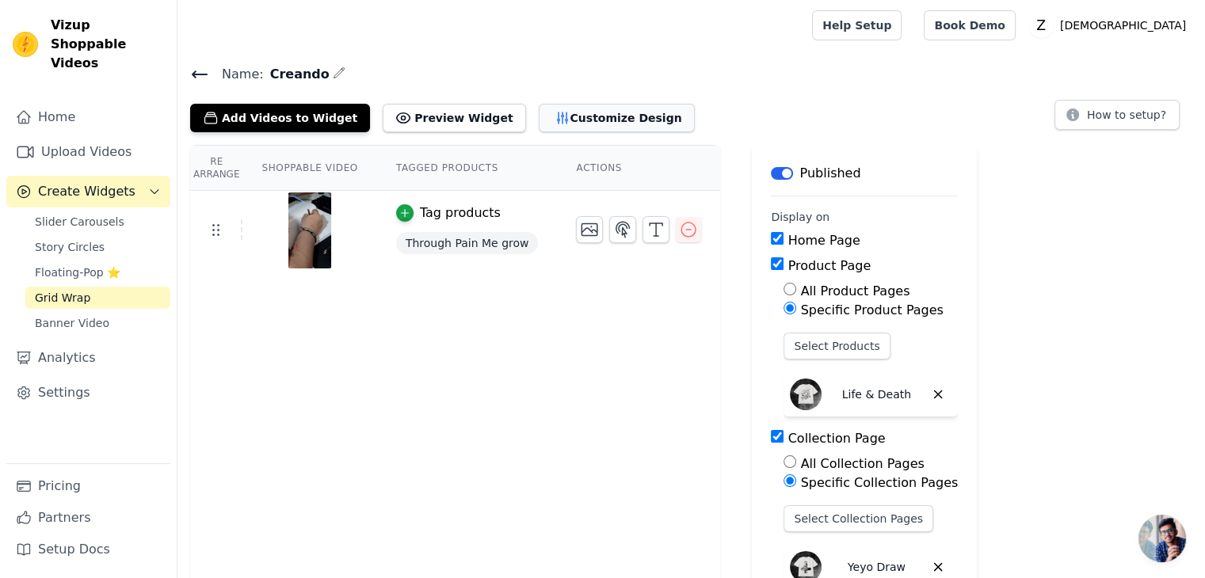
click at [546, 121] on button "Customize Design" at bounding box center [617, 118] width 156 height 29
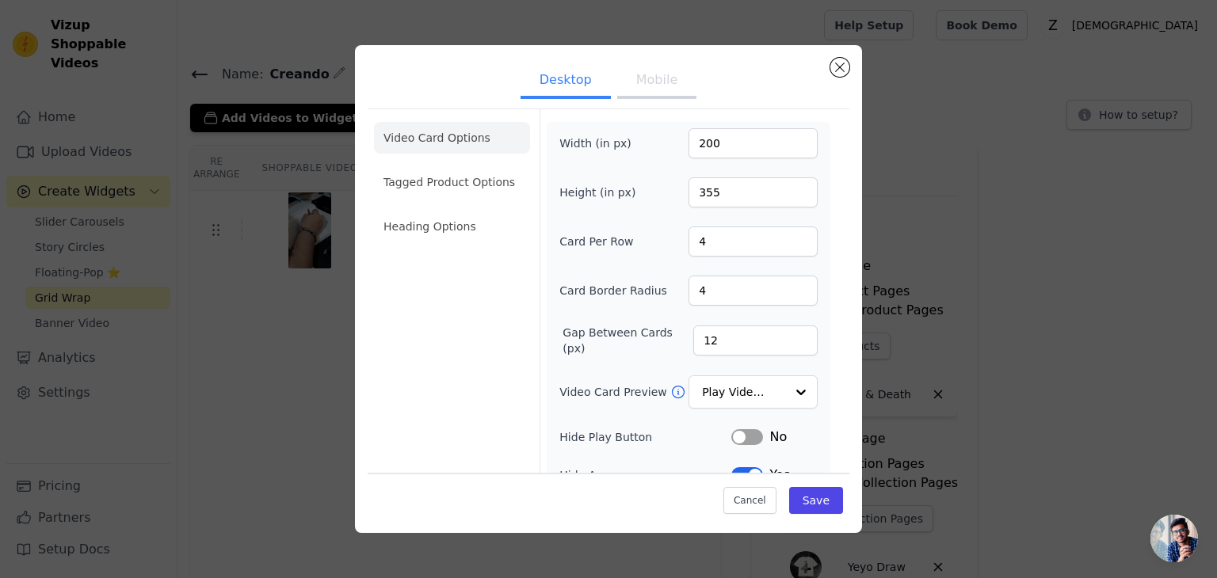
click at [463, 190] on li "Tagged Product Options" at bounding box center [452, 182] width 156 height 32
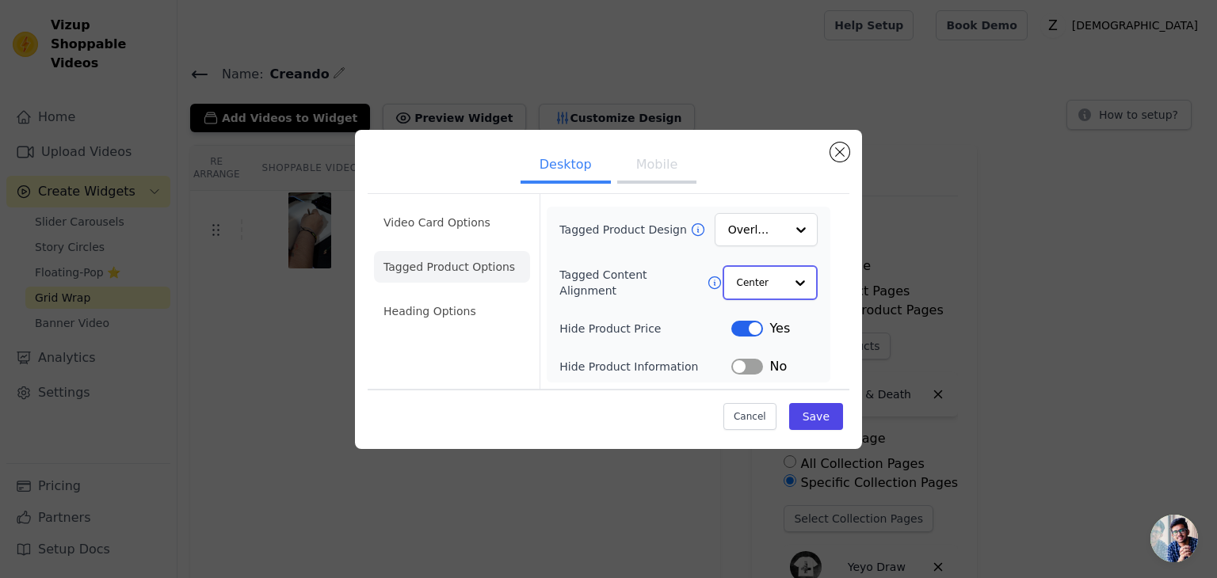
click at [791, 271] on div at bounding box center [800, 283] width 32 height 32
click at [792, 357] on div "Left" at bounding box center [768, 353] width 90 height 33
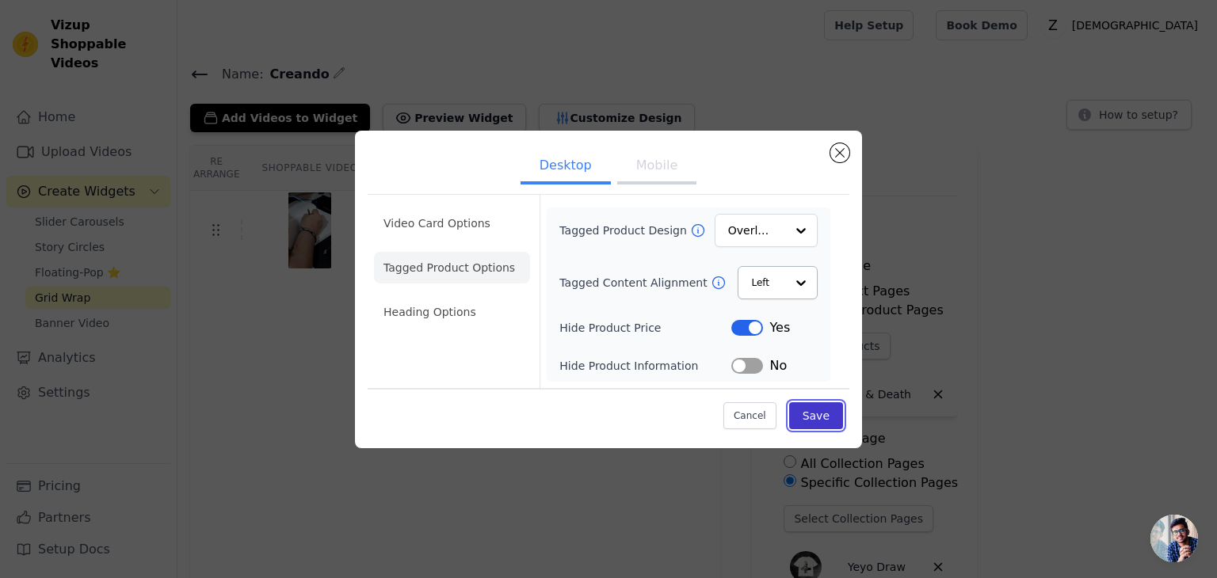
click at [809, 416] on button "Save" at bounding box center [816, 415] width 54 height 27
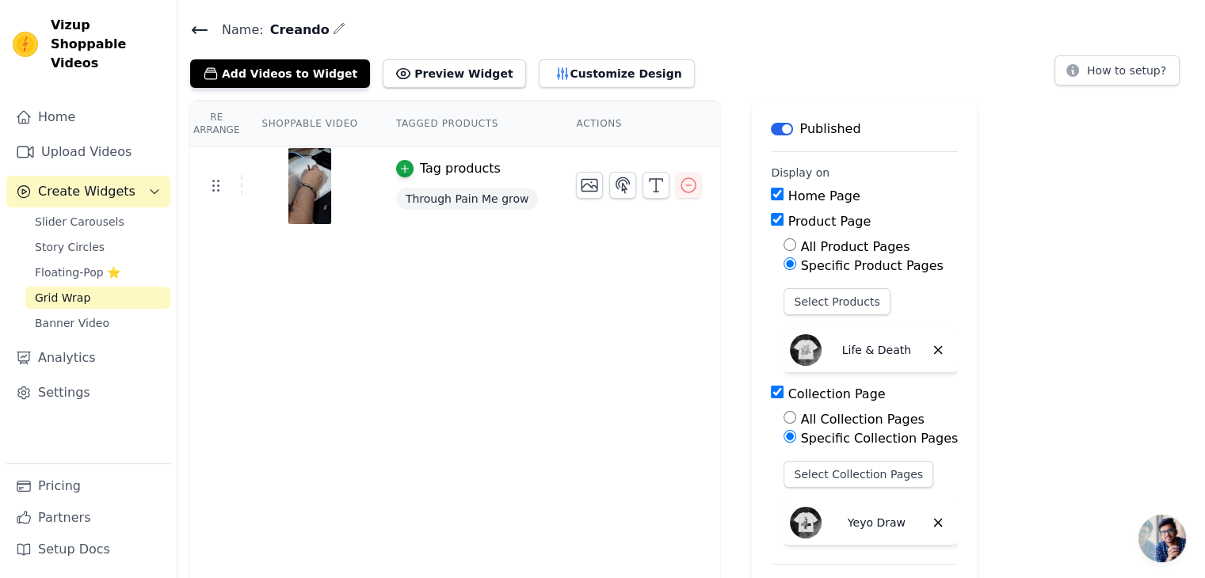
scroll to position [43, 0]
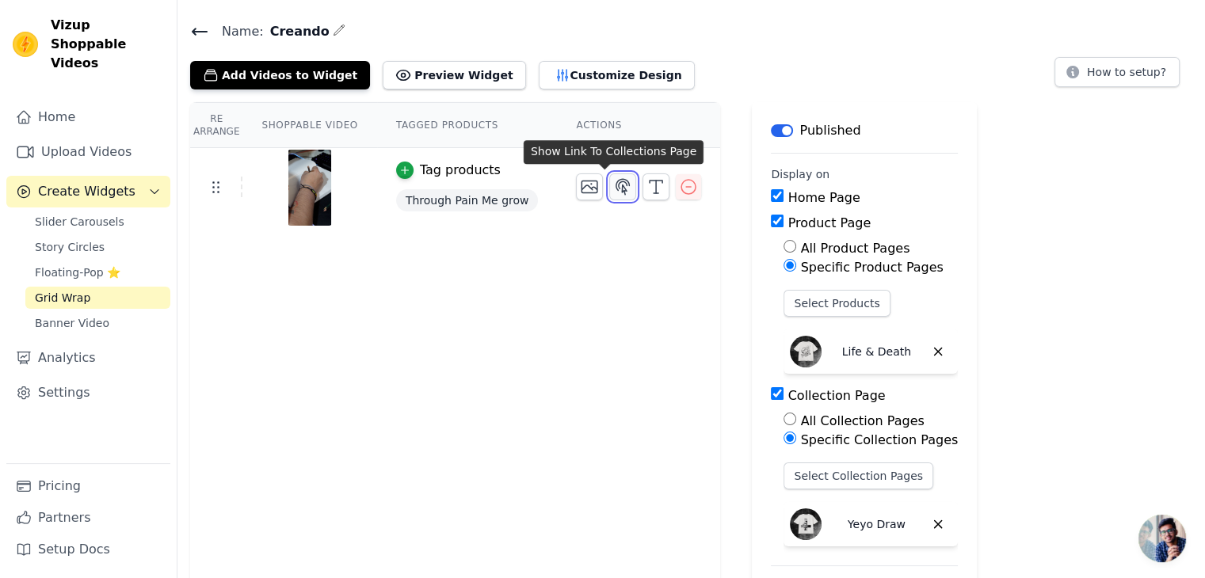
click at [616, 185] on icon "button" at bounding box center [622, 186] width 13 height 15
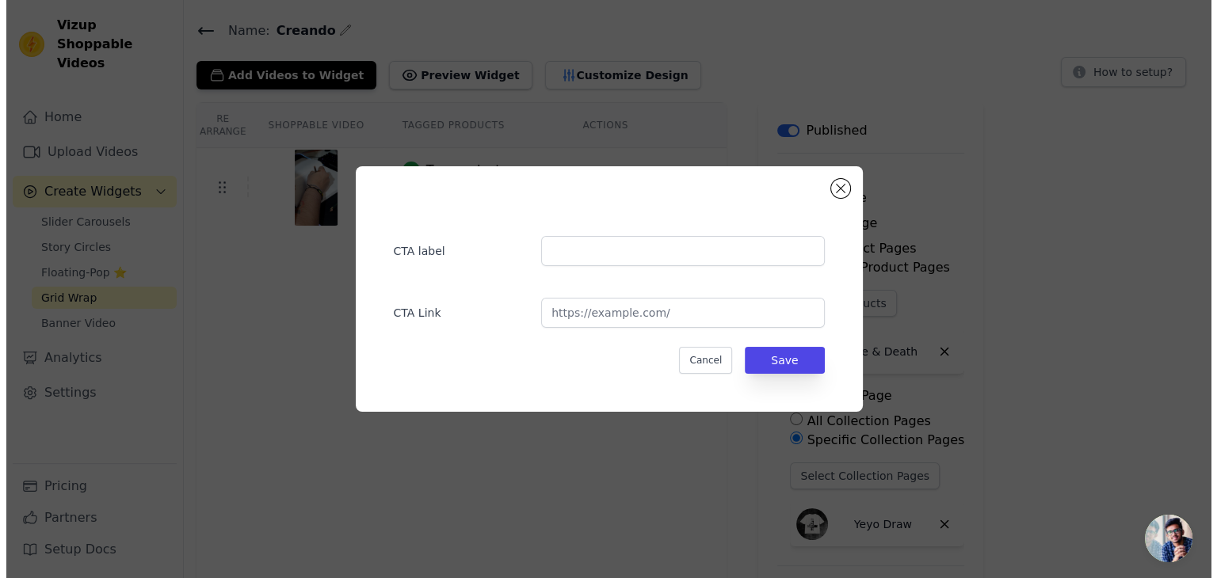
scroll to position [0, 0]
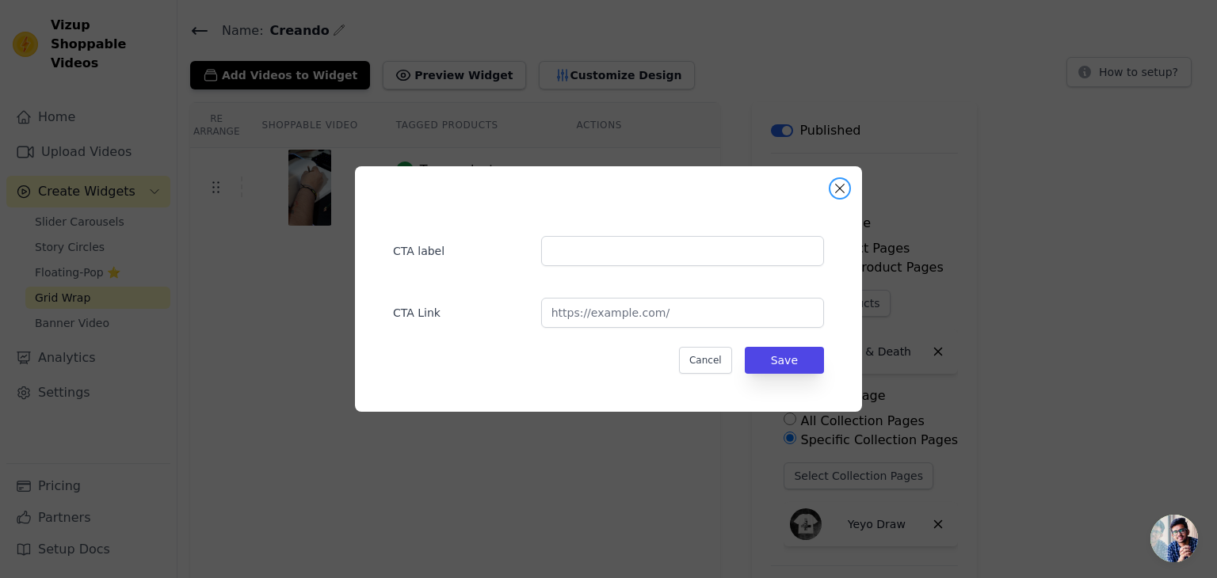
click at [837, 185] on button "Close modal" at bounding box center [839, 188] width 19 height 19
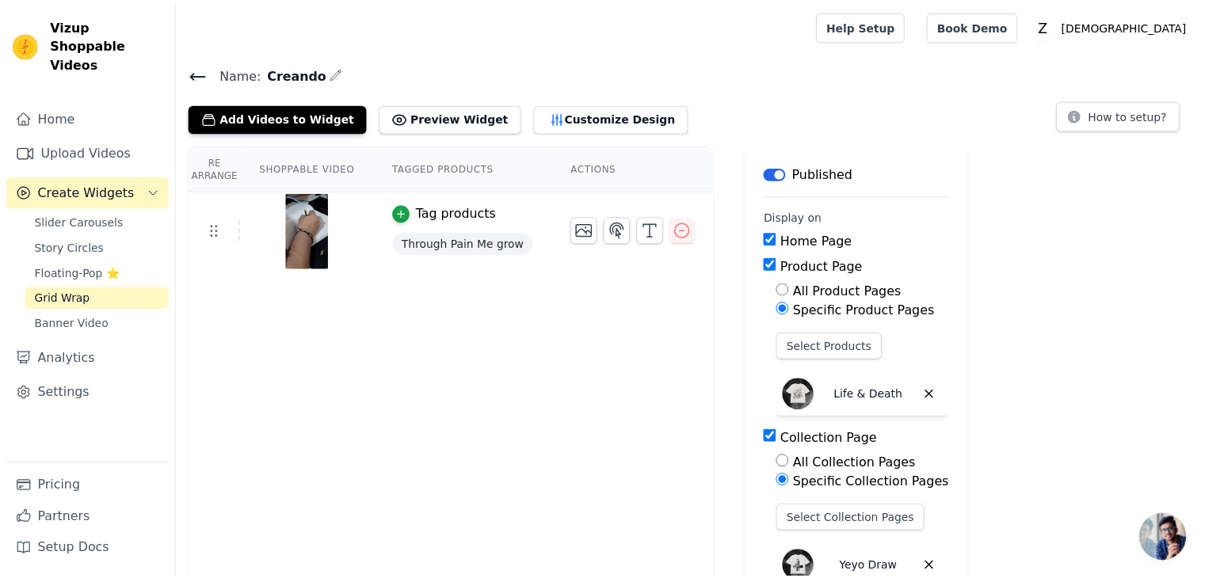
scroll to position [43, 0]
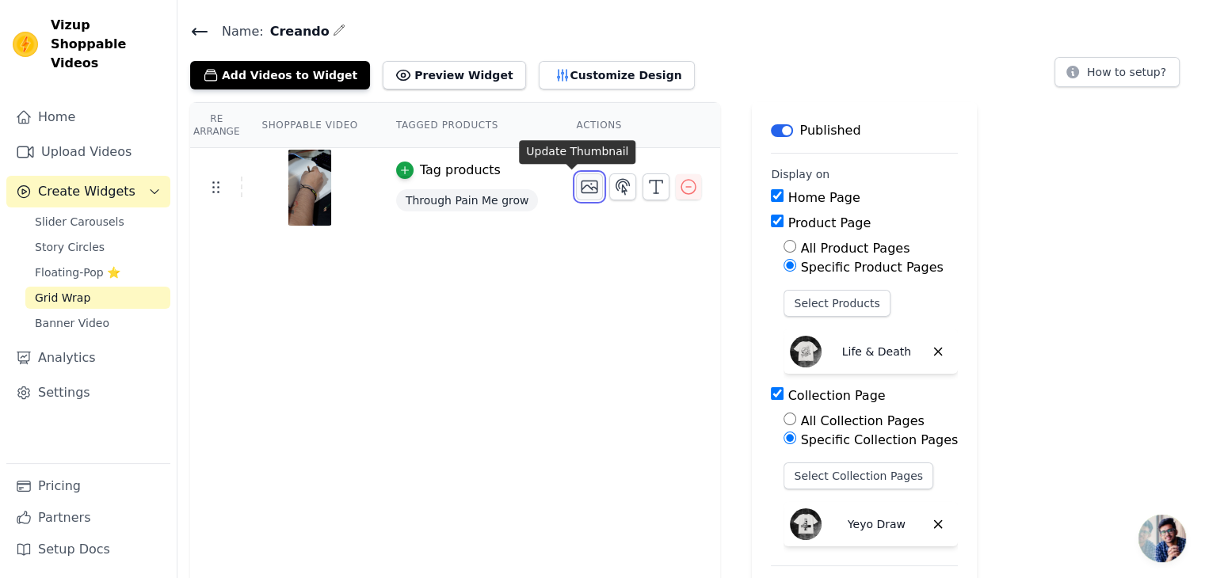
click at [580, 188] on icon "button" at bounding box center [589, 186] width 19 height 19
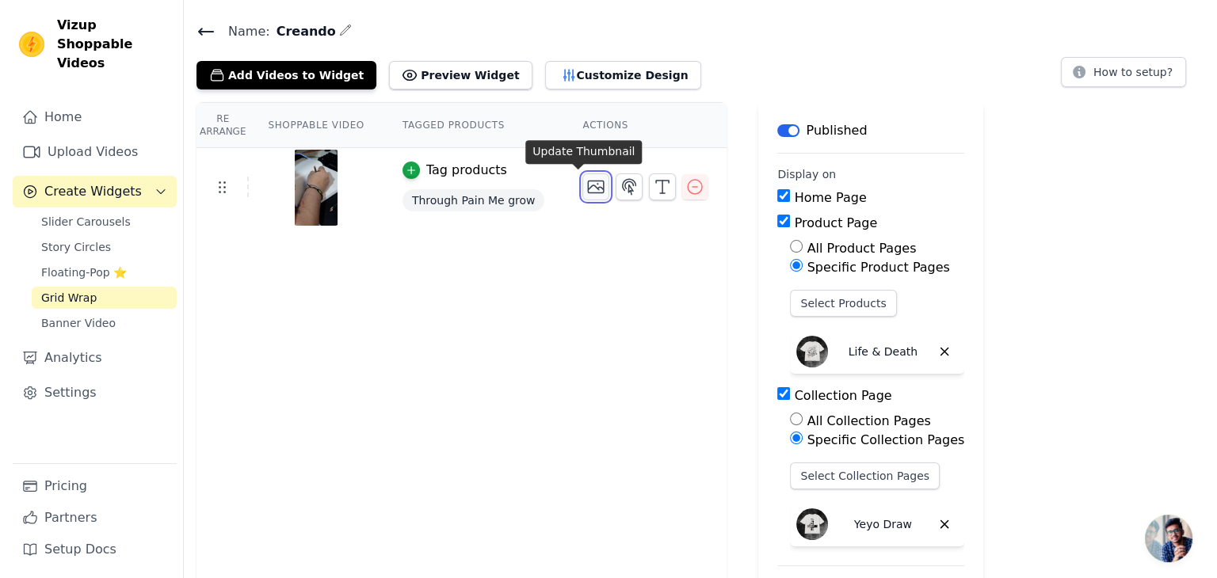
scroll to position [0, 0]
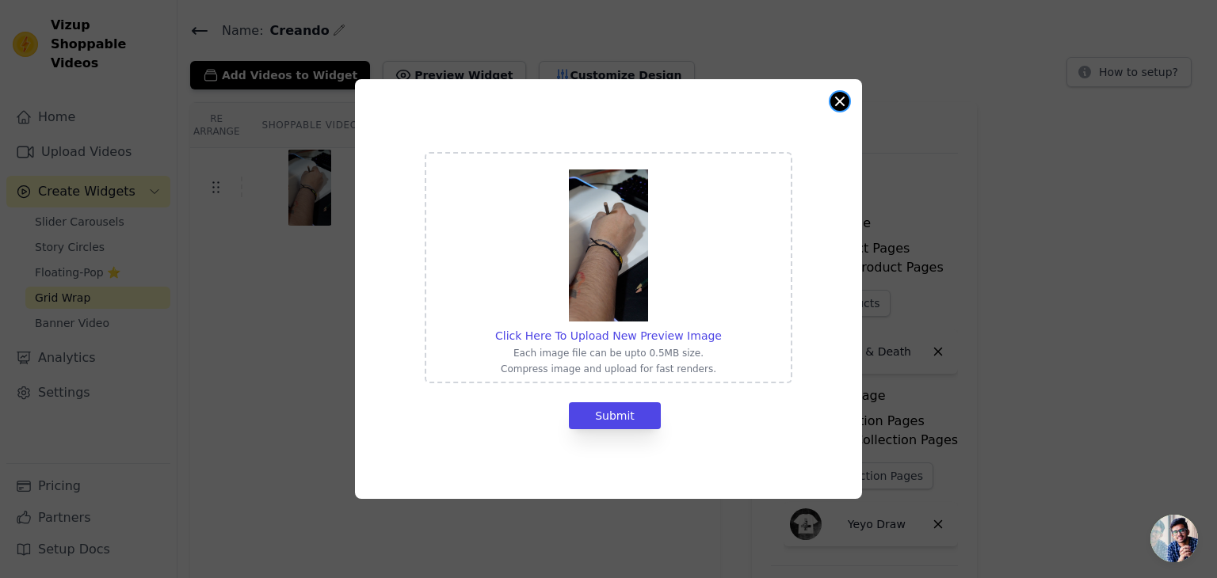
click at [833, 105] on button "Close modal" at bounding box center [839, 101] width 19 height 19
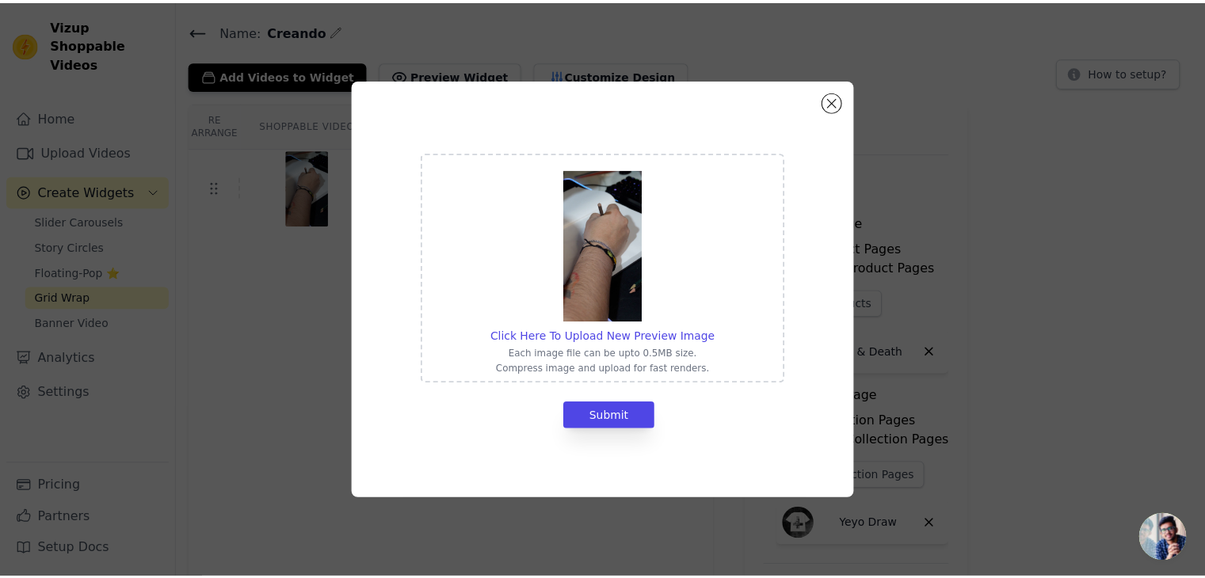
scroll to position [43, 0]
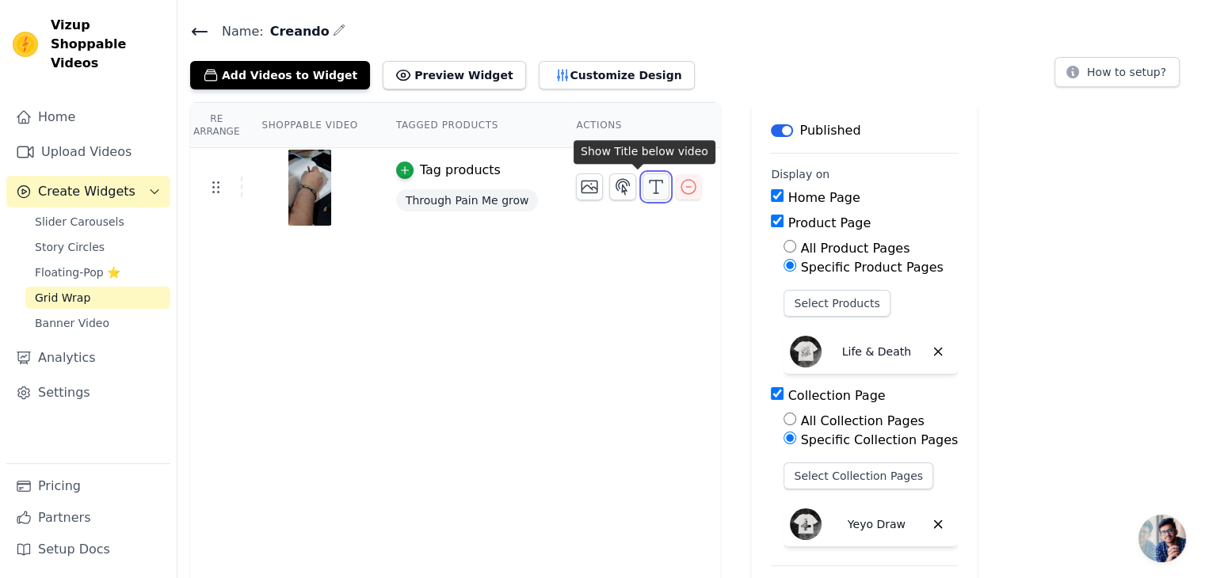
click at [646, 187] on icon "button" at bounding box center [655, 186] width 19 height 19
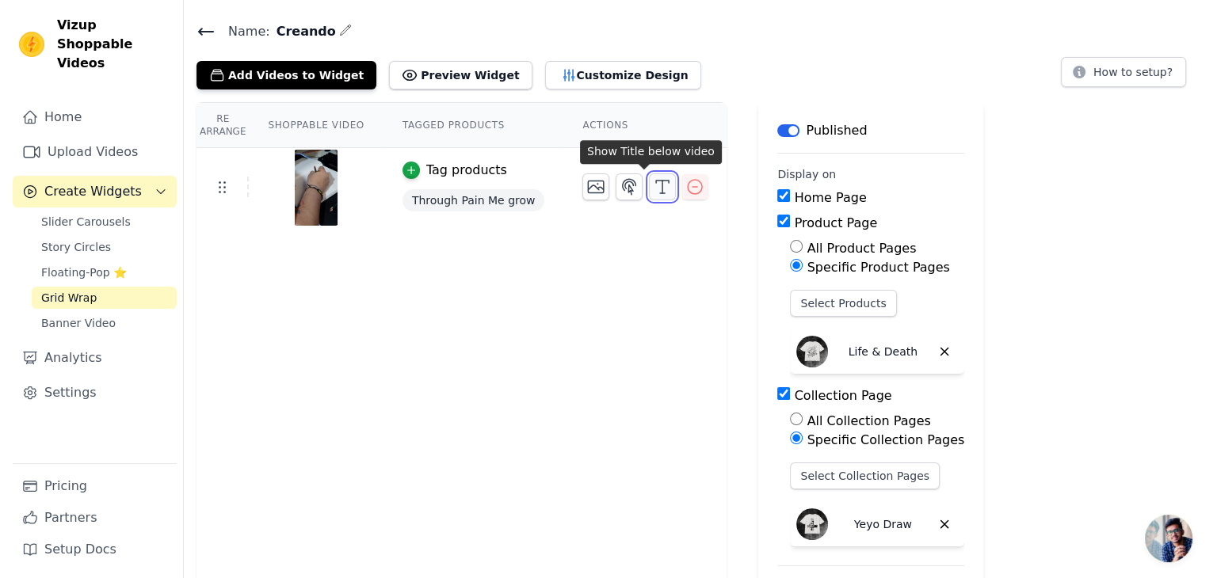
scroll to position [0, 0]
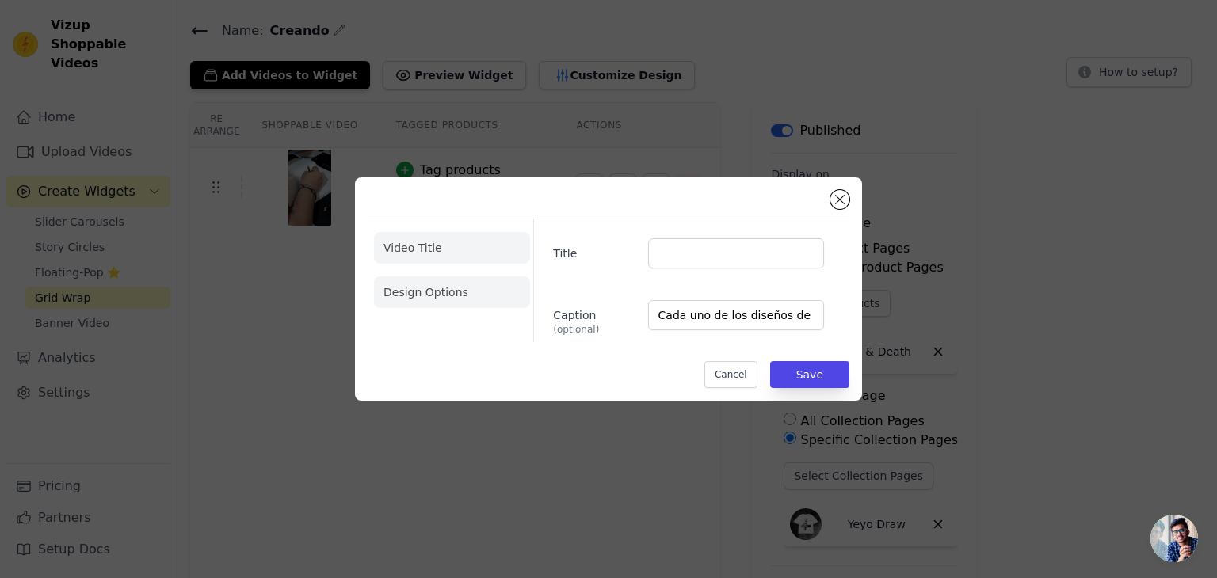
click at [450, 291] on li "Design Options" at bounding box center [452, 292] width 156 height 32
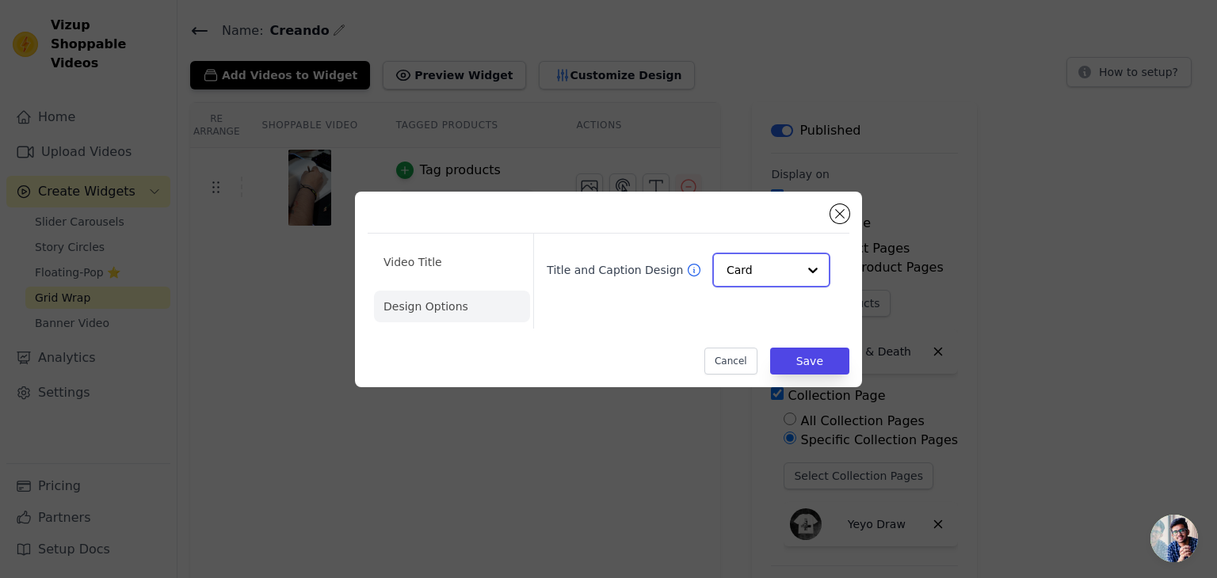
click at [735, 272] on input "Title and Caption Design" at bounding box center [761, 270] width 71 height 32
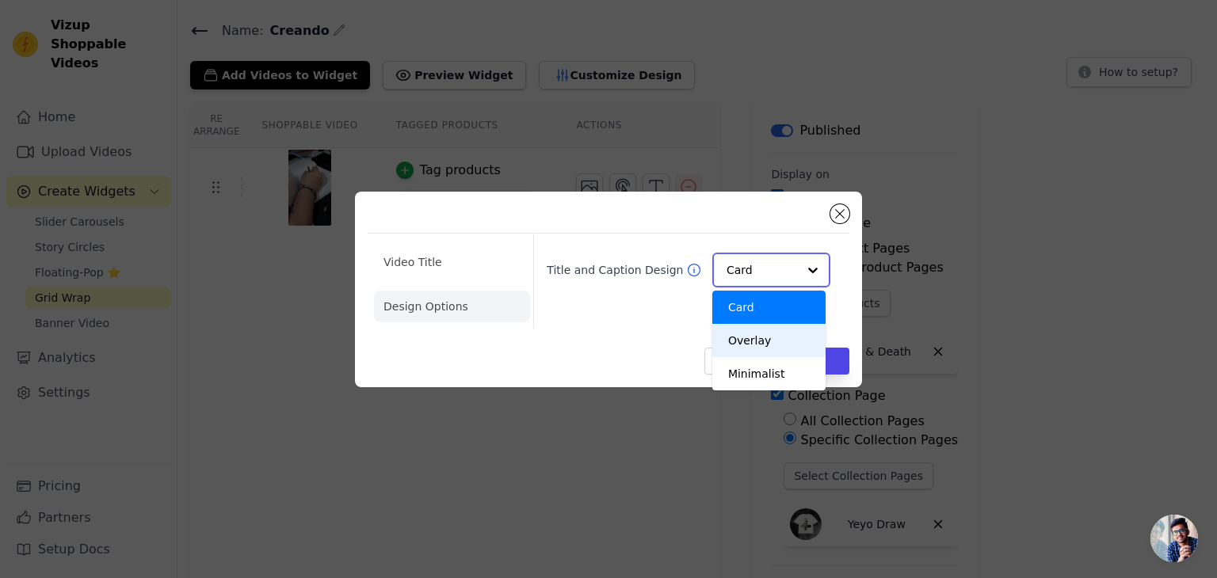
click at [775, 344] on div "Overlay" at bounding box center [768, 340] width 113 height 33
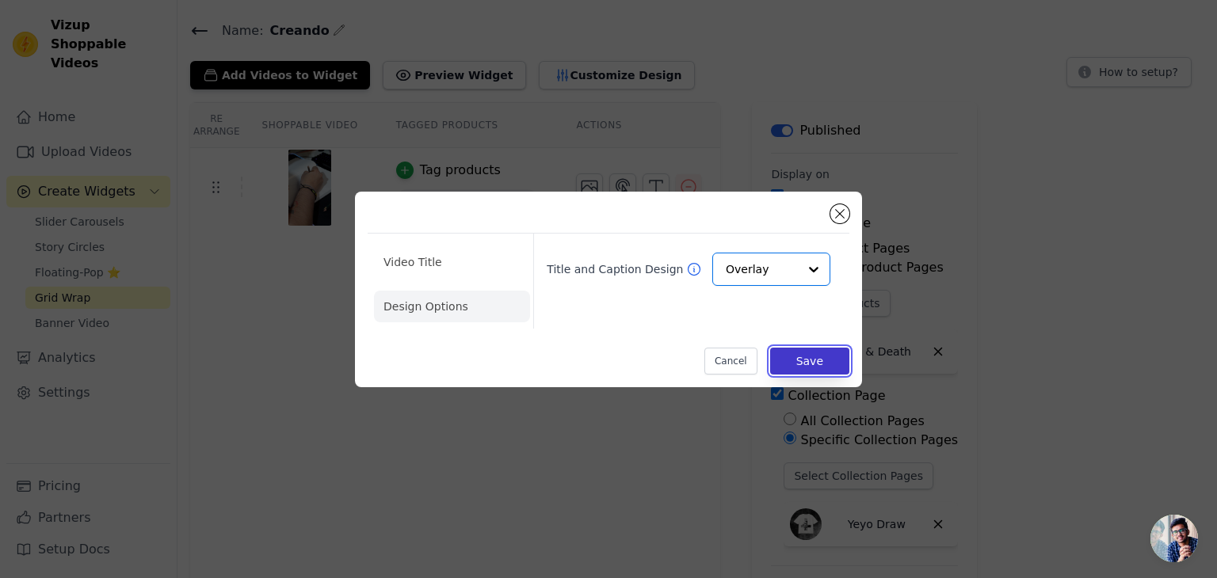
click at [805, 363] on button "Save" at bounding box center [809, 361] width 79 height 27
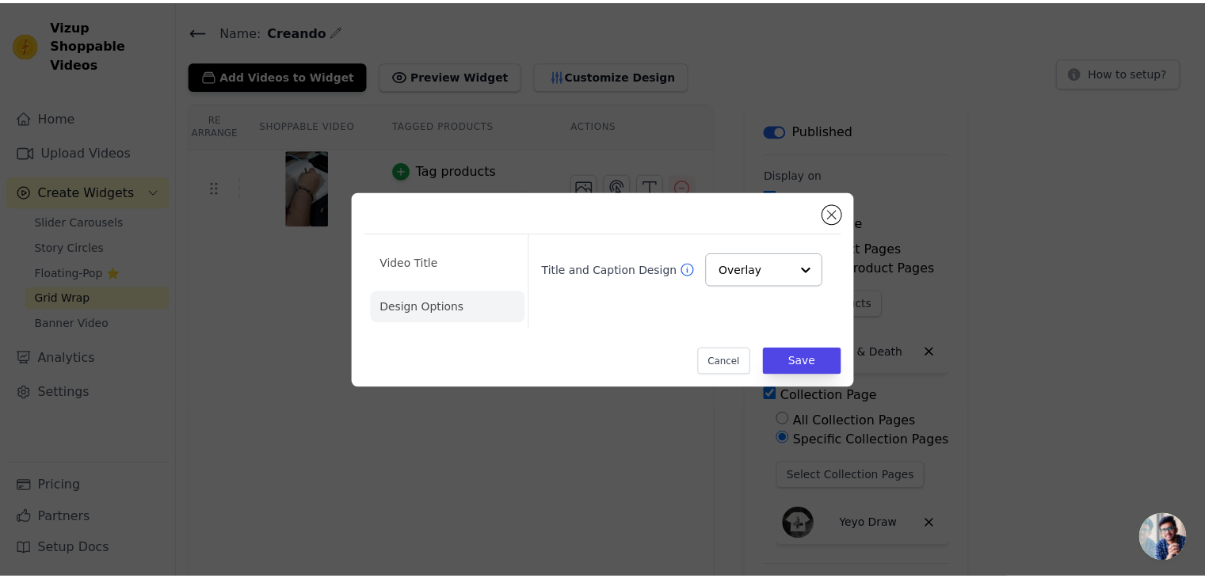
scroll to position [43, 0]
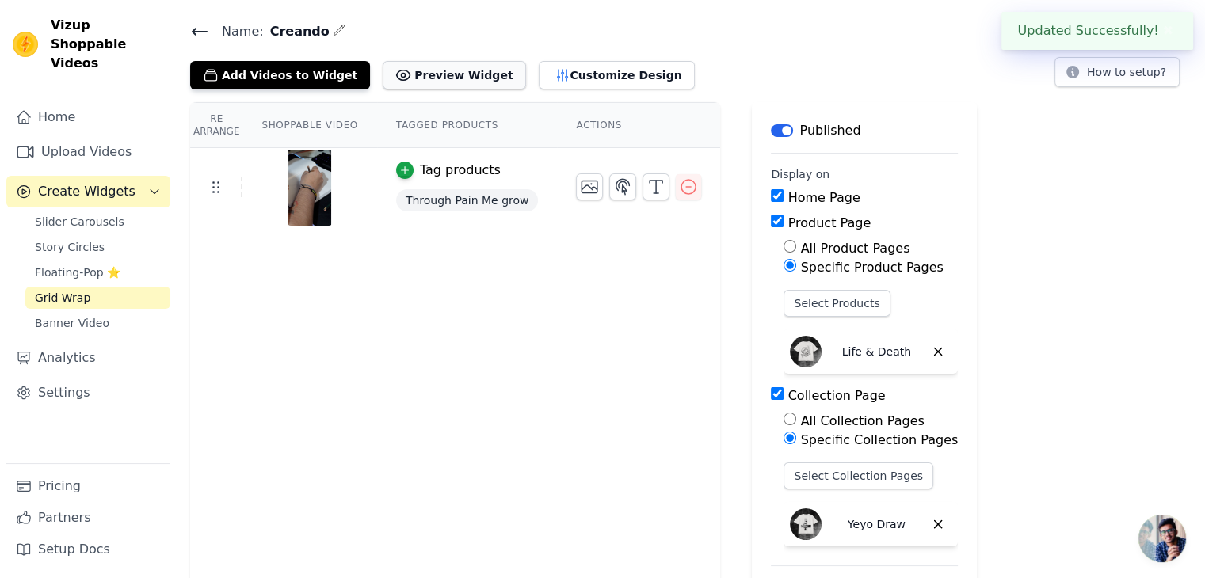
click at [421, 79] on button "Preview Widget" at bounding box center [454, 75] width 143 height 29
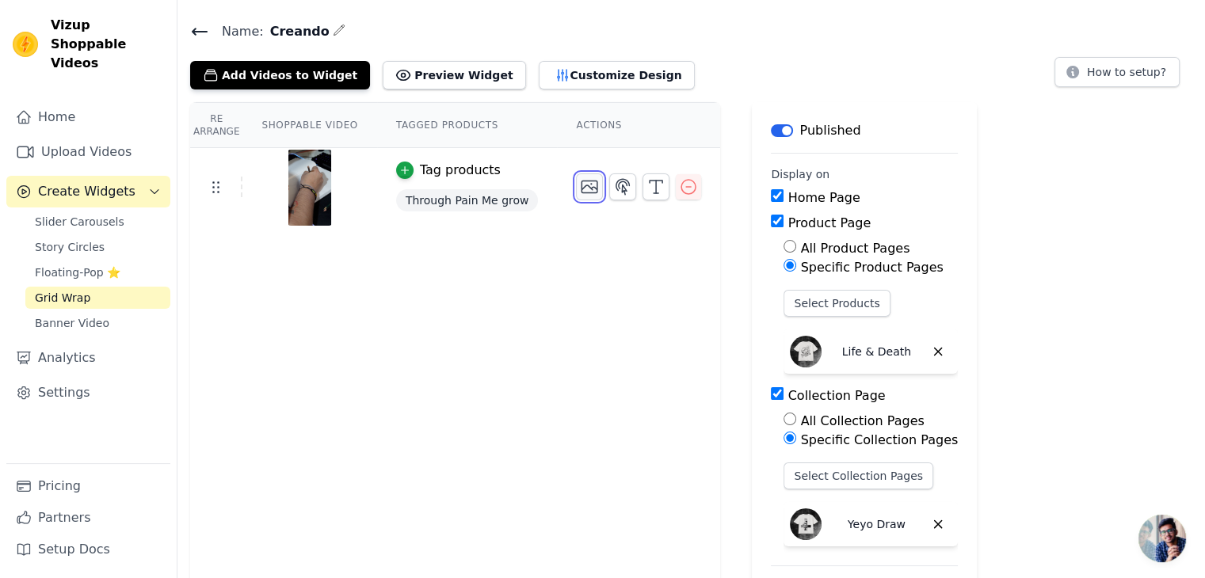
click at [580, 194] on icon "button" at bounding box center [589, 186] width 19 height 19
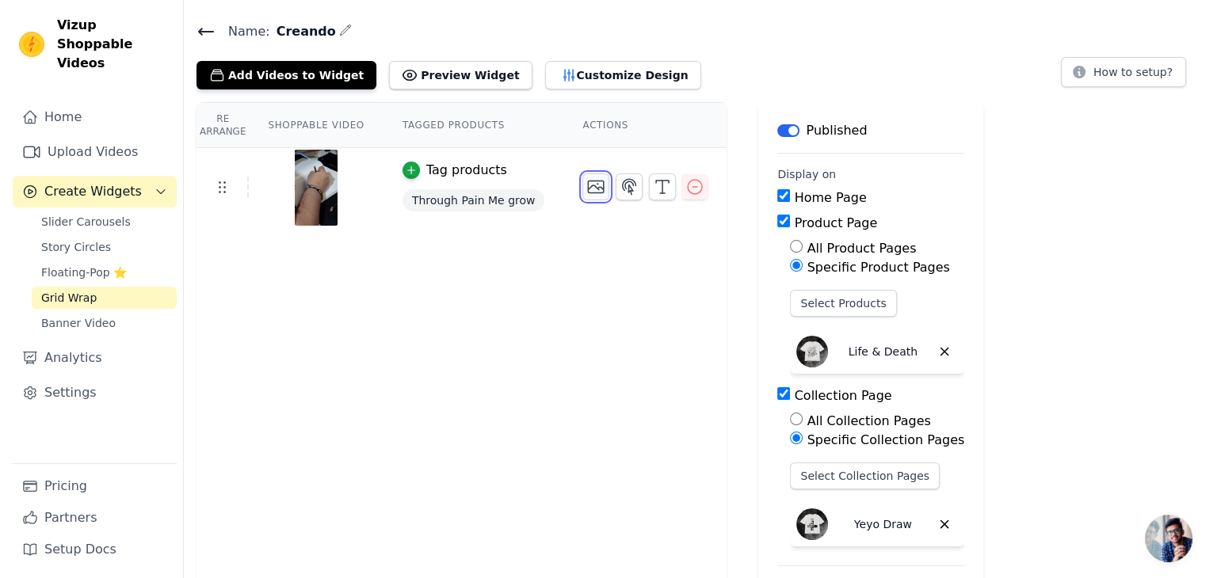
scroll to position [0, 0]
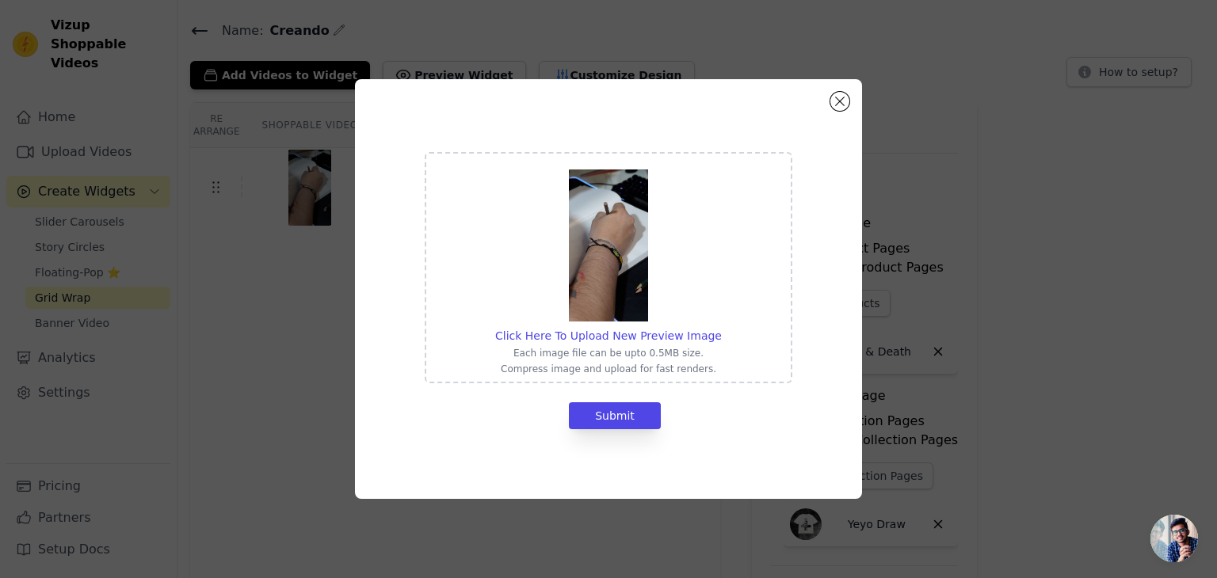
click at [845, 112] on div "Click Here To Upload New Preview Image Each image file can be upto 0.5MB size. …" at bounding box center [608, 289] width 507 height 420
click at [829, 100] on div "Click Here To Upload New Preview Image Each image file can be upto 0.5MB size. …" at bounding box center [608, 289] width 507 height 420
click at [830, 104] on button "Close modal" at bounding box center [839, 101] width 19 height 19
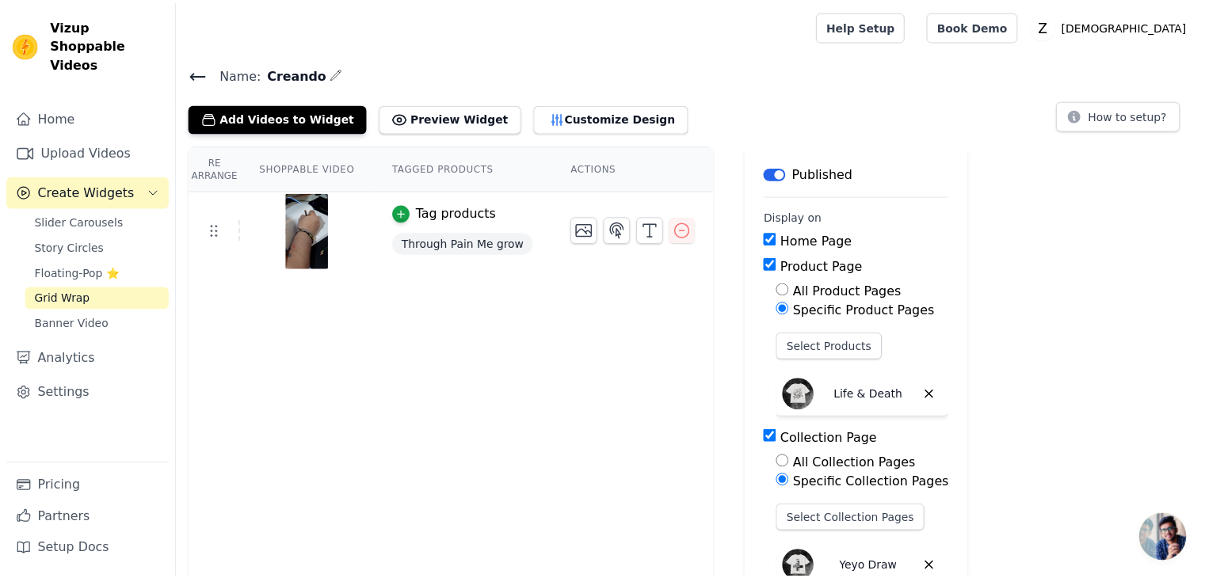
scroll to position [43, 0]
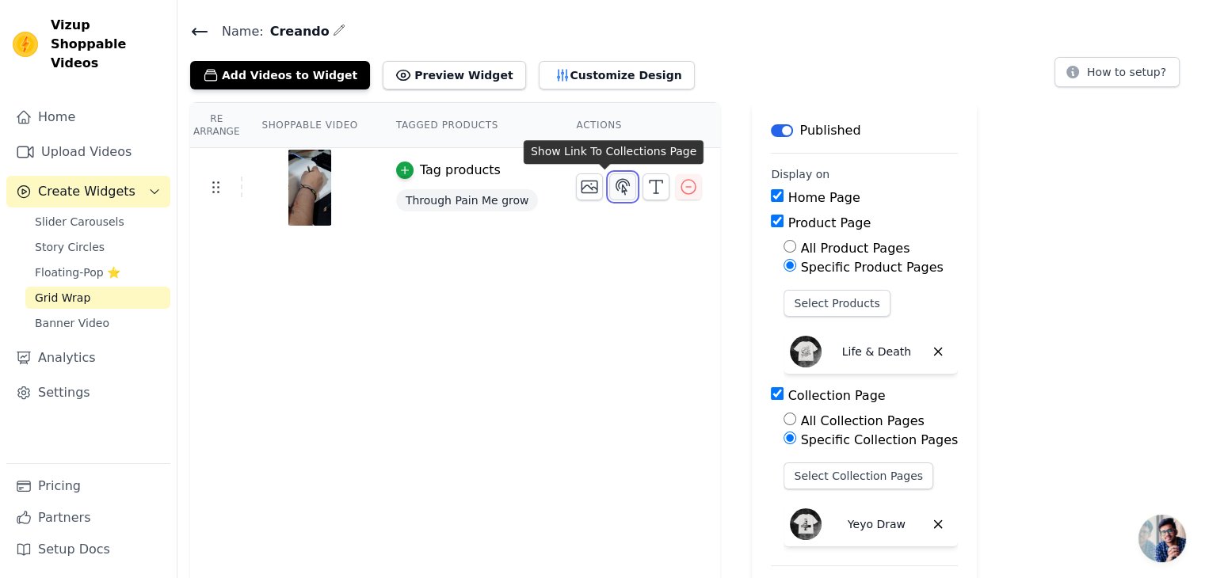
click at [616, 189] on icon "button" at bounding box center [622, 186] width 13 height 15
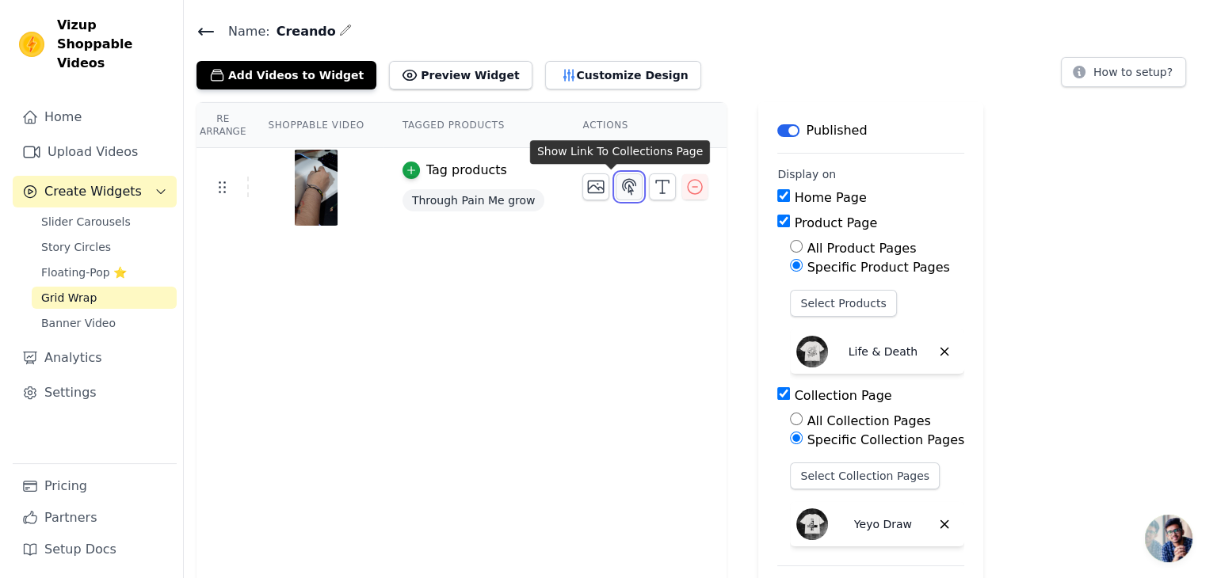
scroll to position [0, 0]
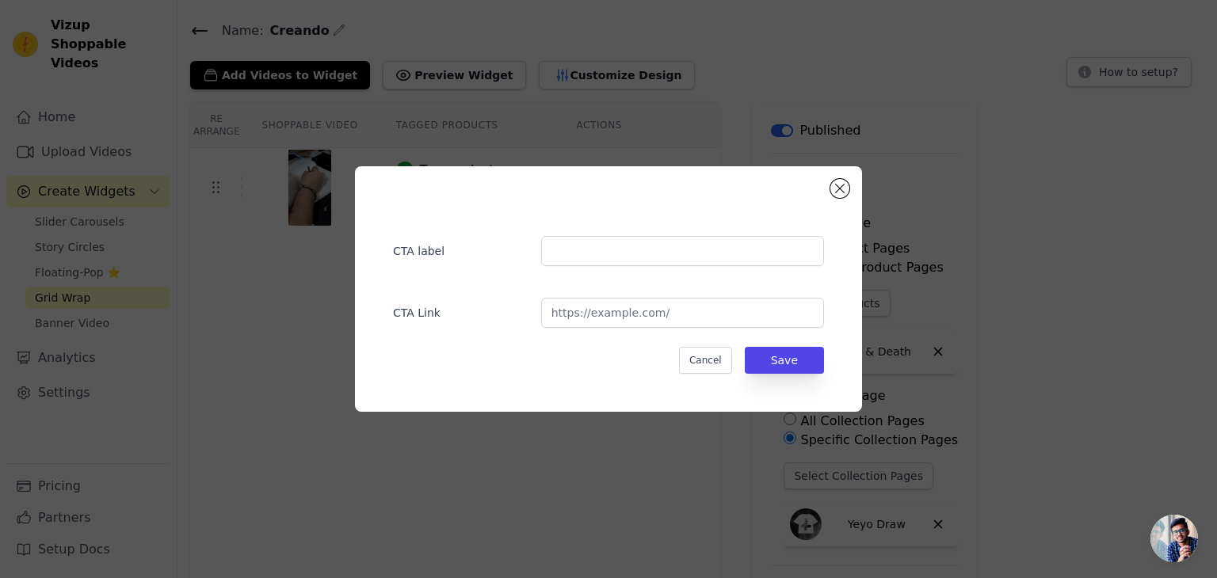
click at [828, 184] on div "CTA label CTA Link Cancel Save" at bounding box center [608, 289] width 507 height 246
click at [833, 189] on button "Close modal" at bounding box center [839, 188] width 19 height 19
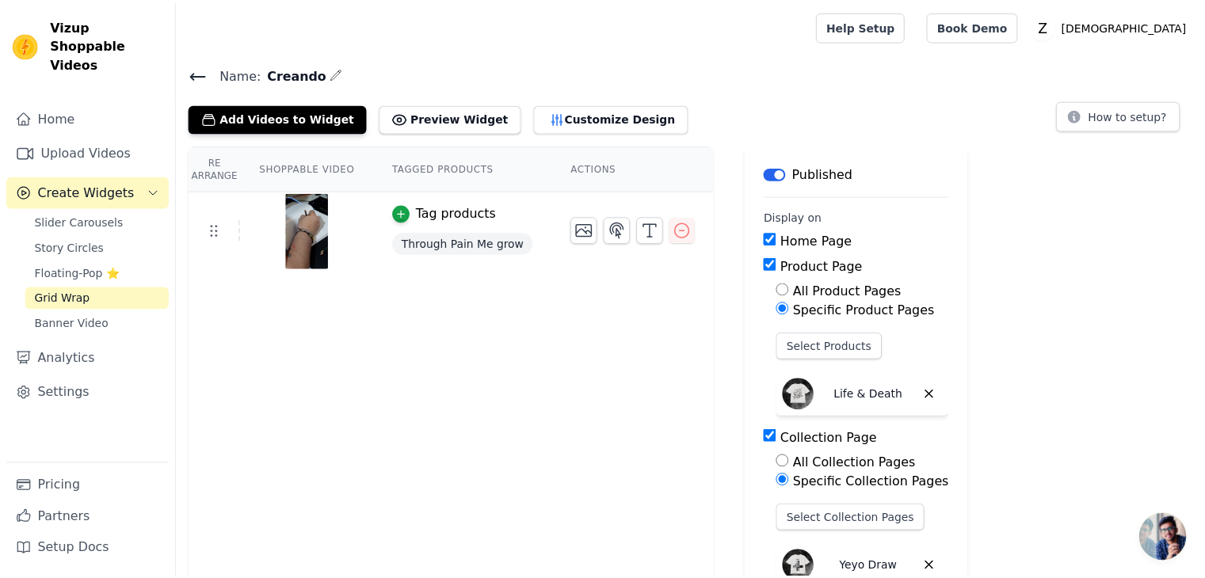
scroll to position [43, 0]
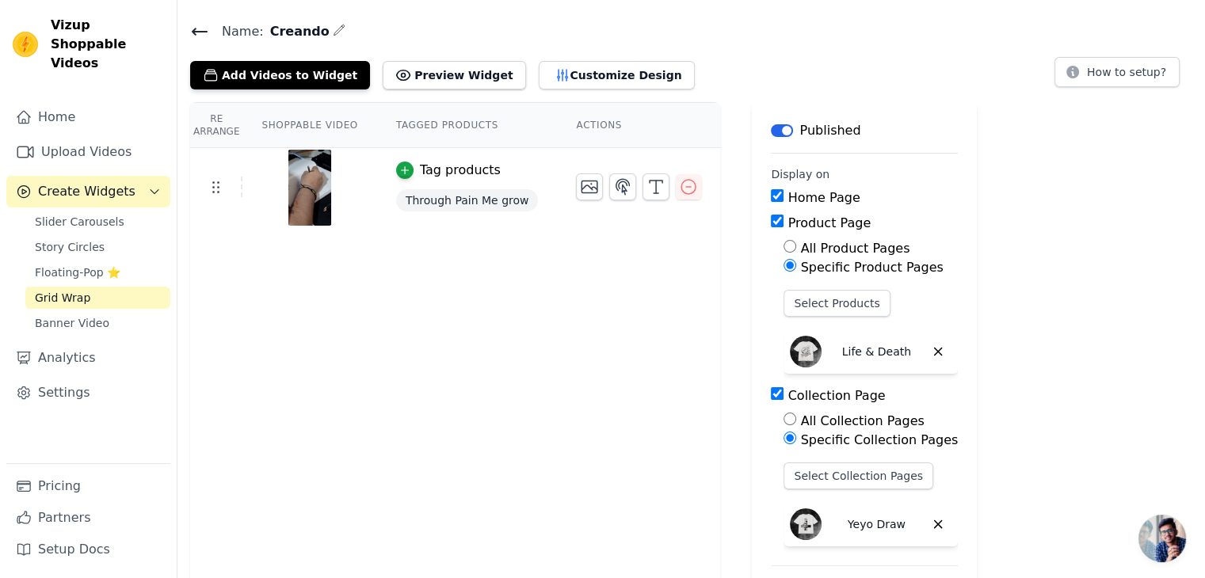
click at [572, 131] on th "Actions" at bounding box center [638, 125] width 163 height 45
click at [570, 128] on th "Actions" at bounding box center [638, 125] width 163 height 45
drag, startPoint x: 574, startPoint y: 122, endPoint x: 519, endPoint y: 117, distance: 54.9
click at [566, 120] on th "Actions" at bounding box center [638, 125] width 163 height 45
click at [413, 123] on th "Tagged Products" at bounding box center [467, 125] width 181 height 45
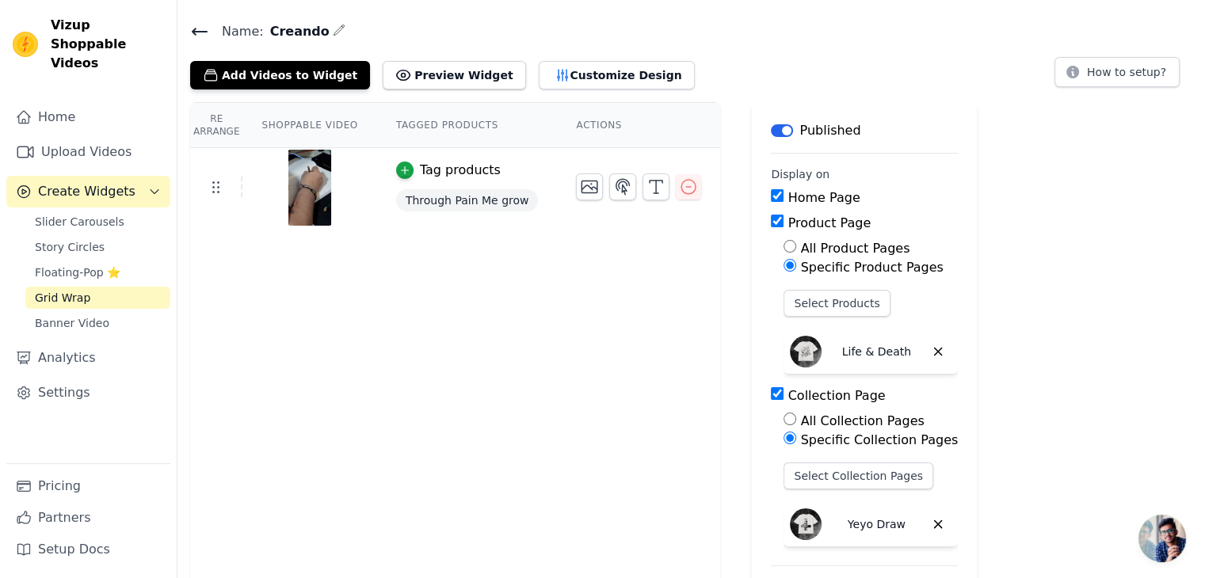
drag, startPoint x: 458, startPoint y: 116, endPoint x: 372, endPoint y: 118, distance: 86.4
click at [450, 118] on th "Tagged Products" at bounding box center [467, 125] width 181 height 45
click at [285, 118] on th "Shoppable Video" at bounding box center [309, 125] width 134 height 45
click at [225, 121] on th "Re Arrange" at bounding box center [216, 125] width 52 height 45
click at [561, 75] on button "Customize Design" at bounding box center [617, 75] width 156 height 29
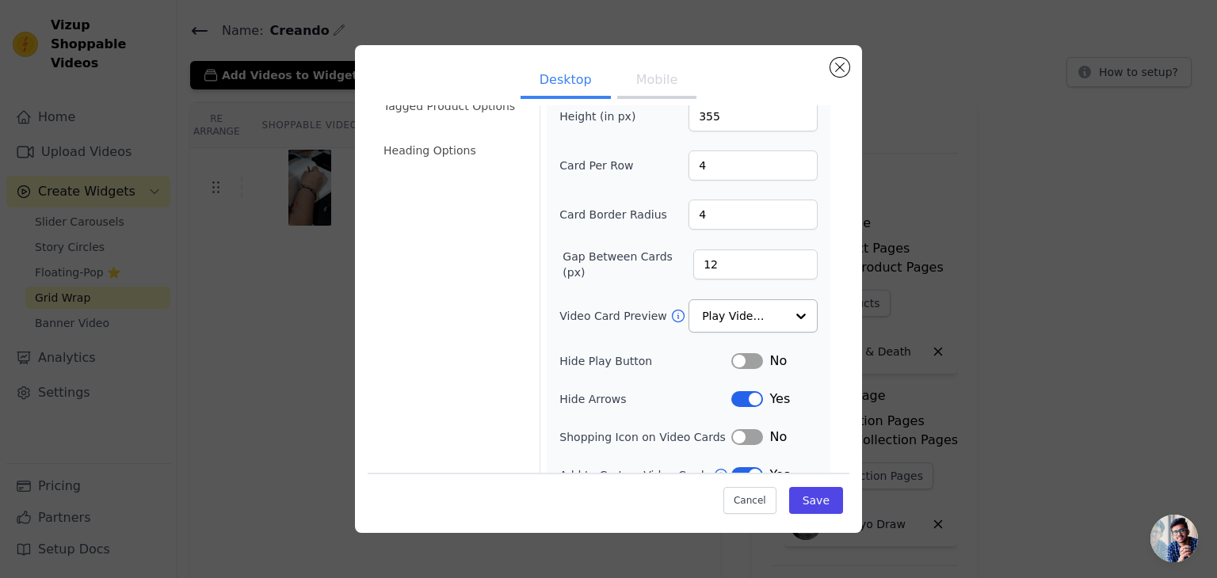
scroll to position [79, 0]
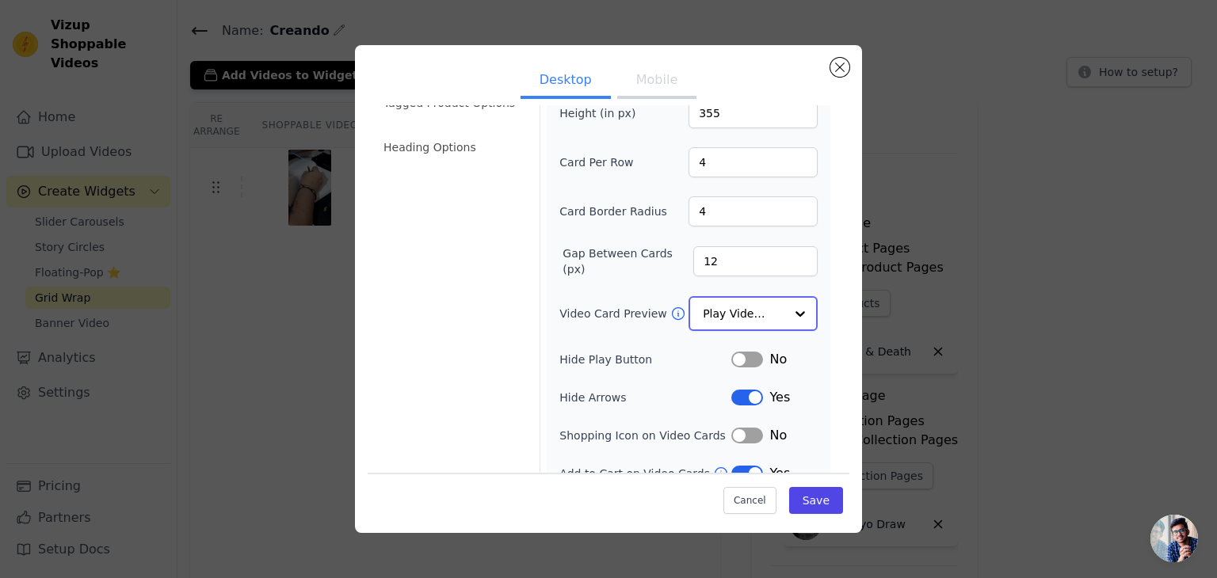
click at [738, 304] on input "Video Card Preview" at bounding box center [744, 314] width 82 height 32
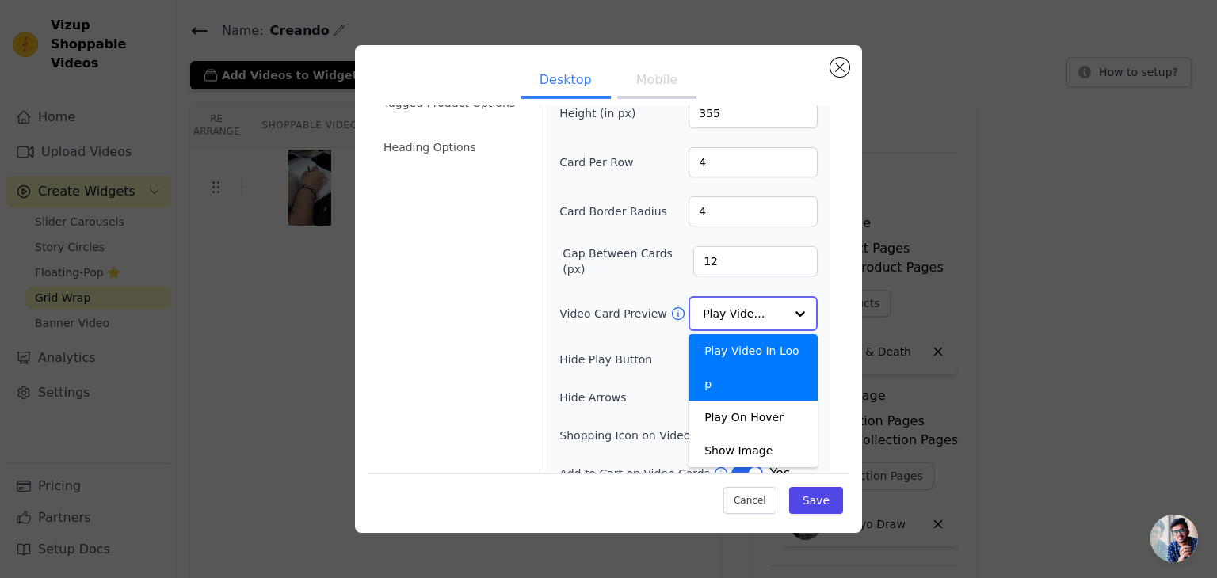
click at [733, 307] on input "Video Card Preview" at bounding box center [744, 314] width 82 height 32
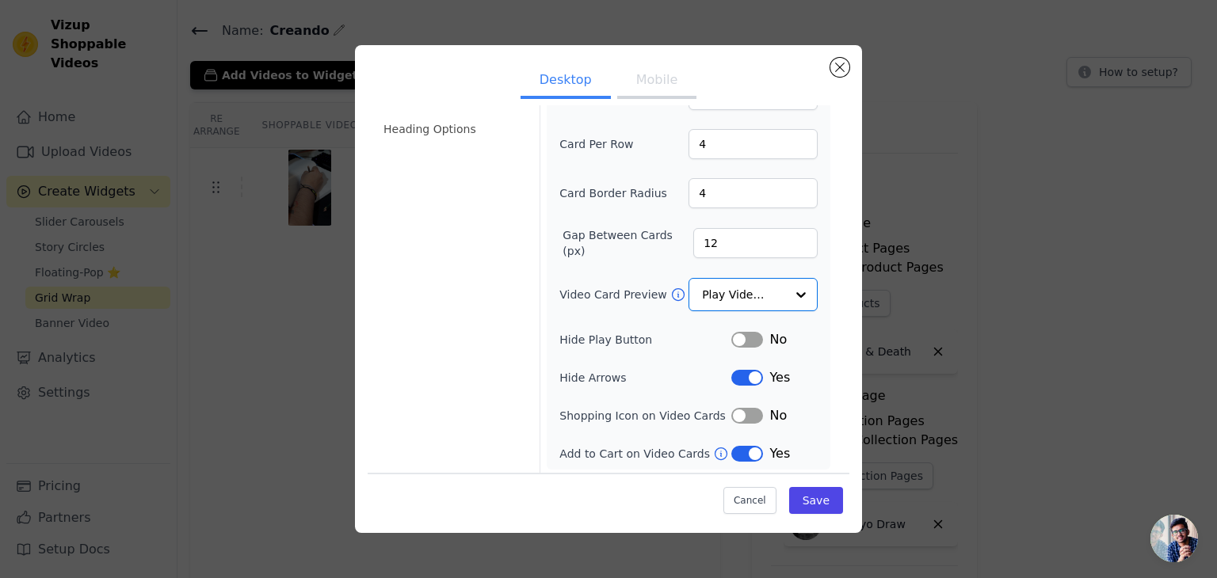
scroll to position [97, 0]
click at [757, 410] on button "Label" at bounding box center [747, 417] width 32 height 16
click at [821, 505] on button "Save" at bounding box center [816, 500] width 54 height 27
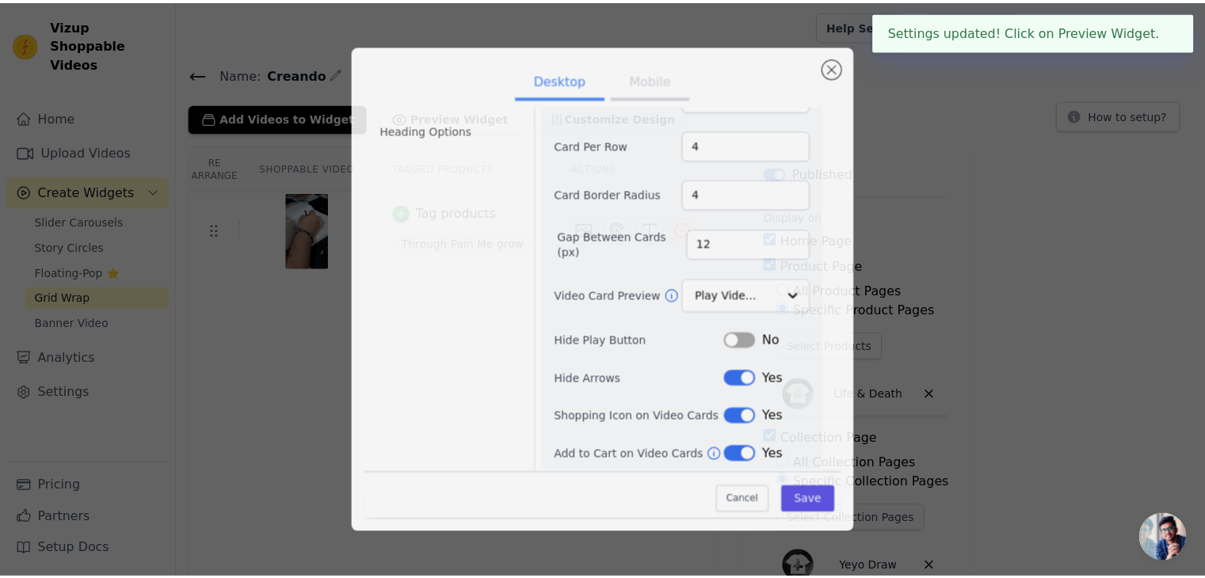
scroll to position [43, 0]
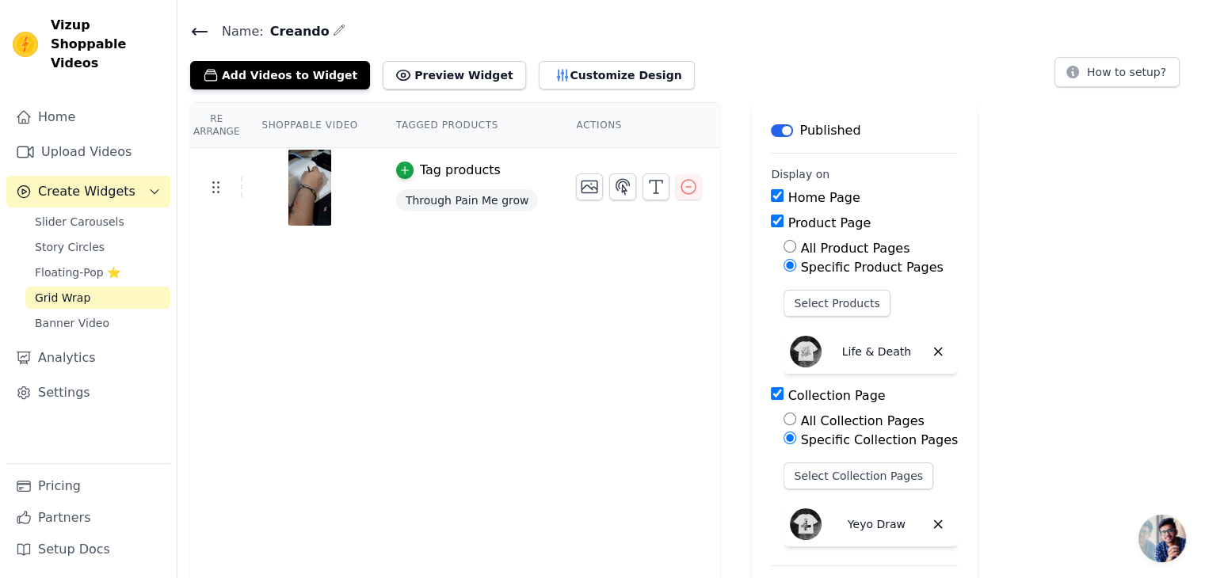
click at [310, 123] on th "Shoppable Video" at bounding box center [309, 125] width 134 height 45
click at [596, 69] on button "Customize Design" at bounding box center [617, 75] width 156 height 29
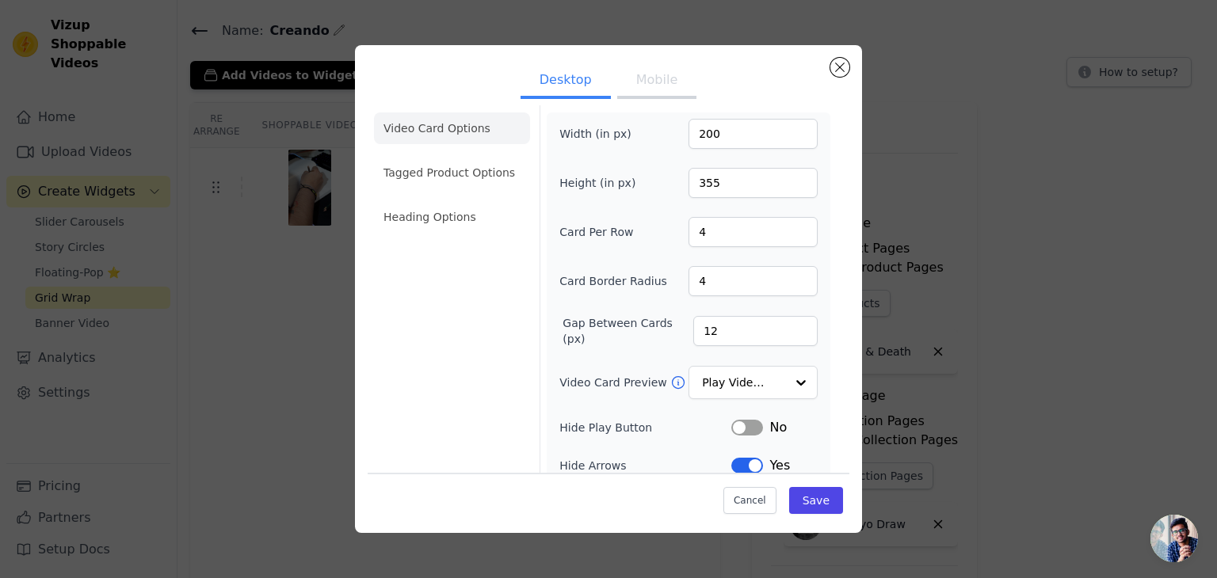
scroll to position [0, 0]
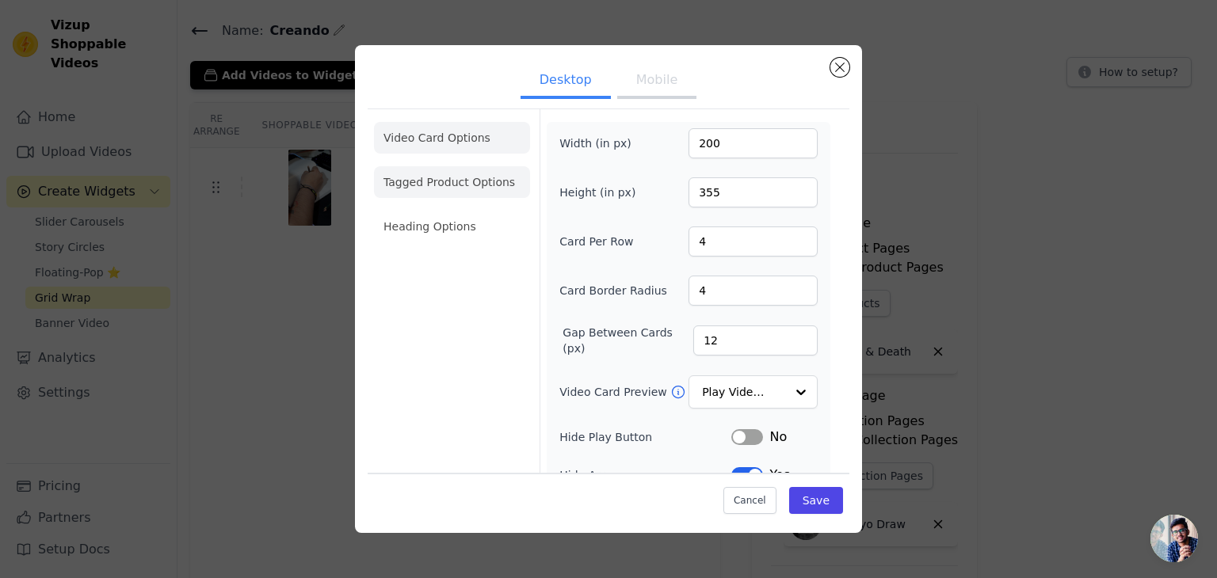
click at [445, 184] on li "Tagged Product Options" at bounding box center [452, 182] width 156 height 32
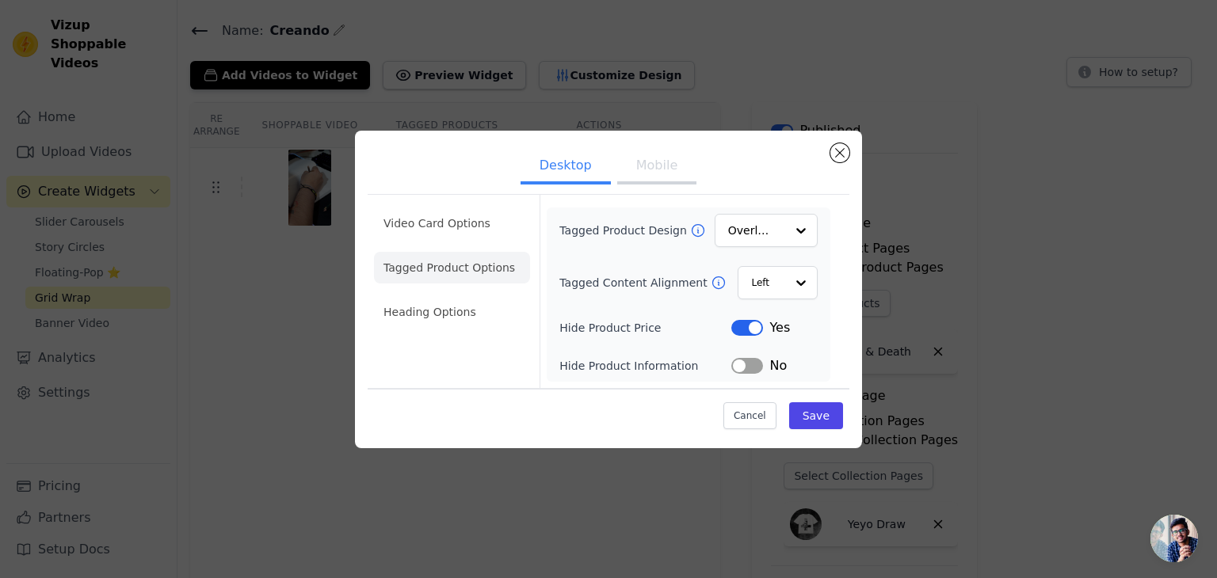
click at [761, 368] on button "Label" at bounding box center [747, 366] width 32 height 16
click at [739, 315] on div "Tagged Product Design Overlay Tagged Content Alignment Left Hide Product Price …" at bounding box center [688, 295] width 258 height 162
click at [742, 322] on button "Label" at bounding box center [747, 328] width 32 height 16
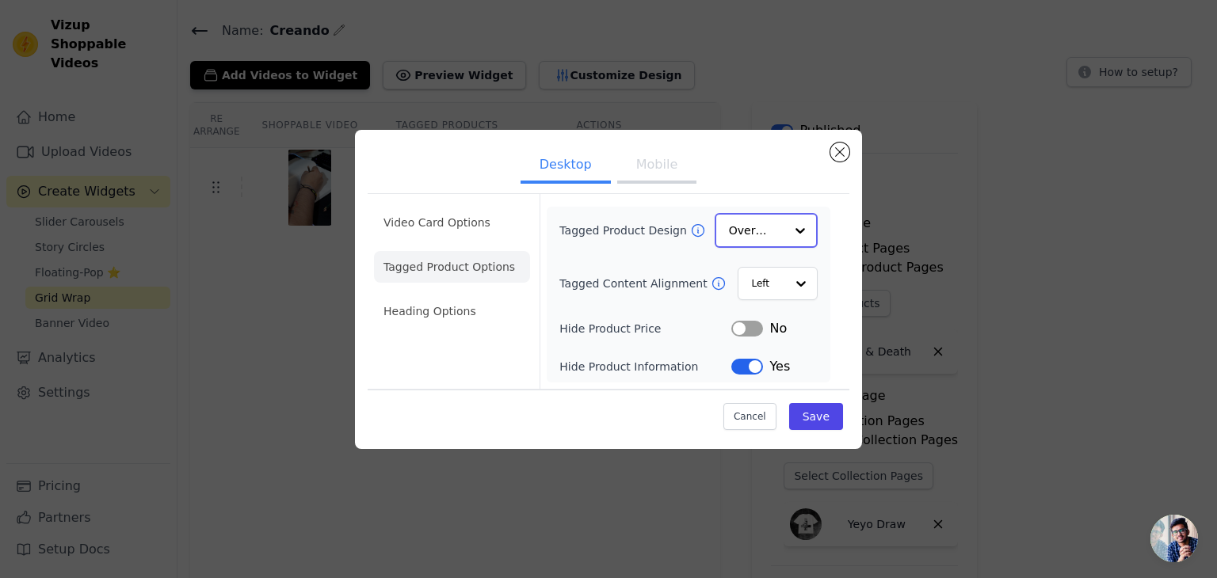
click at [753, 241] on input "Tagged Product Design" at bounding box center [756, 231] width 55 height 32
click at [768, 288] on input "Tagged Content Alignment" at bounding box center [767, 283] width 34 height 32
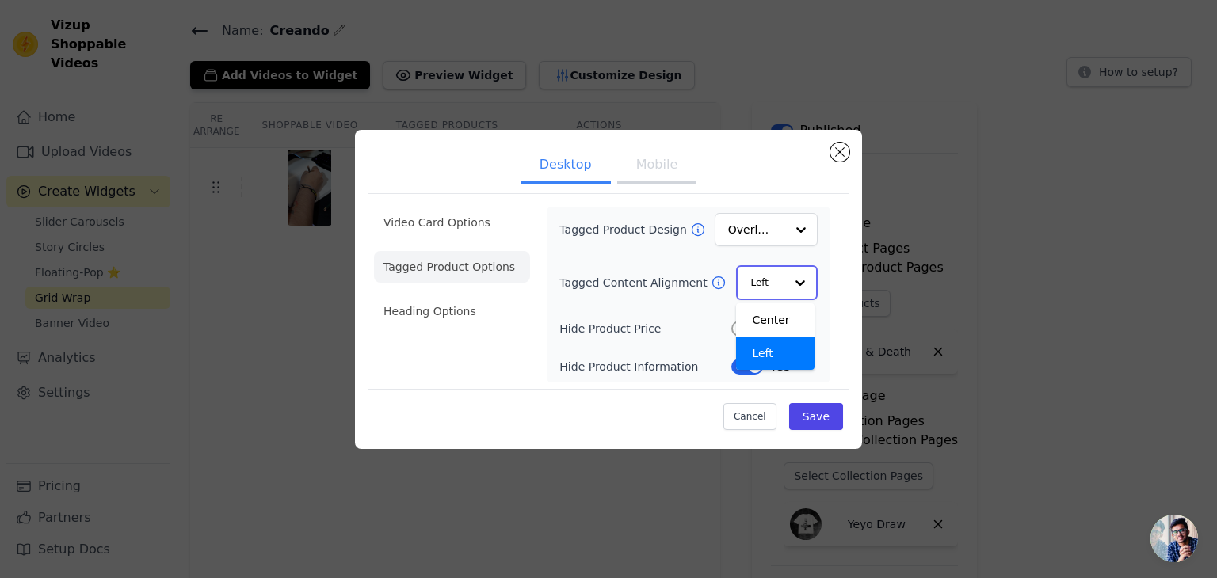
click at [778, 347] on div "Left" at bounding box center [775, 353] width 78 height 33
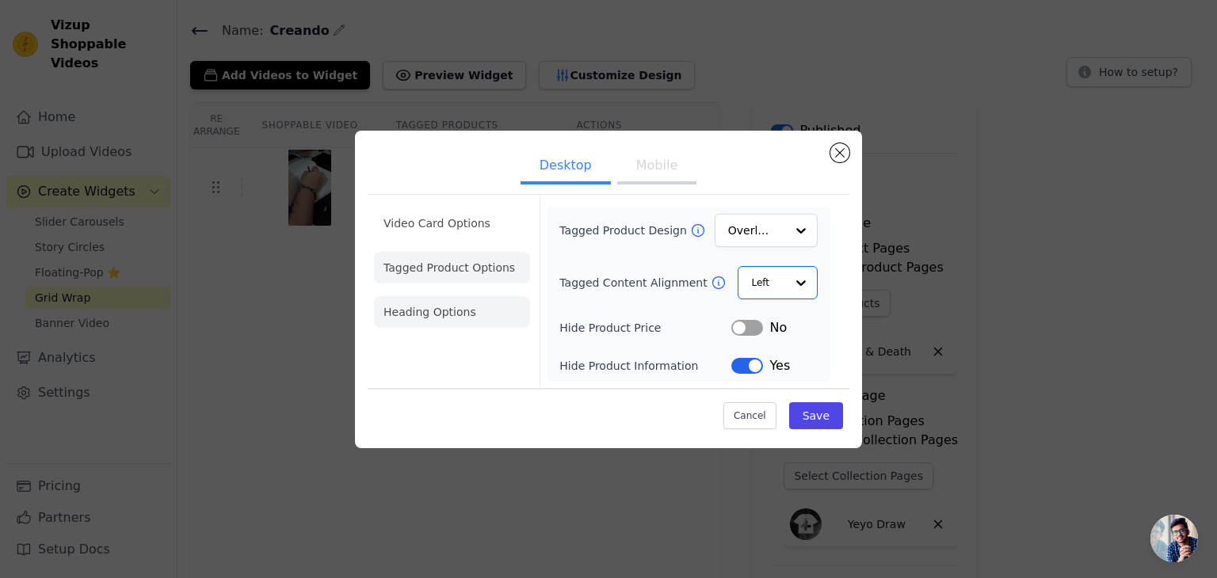
click at [420, 323] on li "Heading Options" at bounding box center [452, 312] width 156 height 32
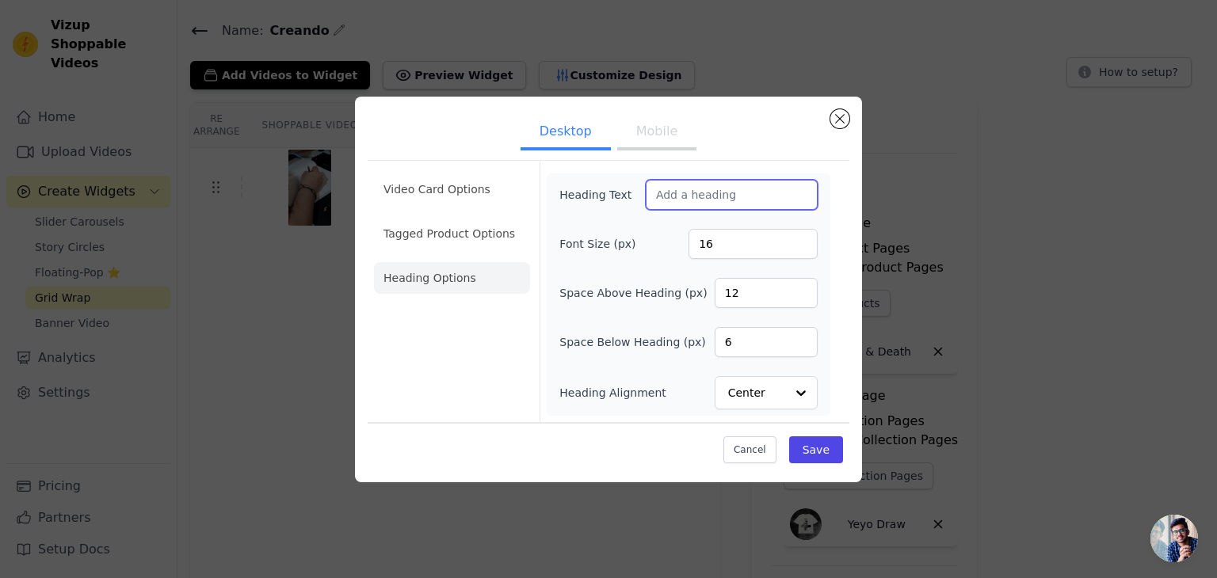
click at [689, 197] on input "Heading Text" at bounding box center [732, 195] width 172 height 30
click at [675, 177] on div "Heading Text Font Size (px) 16 Space Above Heading (px) 12 Space Below Heading …" at bounding box center [689, 295] width 284 height 242
click at [784, 189] on input "Heading Text" at bounding box center [732, 195] width 172 height 30
paste input "Cada uno de los diseños de esta Colección han sido dibujados a mano en Grafito …"
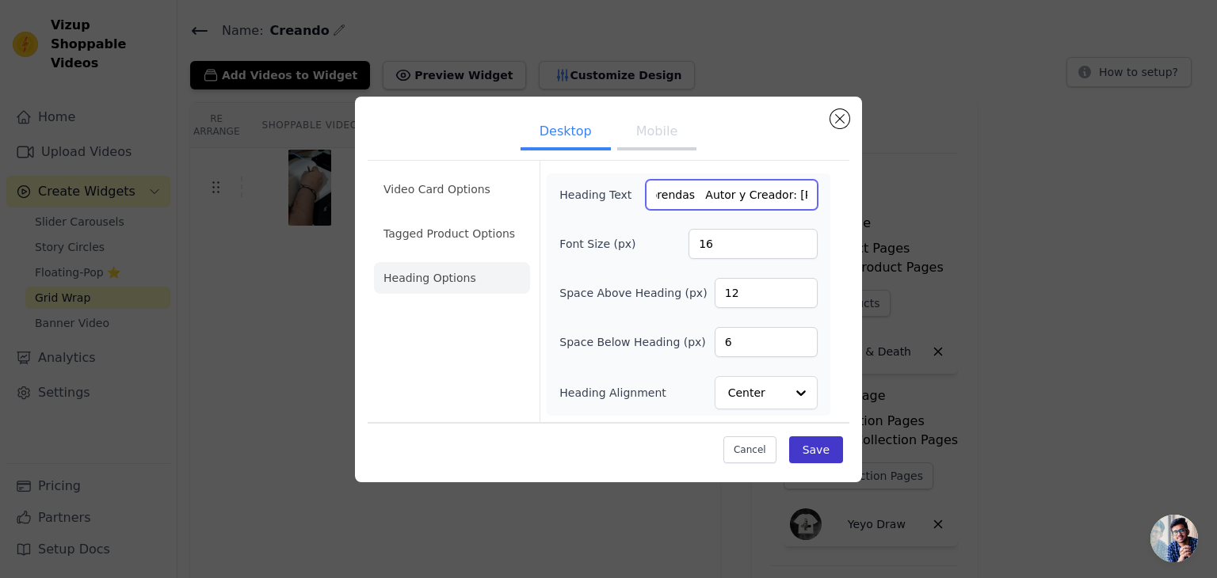
type input "Cada uno de los diseños de esta Colección han sido dibujados a mano en Grafito …"
click at [824, 456] on button "Save" at bounding box center [816, 450] width 54 height 27
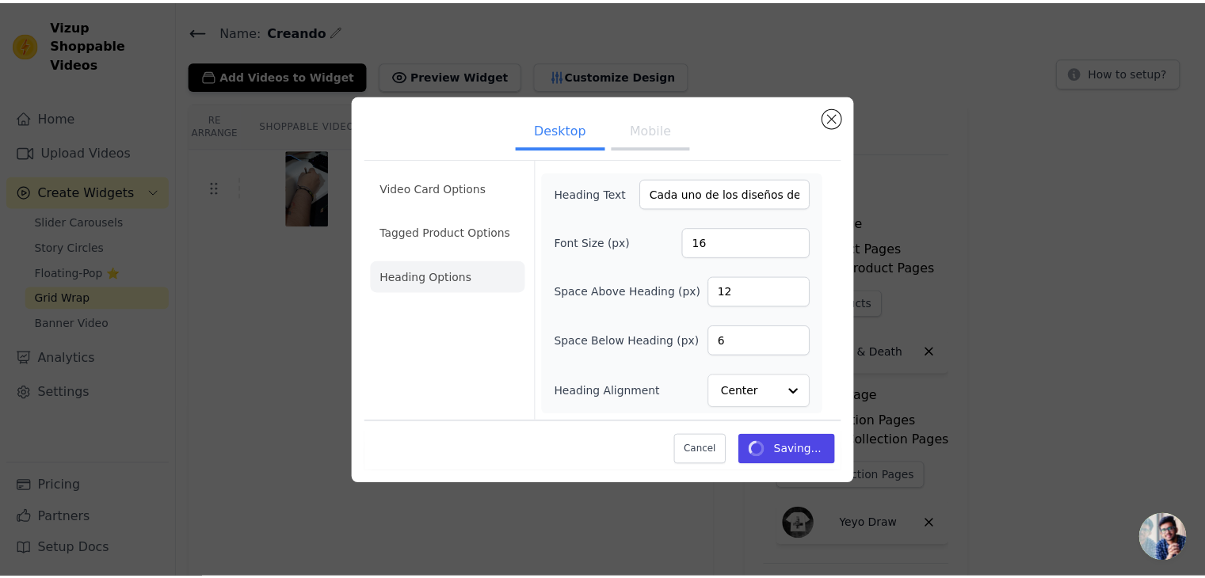
scroll to position [43, 0]
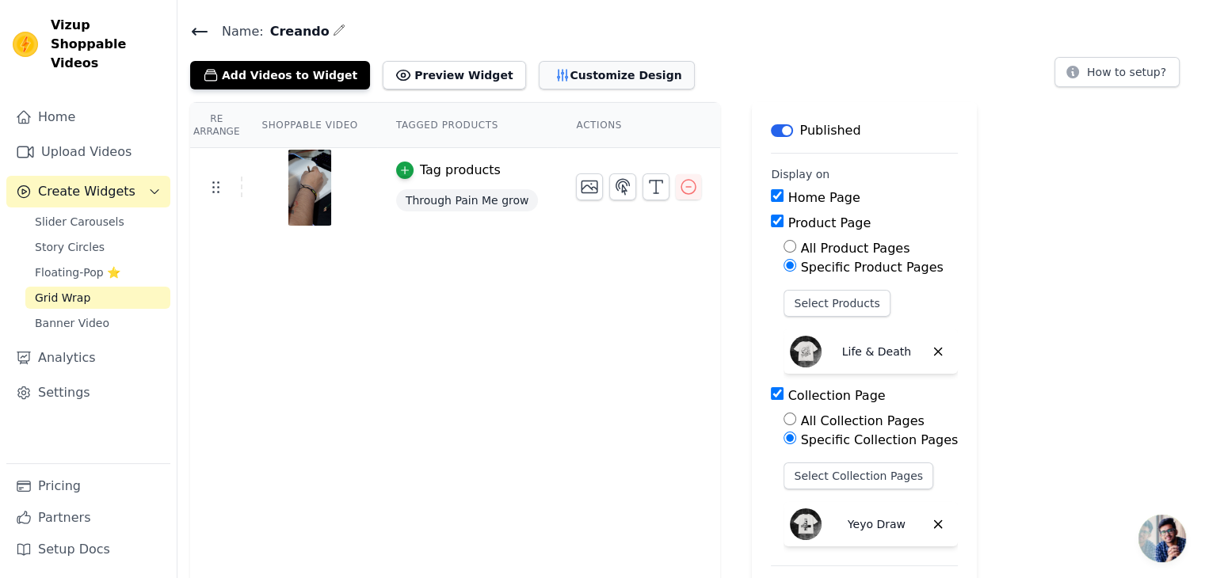
click at [548, 75] on button "Customize Design" at bounding box center [617, 75] width 156 height 29
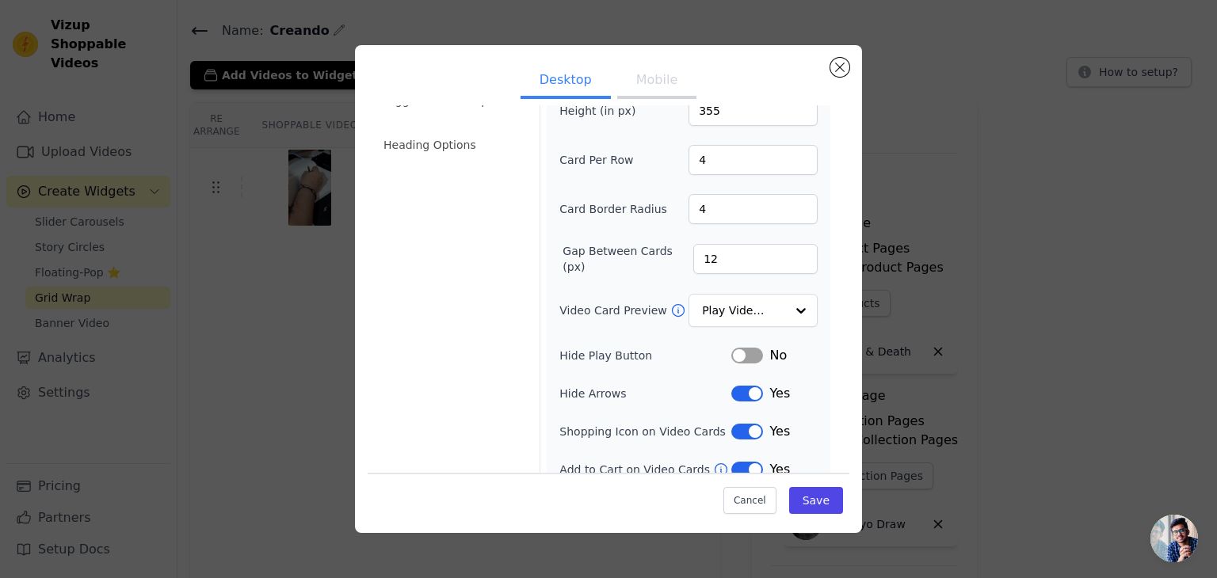
scroll to position [97, 0]
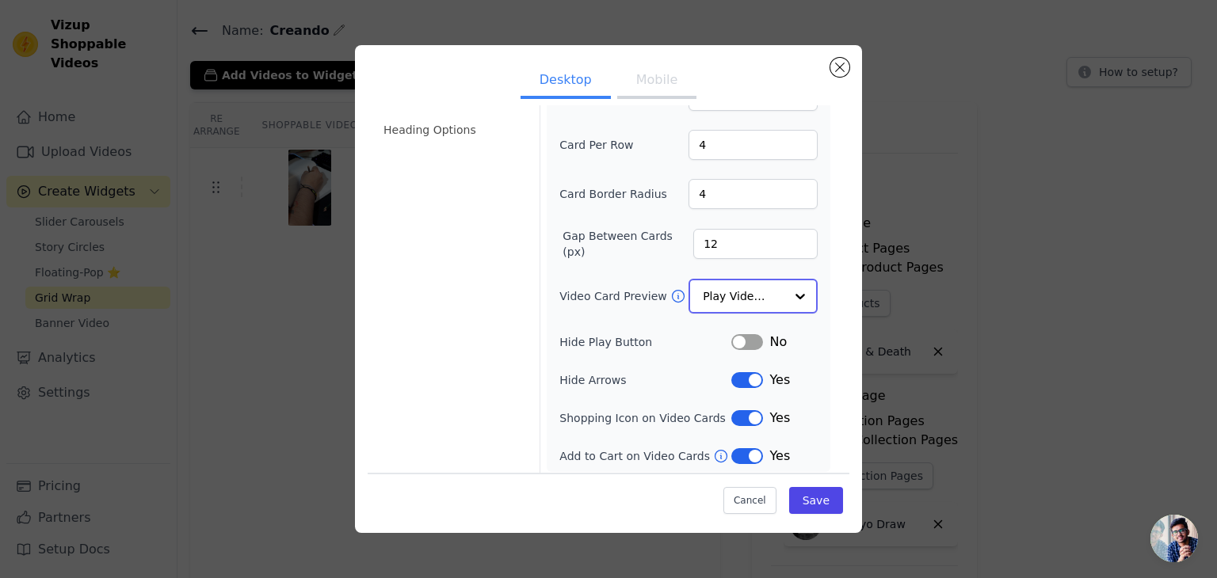
click at [751, 302] on input "Video Card Preview" at bounding box center [744, 296] width 82 height 32
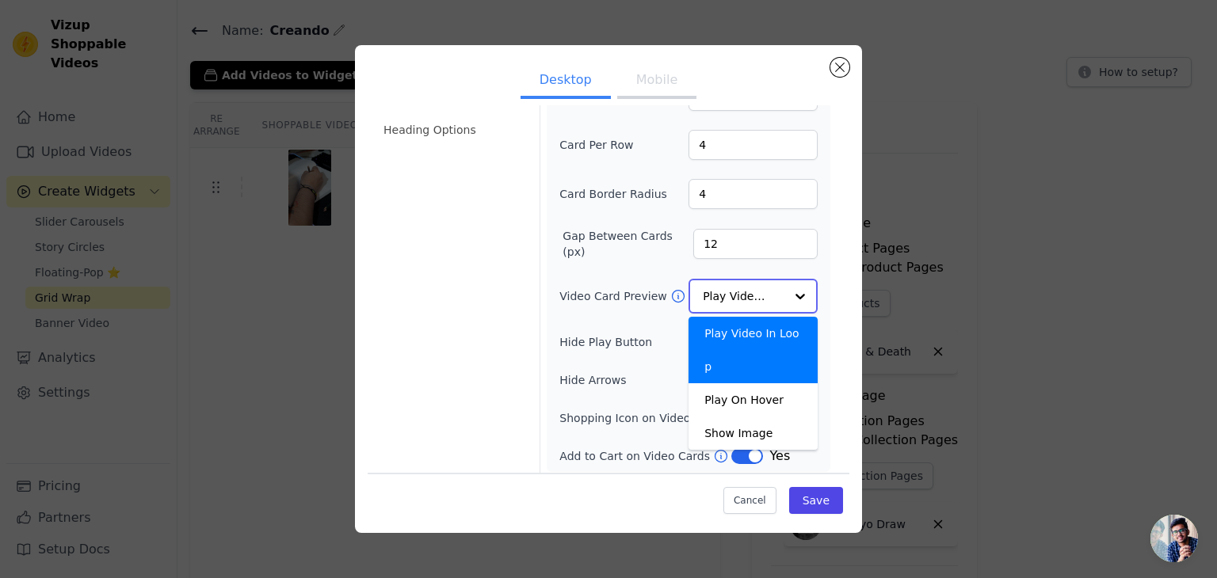
click at [751, 302] on input "Video Card Preview" at bounding box center [744, 296] width 82 height 32
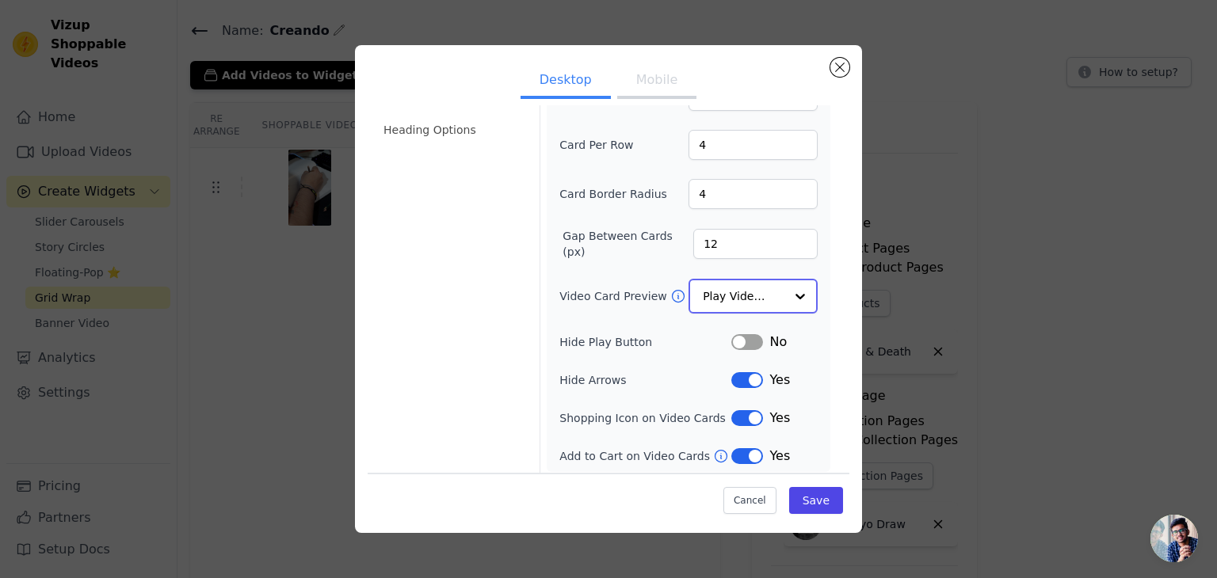
scroll to position [97, 0]
click at [433, 137] on li "Heading Options" at bounding box center [452, 129] width 156 height 32
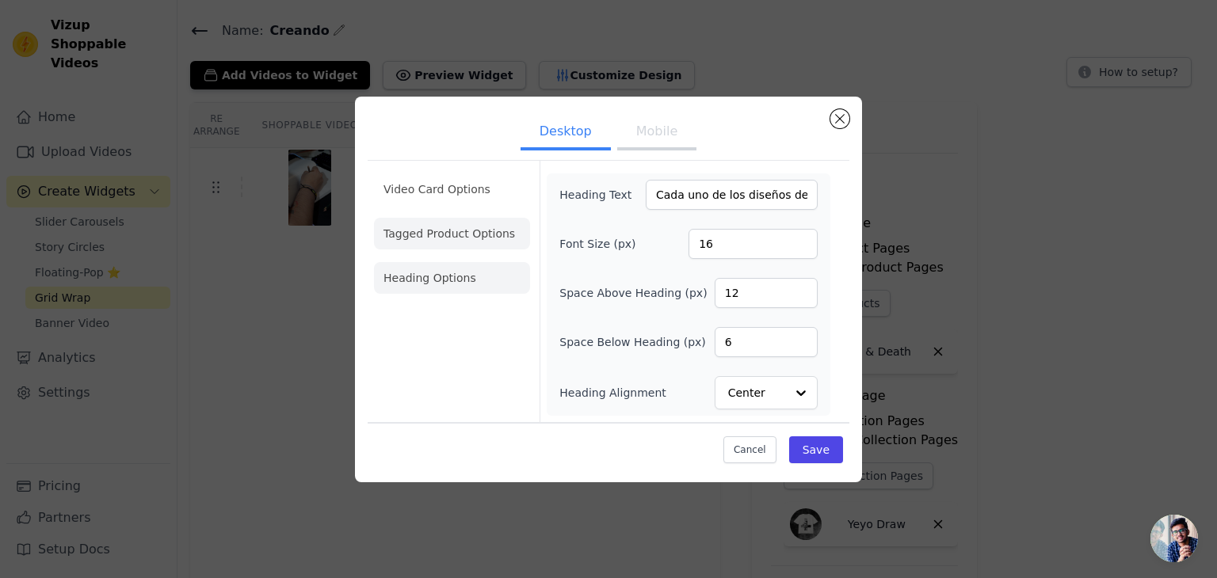
click at [485, 218] on li "Video Card Options" at bounding box center [452, 234] width 156 height 32
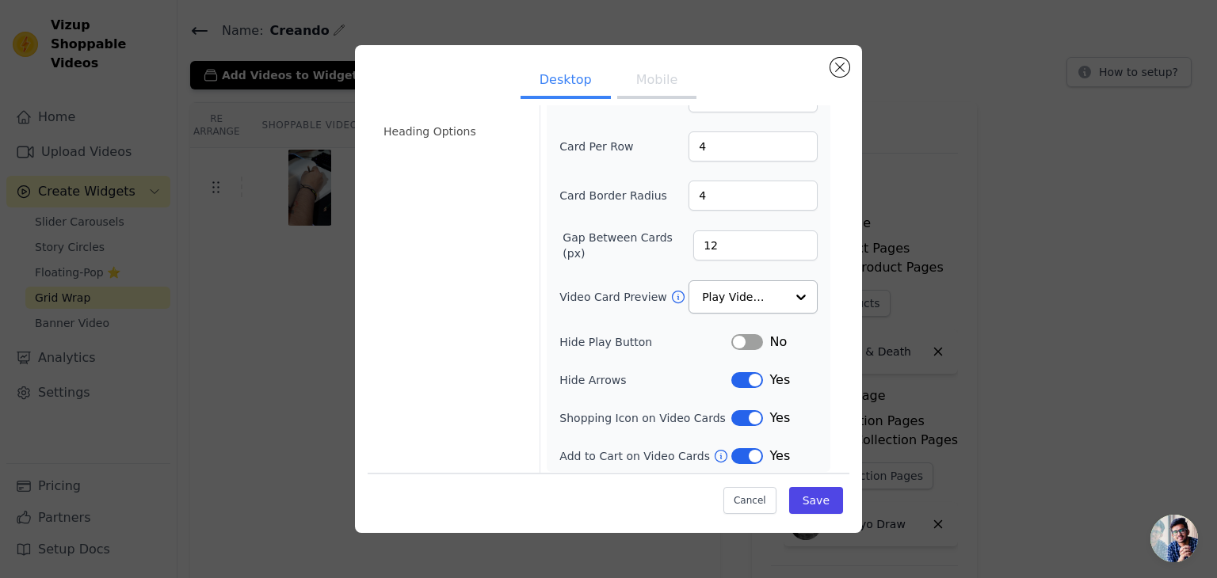
scroll to position [97, 0]
click at [758, 333] on button "Label" at bounding box center [747, 341] width 32 height 16
click at [756, 296] on input "Video Card Preview" at bounding box center [744, 296] width 82 height 32
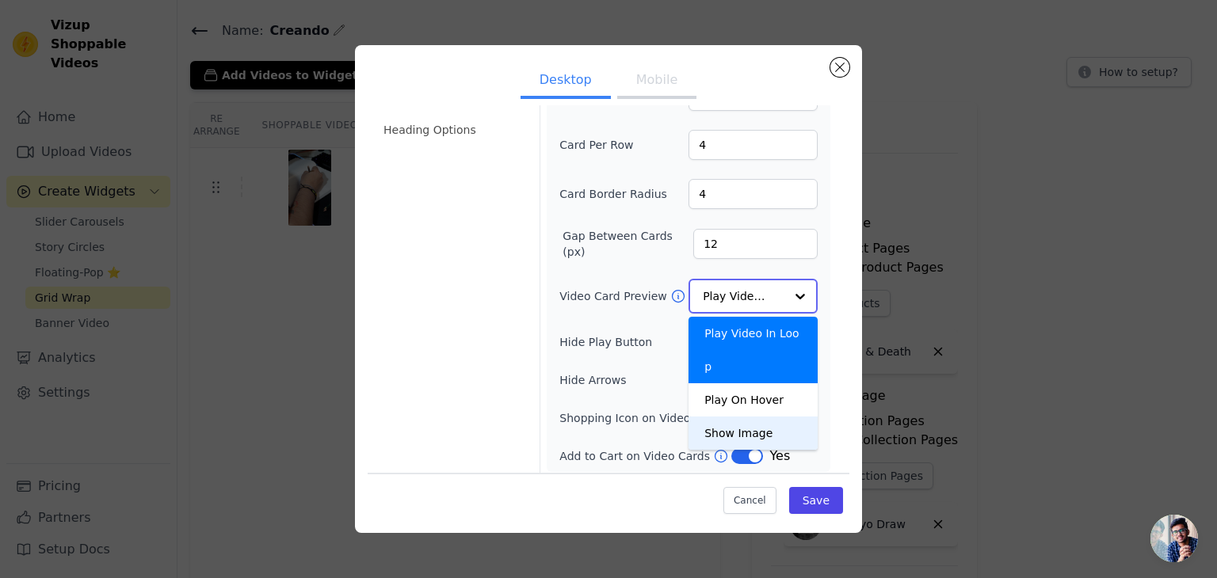
click at [762, 417] on div "Show Image" at bounding box center [752, 433] width 129 height 33
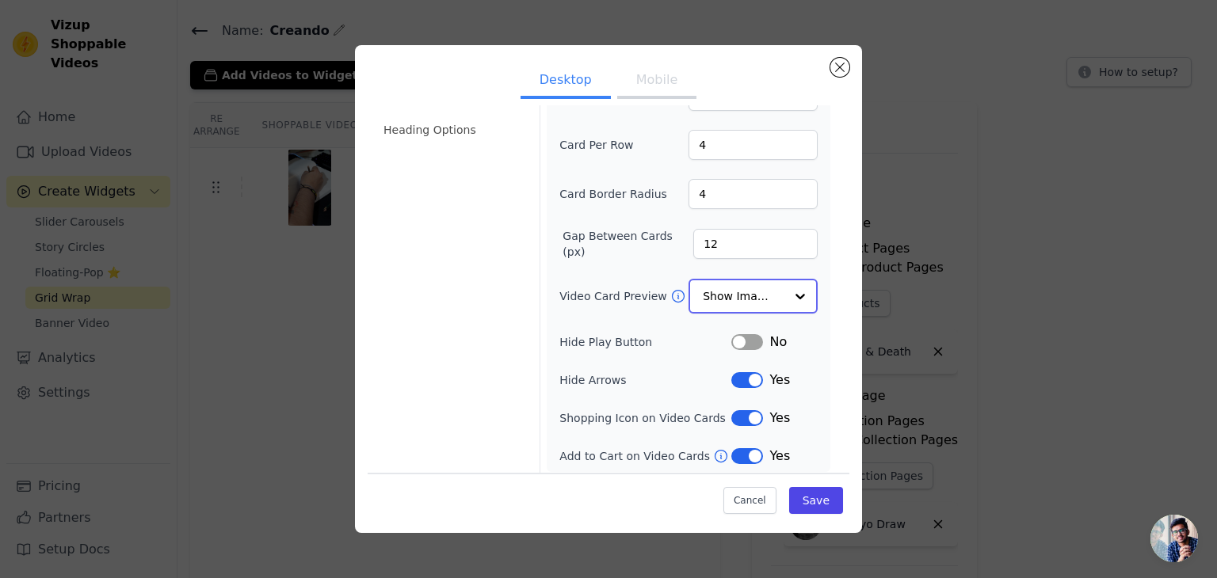
click at [727, 290] on input "Video Card Preview" at bounding box center [744, 296] width 82 height 32
click at [577, 279] on div "Video Card Preview Show Image" at bounding box center [688, 295] width 258 height 33
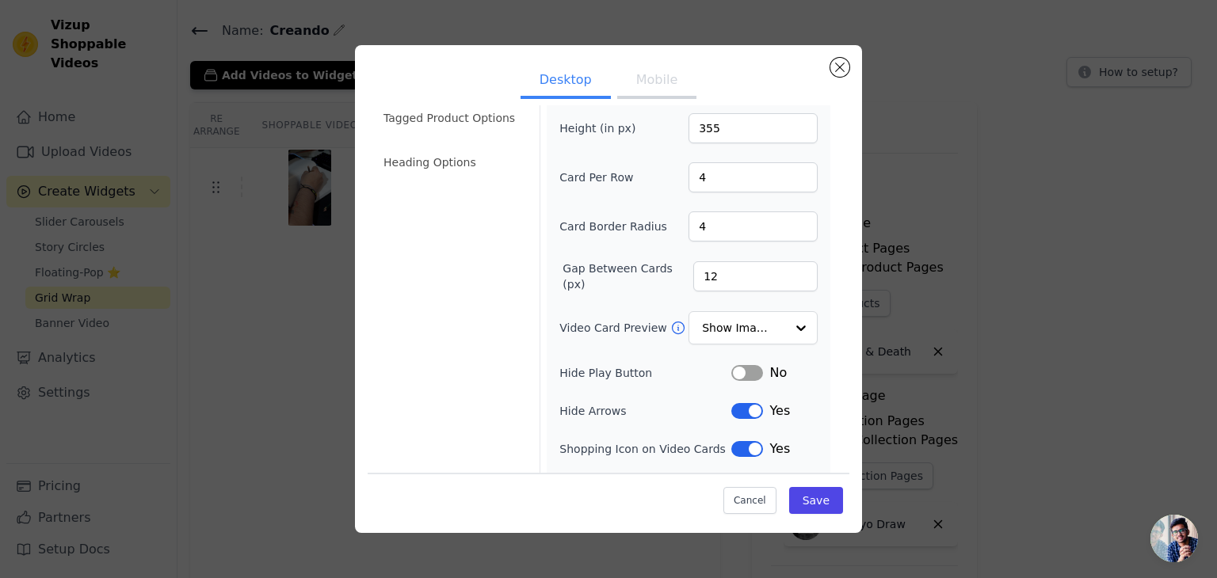
scroll to position [0, 0]
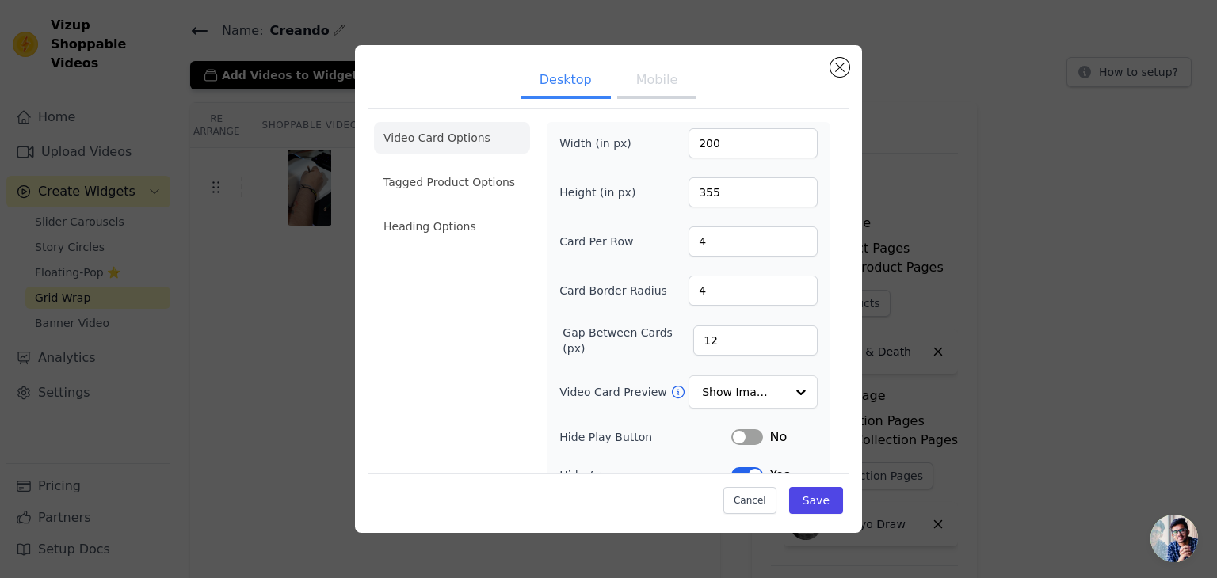
click at [487, 184] on li "Tagged Product Options" at bounding box center [452, 182] width 156 height 32
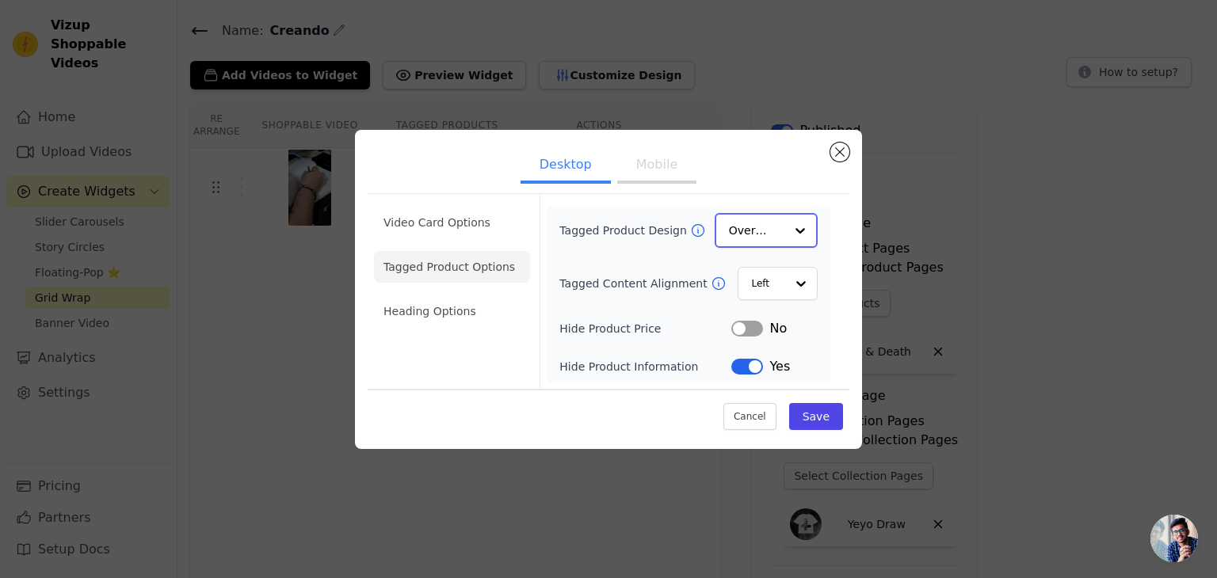
click at [757, 230] on input "Tagged Product Design" at bounding box center [756, 231] width 55 height 32
click at [758, 270] on div "Card" at bounding box center [766, 267] width 103 height 33
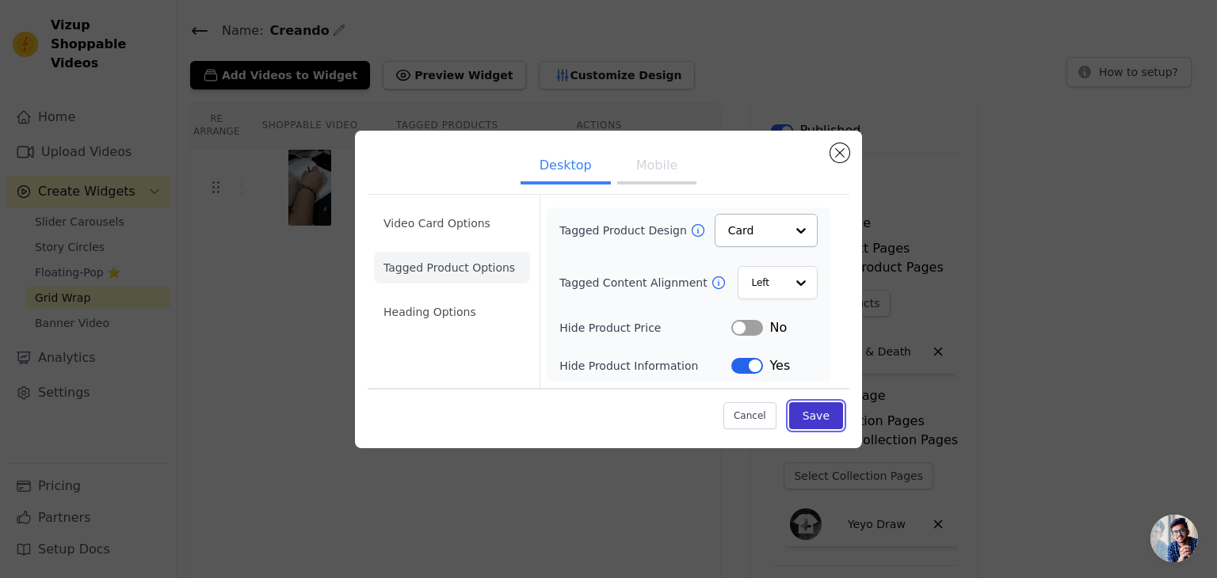
click at [808, 419] on button "Save" at bounding box center [816, 415] width 54 height 27
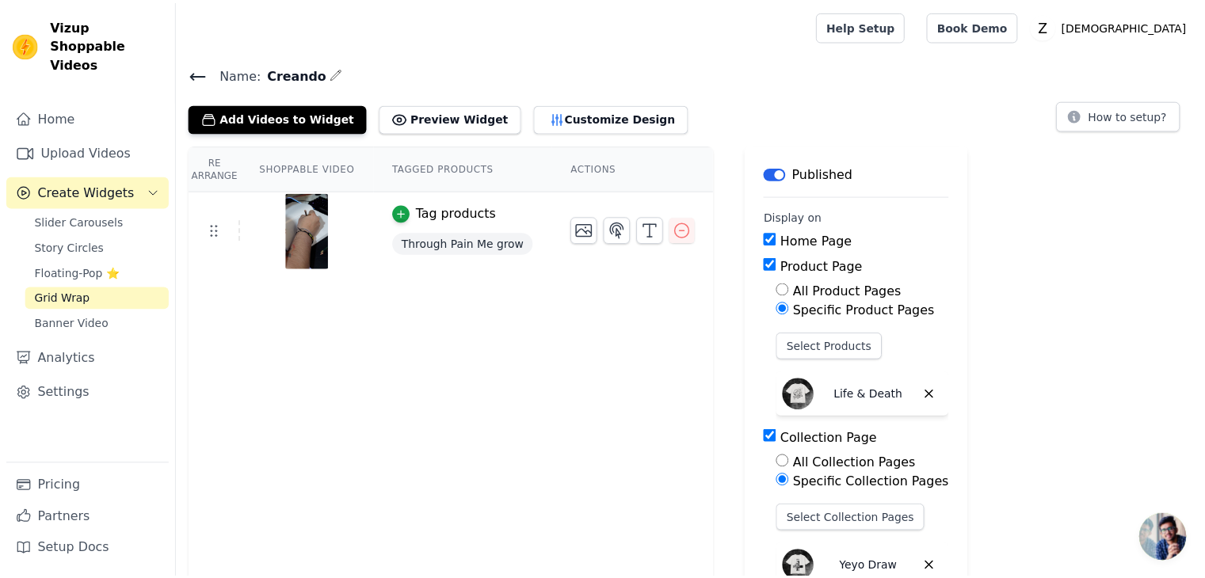
scroll to position [43, 0]
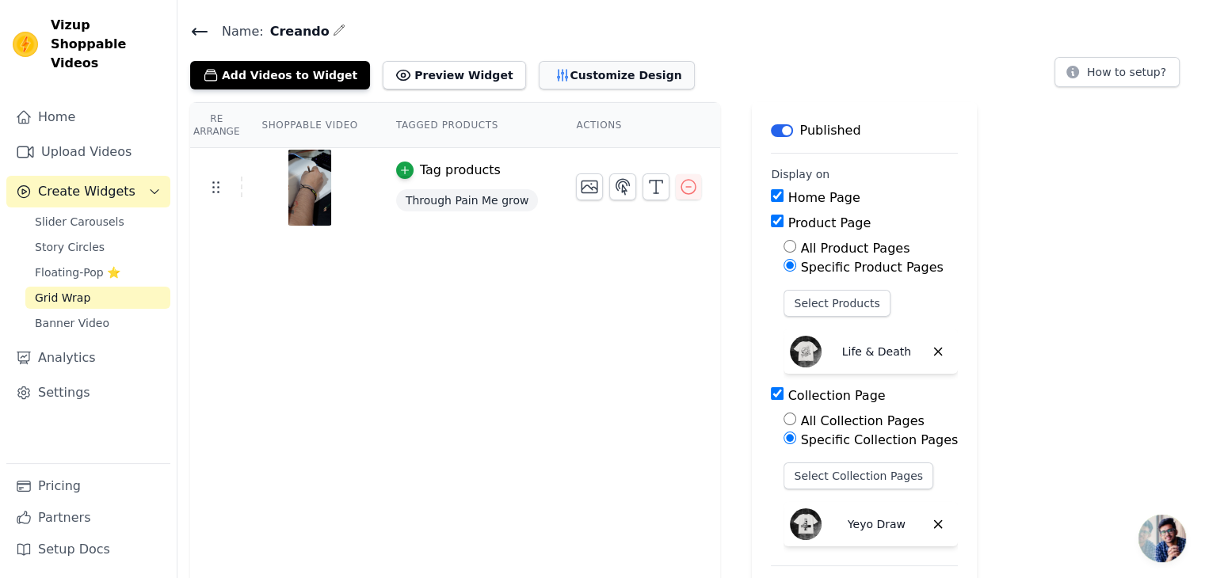
click at [539, 83] on button "Customize Design" at bounding box center [617, 75] width 156 height 29
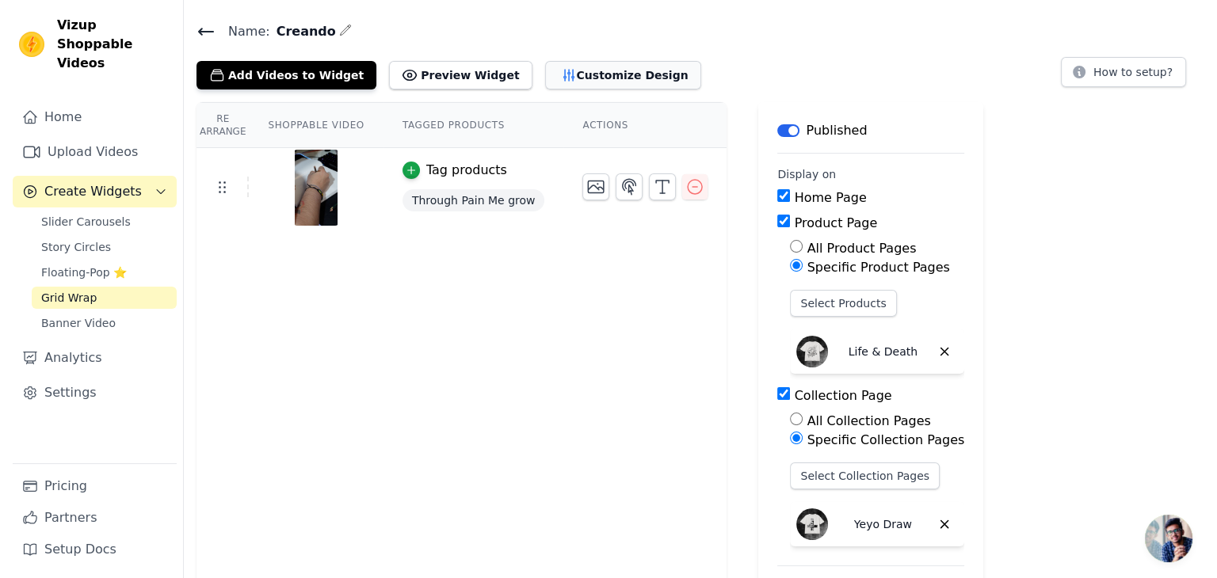
scroll to position [0, 0]
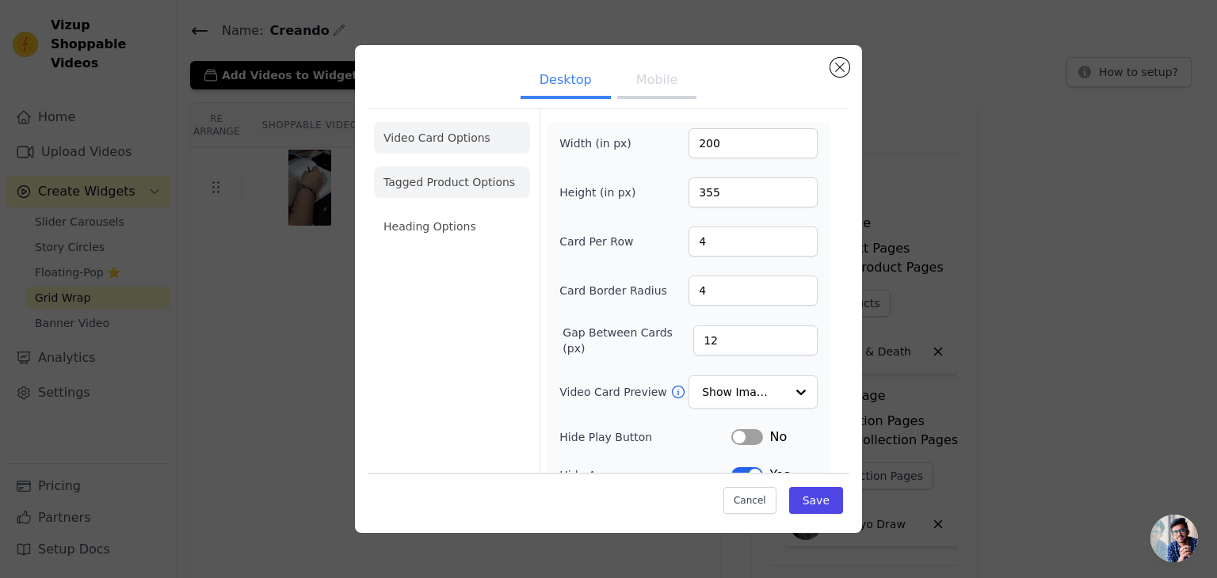
click at [485, 185] on li "Tagged Product Options" at bounding box center [452, 182] width 156 height 32
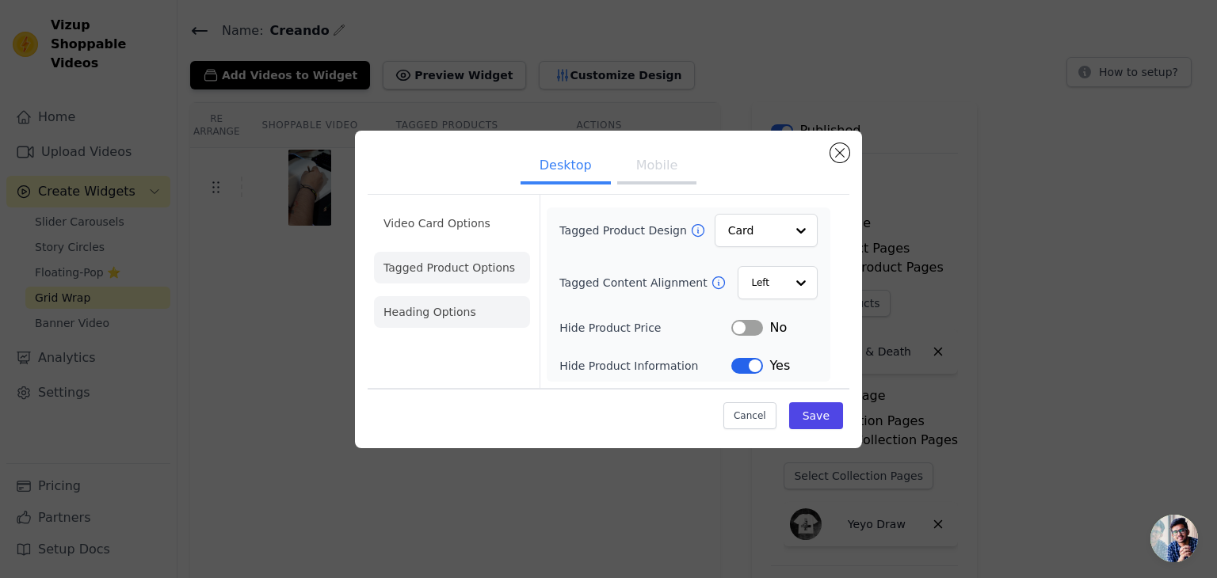
click at [485, 306] on li "Heading Options" at bounding box center [452, 312] width 156 height 32
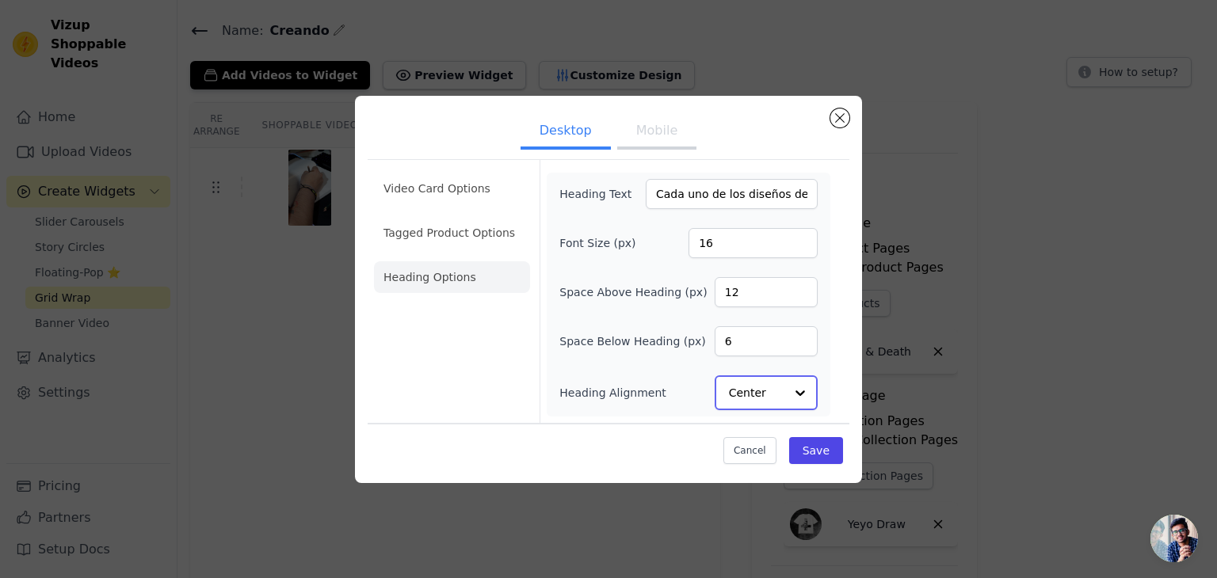
click at [782, 394] on input "Heading Alignment" at bounding box center [756, 393] width 55 height 32
click at [755, 354] on div "Left" at bounding box center [764, 354] width 98 height 33
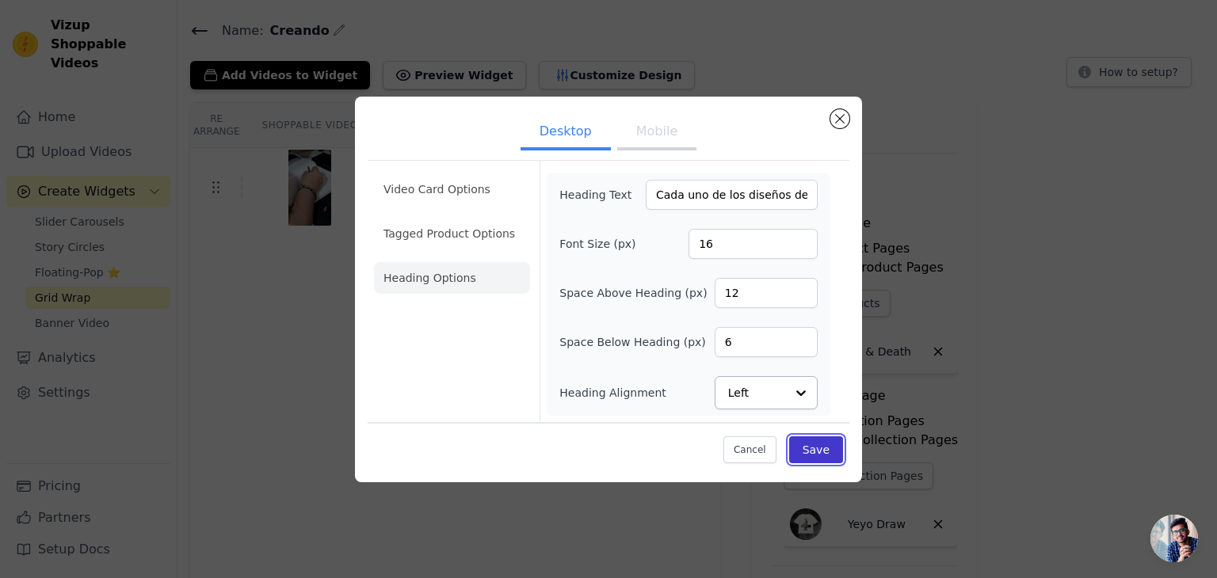
click at [805, 444] on button "Save" at bounding box center [816, 450] width 54 height 27
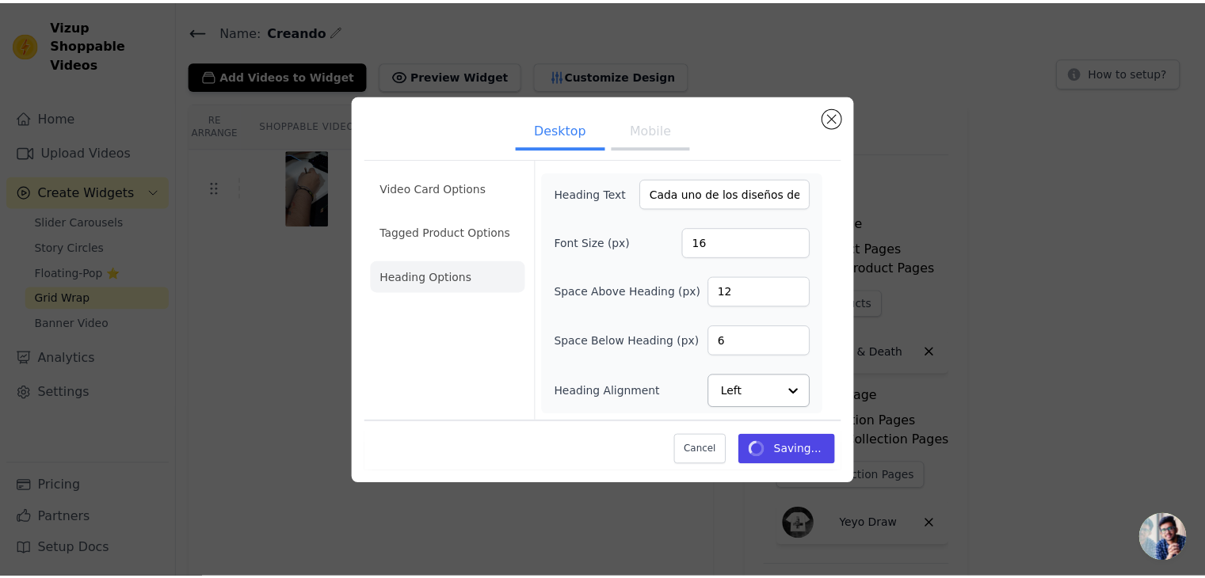
scroll to position [43, 0]
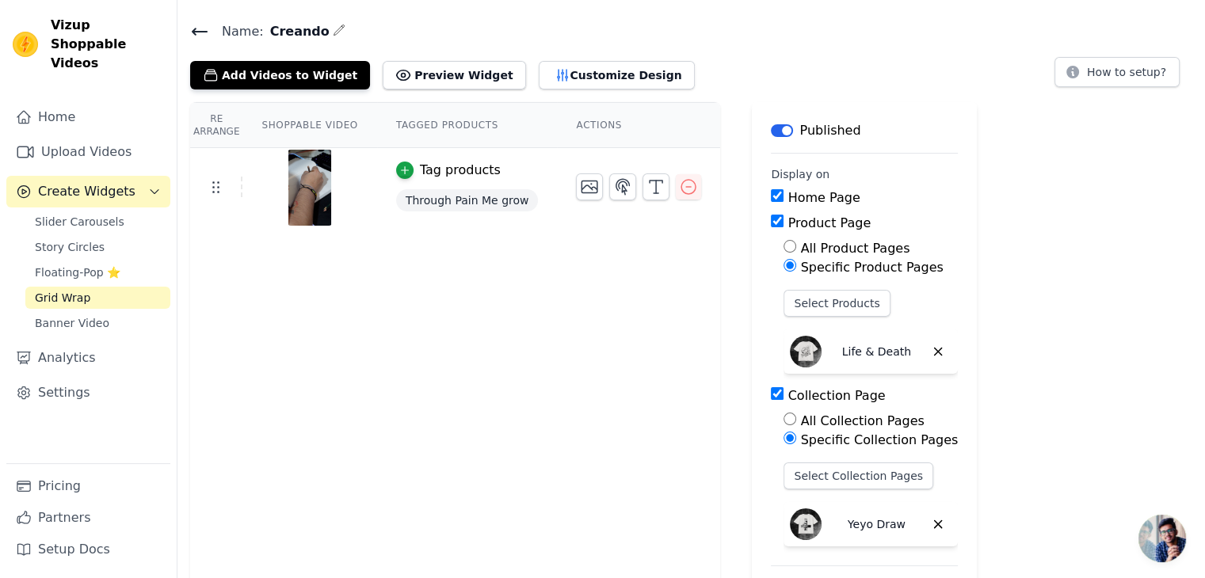
click at [434, 131] on th "Tagged Products" at bounding box center [467, 125] width 181 height 45
drag, startPoint x: 594, startPoint y: 121, endPoint x: 580, endPoint y: 121, distance: 14.3
click at [593, 121] on th "Actions" at bounding box center [638, 125] width 163 height 45
click at [324, 124] on th "Shoppable Video" at bounding box center [309, 125] width 134 height 45
click at [599, 68] on button "Customize Design" at bounding box center [617, 75] width 156 height 29
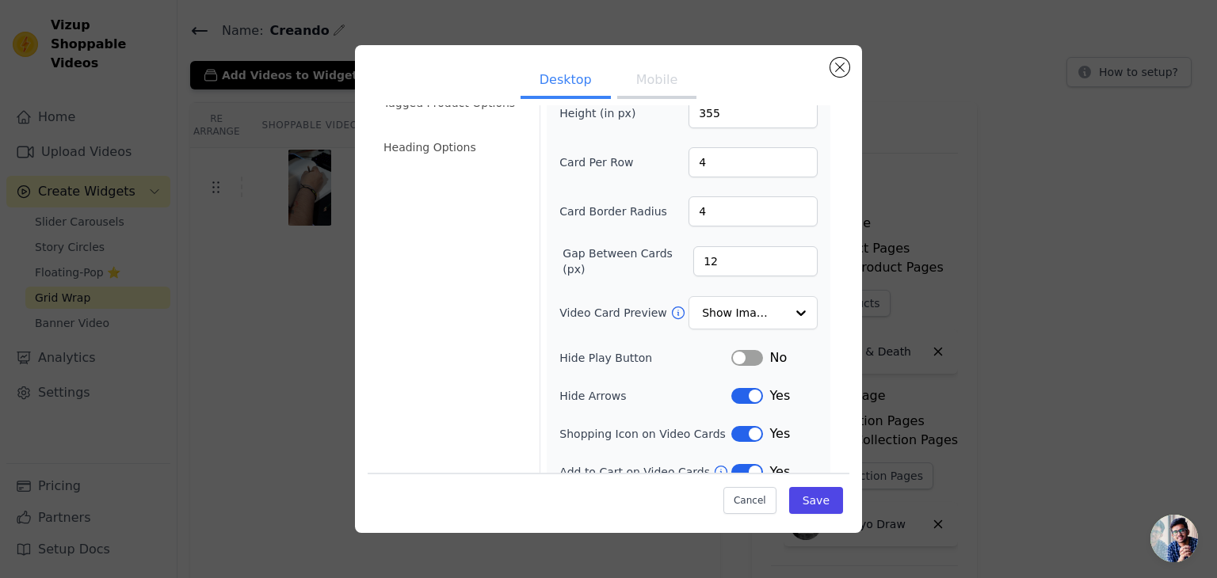
scroll to position [97, 0]
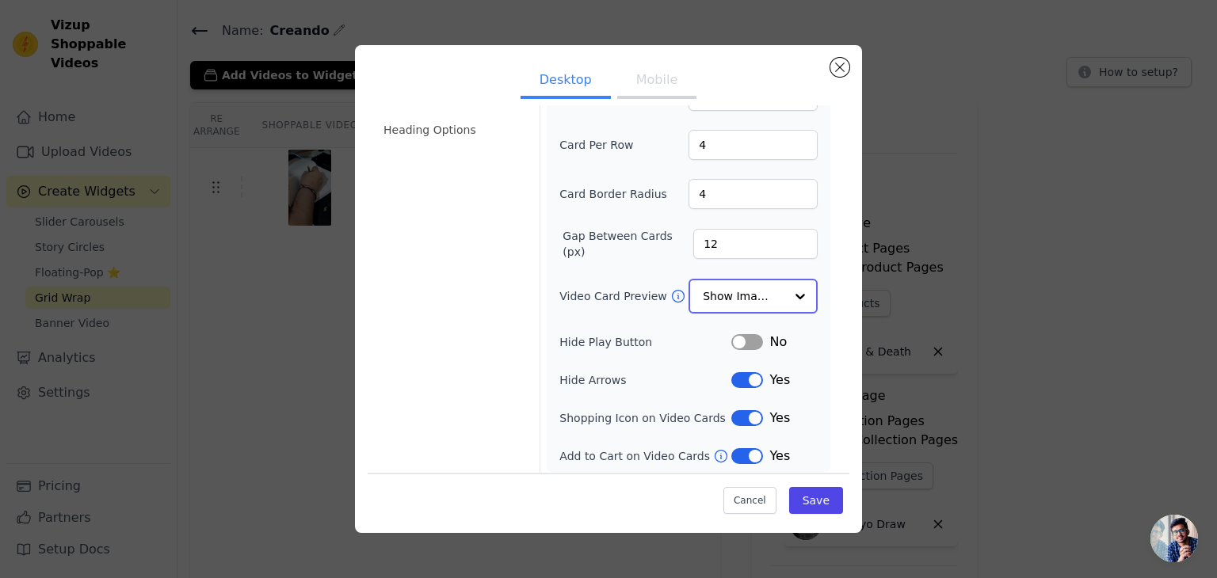
click at [759, 295] on input "Video Card Preview" at bounding box center [744, 296] width 82 height 32
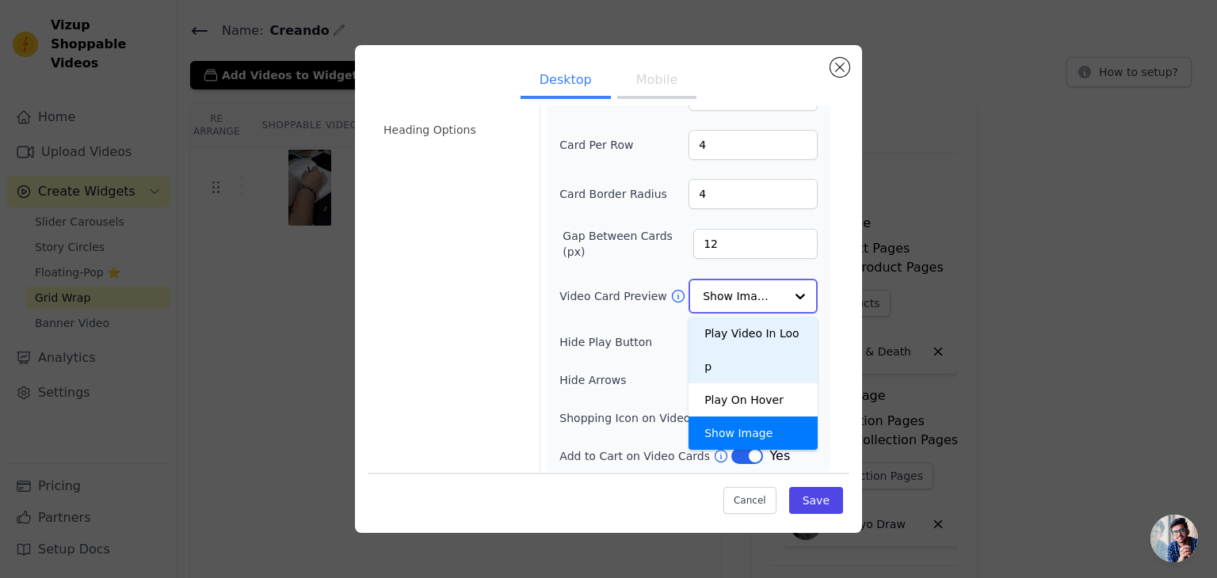
click at [763, 333] on div "Play Video In Loop" at bounding box center [752, 350] width 129 height 67
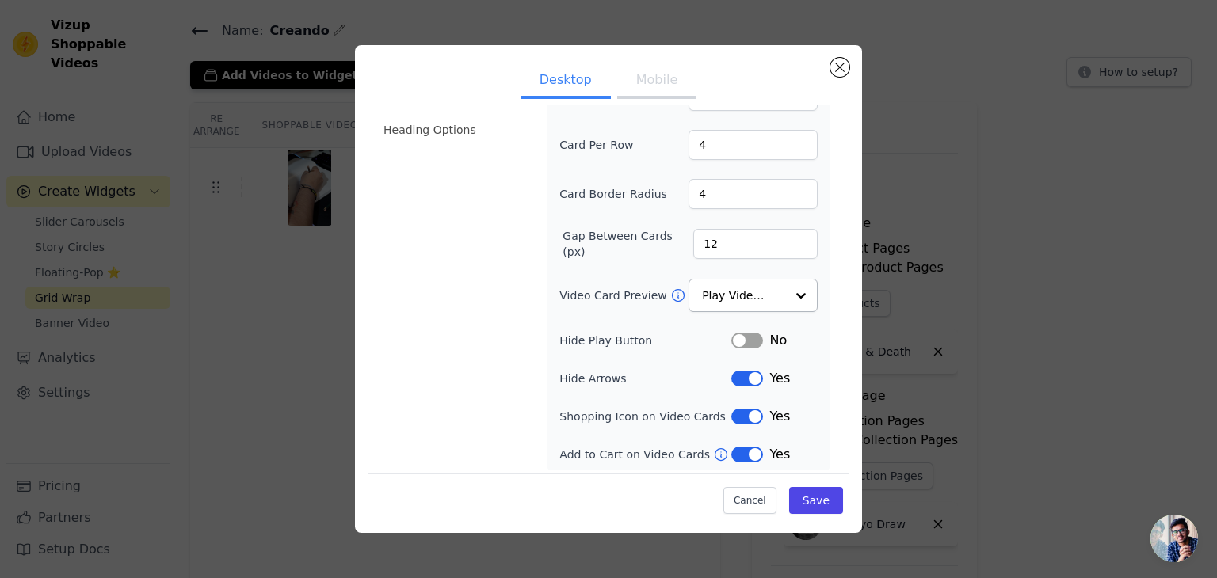
click at [753, 340] on button "Label" at bounding box center [747, 341] width 32 height 16
click at [743, 333] on button "Label" at bounding box center [747, 341] width 32 height 16
click at [757, 381] on button "Label" at bounding box center [747, 379] width 32 height 16
click at [748, 400] on div "Width (in px) 200 Height (in px) 355 Card Per Row 4 Card Border Radius 4 Gap Be…" at bounding box center [688, 248] width 258 height 433
click at [751, 414] on button "Label" at bounding box center [747, 417] width 32 height 16
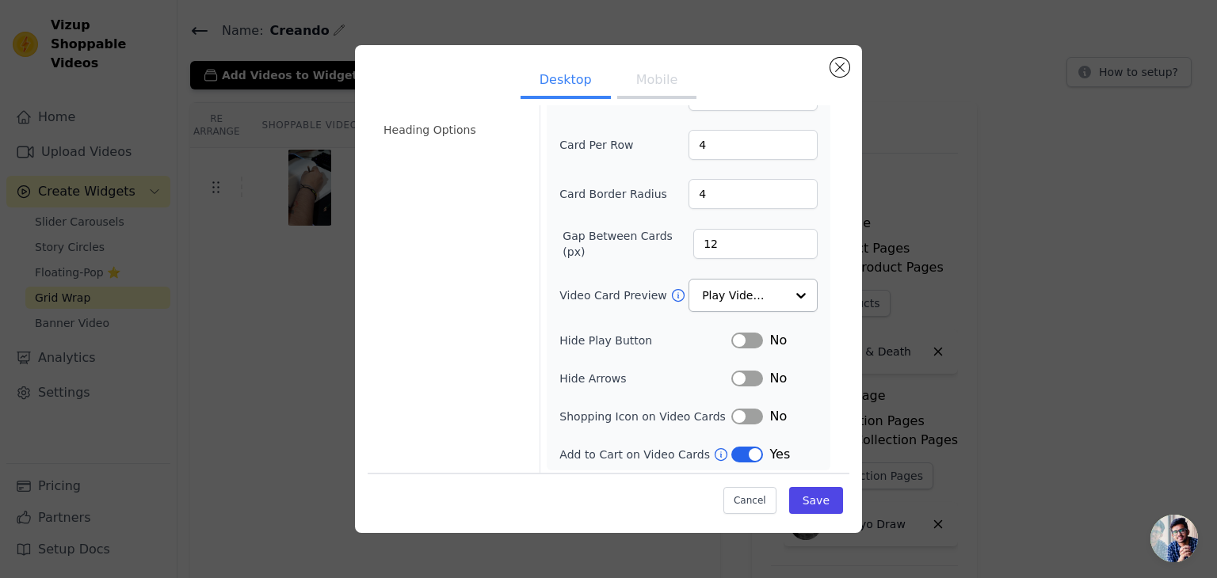
click at [757, 454] on button "Label" at bounding box center [747, 455] width 32 height 16
click at [807, 492] on button "Save" at bounding box center [816, 500] width 54 height 27
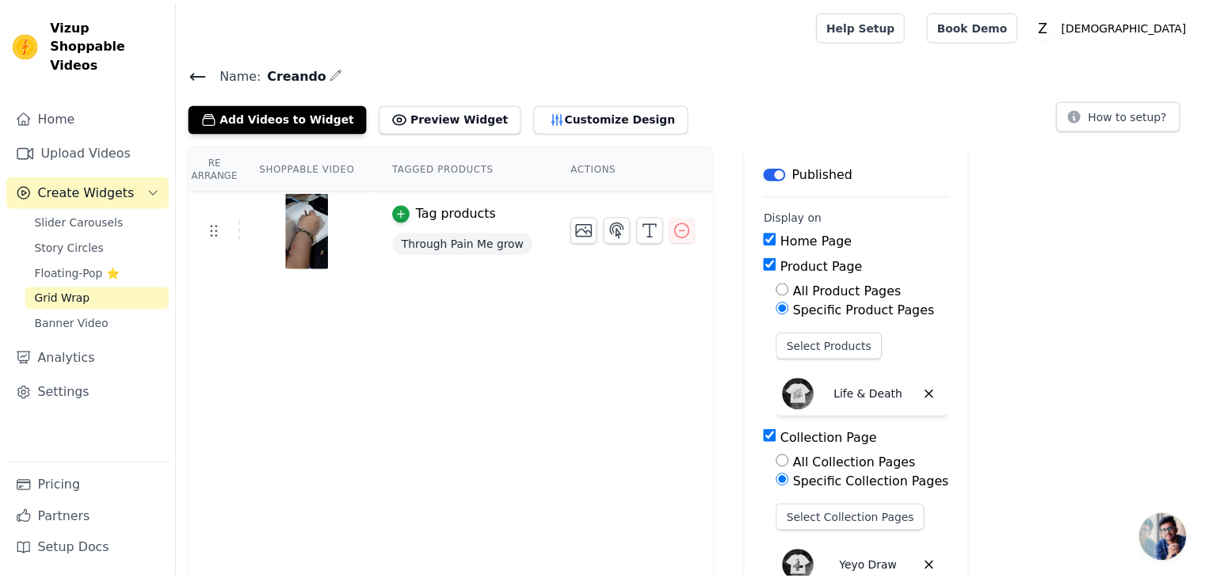
scroll to position [43, 0]
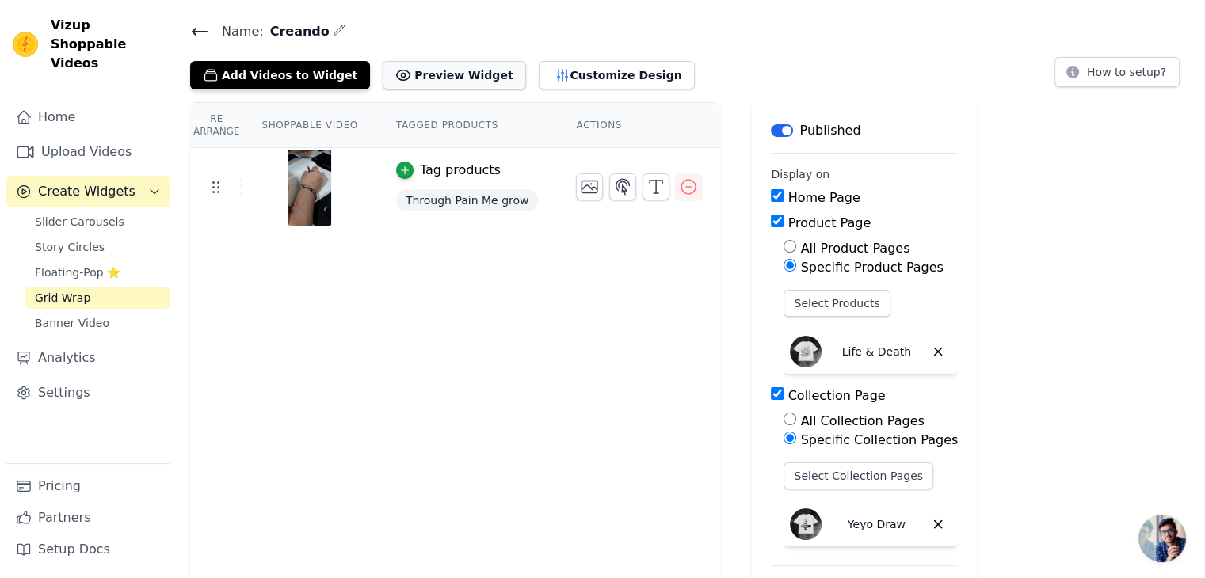
click at [465, 83] on button "Preview Widget" at bounding box center [454, 75] width 143 height 29
click at [539, 75] on button "Customize Design" at bounding box center [617, 75] width 156 height 29
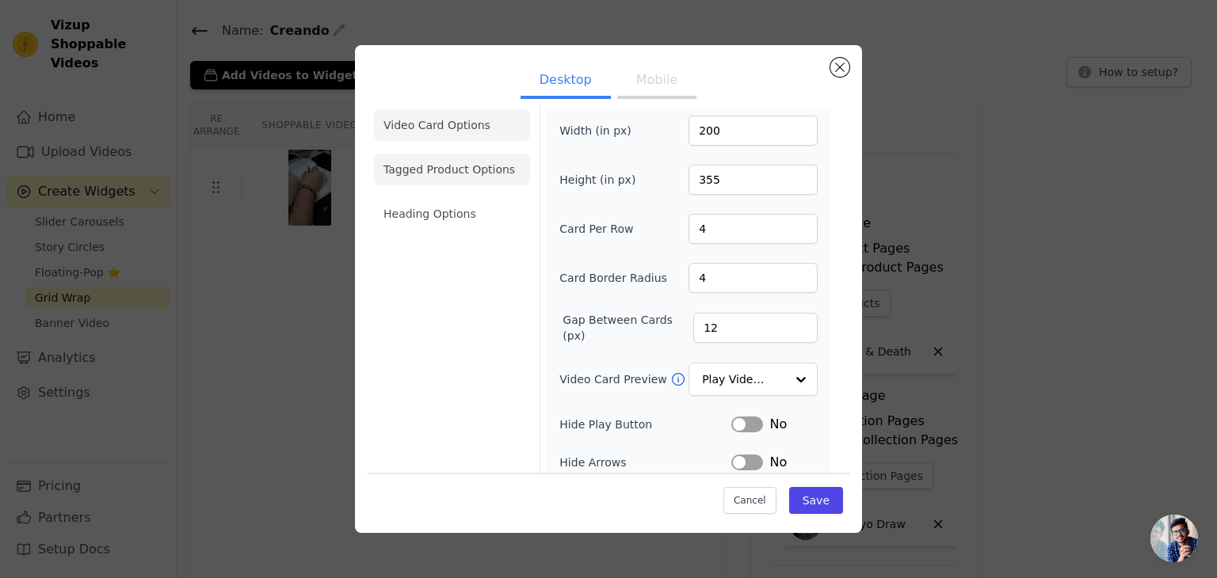
scroll to position [0, 0]
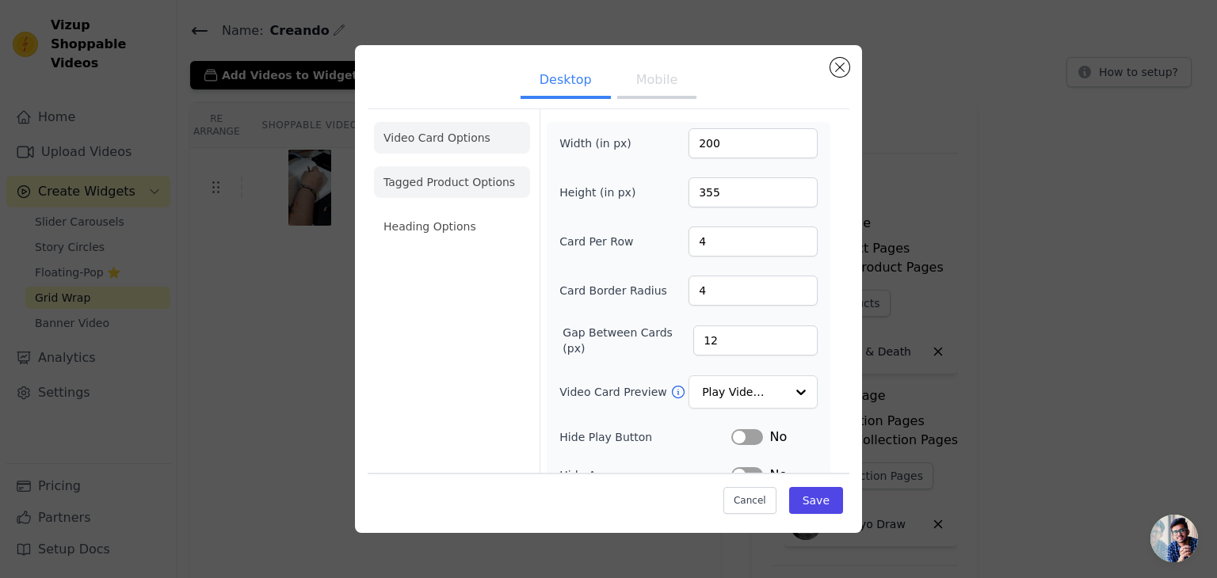
click at [488, 176] on li "Tagged Product Options" at bounding box center [452, 182] width 156 height 32
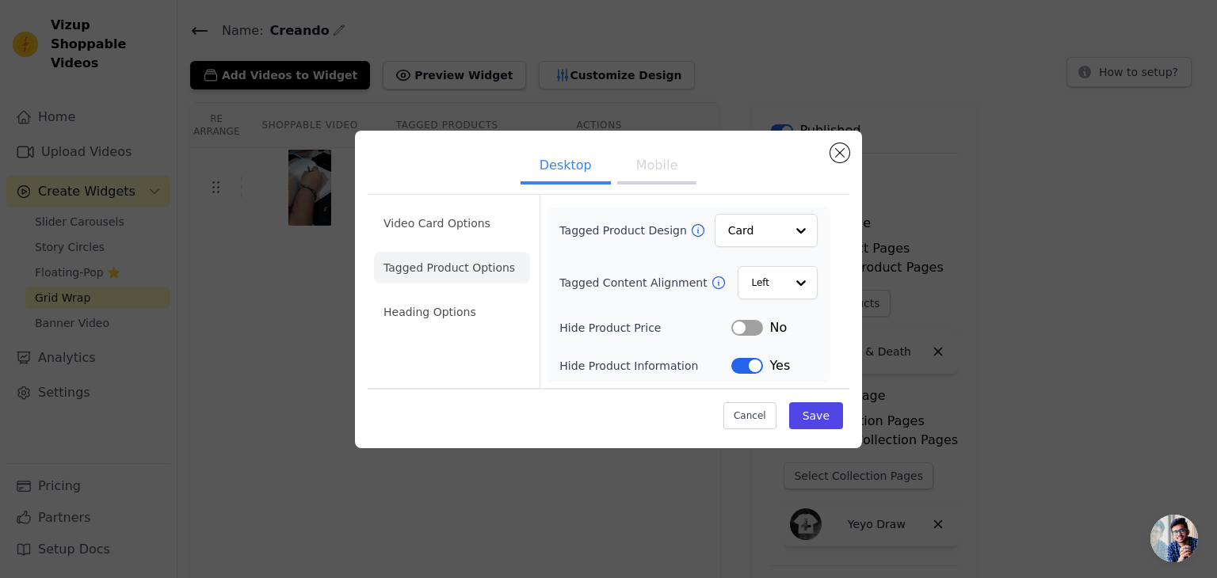
click at [762, 321] on div "No" at bounding box center [774, 327] width 86 height 19
click at [746, 321] on button "Label" at bounding box center [747, 328] width 32 height 16
click at [745, 370] on button "Label" at bounding box center [747, 366] width 32 height 16
click at [742, 322] on button "Label" at bounding box center [747, 328] width 32 height 16
click at [814, 412] on button "Save" at bounding box center [816, 415] width 54 height 27
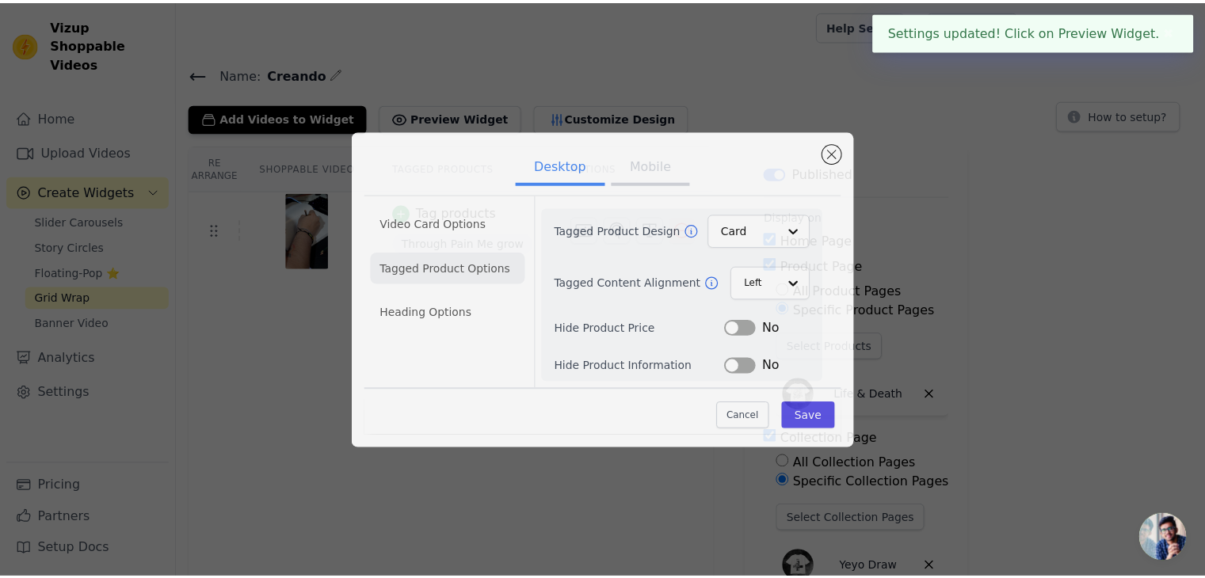
scroll to position [43, 0]
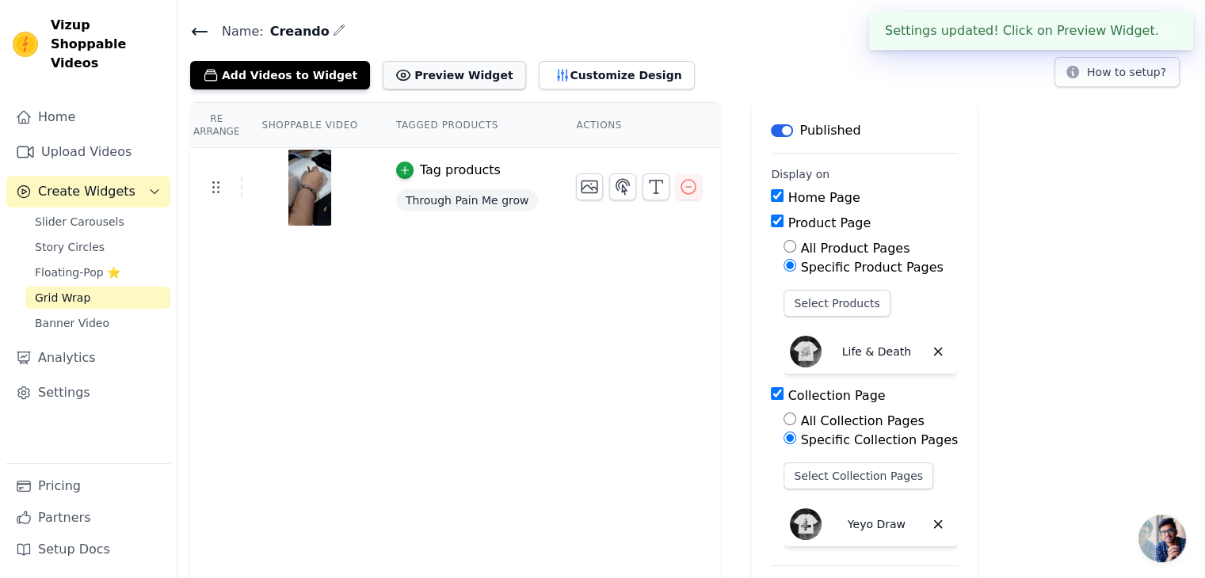
click at [387, 78] on button "Preview Widget" at bounding box center [454, 75] width 143 height 29
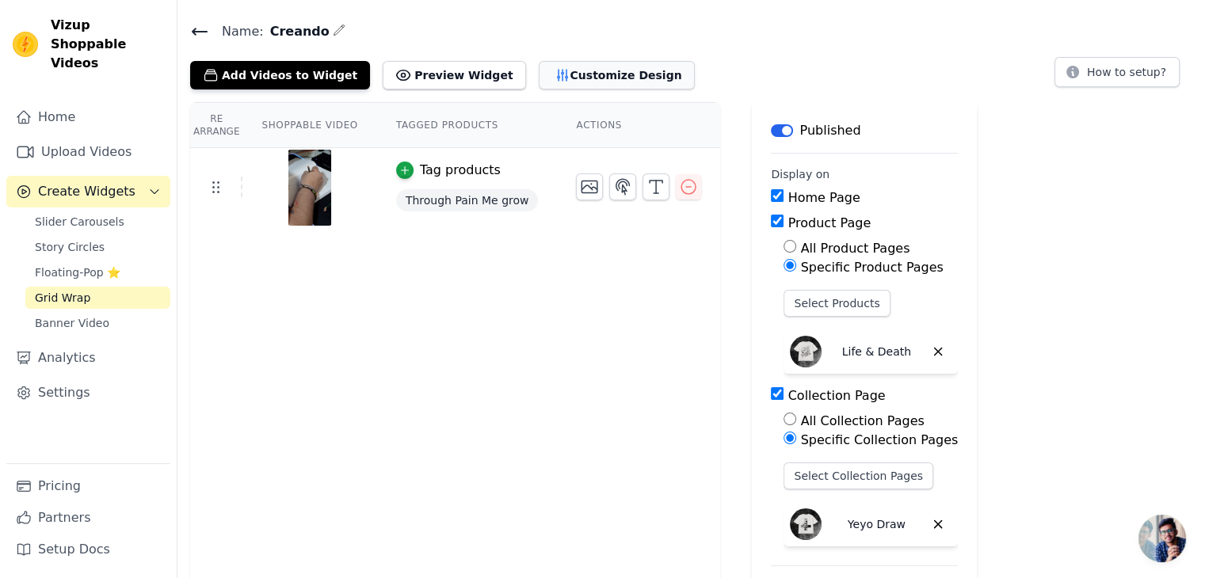
click at [555, 72] on icon "button" at bounding box center [563, 75] width 16 height 16
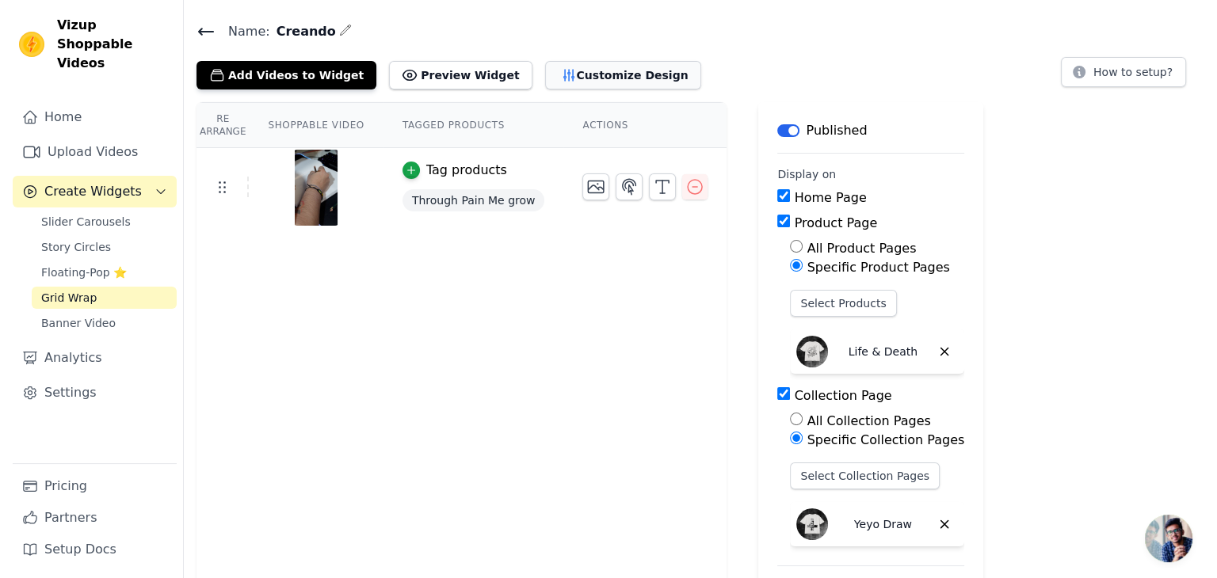
scroll to position [0, 0]
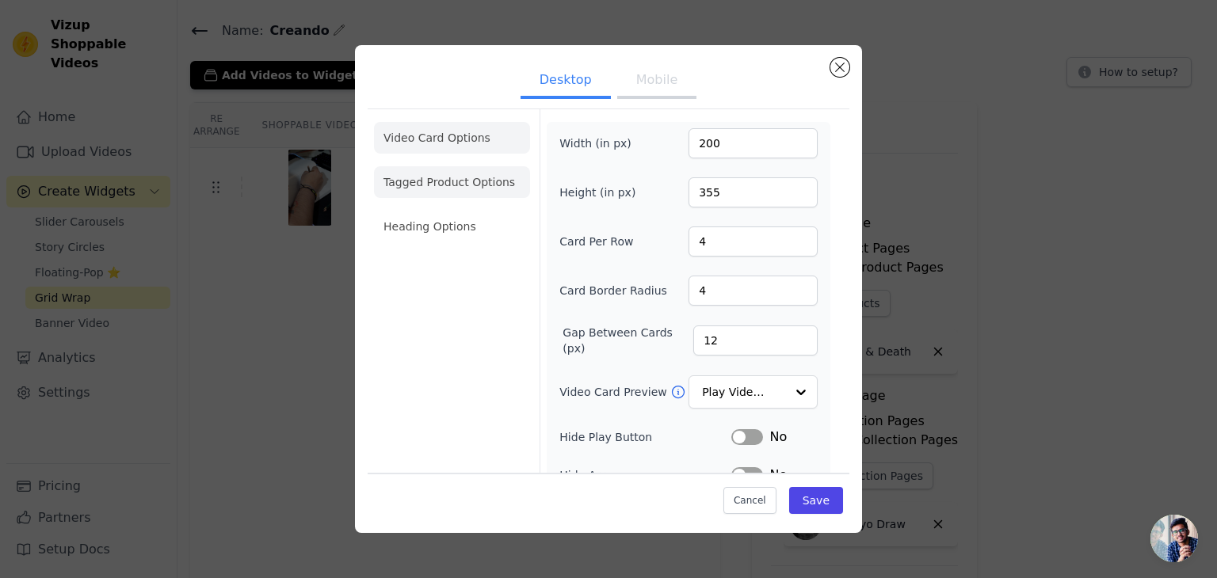
click at [463, 190] on li "Tagged Product Options" at bounding box center [452, 182] width 156 height 32
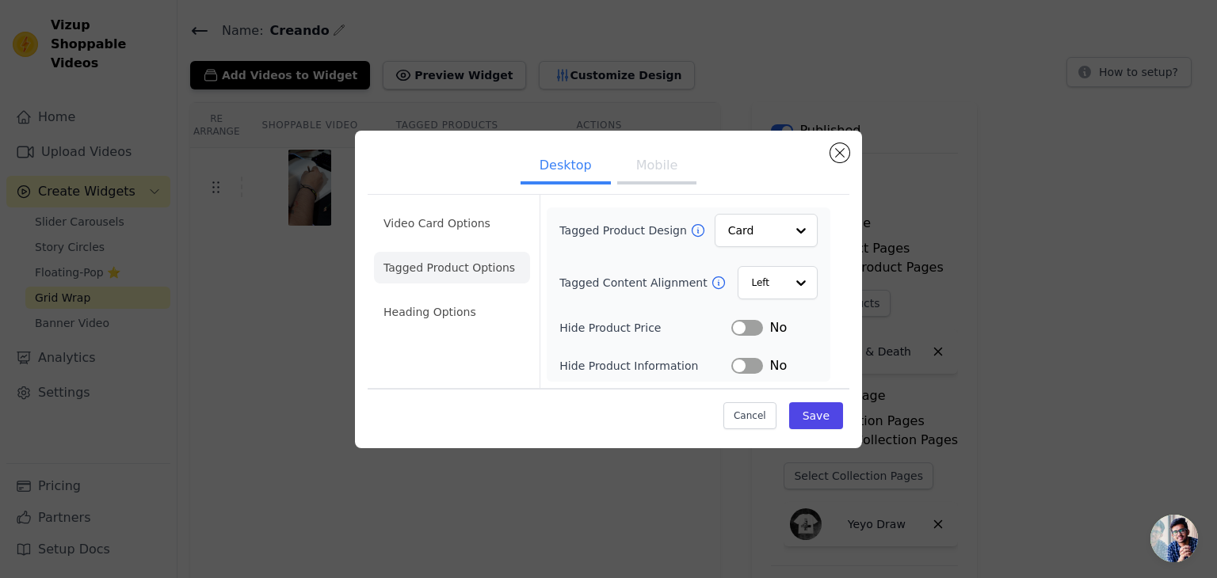
click at [471, 313] on li "Heading Options" at bounding box center [452, 312] width 156 height 32
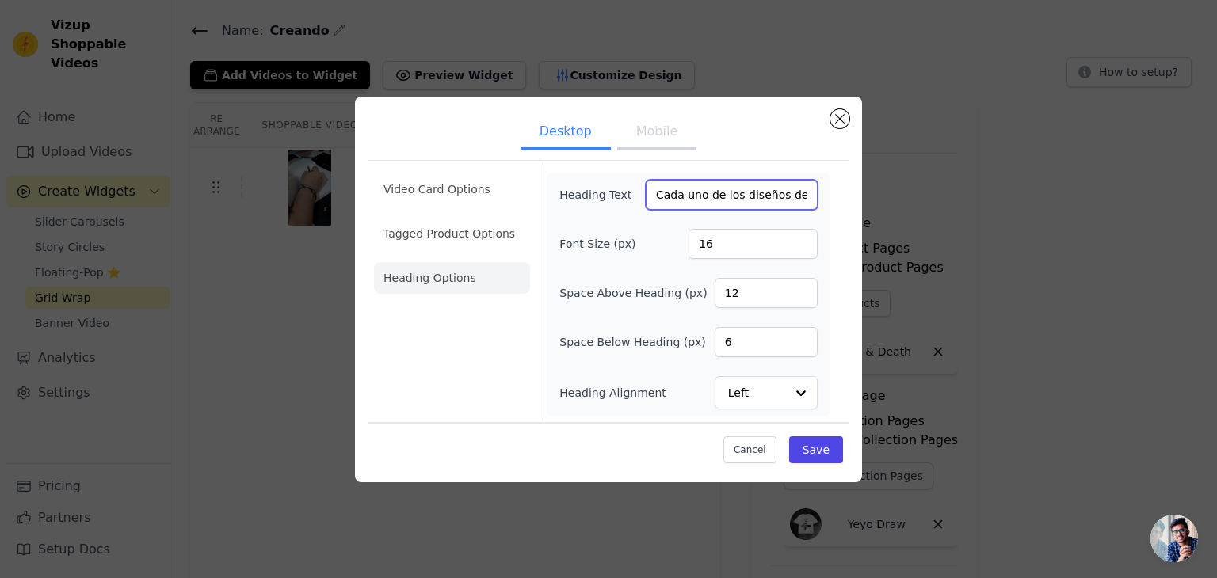
click at [730, 206] on input "Cada uno de los diseños de esta Colección han sido dibujados a mano en Grafito …" at bounding box center [732, 195] width 172 height 30
drag, startPoint x: 672, startPoint y: 201, endPoint x: 816, endPoint y: 194, distance: 144.4
click at [816, 194] on input "Cada uno de los diseños de esta Colección han sido dibujados a mano en Grafito …" at bounding box center [732, 195] width 172 height 30
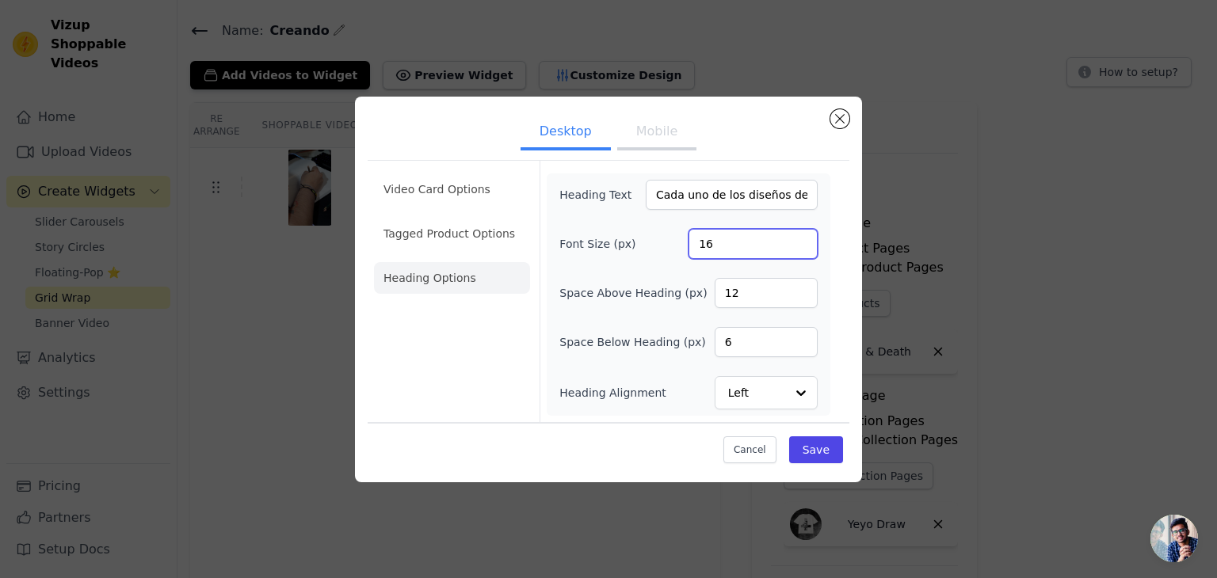
click at [713, 254] on input "16" at bounding box center [752, 244] width 129 height 30
click at [707, 248] on input "16" at bounding box center [752, 244] width 129 height 30
type input "14"
drag, startPoint x: 751, startPoint y: 197, endPoint x: 854, endPoint y: 186, distance: 103.6
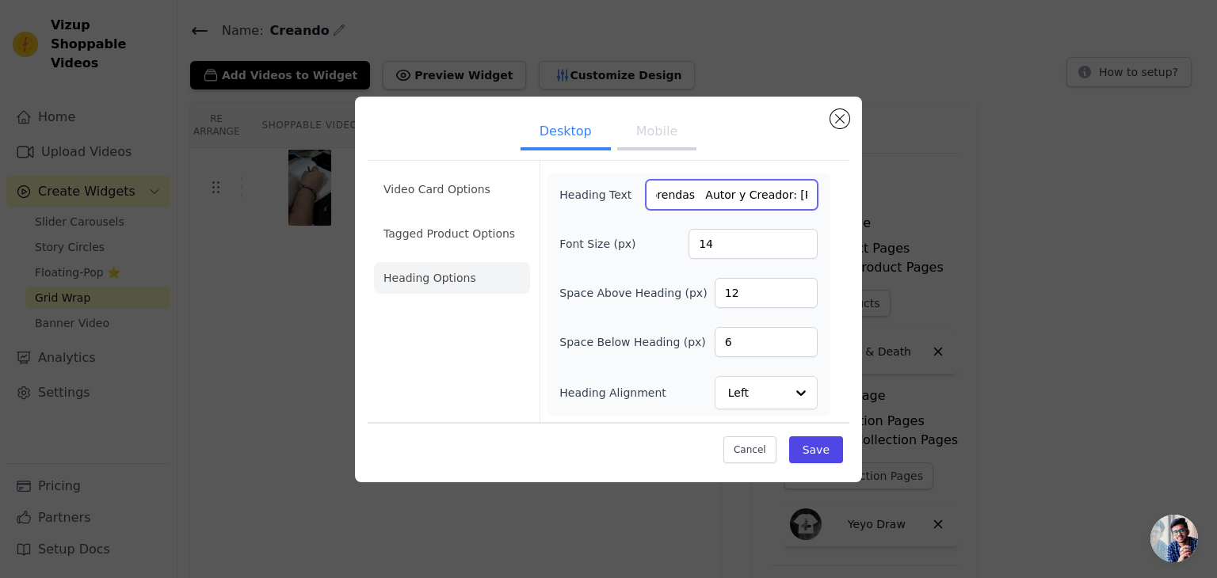
click at [854, 186] on div "Desktop Mobile Video Card Options Tagged Product Options Heading Options Headin…" at bounding box center [608, 290] width 507 height 386
click at [767, 194] on input "Cada uno de los diseños de esta Colección han sido dibujados a mano en Grafito …" at bounding box center [732, 195] width 172 height 30
drag, startPoint x: 701, startPoint y: 196, endPoint x: 688, endPoint y: 197, distance: 13.5
click at [691, 197] on input "Cada uno de los diseños de esta Colección han sido dibujados a mano en Grafito …" at bounding box center [732, 195] width 172 height 30
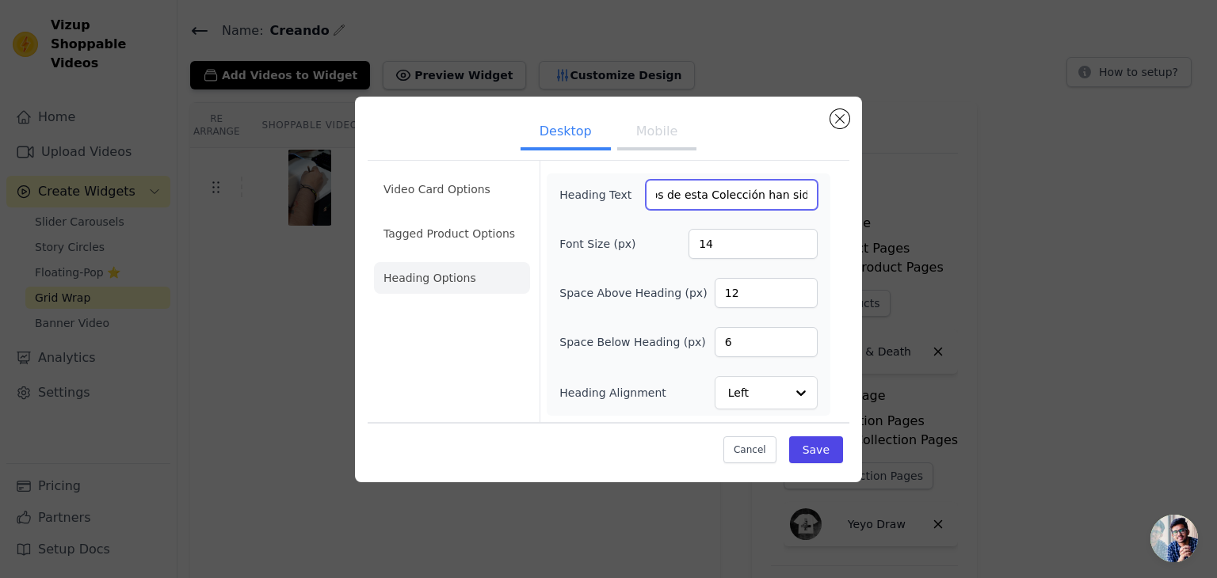
drag, startPoint x: 655, startPoint y: 200, endPoint x: 617, endPoint y: 202, distance: 38.1
click at [617, 202] on div "Heading Text Cada uno de los diseños de esta Colección han sido dibujados a man…" at bounding box center [688, 195] width 258 height 30
click at [738, 193] on input "Cada uno de los diseños de esta Colección han sido dibujados a mano en Grafito …" at bounding box center [732, 195] width 172 height 30
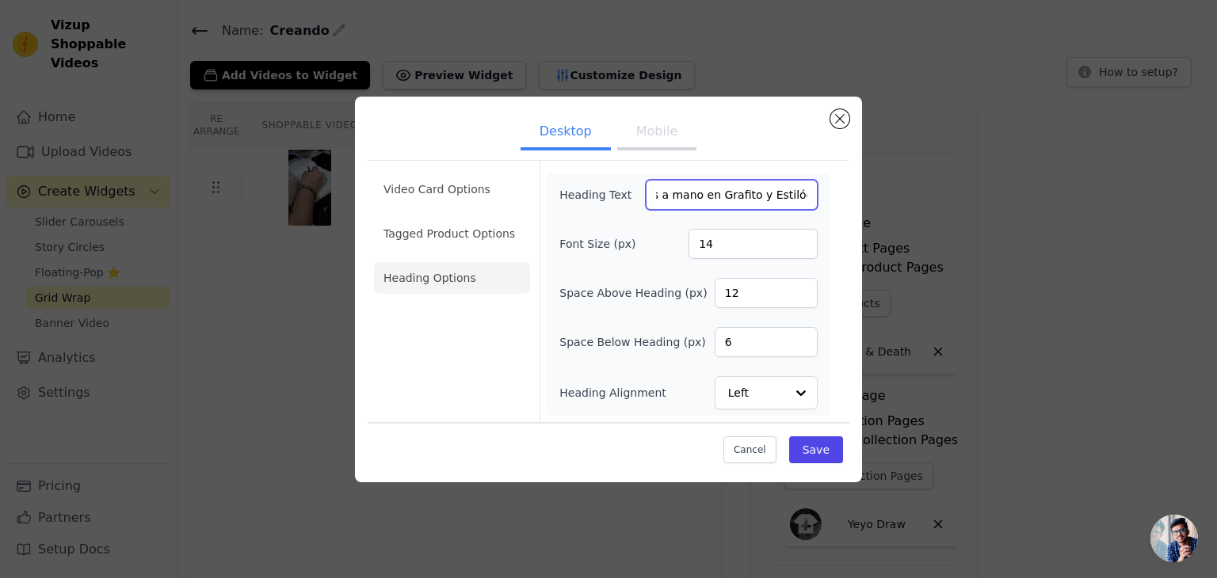
drag, startPoint x: 780, startPoint y: 207, endPoint x: 707, endPoint y: 205, distance: 72.1
click at [707, 205] on input "Cada uno de los diseños de esta Colección han sido dibujados a mano en Grafito …" at bounding box center [732, 195] width 172 height 30
click at [691, 191] on input "Cada uno de los diseños de esta Colección han sido dibujados a mano en Grafito …" at bounding box center [732, 195] width 172 height 30
click at [750, 203] on input "Cada uno de los diseños de esta Colección han sido dibujados a mano en Grafito …" at bounding box center [732, 195] width 172 height 30
drag, startPoint x: 784, startPoint y: 203, endPoint x: 765, endPoint y: 198, distance: 19.6
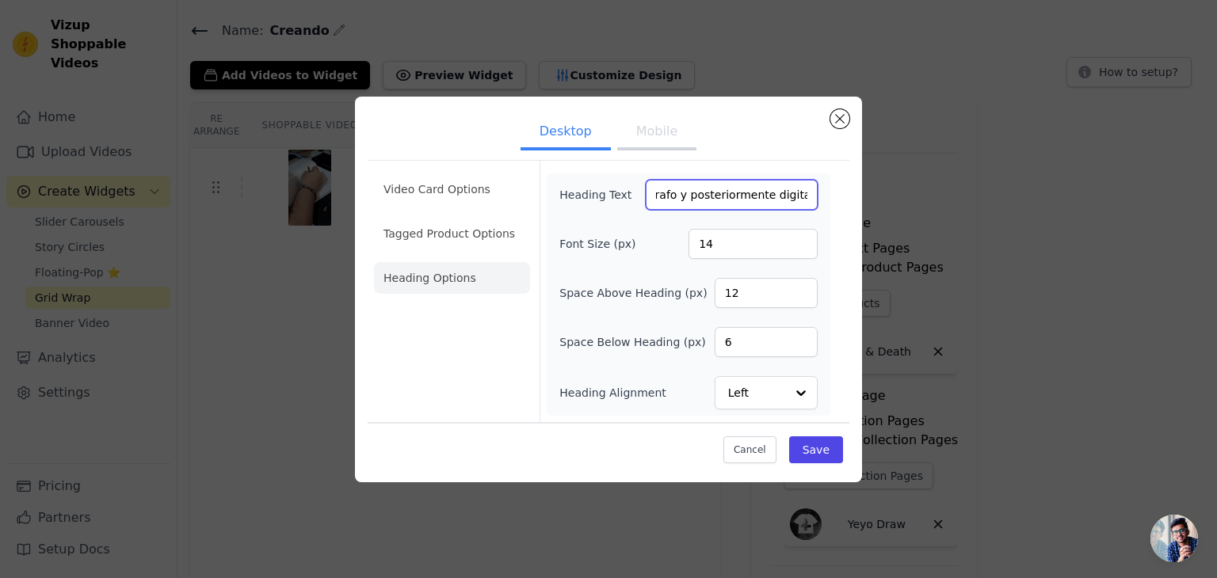
click at [799, 203] on input "Cada uno de los diseños de esta Colección han sido dibujados a mano en Grafito …" at bounding box center [732, 195] width 172 height 30
click at [711, 194] on input "Cada uno de los diseños de esta Colección han sido dibujados a mano en Grafito …" at bounding box center [732, 195] width 172 height 30
drag, startPoint x: 783, startPoint y: 196, endPoint x: 770, endPoint y: 194, distance: 12.8
click at [799, 196] on input "Cada uno de los diseños de esta Colección han sido dibujados a mano en Grafito …" at bounding box center [732, 195] width 172 height 30
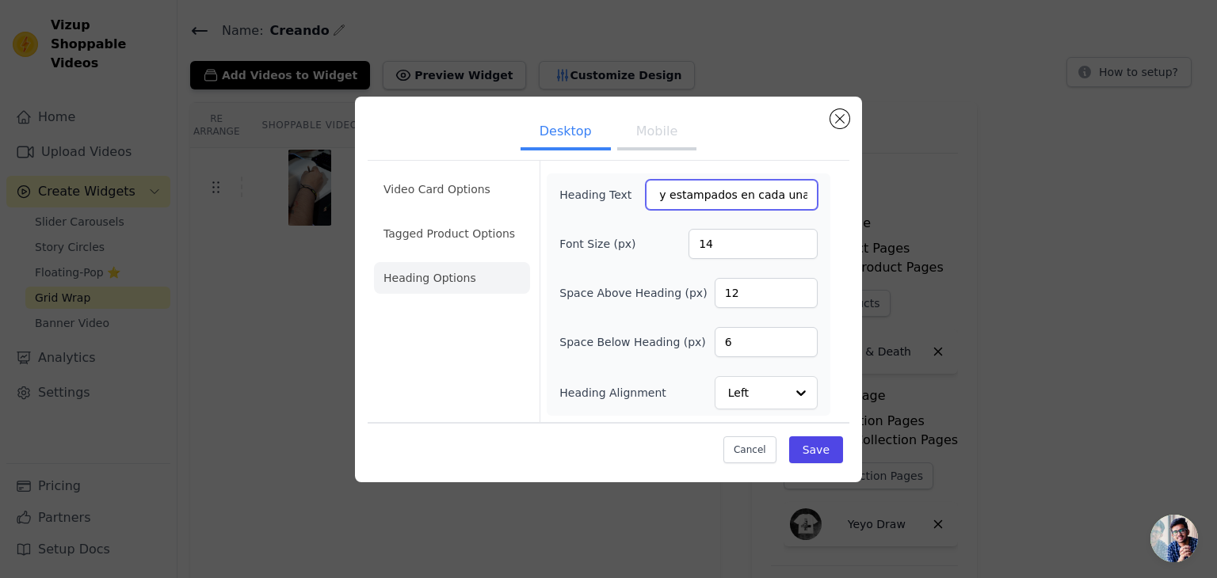
click at [730, 188] on input "Cada uno de los diseños de esta Colección han sido dibujados a mano en Grafito …" at bounding box center [732, 195] width 172 height 30
click at [776, 197] on input "Cada uno de los diseños de esta Colección han sido dibujados a mano en Grafito …" at bounding box center [732, 195] width 172 height 30
click at [786, 198] on input "Cada uno de los diseños de esta Colección han sido dibujados a mano en Grafito …" at bounding box center [732, 195] width 172 height 30
type input "Cada uno de los diseños de esta Colección han sido dibujados a mano en Grafito …"
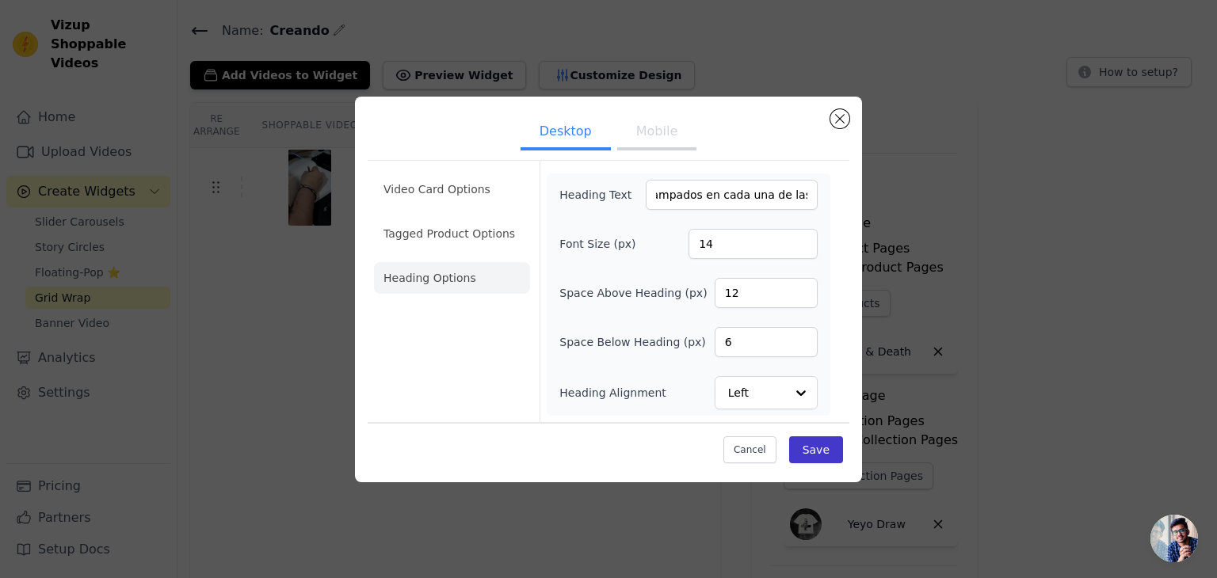
scroll to position [0, 0]
drag, startPoint x: 848, startPoint y: 456, endPoint x: 834, endPoint y: 448, distance: 16.0
click at [846, 456] on div "Cancel Save" at bounding box center [609, 446] width 482 height 48
click at [828, 446] on button "Save" at bounding box center [816, 450] width 54 height 27
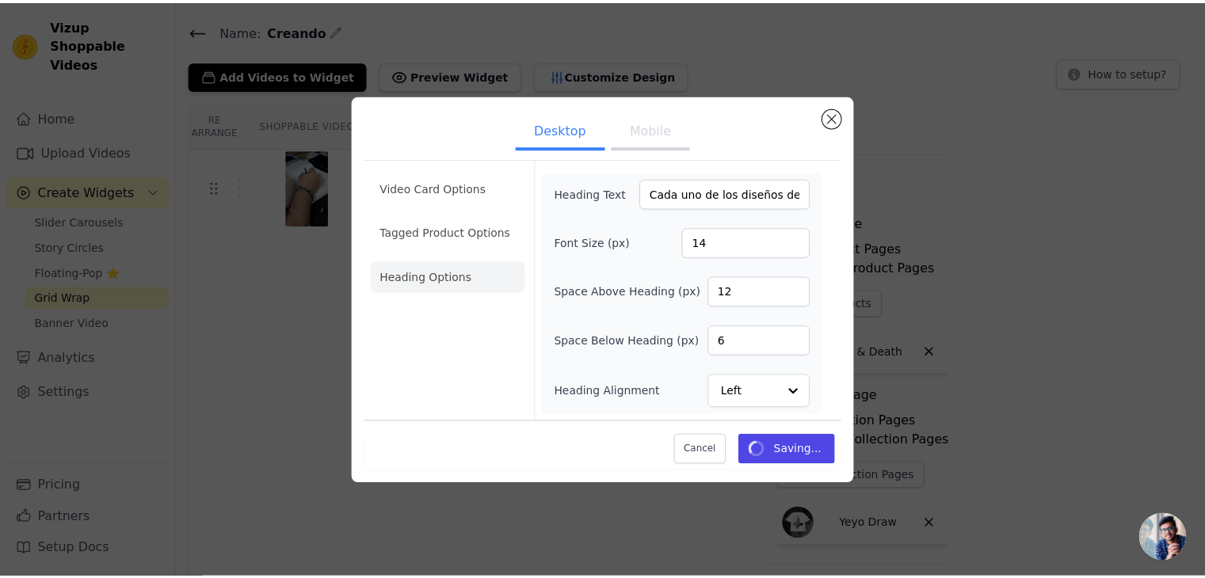
scroll to position [43, 0]
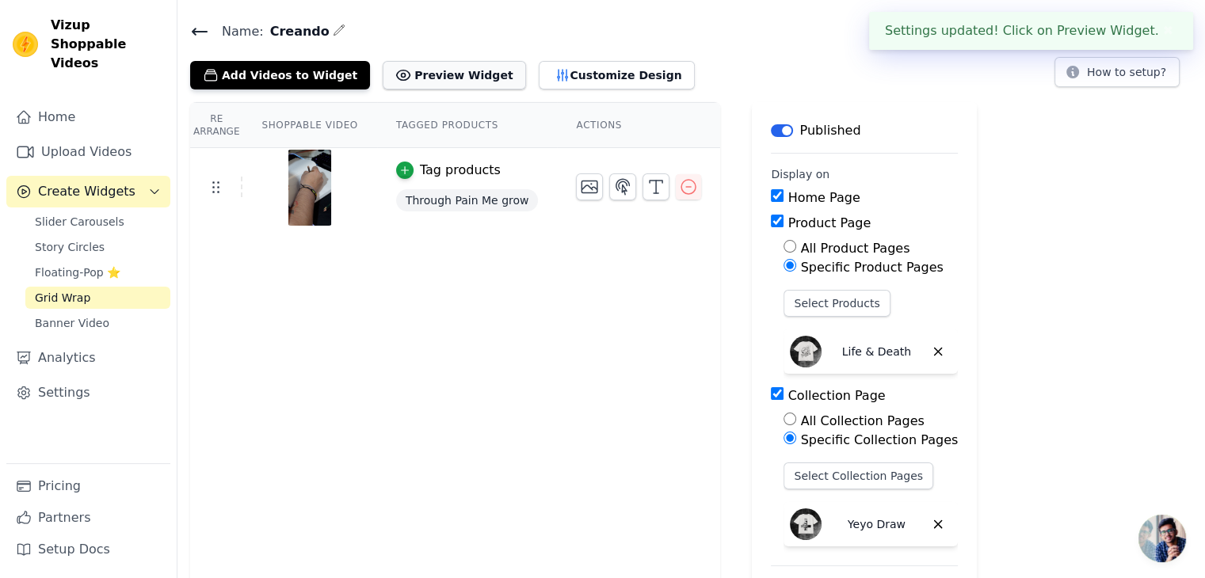
click at [441, 67] on button "Preview Widget" at bounding box center [454, 75] width 143 height 29
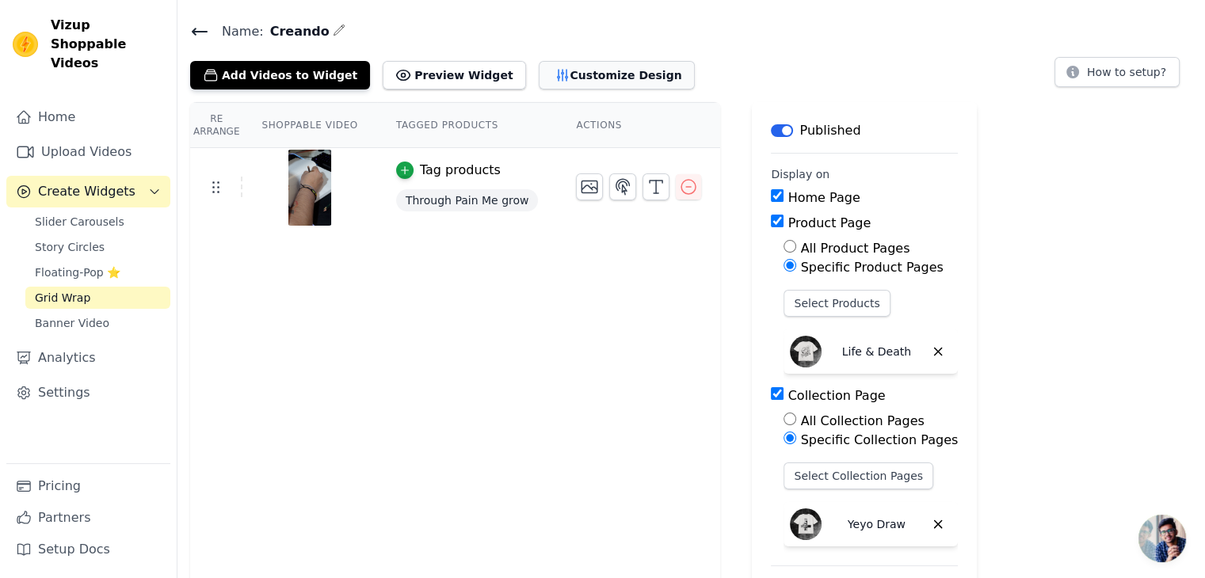
click at [543, 83] on button "Customize Design" at bounding box center [617, 75] width 156 height 29
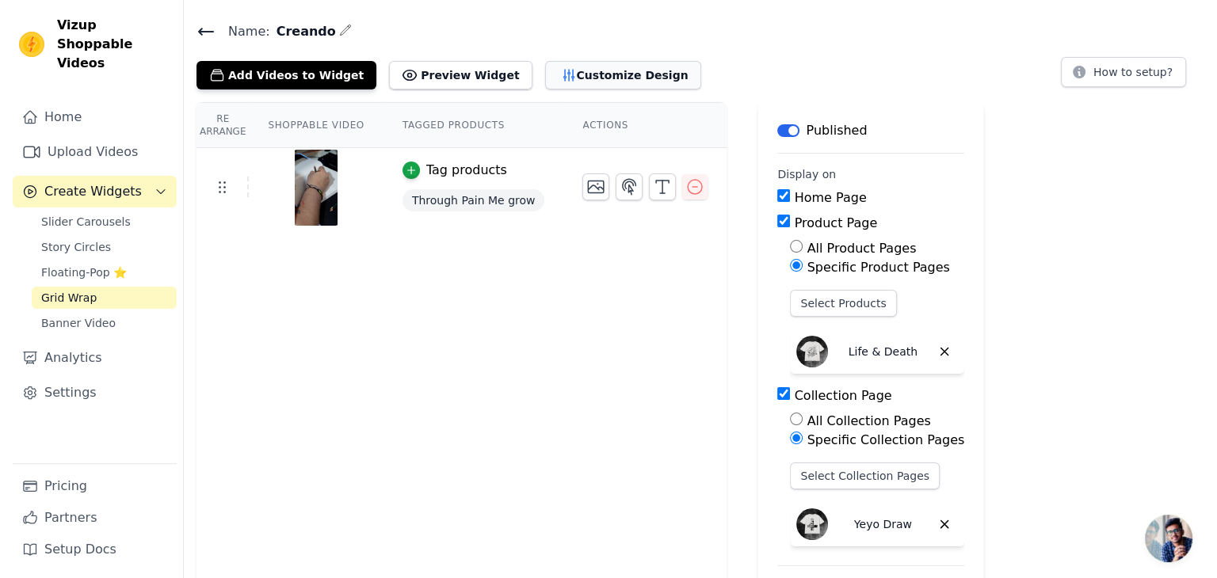
scroll to position [0, 0]
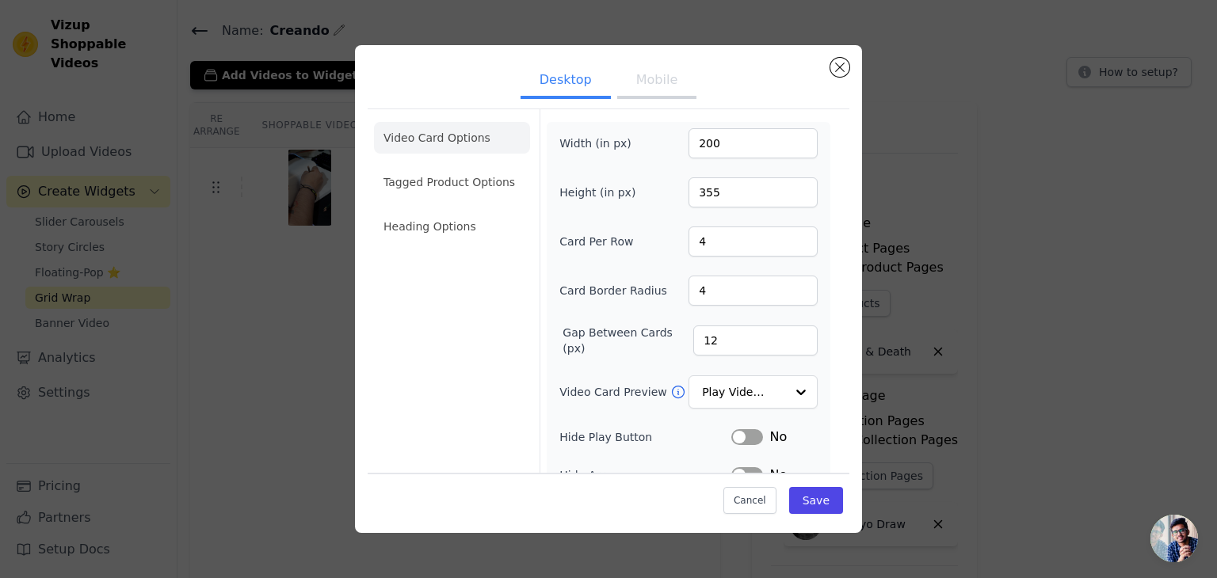
click at [649, 85] on button "Mobile" at bounding box center [656, 81] width 79 height 35
click at [460, 190] on ul "Video Card Options Tagged Product Options Heading Options" at bounding box center [452, 182] width 156 height 133
click at [460, 182] on li "Tagged Product Options" at bounding box center [452, 182] width 156 height 32
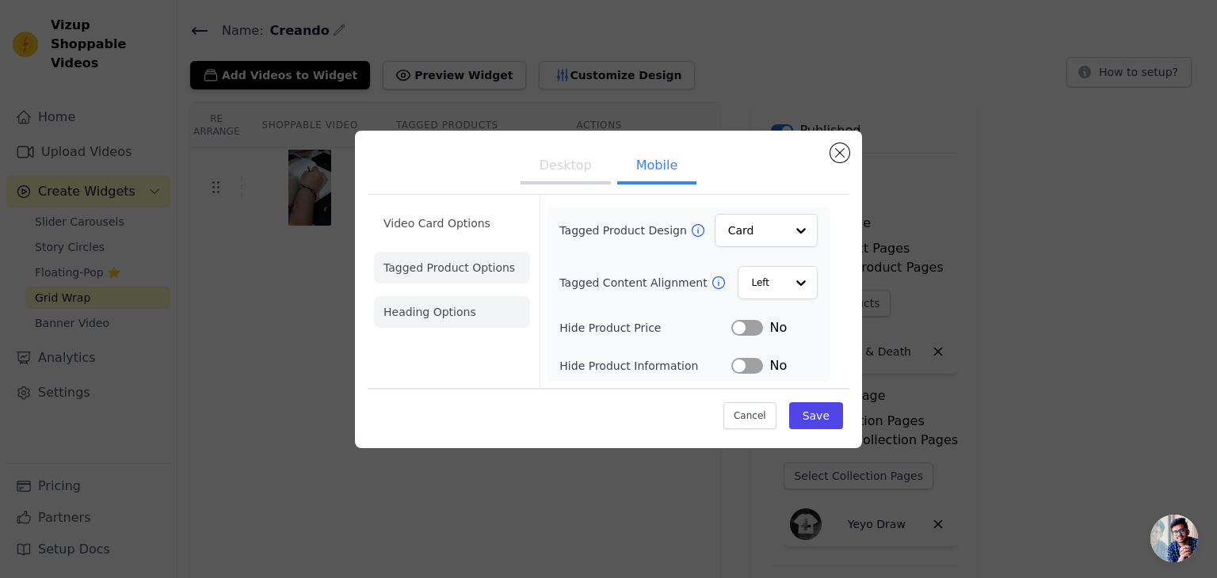
click at [466, 311] on li "Heading Options" at bounding box center [452, 312] width 156 height 32
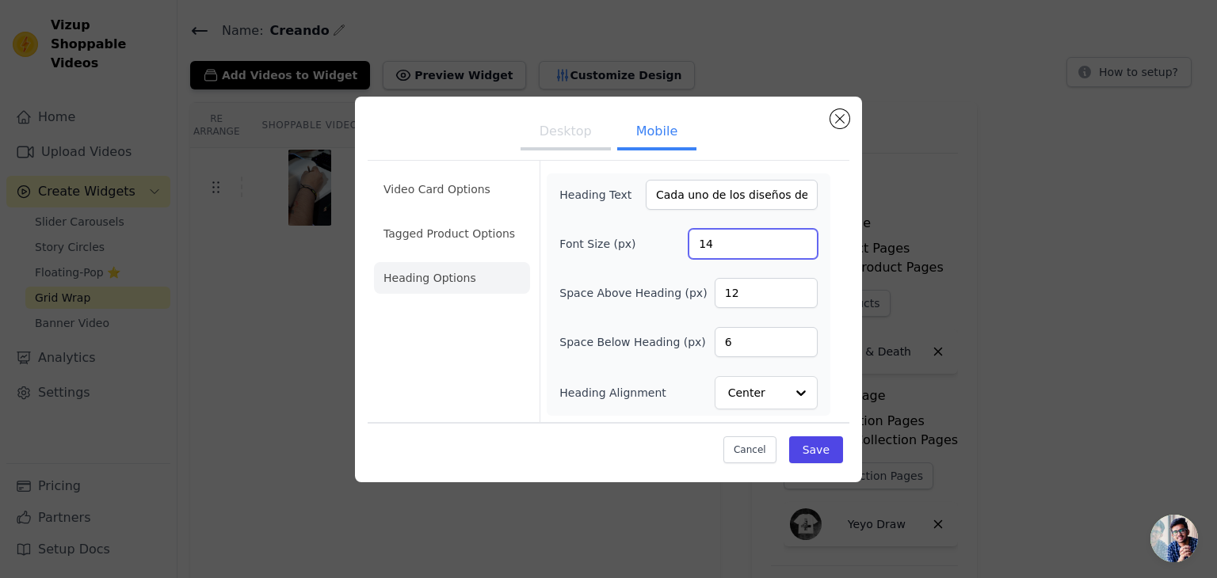
click at [707, 244] on input "14" at bounding box center [752, 244] width 129 height 30
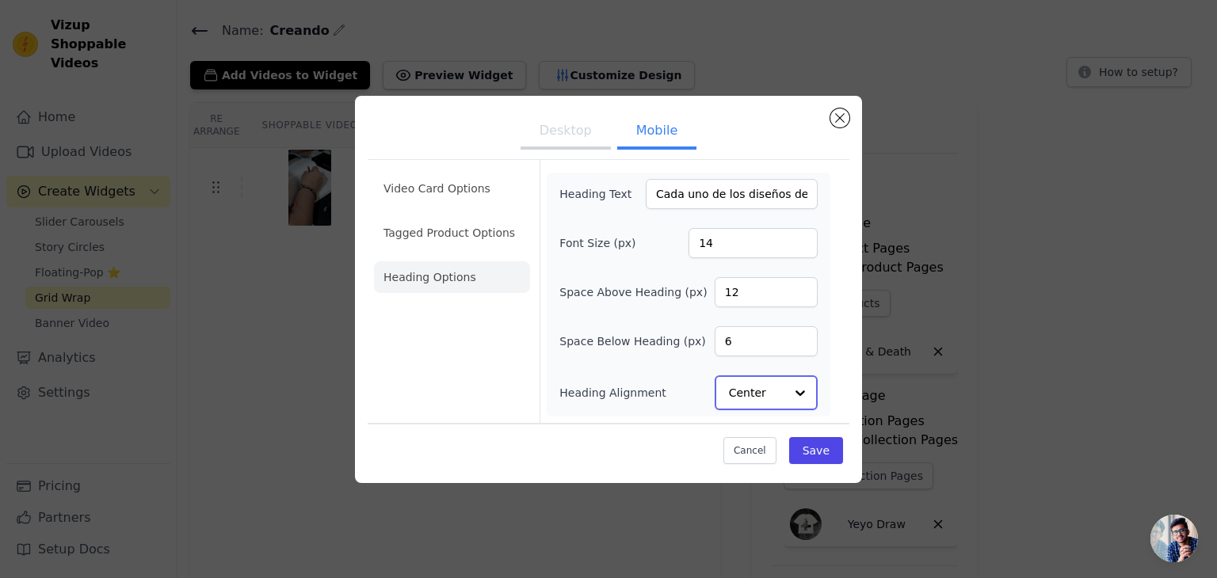
click at [778, 400] on input "Heading Alignment" at bounding box center [756, 393] width 55 height 32
click at [757, 353] on div "Left" at bounding box center [764, 354] width 98 height 33
drag, startPoint x: 762, startPoint y: 391, endPoint x: 757, endPoint y: 383, distance: 9.0
click at [758, 388] on input "Heading Alignment" at bounding box center [756, 393] width 55 height 32
click at [739, 326] on div "Center" at bounding box center [764, 321] width 98 height 33
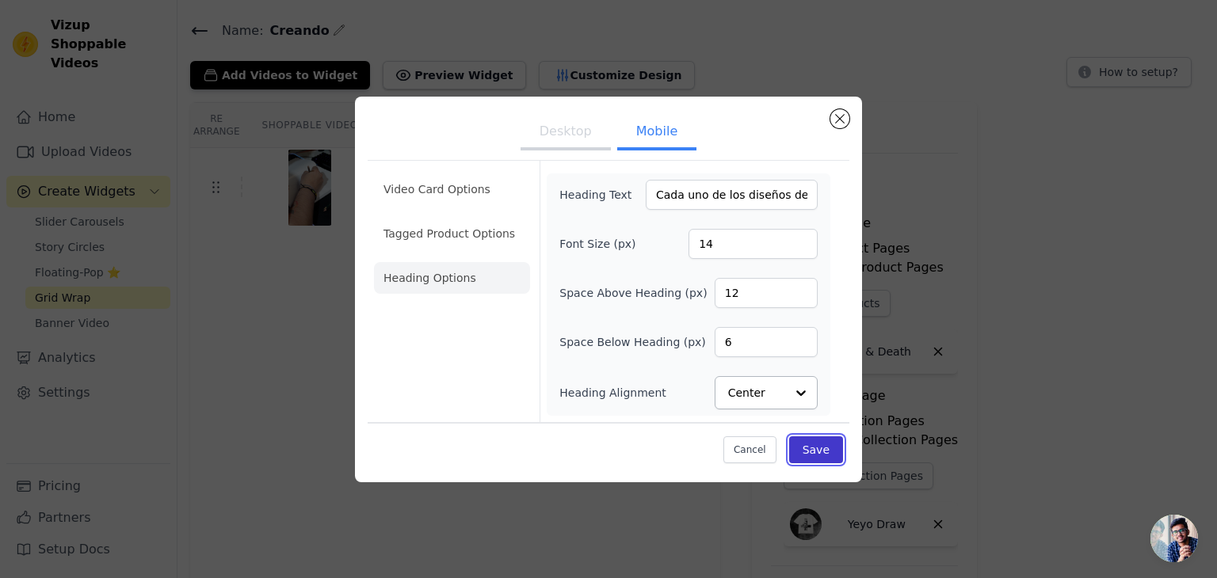
drag, startPoint x: 822, startPoint y: 458, endPoint x: 818, endPoint y: 449, distance: 9.9
click at [821, 458] on button "Save" at bounding box center [816, 450] width 54 height 27
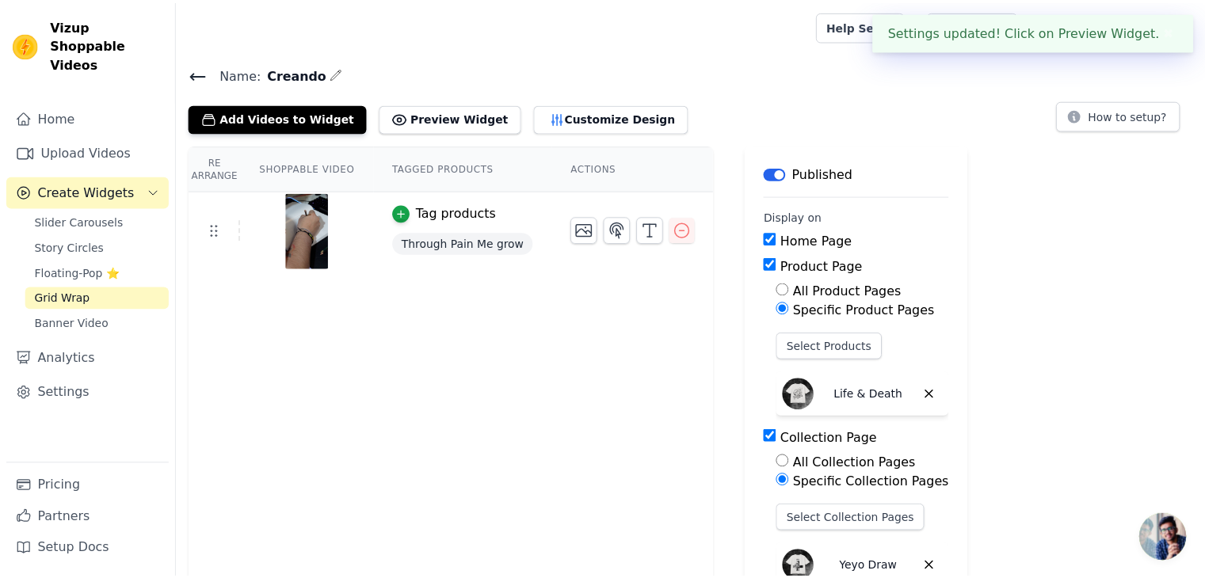
scroll to position [43, 0]
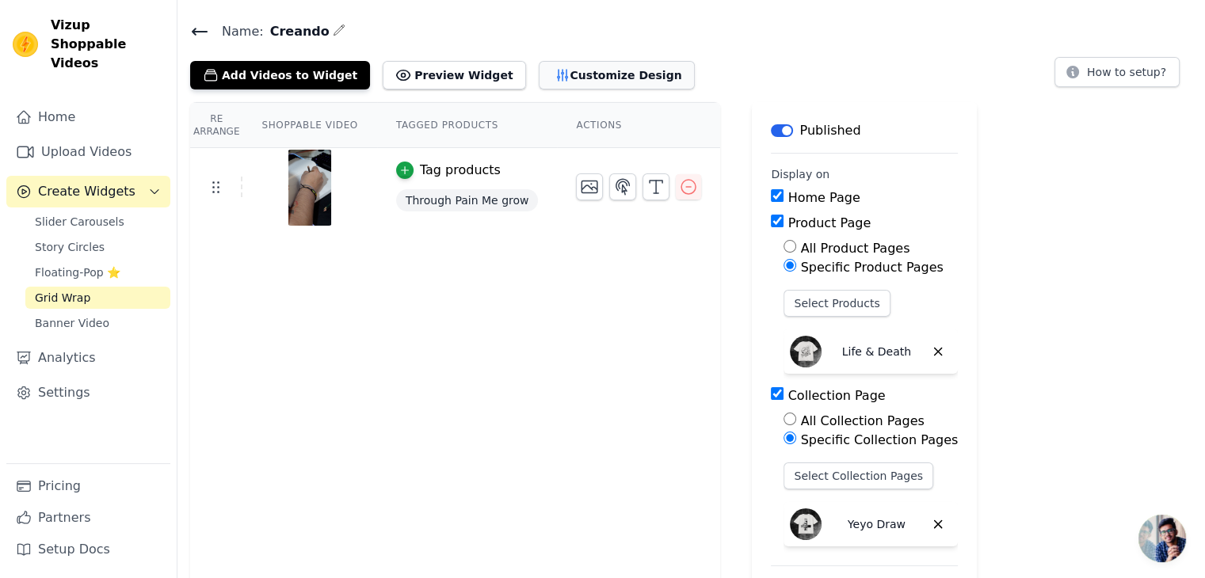
click at [545, 78] on button "Customize Design" at bounding box center [617, 75] width 156 height 29
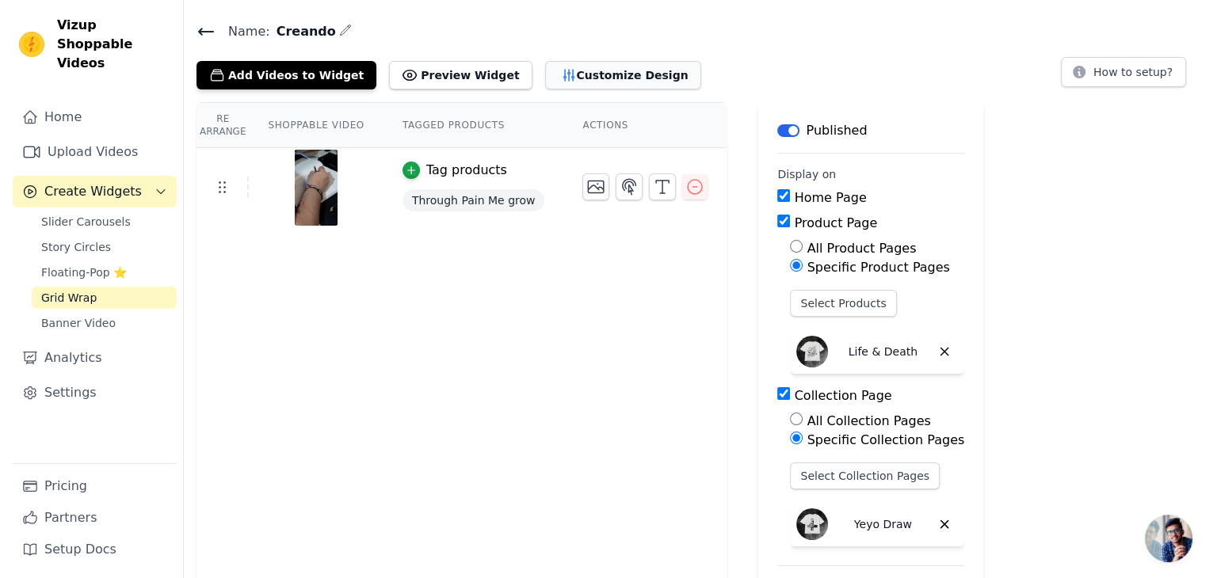
scroll to position [0, 0]
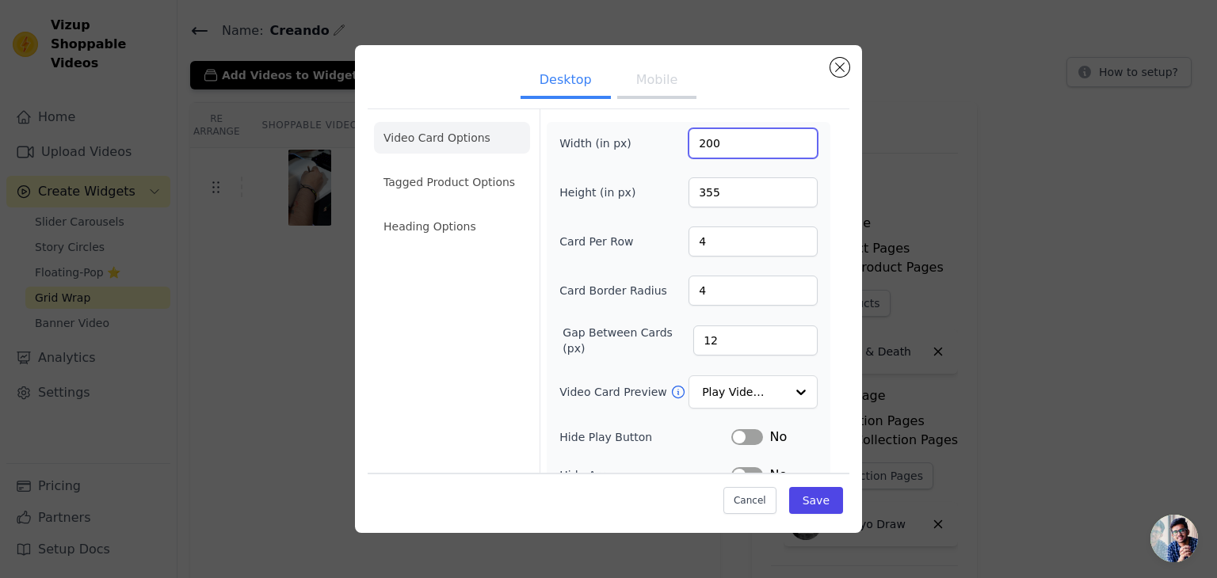
drag, startPoint x: 719, startPoint y: 148, endPoint x: 747, endPoint y: 174, distance: 37.6
click at [685, 147] on div "Width (in px) 200" at bounding box center [688, 143] width 258 height 30
drag, startPoint x: 708, startPoint y: 143, endPoint x: 714, endPoint y: 134, distance: 11.0
click at [721, 142] on input "300" at bounding box center [752, 143] width 129 height 30
type input "350"
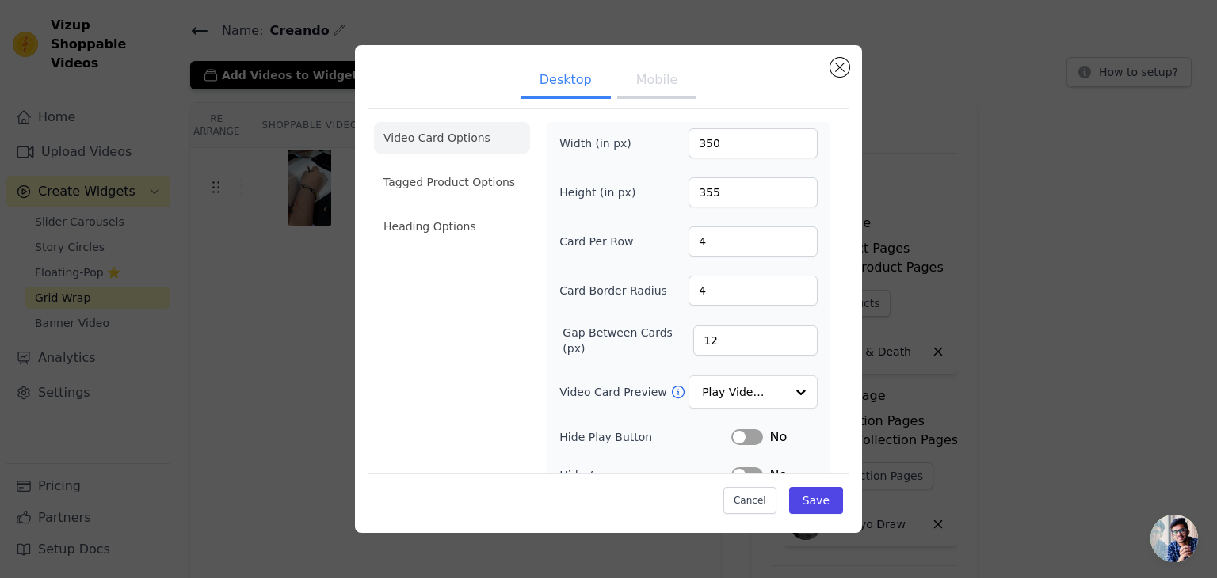
click at [831, 479] on div "Cancel Save" at bounding box center [609, 497] width 482 height 48
click at [832, 494] on button "Save" at bounding box center [816, 500] width 54 height 27
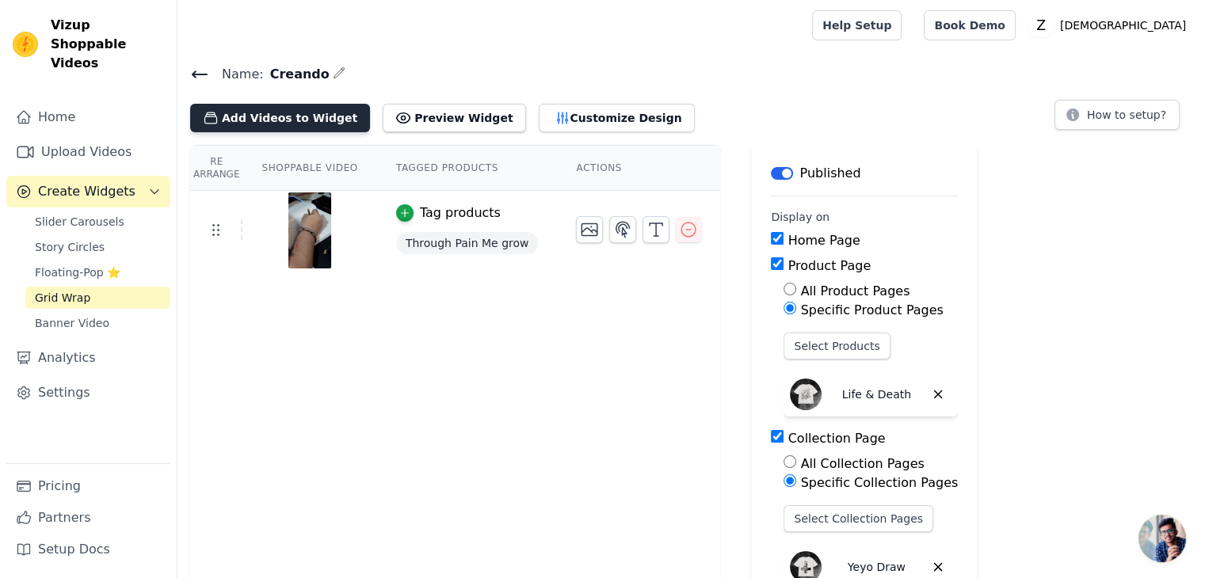
click at [282, 124] on button "Add Videos to Widget" at bounding box center [280, 118] width 180 height 29
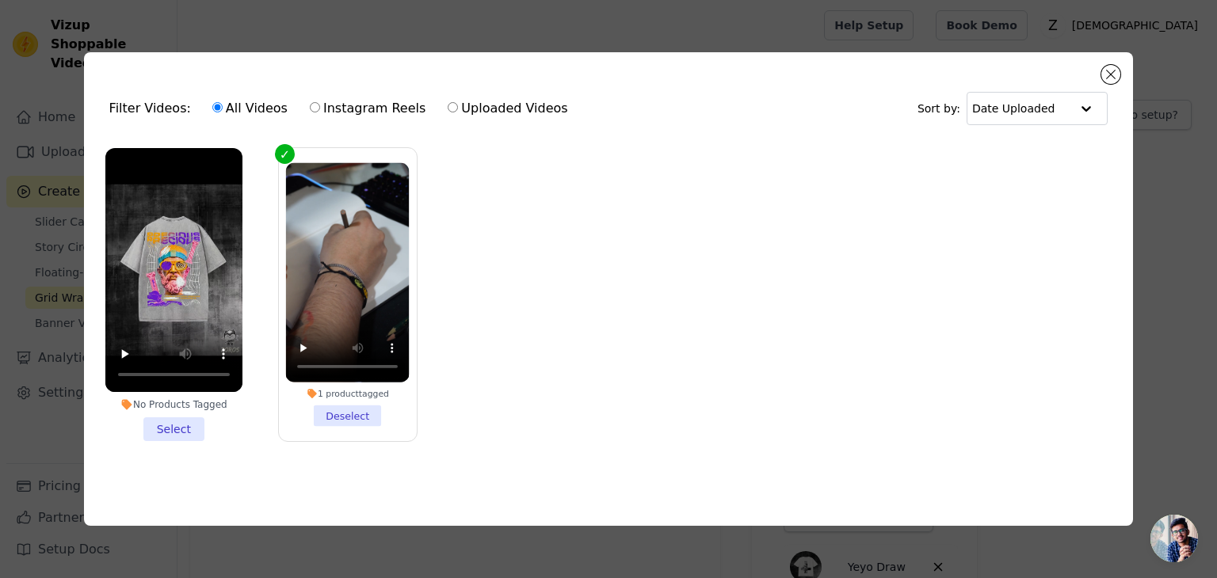
click at [176, 432] on li "No Products Tagged Select" at bounding box center [173, 294] width 137 height 293
click at [0, 0] on input "No Products Tagged Select" at bounding box center [0, 0] width 0 height 0
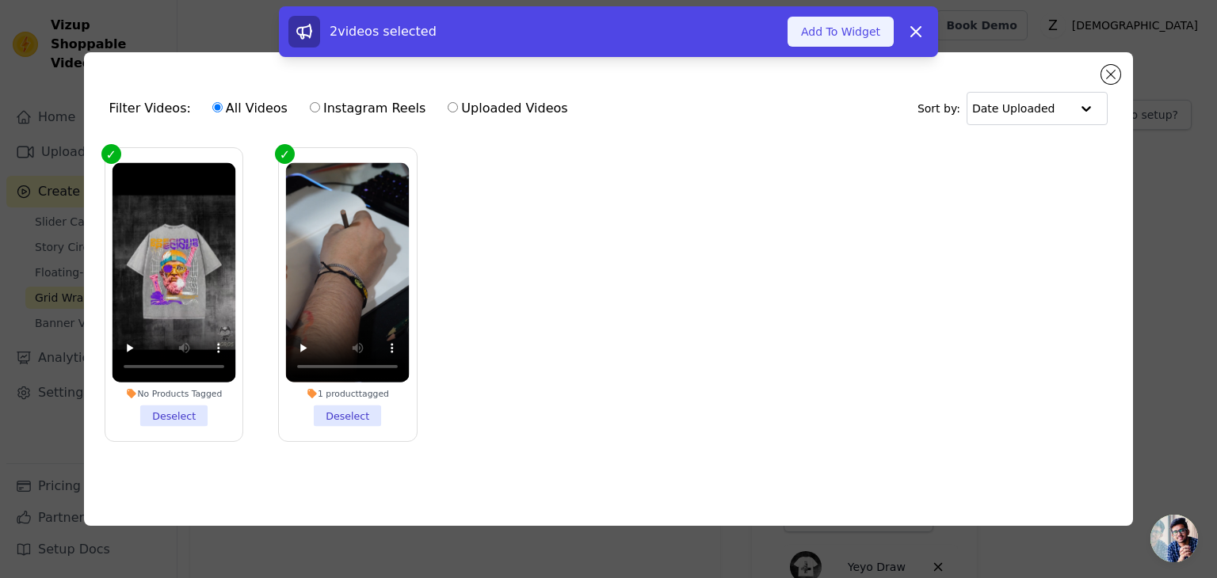
click at [849, 37] on button "Add To Widget" at bounding box center [841, 32] width 106 height 30
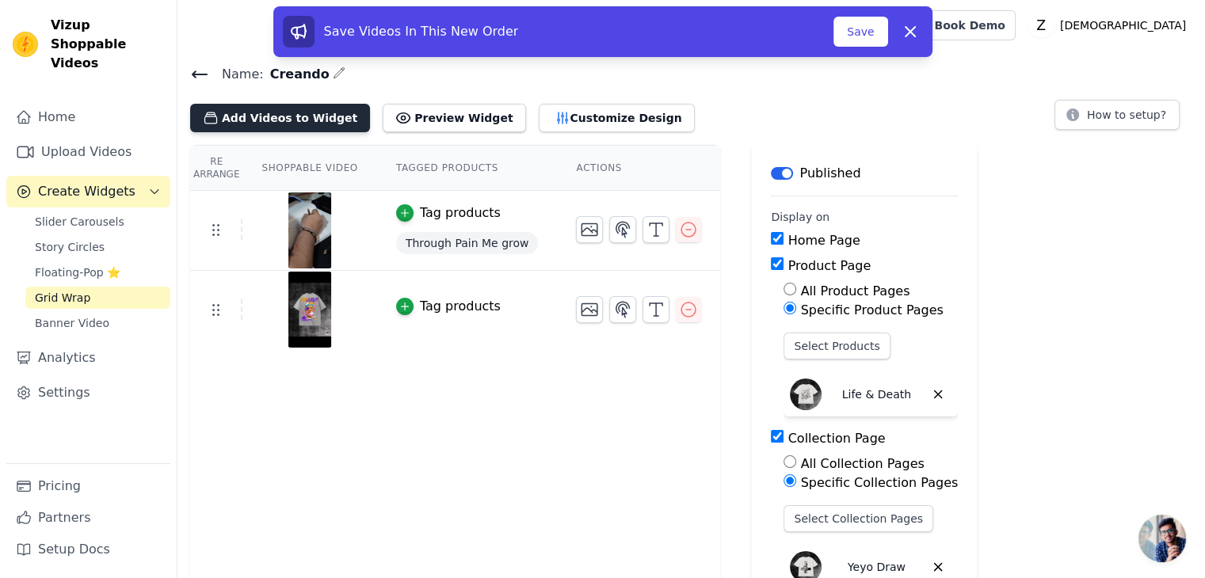
click at [303, 115] on button "Add Videos to Widget" at bounding box center [280, 118] width 180 height 29
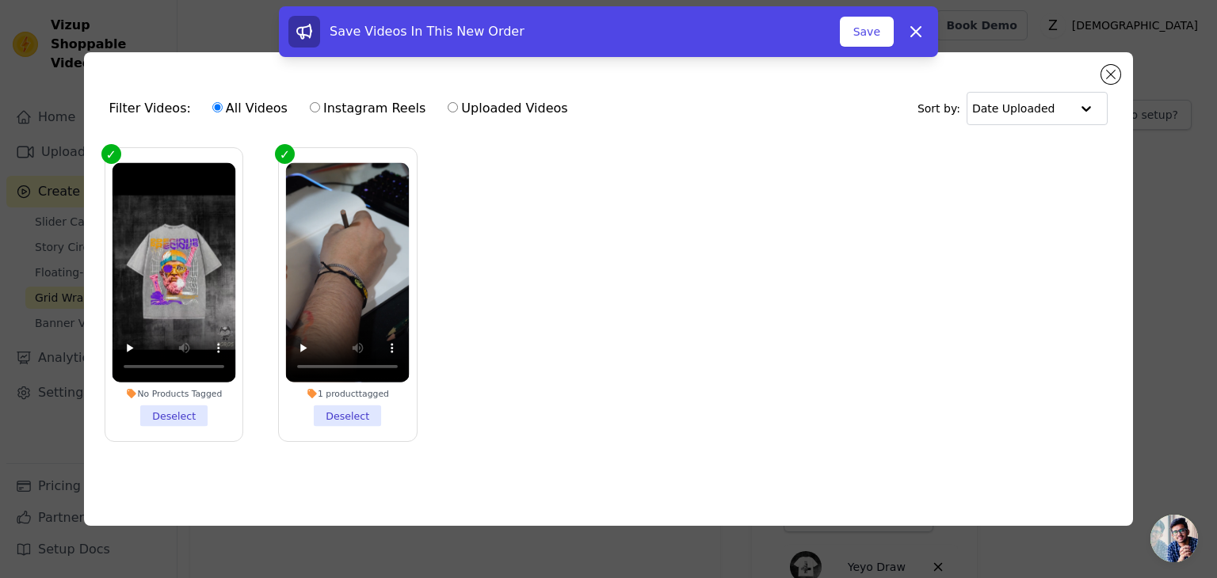
click at [128, 151] on label "No Products Tagged Deselect" at bounding box center [174, 294] width 139 height 295
click at [0, 0] on input "No Products Tagged Deselect" at bounding box center [0, 0] width 0 height 0
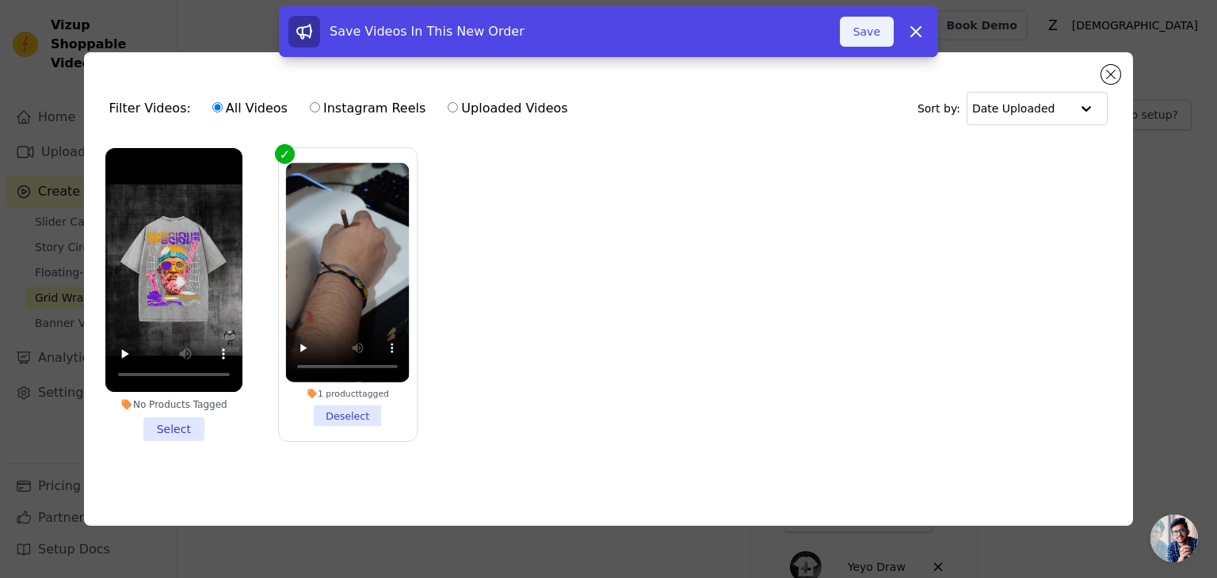
click at [862, 26] on button "Save" at bounding box center [867, 32] width 54 height 30
click at [984, 109] on input "text" at bounding box center [1021, 109] width 98 height 32
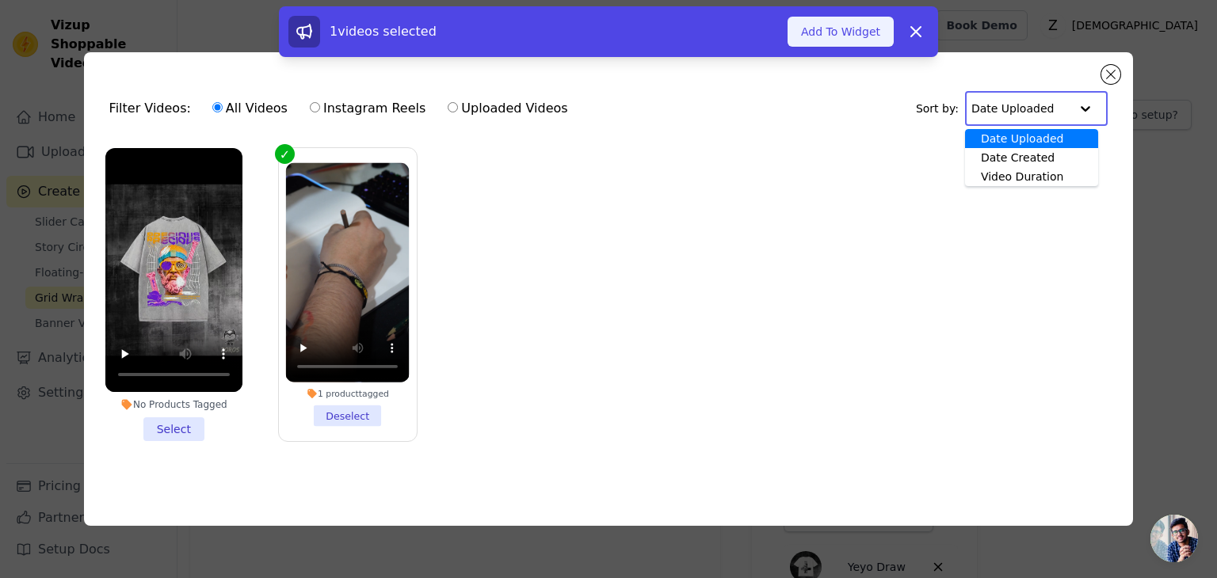
click at [837, 25] on button "Add To Widget" at bounding box center [841, 32] width 106 height 30
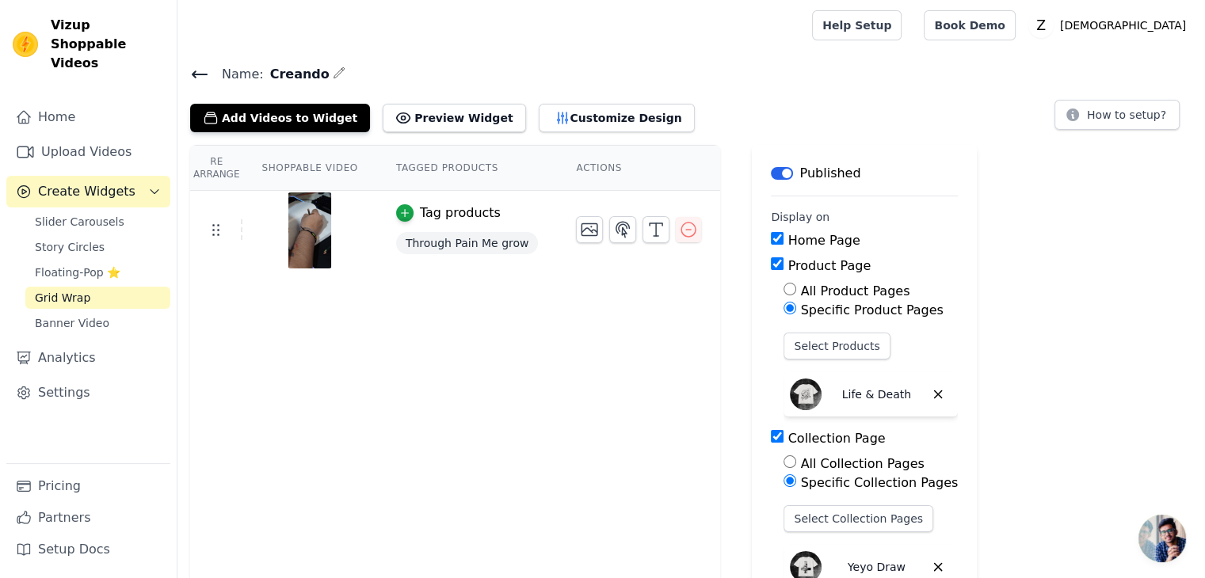
click at [582, 167] on th "Actions" at bounding box center [638, 168] width 163 height 45
click at [548, 115] on button "Customize Design" at bounding box center [617, 118] width 156 height 29
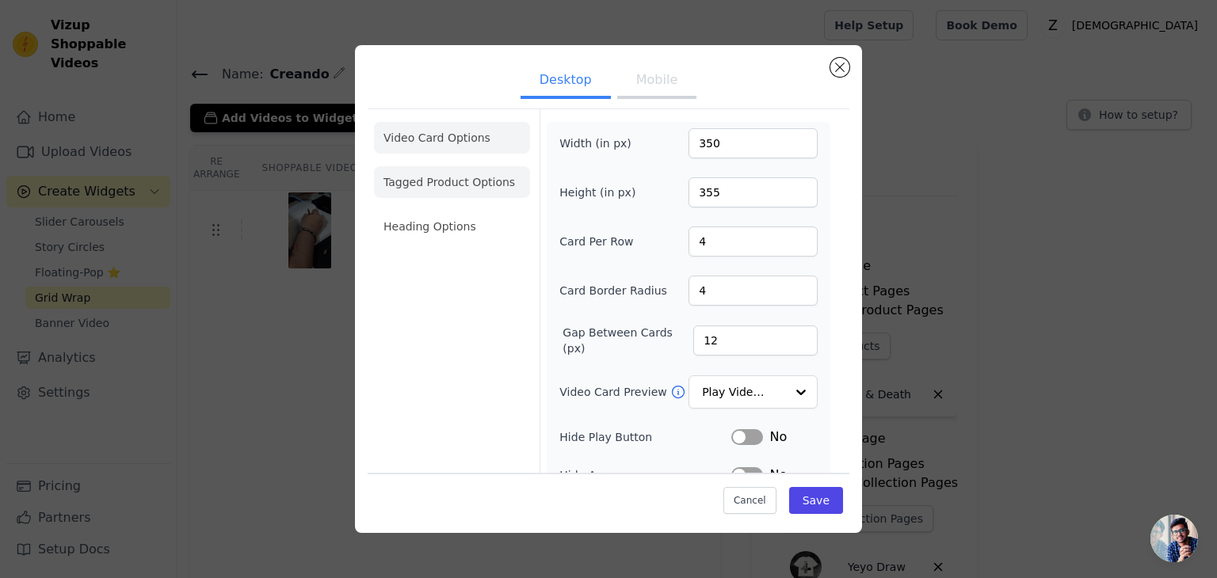
click at [491, 191] on li "Tagged Product Options" at bounding box center [452, 182] width 156 height 32
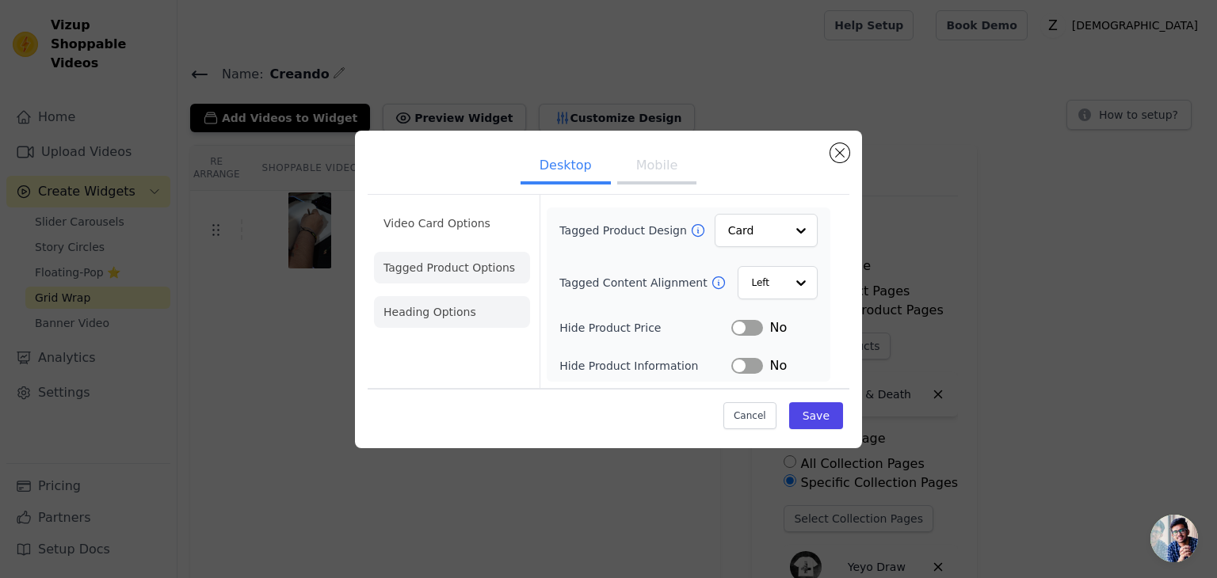
click at [463, 309] on li "Heading Options" at bounding box center [452, 312] width 156 height 32
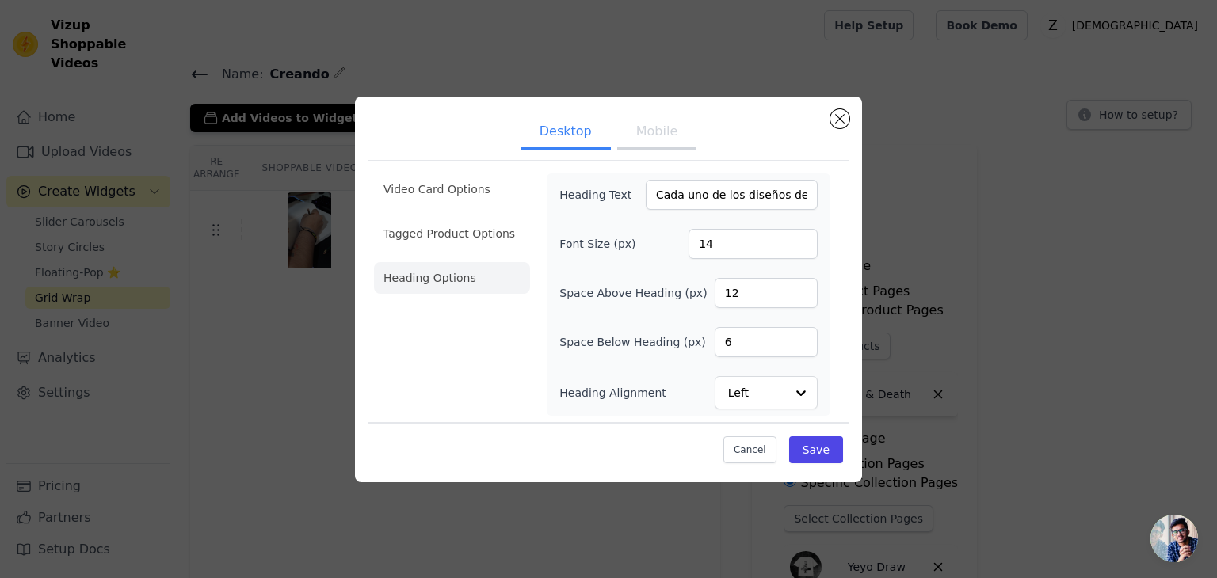
click at [650, 129] on button "Mobile" at bounding box center [656, 133] width 79 height 35
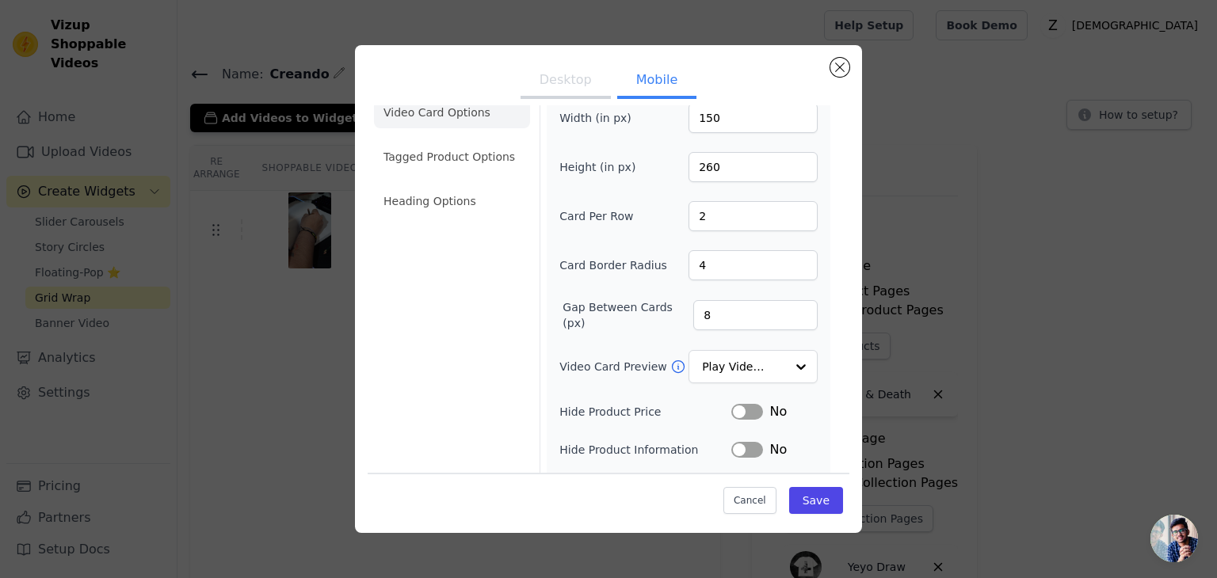
scroll to position [14, 0]
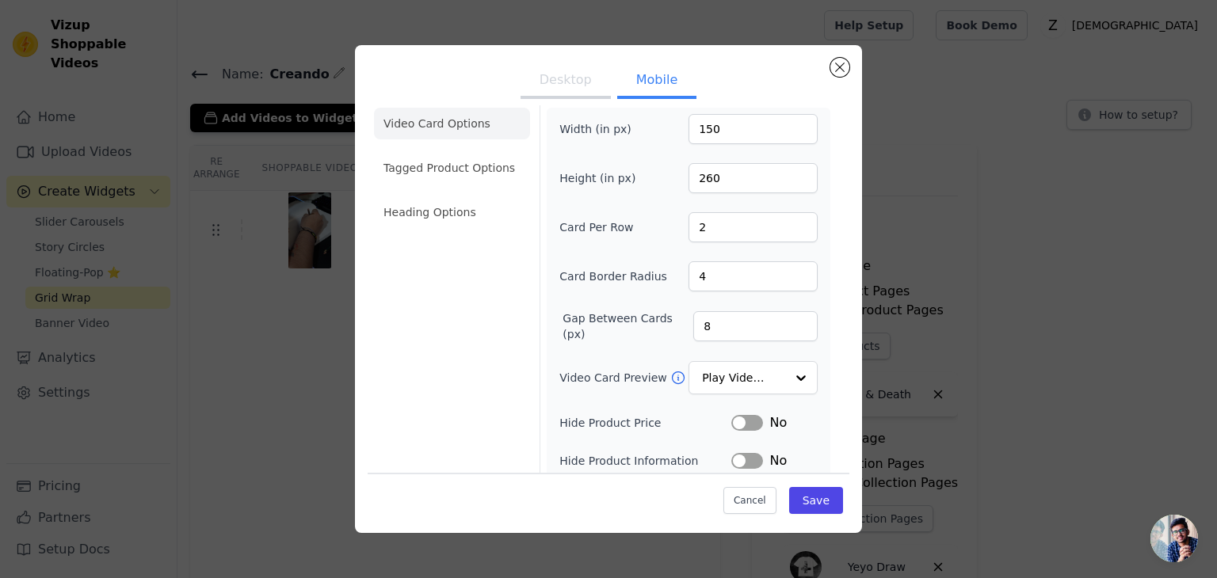
click at [587, 85] on button "Desktop" at bounding box center [566, 81] width 90 height 35
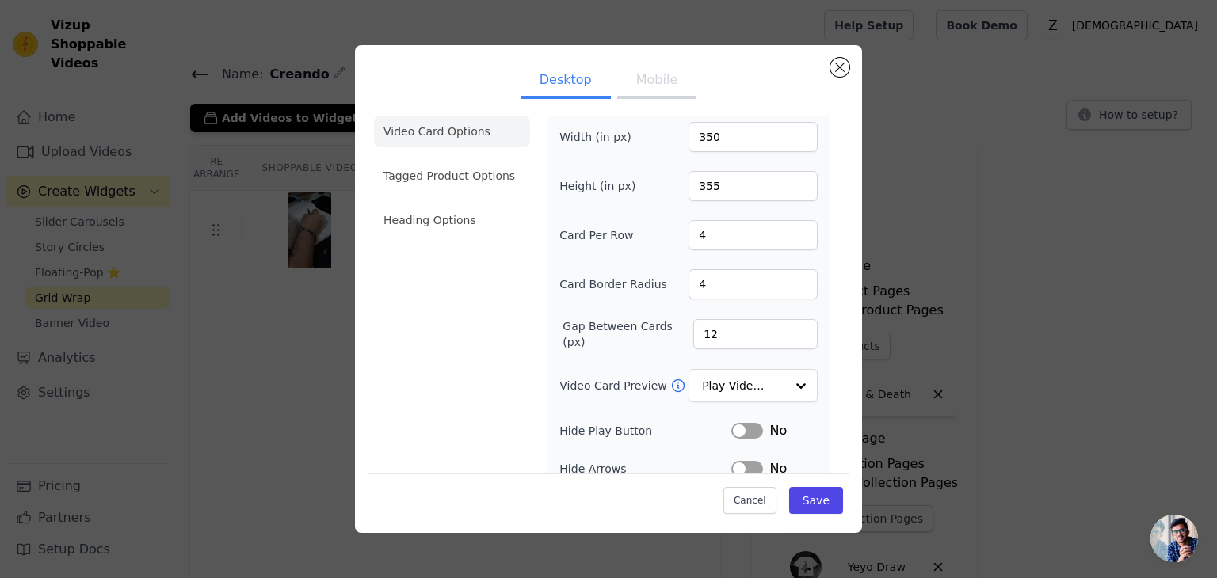
scroll to position [0, 0]
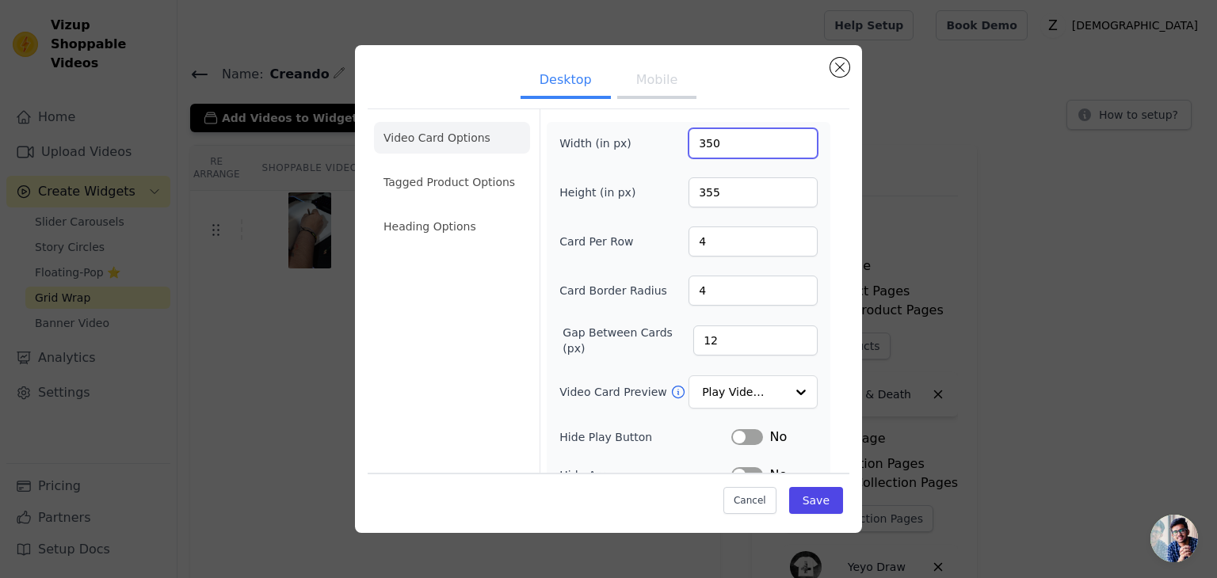
drag, startPoint x: 732, startPoint y: 145, endPoint x: 671, endPoint y: 151, distance: 61.3
click at [671, 151] on div "Width (in px) 350" at bounding box center [688, 143] width 258 height 30
type input "500"
click at [757, 377] on input "Video Card Preview" at bounding box center [744, 393] width 82 height 32
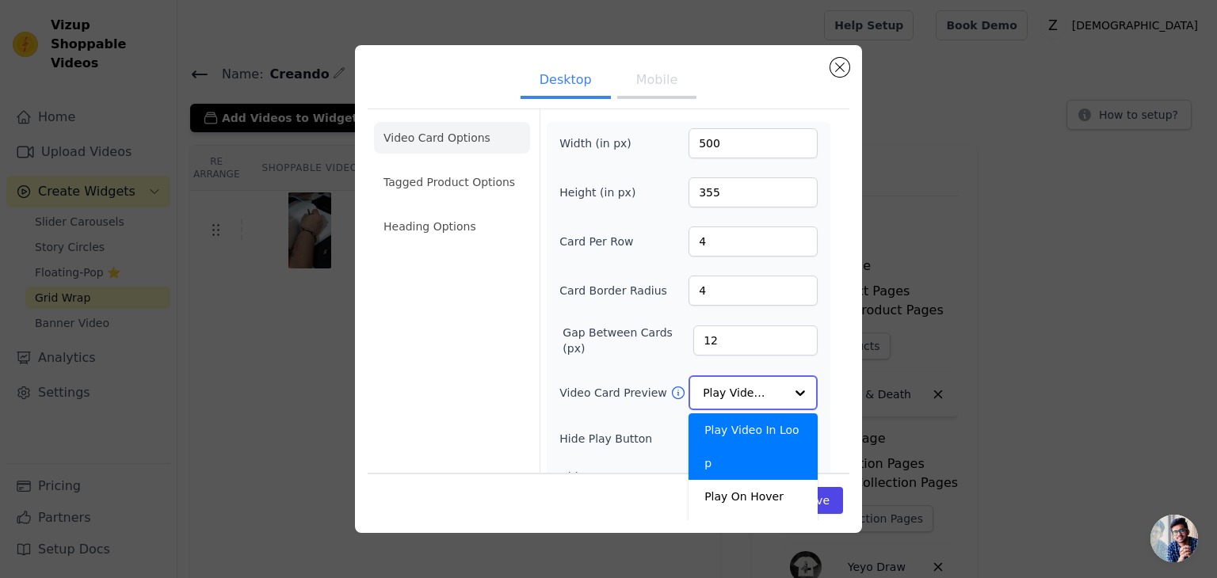
click at [757, 381] on input "Video Card Preview" at bounding box center [744, 393] width 82 height 32
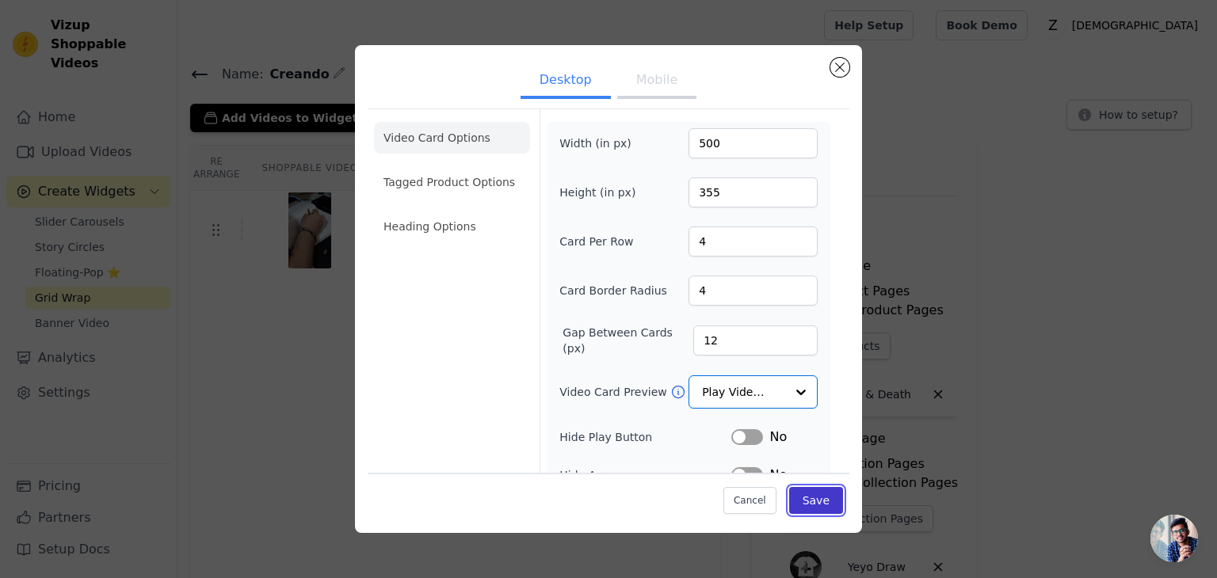
click at [818, 497] on button "Save" at bounding box center [816, 500] width 54 height 27
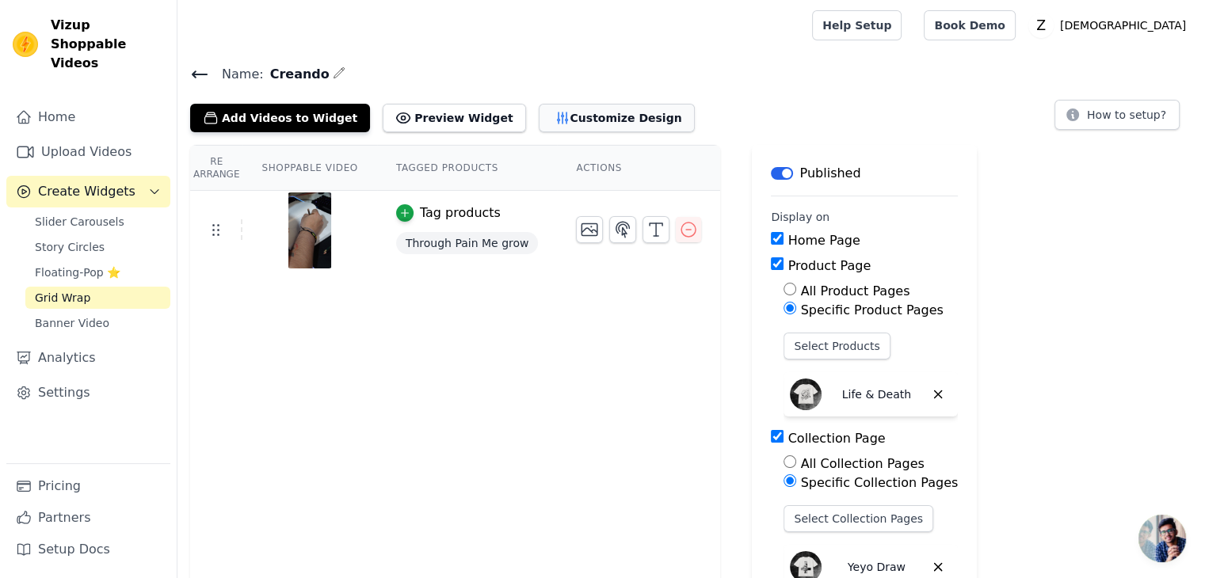
click at [582, 106] on button "Customize Design" at bounding box center [617, 118] width 156 height 29
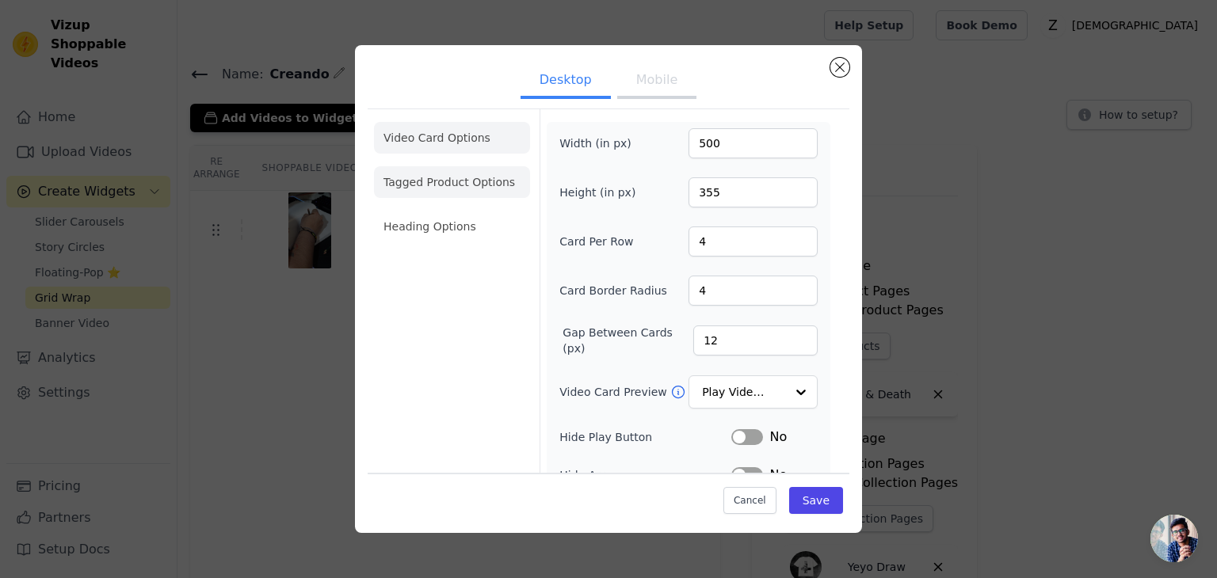
click at [473, 185] on li "Tagged Product Options" at bounding box center [452, 182] width 156 height 32
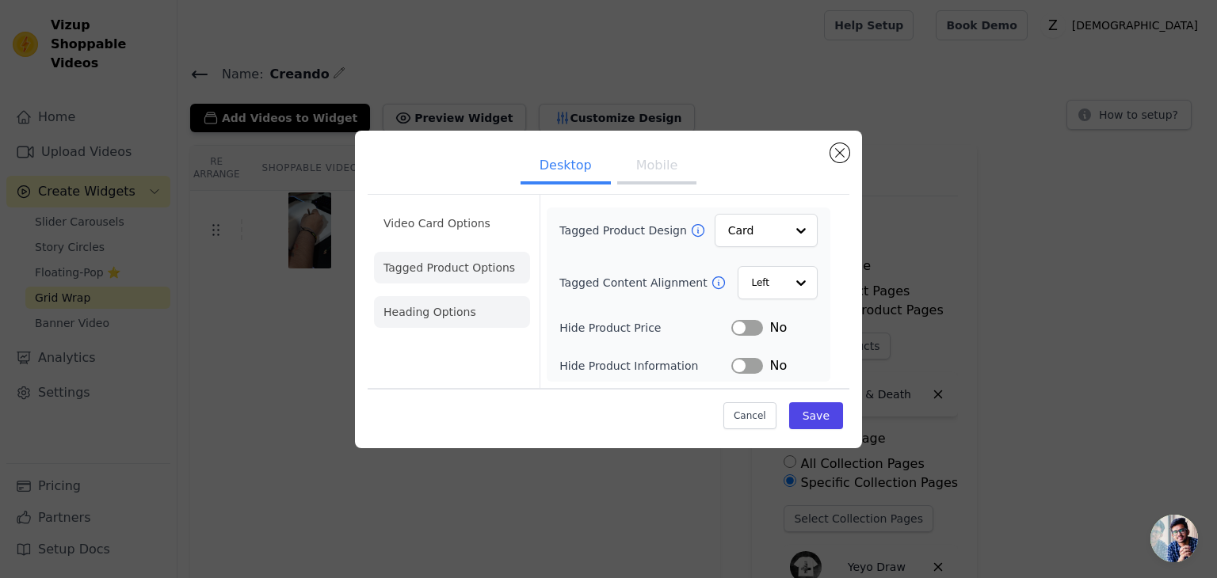
click at [444, 321] on li "Heading Options" at bounding box center [452, 312] width 156 height 32
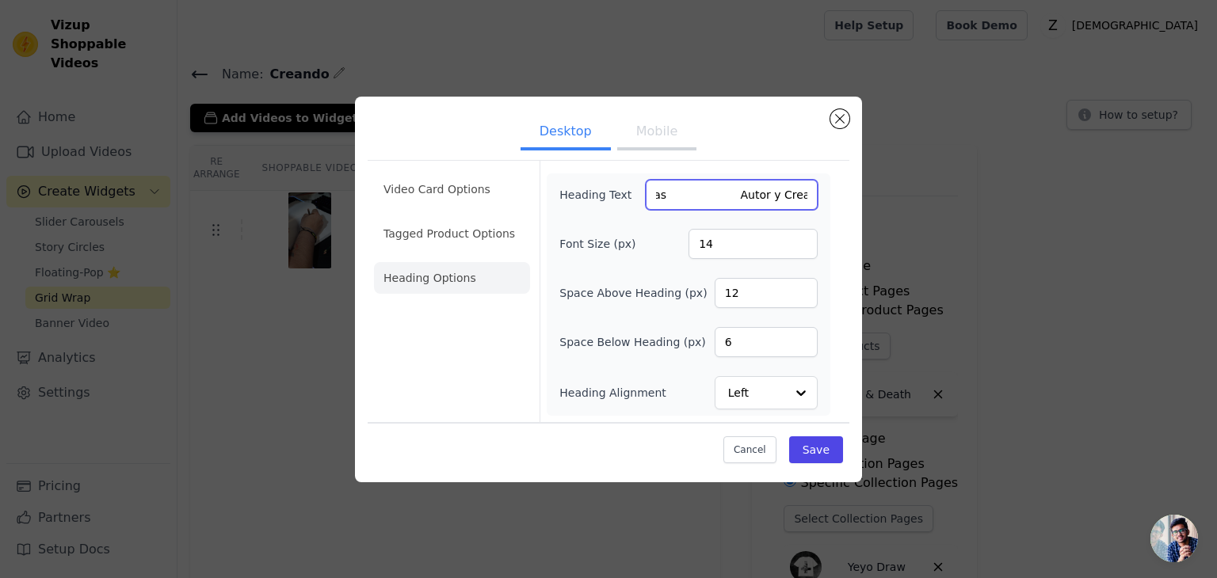
drag, startPoint x: 749, startPoint y: 199, endPoint x: 817, endPoint y: 200, distance: 68.1
click at [817, 200] on input "Cada uno de los diseños de esta Colección han sido dibujados a mano en Grafito …" at bounding box center [732, 195] width 172 height 30
click at [757, 204] on input "Cada uno de los diseños de esta Colección han sido dibujados a mano en Grafito …" at bounding box center [732, 195] width 172 height 30
click at [719, 238] on input "14" at bounding box center [752, 244] width 129 height 30
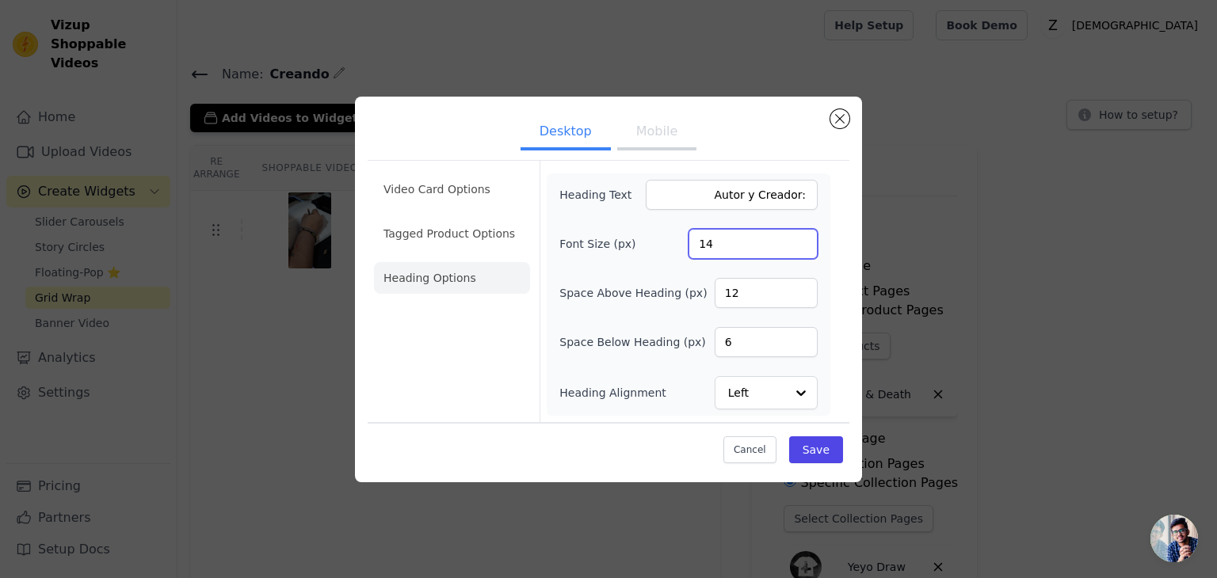
scroll to position [0, 0]
click at [802, 242] on input "15" at bounding box center [752, 244] width 129 height 30
type input "16"
click at [802, 242] on input "16" at bounding box center [752, 244] width 129 height 30
click at [819, 445] on button "Save" at bounding box center [816, 450] width 54 height 27
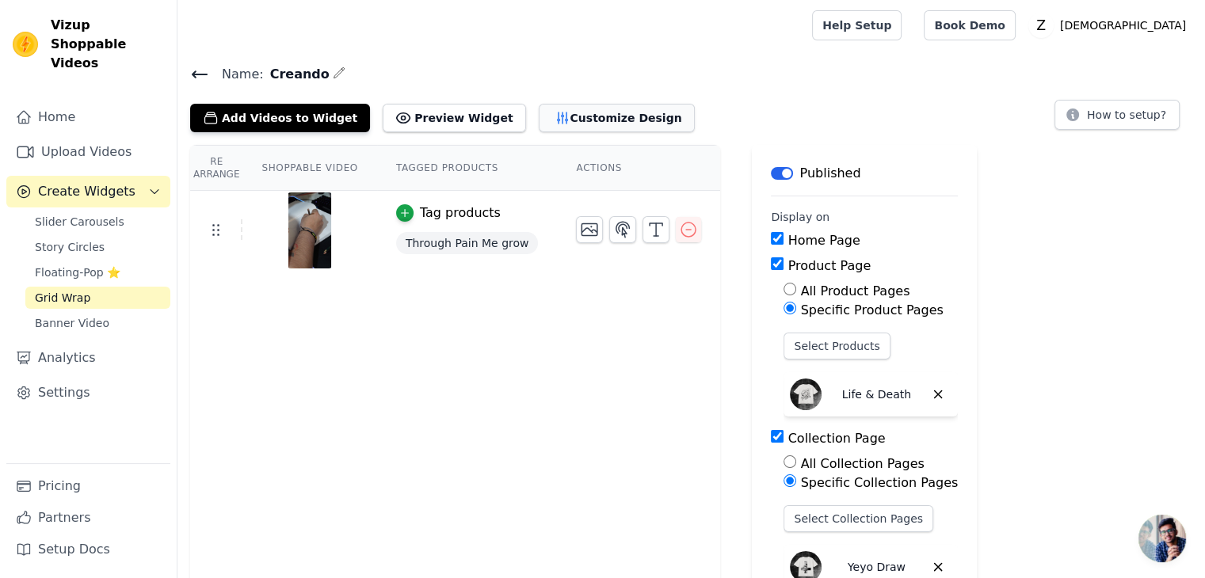
click at [539, 105] on button "Customize Design" at bounding box center [617, 118] width 156 height 29
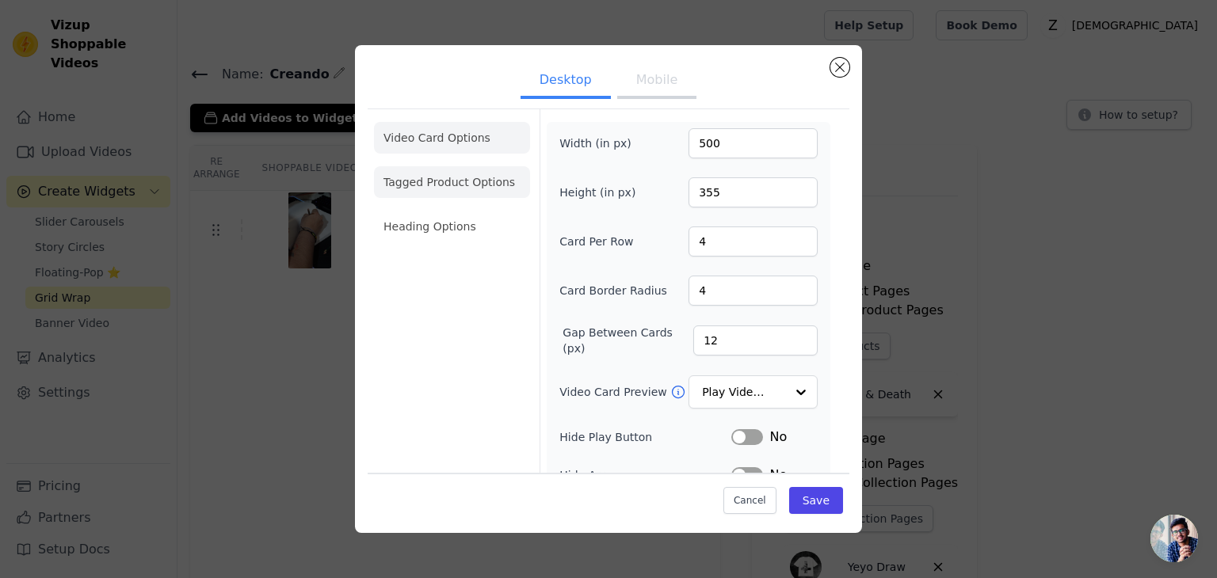
click at [450, 186] on li "Tagged Product Options" at bounding box center [452, 182] width 156 height 32
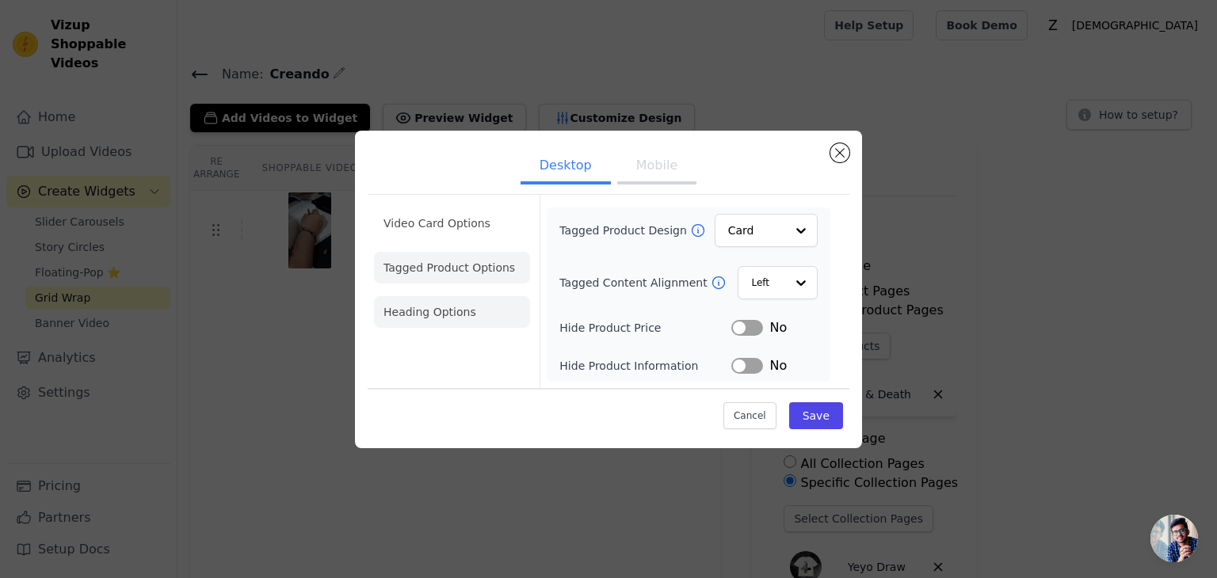
click at [429, 301] on li "Heading Options" at bounding box center [452, 312] width 156 height 32
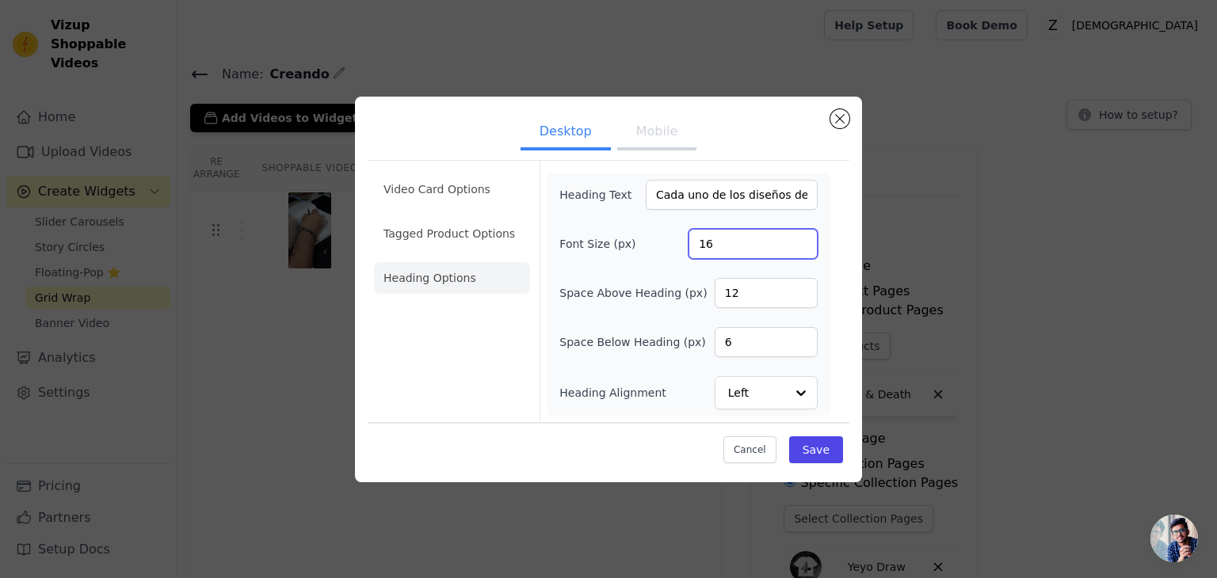
drag, startPoint x: 704, startPoint y: 246, endPoint x: 716, endPoint y: 246, distance: 12.7
click at [716, 246] on input "16" at bounding box center [752, 244] width 129 height 30
type input "18"
click at [813, 446] on button "Save" at bounding box center [816, 450] width 54 height 27
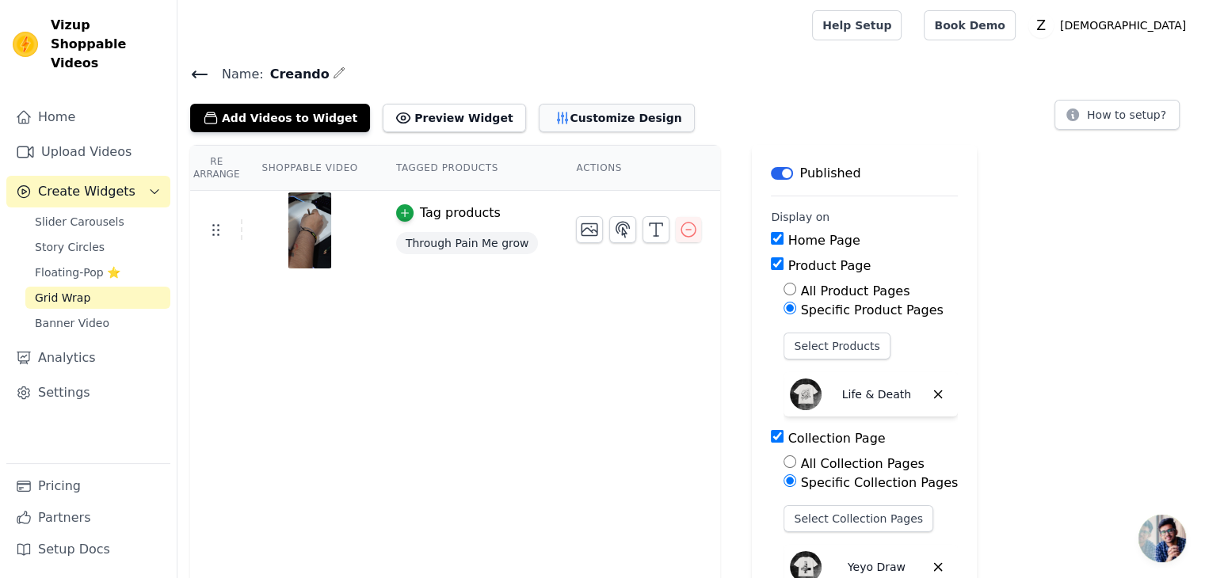
click at [543, 124] on button "Customize Design" at bounding box center [617, 118] width 156 height 29
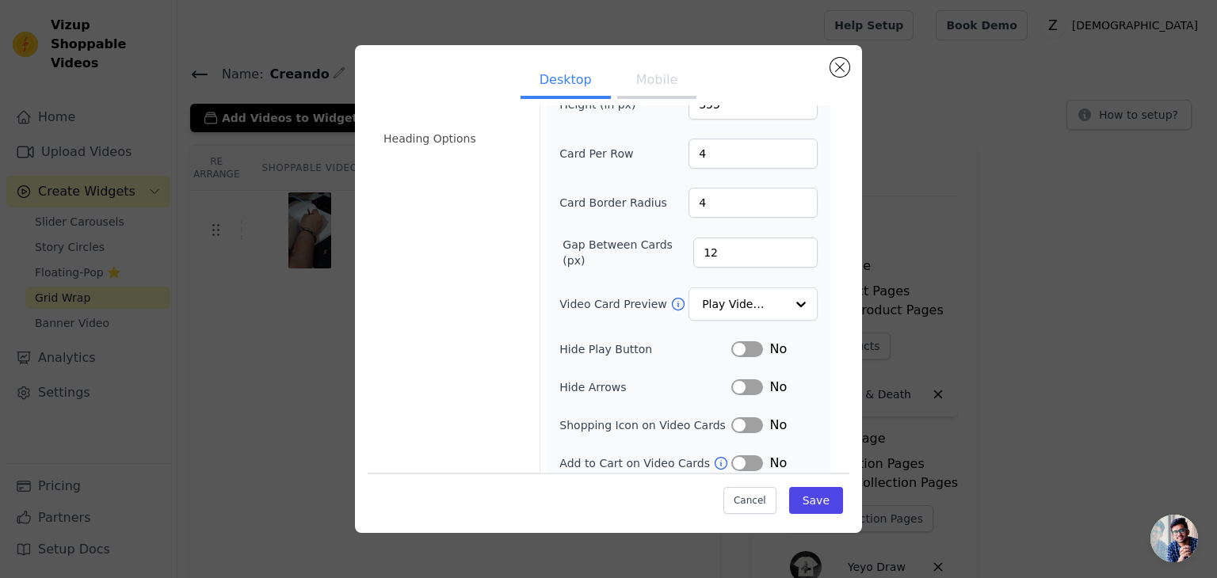
scroll to position [97, 0]
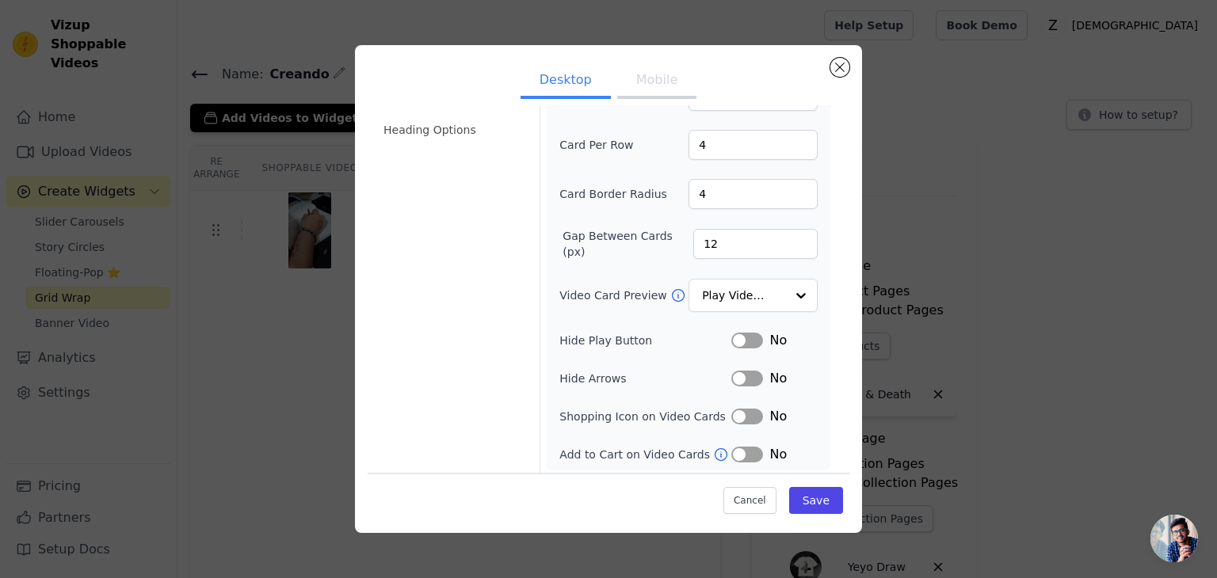
click at [627, 74] on button "Mobile" at bounding box center [656, 81] width 79 height 35
click at [565, 87] on button "Desktop" at bounding box center [566, 81] width 90 height 35
click at [437, 129] on li "Heading Options" at bounding box center [452, 130] width 156 height 32
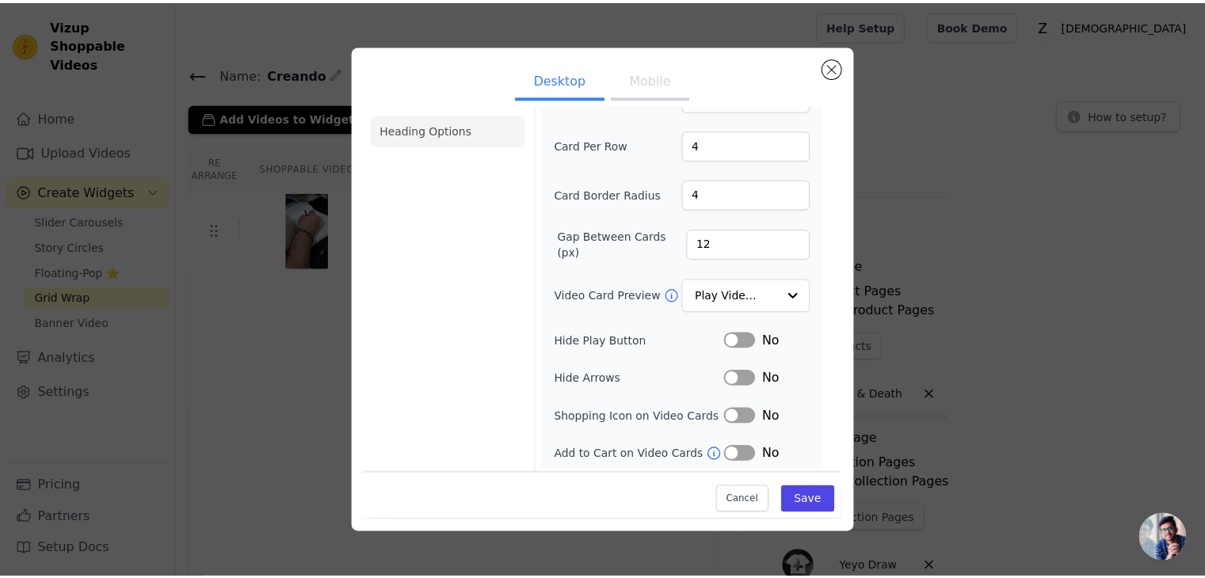
scroll to position [0, 0]
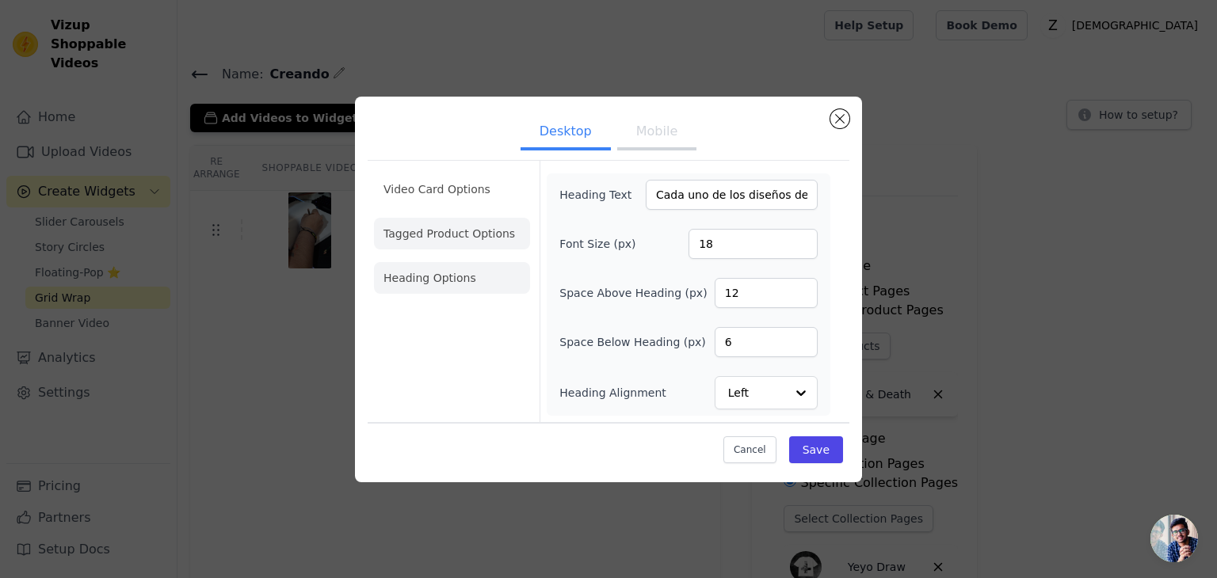
click at [482, 231] on li "Tagged Product Options" at bounding box center [452, 234] width 156 height 32
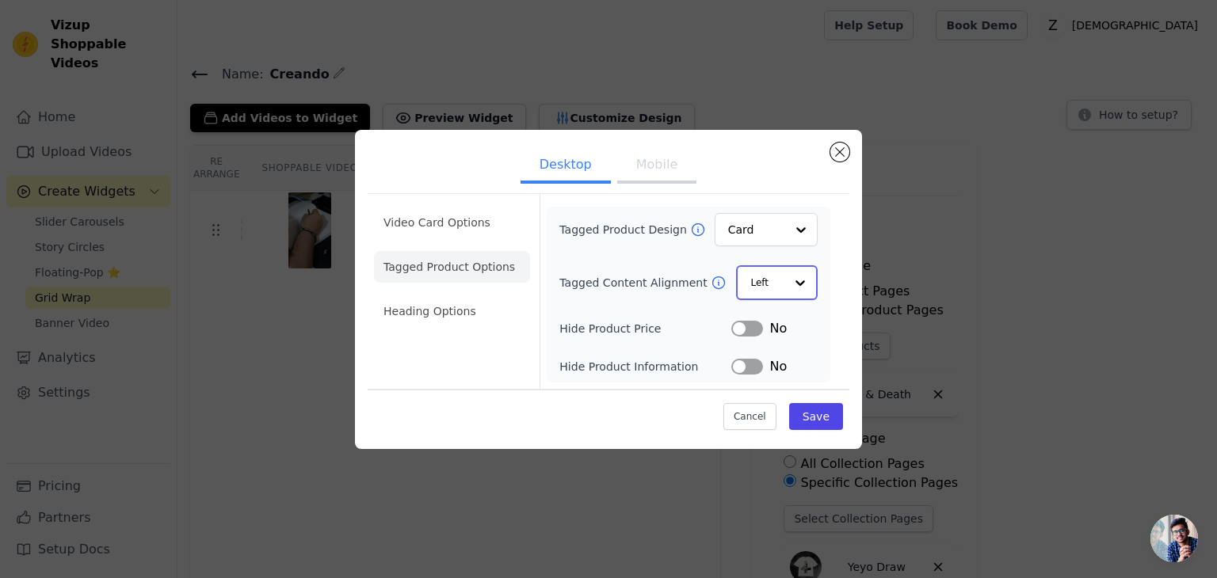
click at [771, 282] on input "Tagged Content Alignment" at bounding box center [767, 283] width 34 height 32
click at [781, 314] on div "Center" at bounding box center [775, 319] width 78 height 33
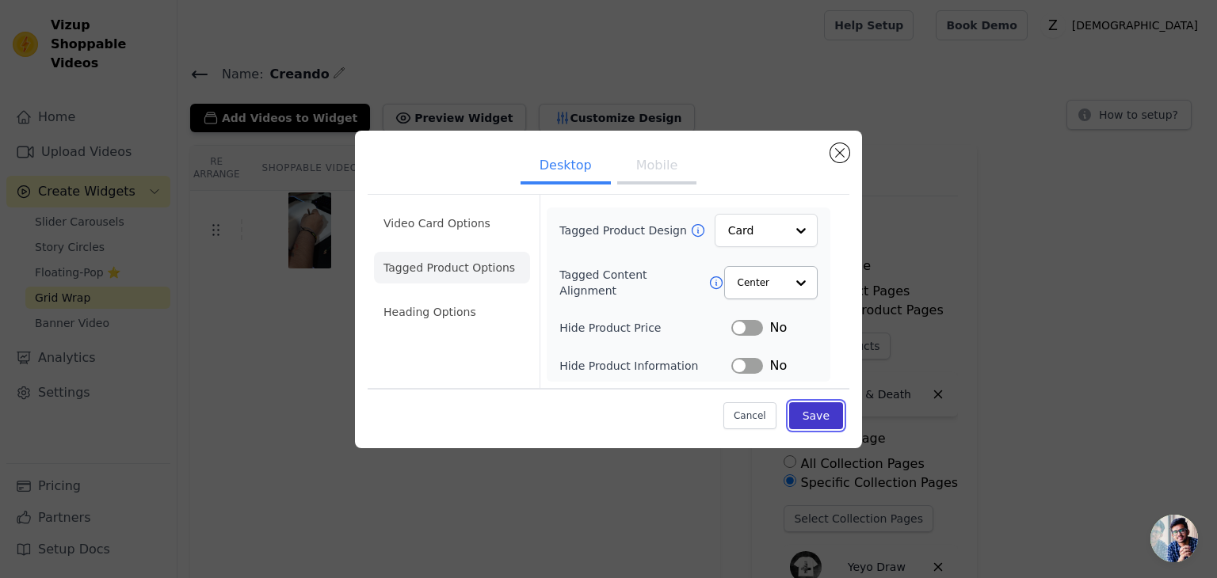
click at [813, 411] on button "Save" at bounding box center [816, 415] width 54 height 27
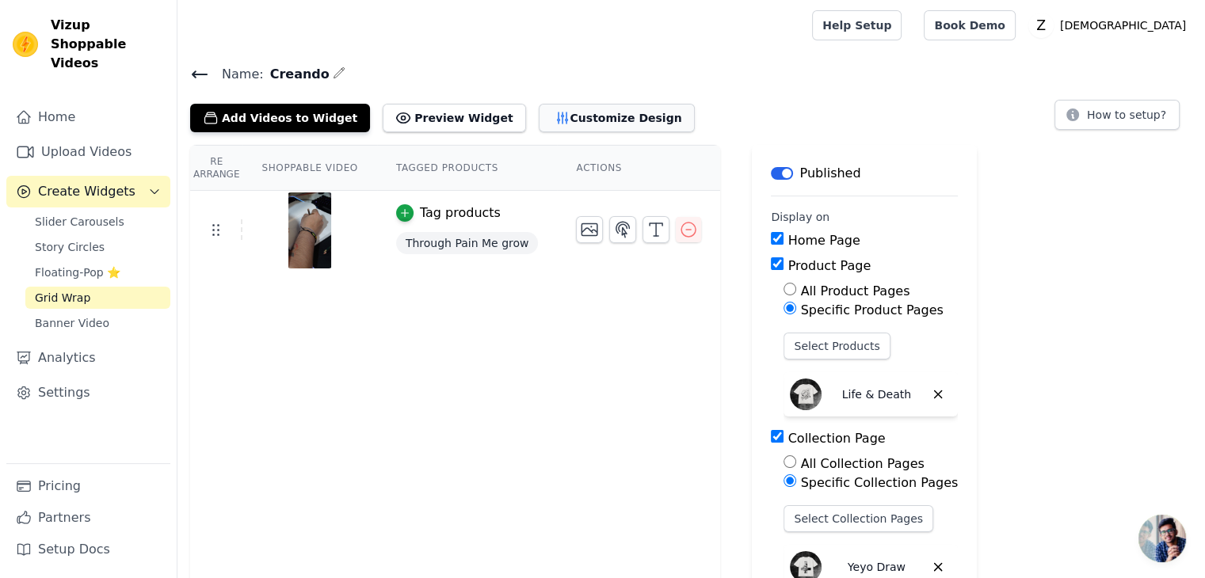
click at [568, 109] on button "Customize Design" at bounding box center [617, 118] width 156 height 29
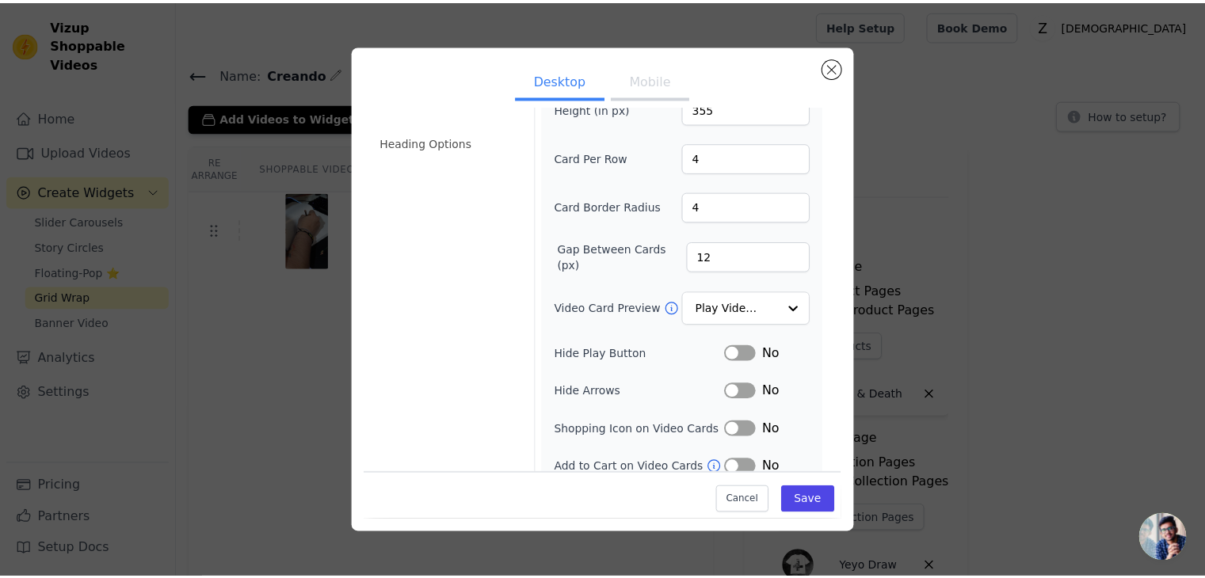
scroll to position [97, 0]
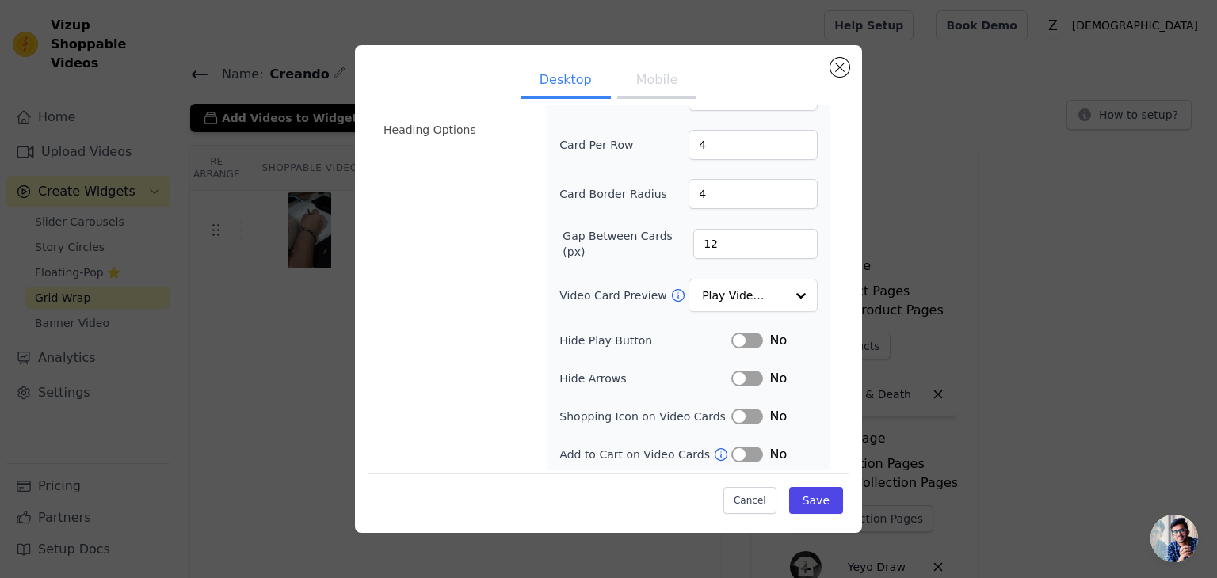
click at [757, 340] on button "Label" at bounding box center [747, 341] width 32 height 16
click at [833, 498] on button "Save" at bounding box center [816, 500] width 54 height 27
